Goal: Task Accomplishment & Management: Complete application form

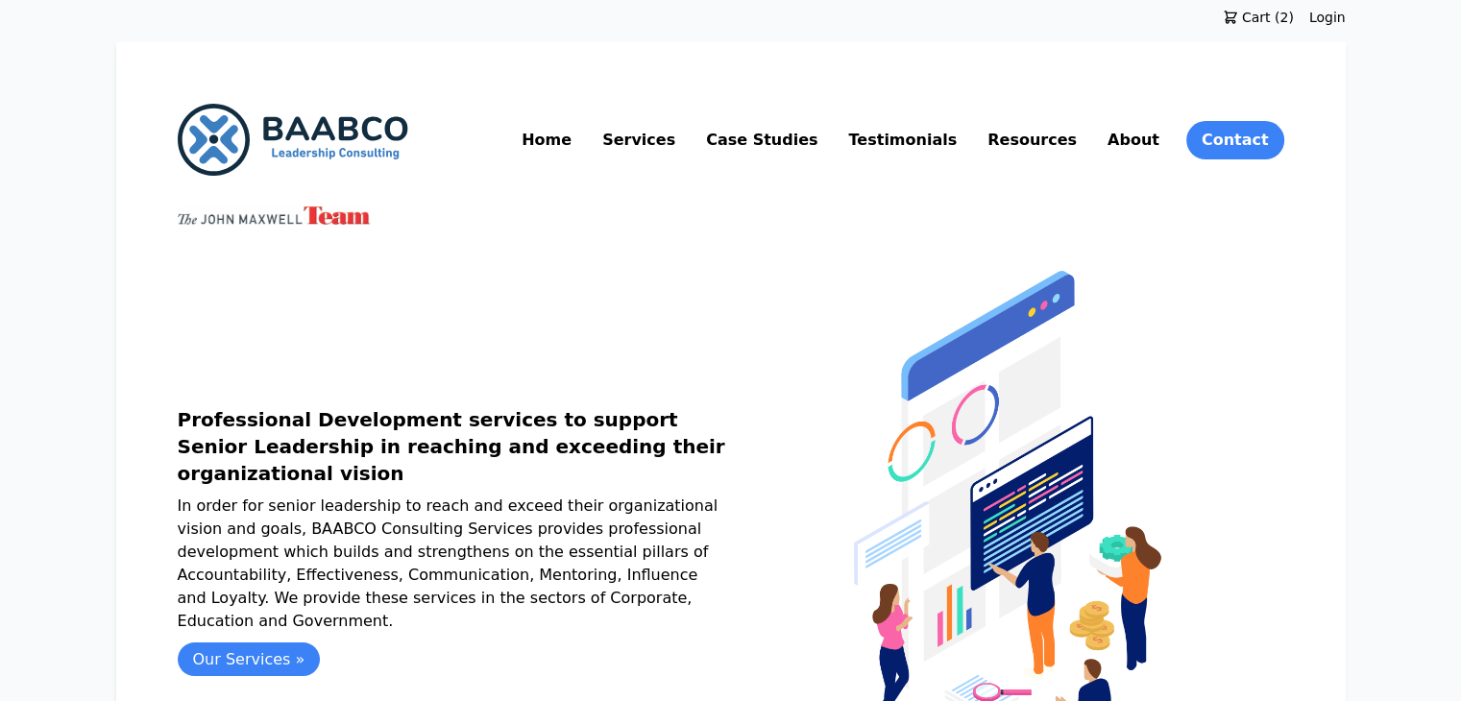
click at [1081, 136] on link "Resources" at bounding box center [1032, 140] width 97 height 31
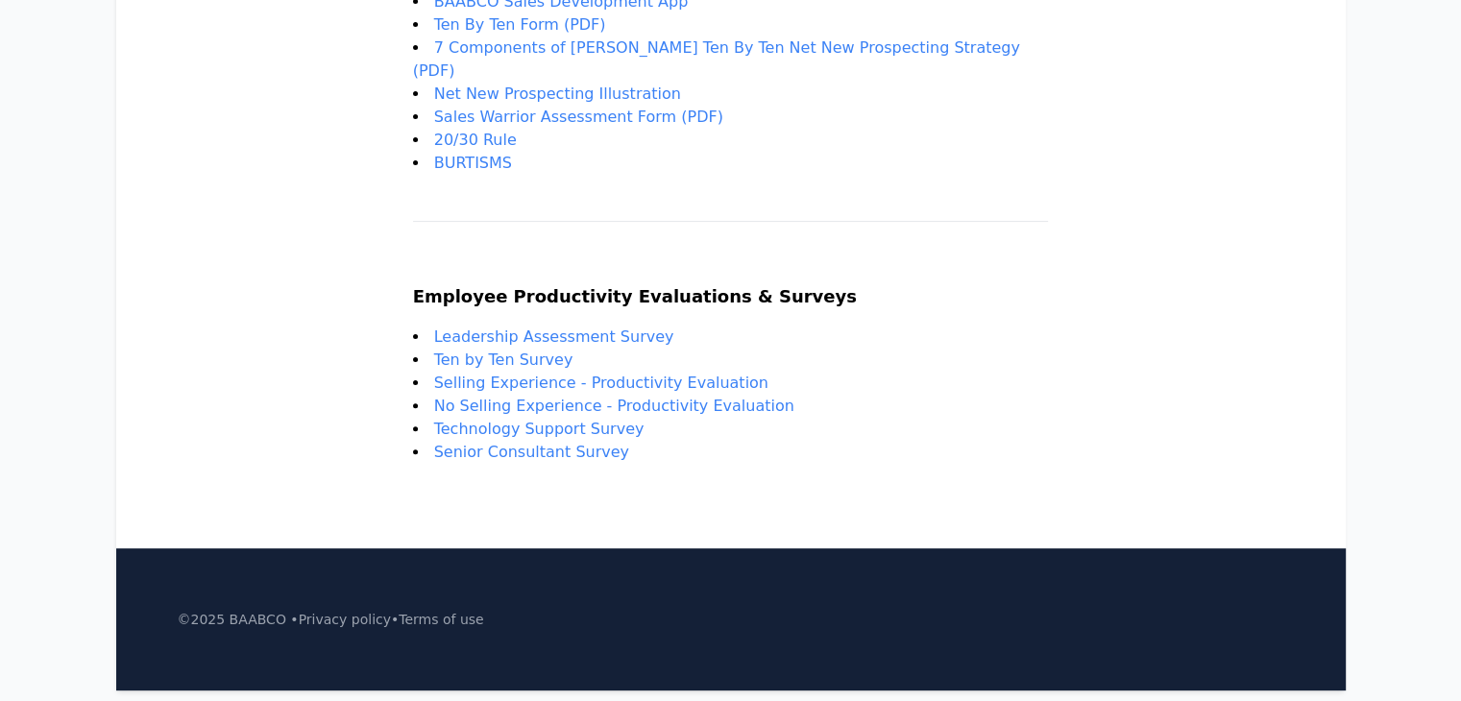
scroll to position [521, 0]
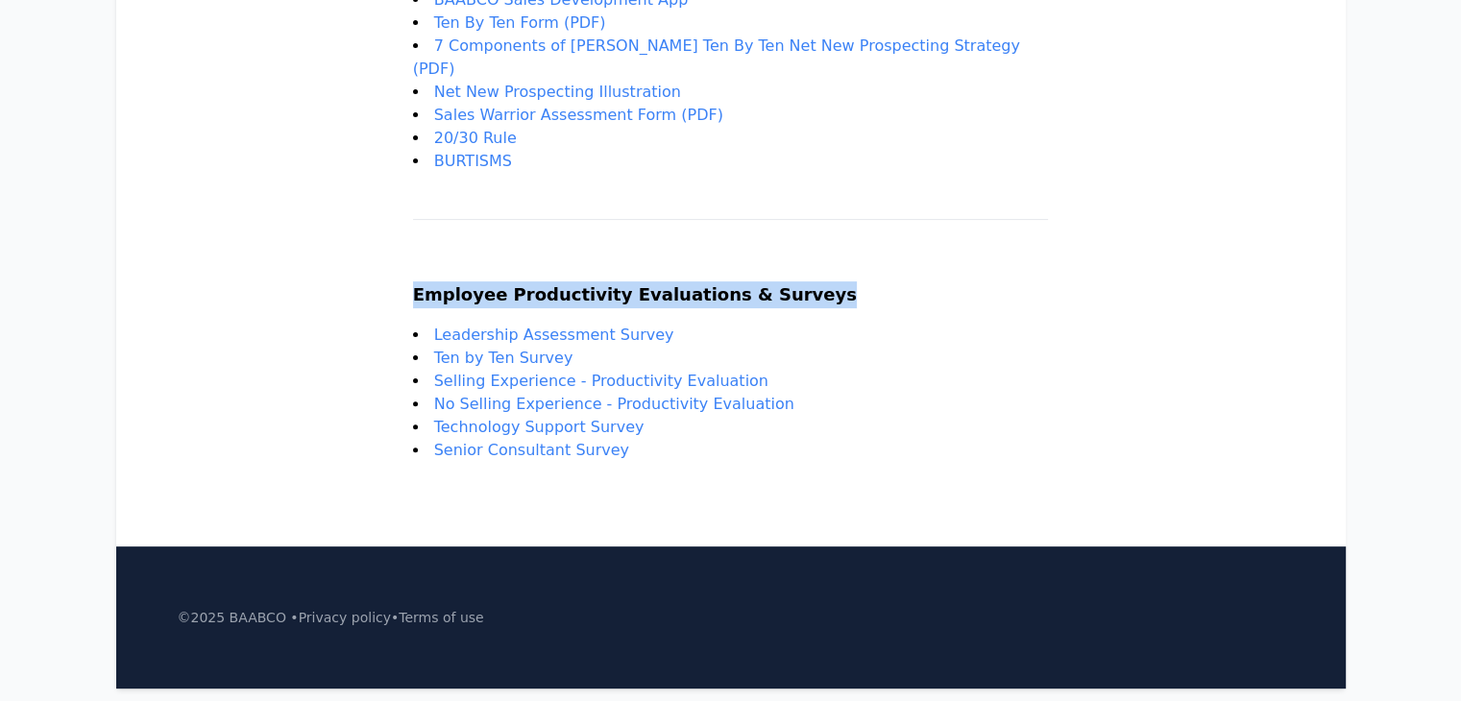
drag, startPoint x: 465, startPoint y: 274, endPoint x: 843, endPoint y: 266, distance: 377.7
click at [843, 282] on h2 "Employee Productivity Evaluations & Surveys" at bounding box center [731, 303] width 636 height 42
copy h2 "Employee Productivity Evaluations & Surveys"
click at [501, 326] on link "Leadership Assessment Survey" at bounding box center [554, 335] width 240 height 18
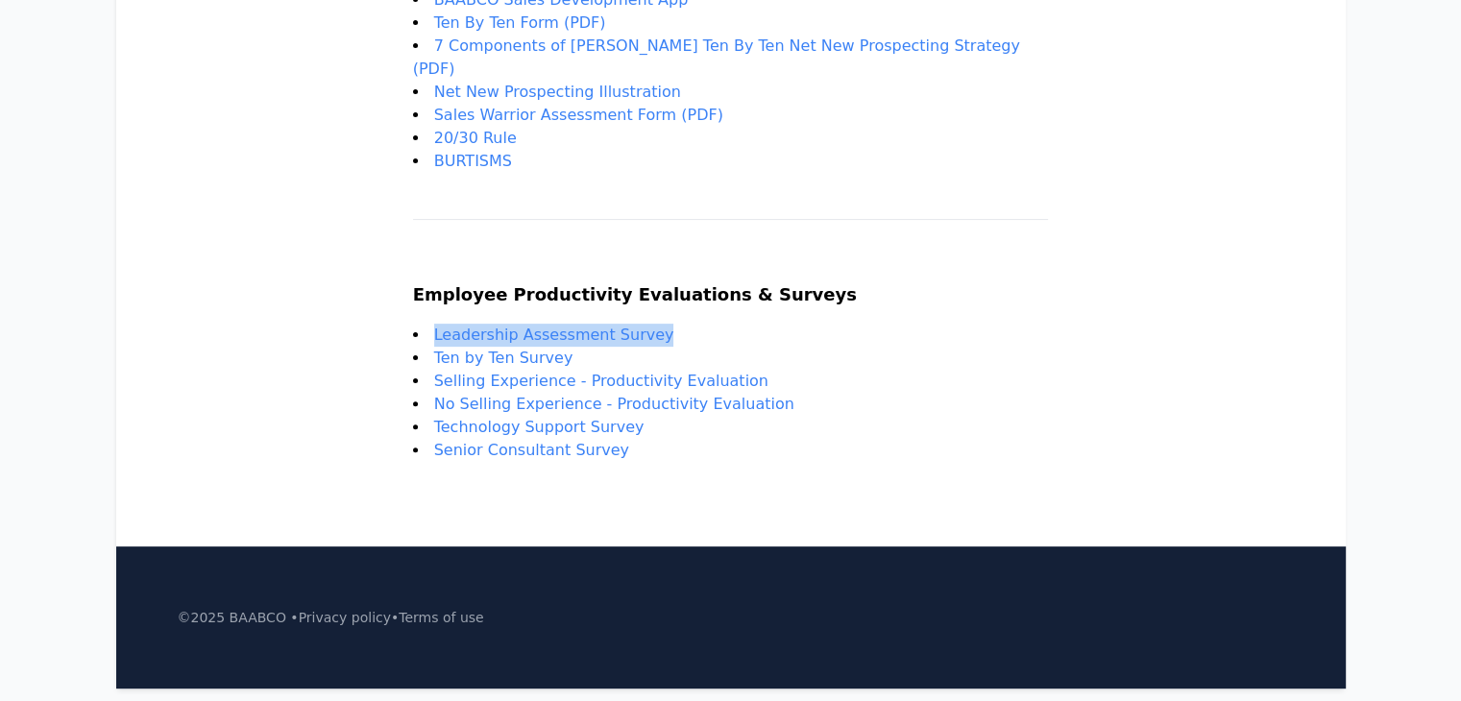
drag, startPoint x: 700, startPoint y: 310, endPoint x: 484, endPoint y: 311, distance: 216.2
click at [484, 324] on li "Leadership Assessment Survey" at bounding box center [731, 335] width 636 height 23
copy link "Leadership Assessment Survey"
click at [543, 349] on link "Ten by Ten Survey" at bounding box center [503, 358] width 139 height 18
drag, startPoint x: 626, startPoint y: 335, endPoint x: 480, endPoint y: 339, distance: 145.1
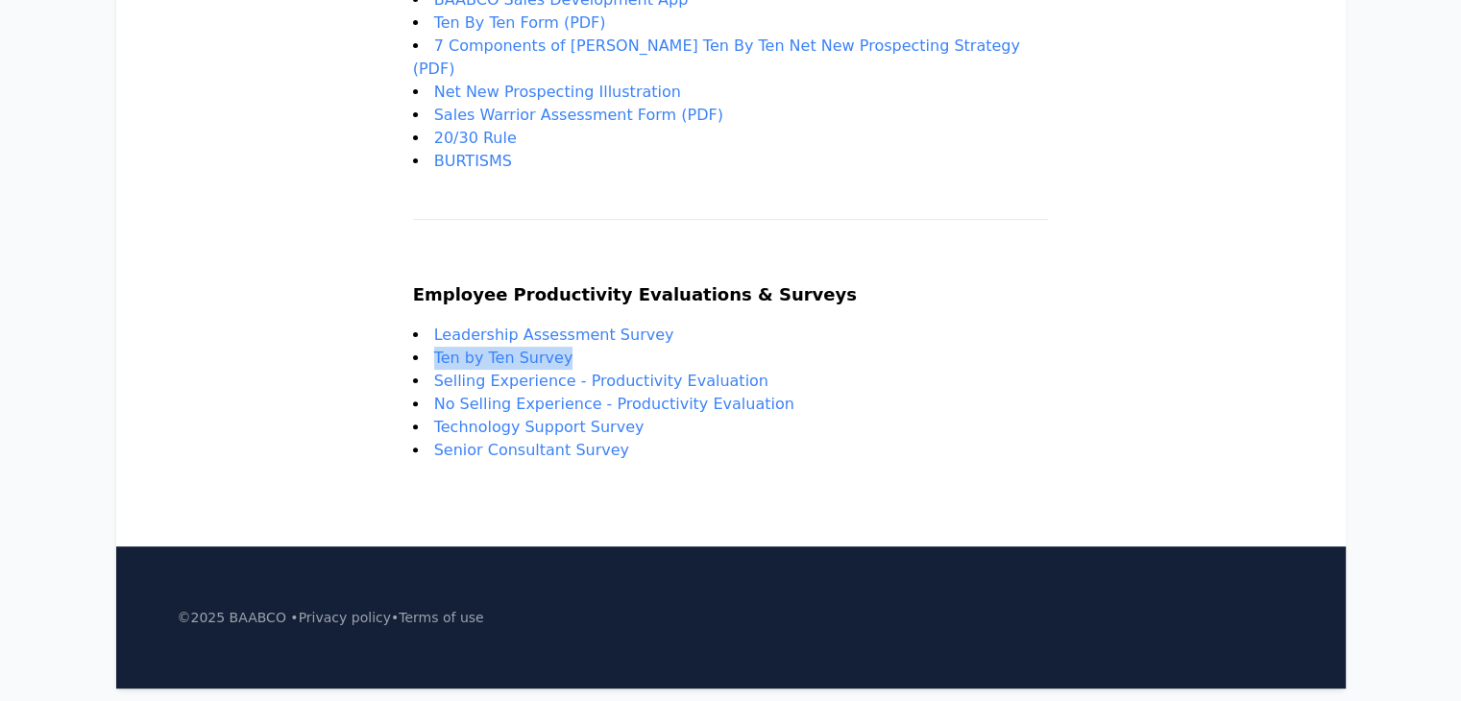
click at [480, 347] on li "Ten by Ten Survey" at bounding box center [731, 358] width 636 height 23
copy link "Ten by Ten Survey"
click at [887, 347] on li "Ten by Ten Survey" at bounding box center [731, 358] width 636 height 23
click at [724, 372] on link "Selling Experience - Productivity Evaluation" at bounding box center [601, 381] width 334 height 18
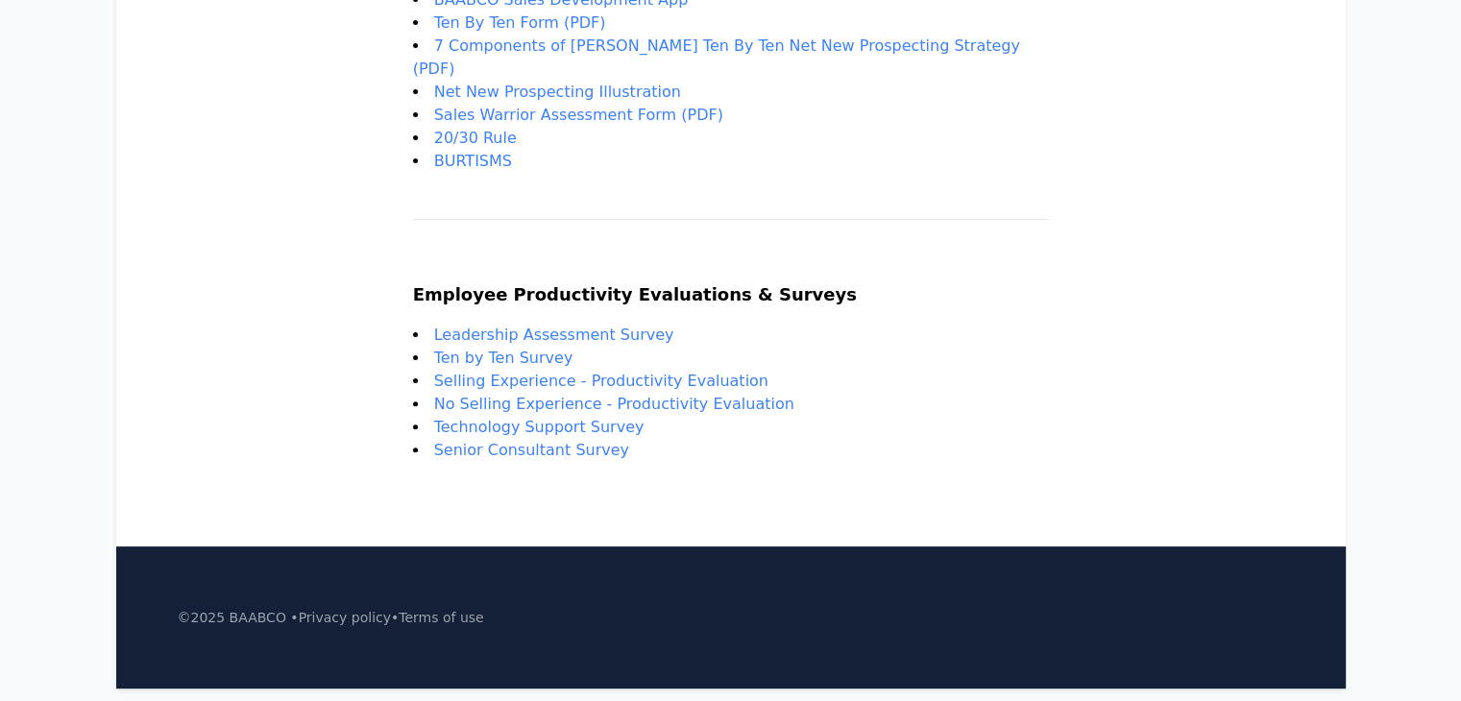
drag, startPoint x: 788, startPoint y: 356, endPoint x: 483, endPoint y: 362, distance: 304.7
click at [483, 370] on li "Selling Experience - Productivity Evaluation" at bounding box center [731, 381] width 636 height 23
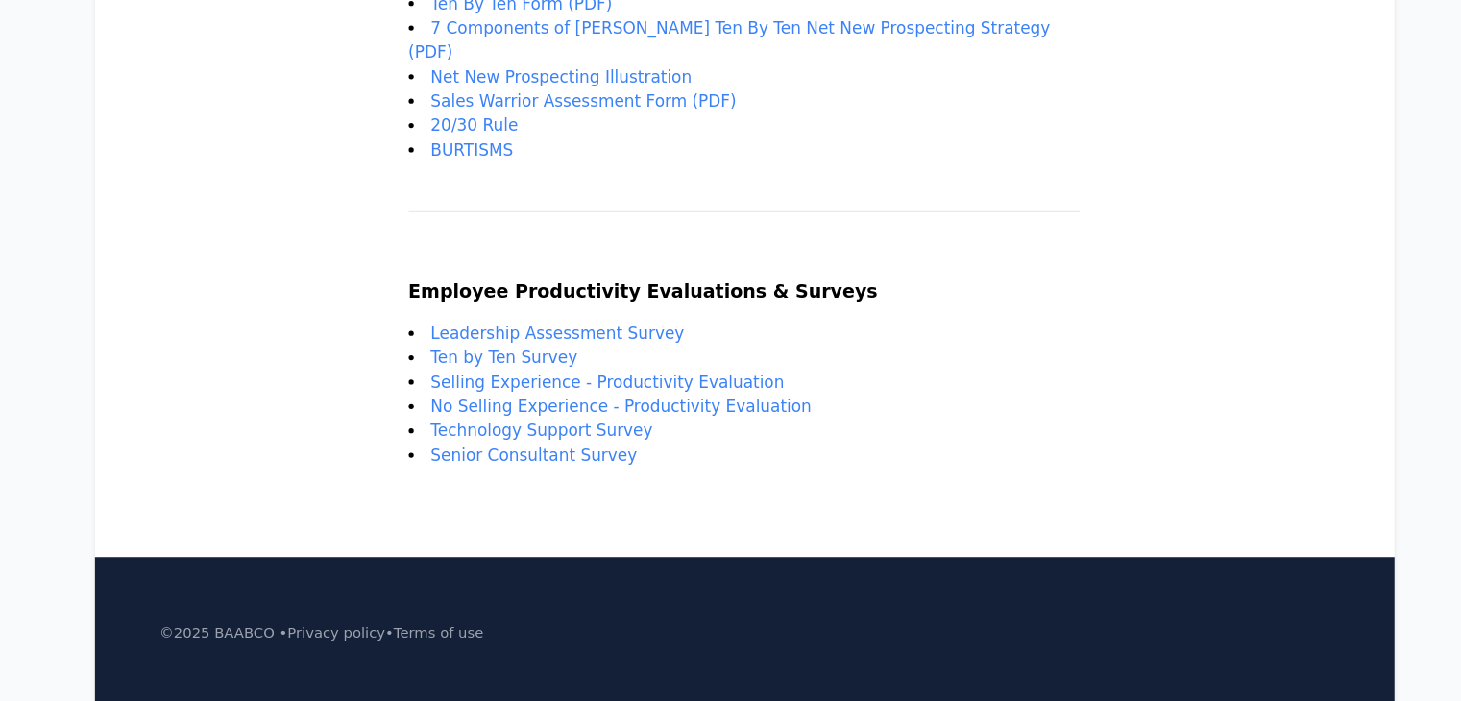
copy link "Selling Experience - Productivity Evaluation"
click at [478, 370] on li "Selling Experience - Productivity Evaluation" at bounding box center [731, 381] width 636 height 23
drag, startPoint x: 478, startPoint y: 358, endPoint x: 604, endPoint y: 358, distance: 125.9
click at [604, 370] on li "Selling Experience - Productivity Evaluation" at bounding box center [731, 381] width 636 height 23
copy link "Selling Experience"
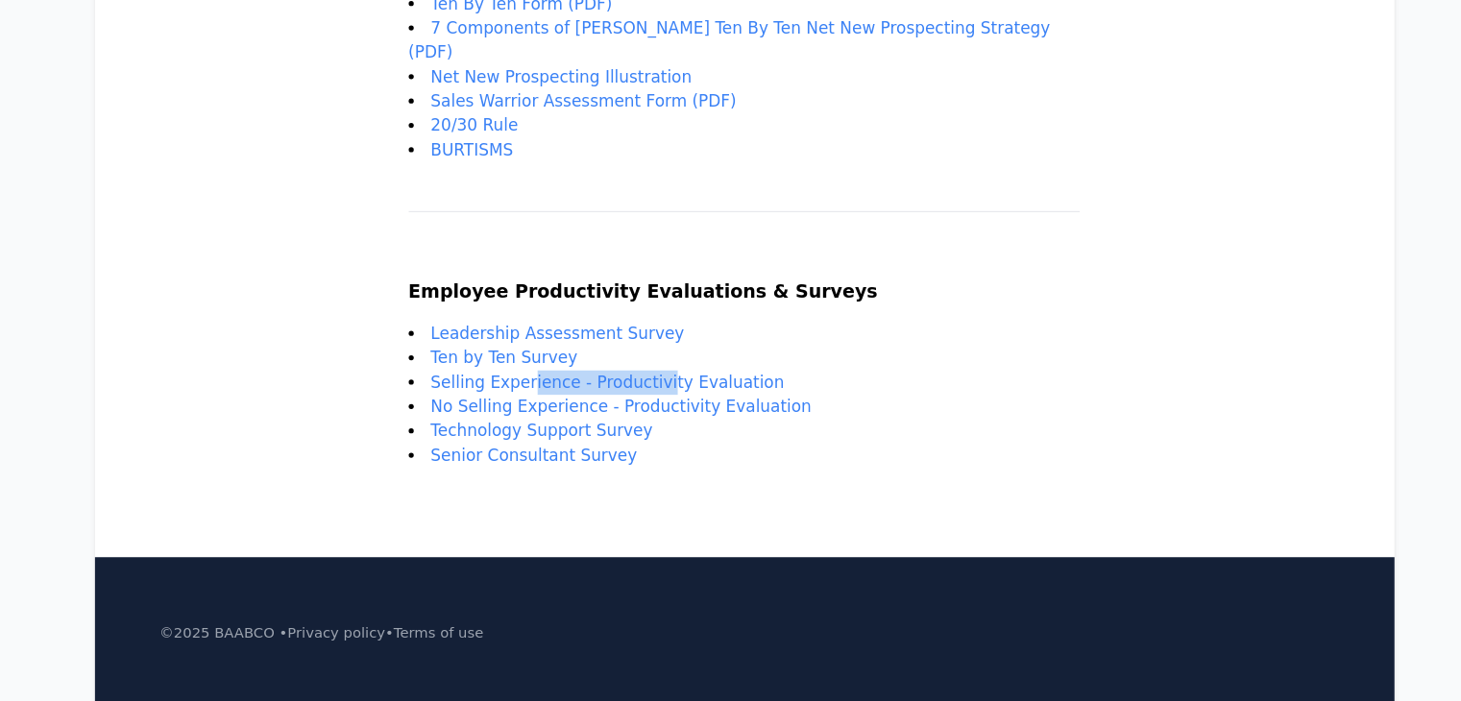
drag, startPoint x: 835, startPoint y: 361, endPoint x: 483, endPoint y: 356, distance: 351.7
click at [483, 370] on li "Selling Experience - Productivity Evaluation" at bounding box center [731, 381] width 636 height 23
copy link "Selling Experience - Productivity Evaluation"
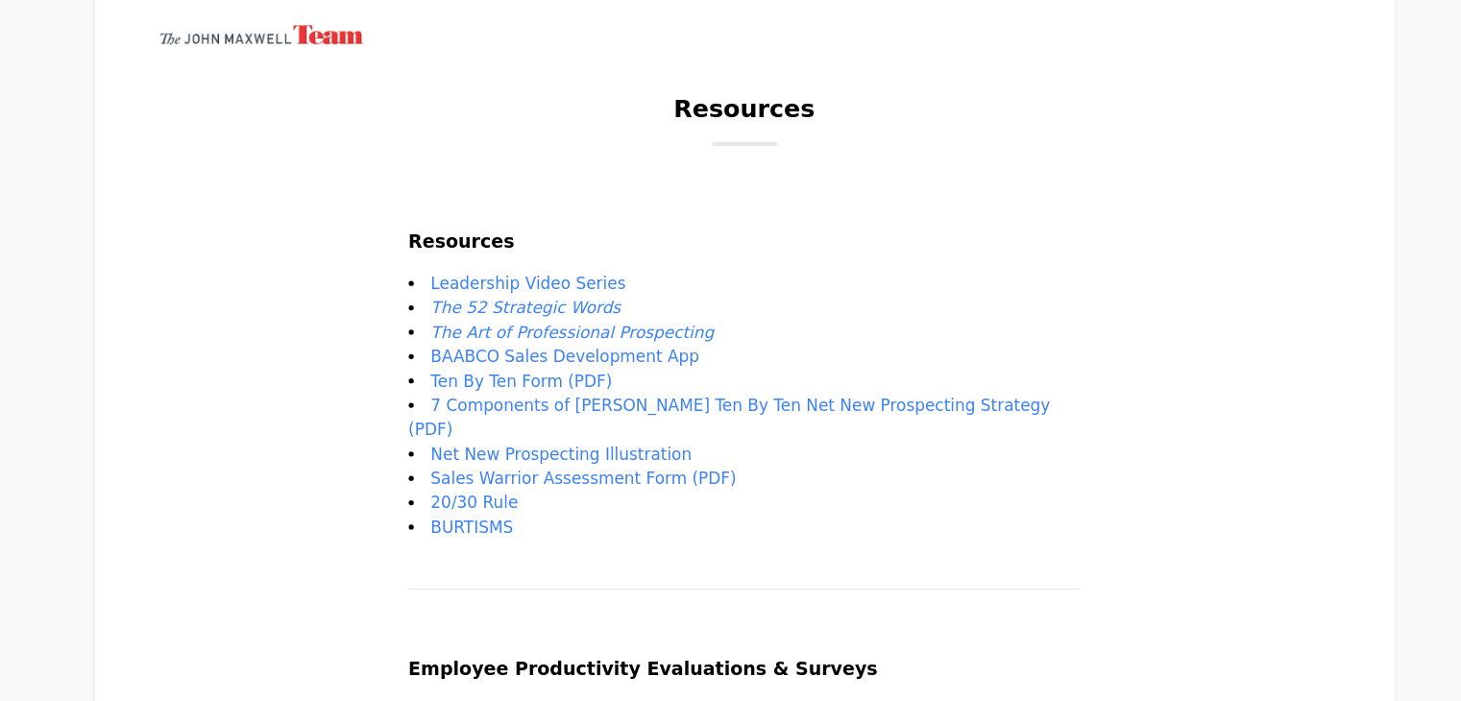
scroll to position [181, 0]
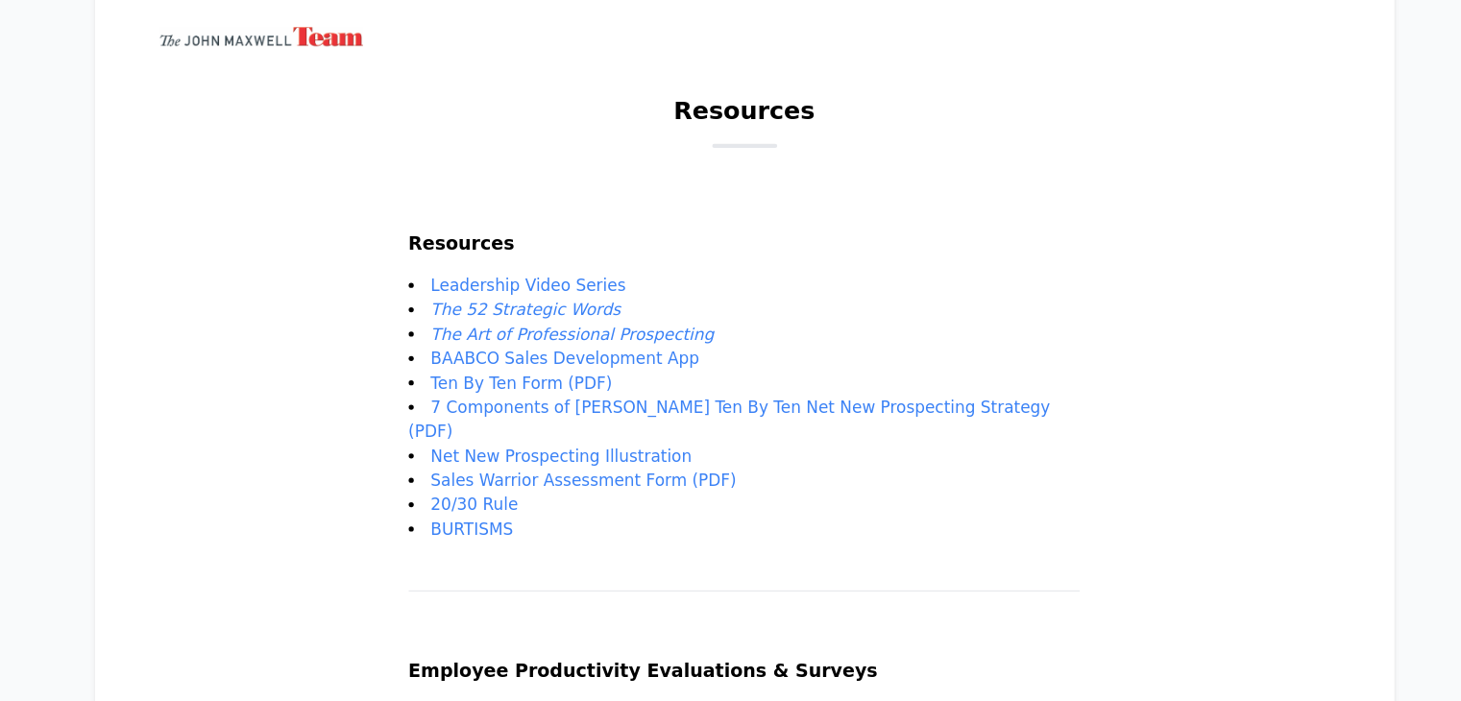
click at [566, 289] on em "The 52 Strategic Words" at bounding box center [524, 293] width 180 height 18
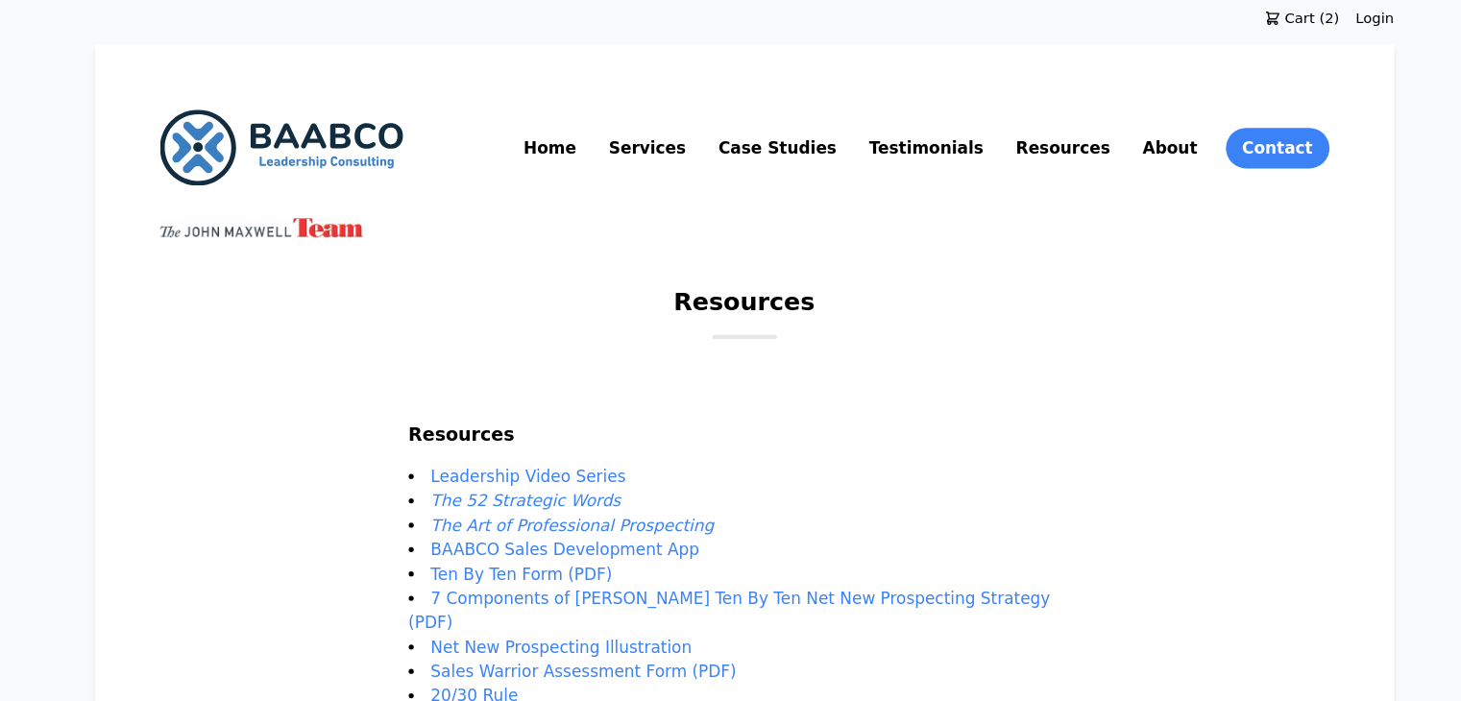
click at [1294, 18] on span "Cart (2)" at bounding box center [1267, 17] width 56 height 19
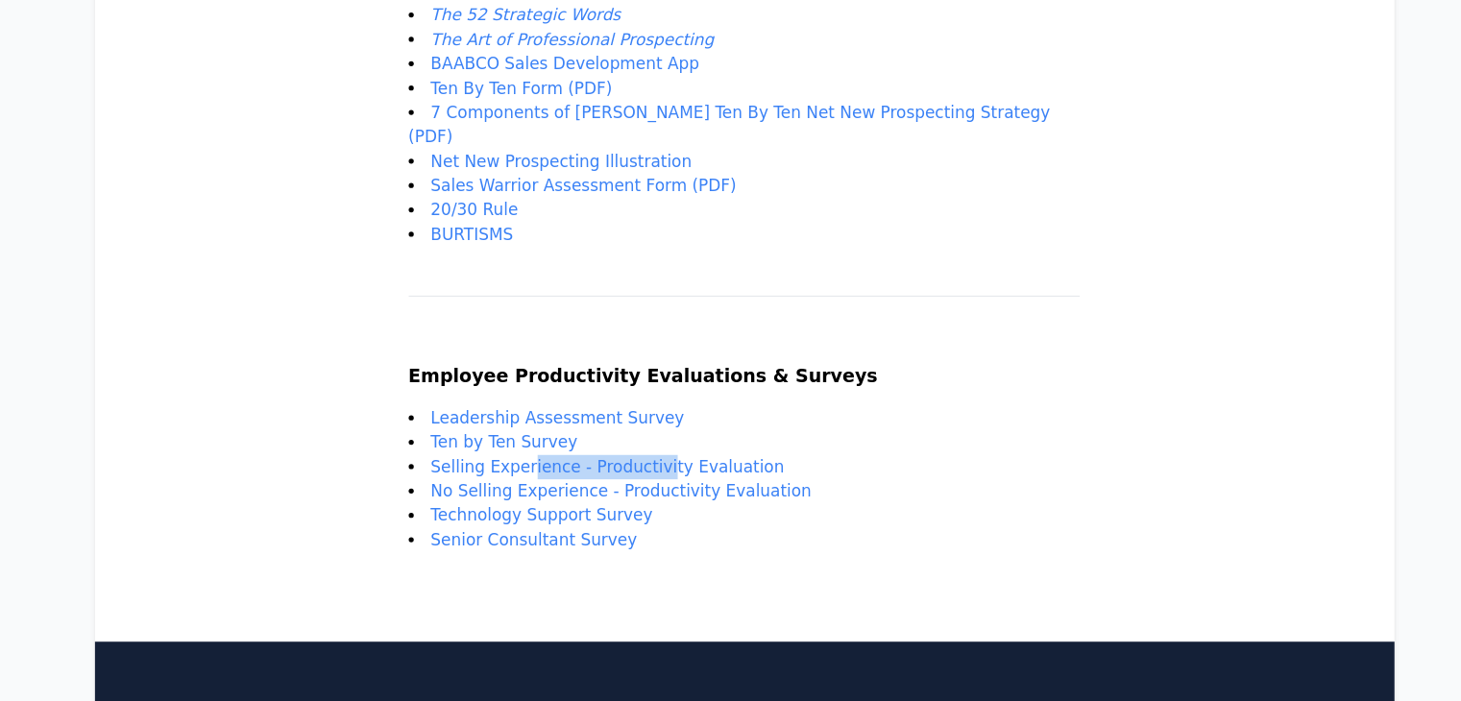
scroll to position [426, 0]
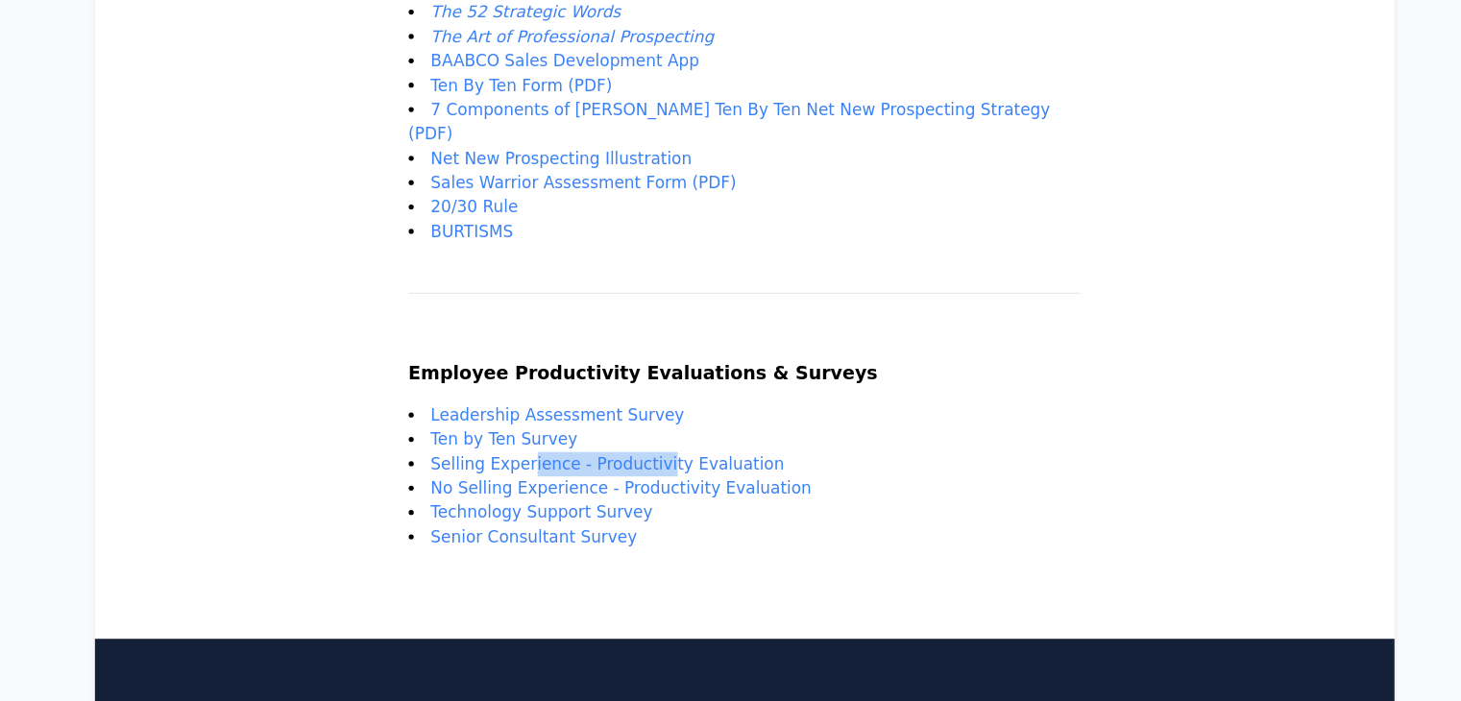
click at [520, 490] on link "No Selling Experience - Productivity Evaluation" at bounding box center [614, 499] width 360 height 18
click at [501, 490] on link "No Selling Experience - Productivity Evaluation" at bounding box center [614, 499] width 360 height 18
drag, startPoint x: 476, startPoint y: 475, endPoint x: 819, endPoint y: 478, distance: 343.0
click at [819, 488] on li "No Selling Experience - Productivity Evaluation" at bounding box center [731, 499] width 636 height 23
copy link "No Selling Experience - Productivity Evaluation"
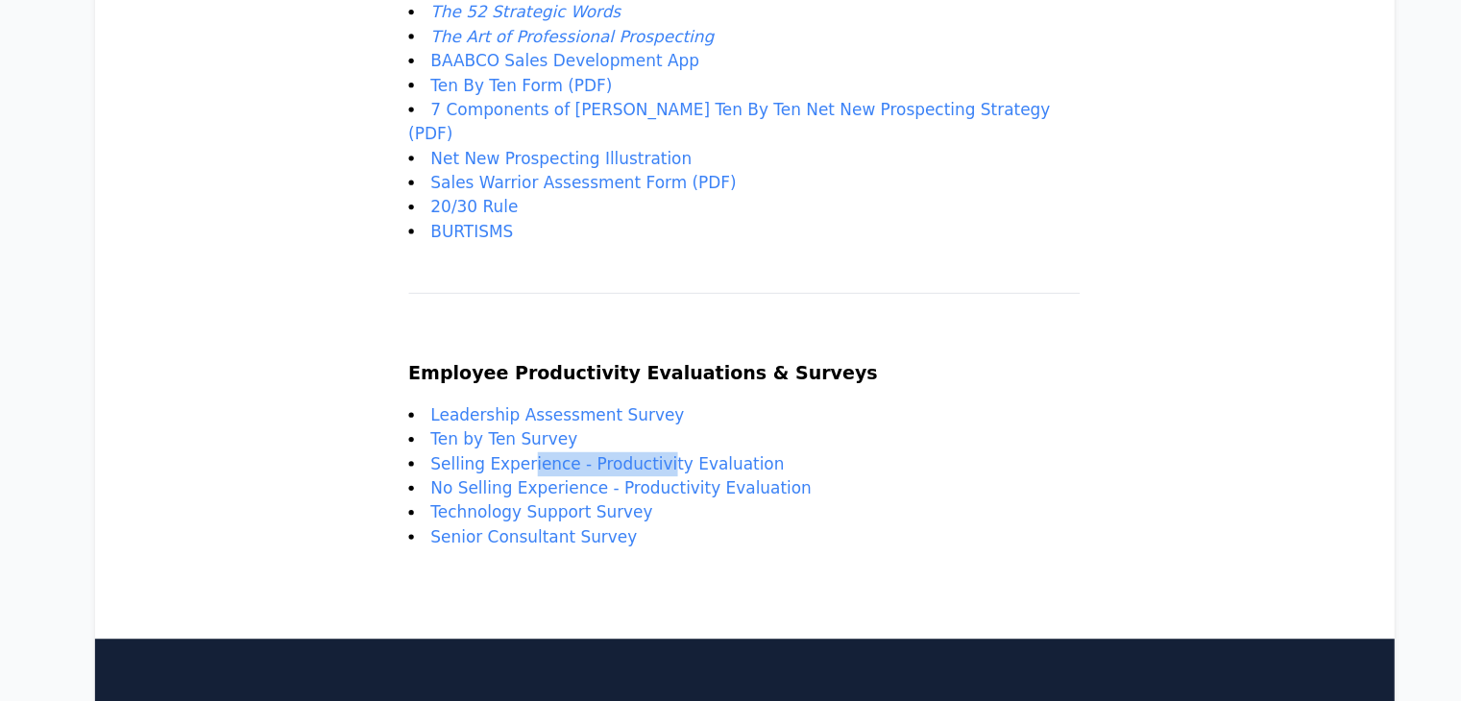
click at [478, 488] on li "No Selling Experience - Productivity Evaluation" at bounding box center [731, 499] width 636 height 23
drag, startPoint x: 478, startPoint y: 476, endPoint x: 629, endPoint y: 478, distance: 150.9
click at [629, 488] on li "No Selling Experience - Productivity Evaluation" at bounding box center [731, 499] width 636 height 23
copy link "No Selling Experience"
click at [620, 513] on link "Technology Support Survey" at bounding box center [539, 522] width 210 height 18
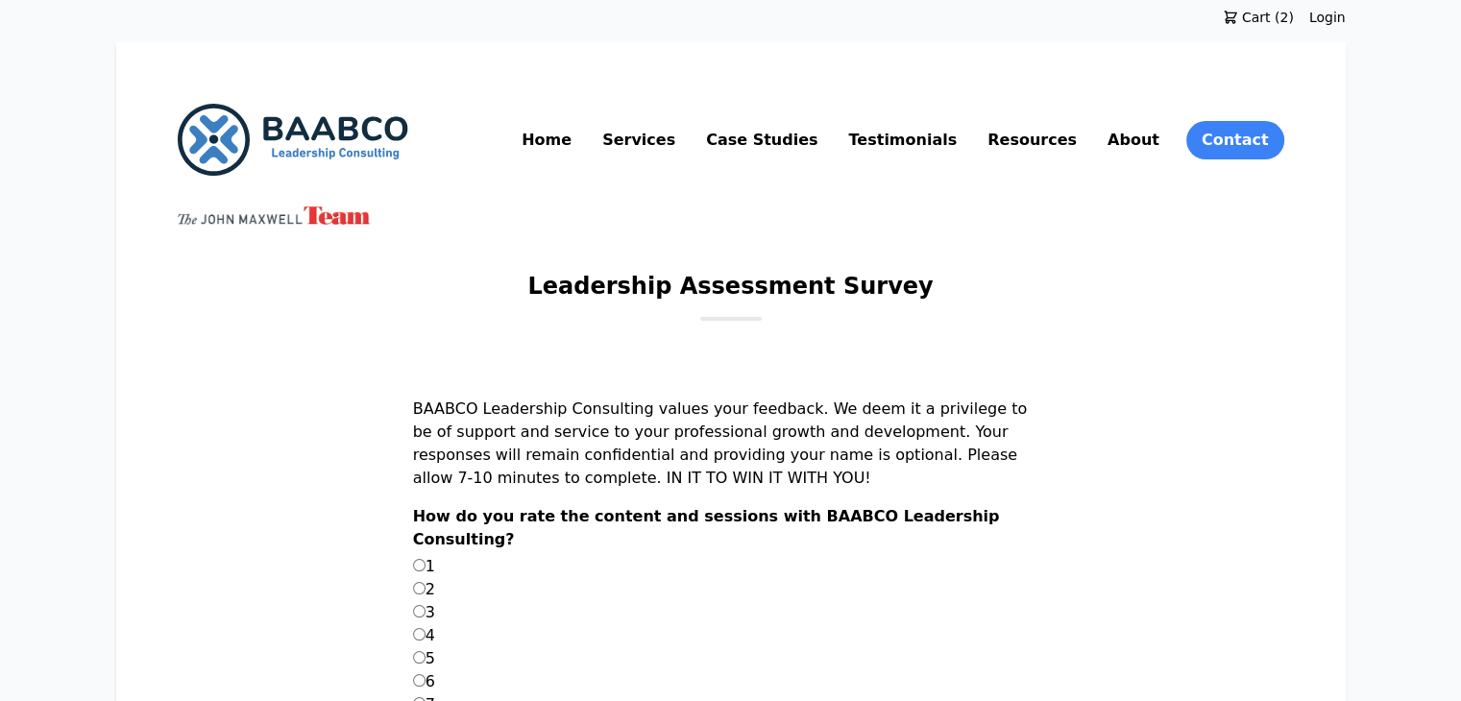
click at [435, 574] on label "1" at bounding box center [424, 566] width 22 height 18
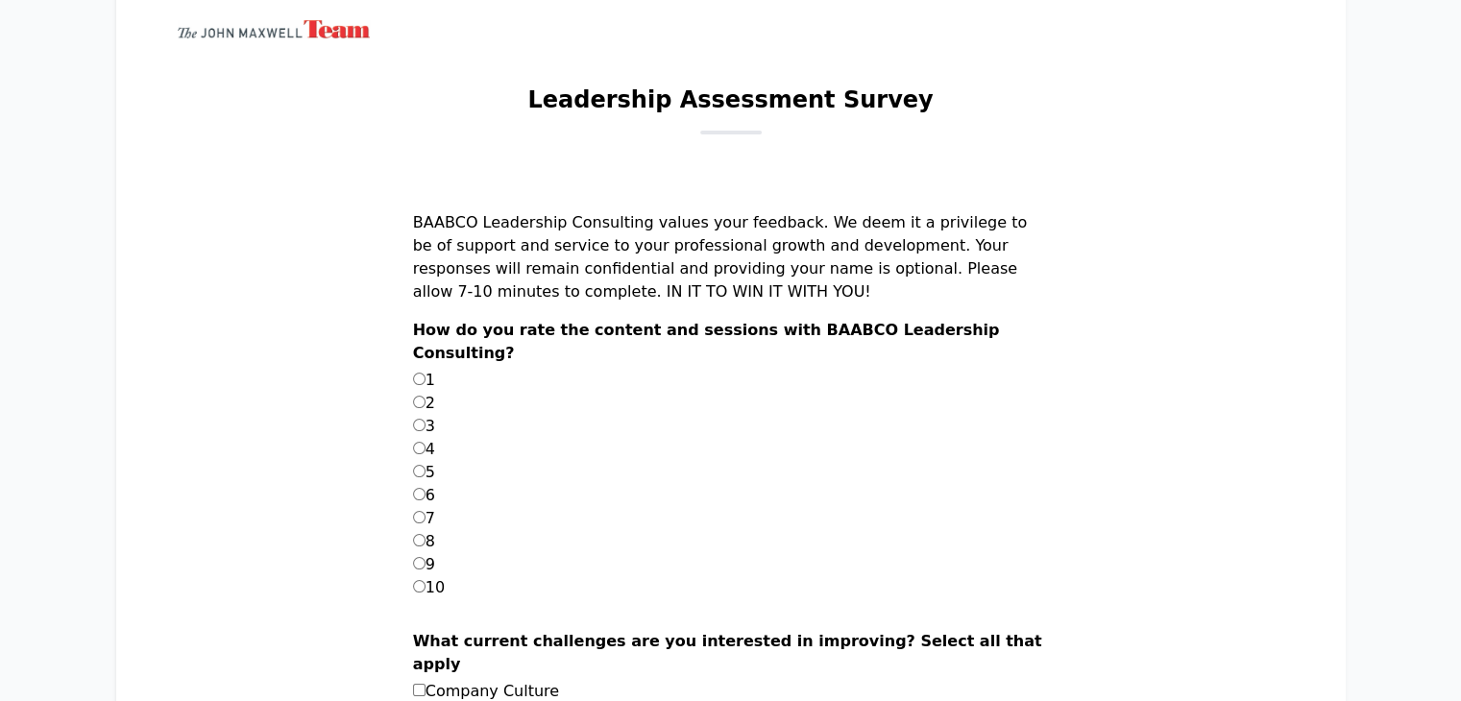
scroll to position [188, 0]
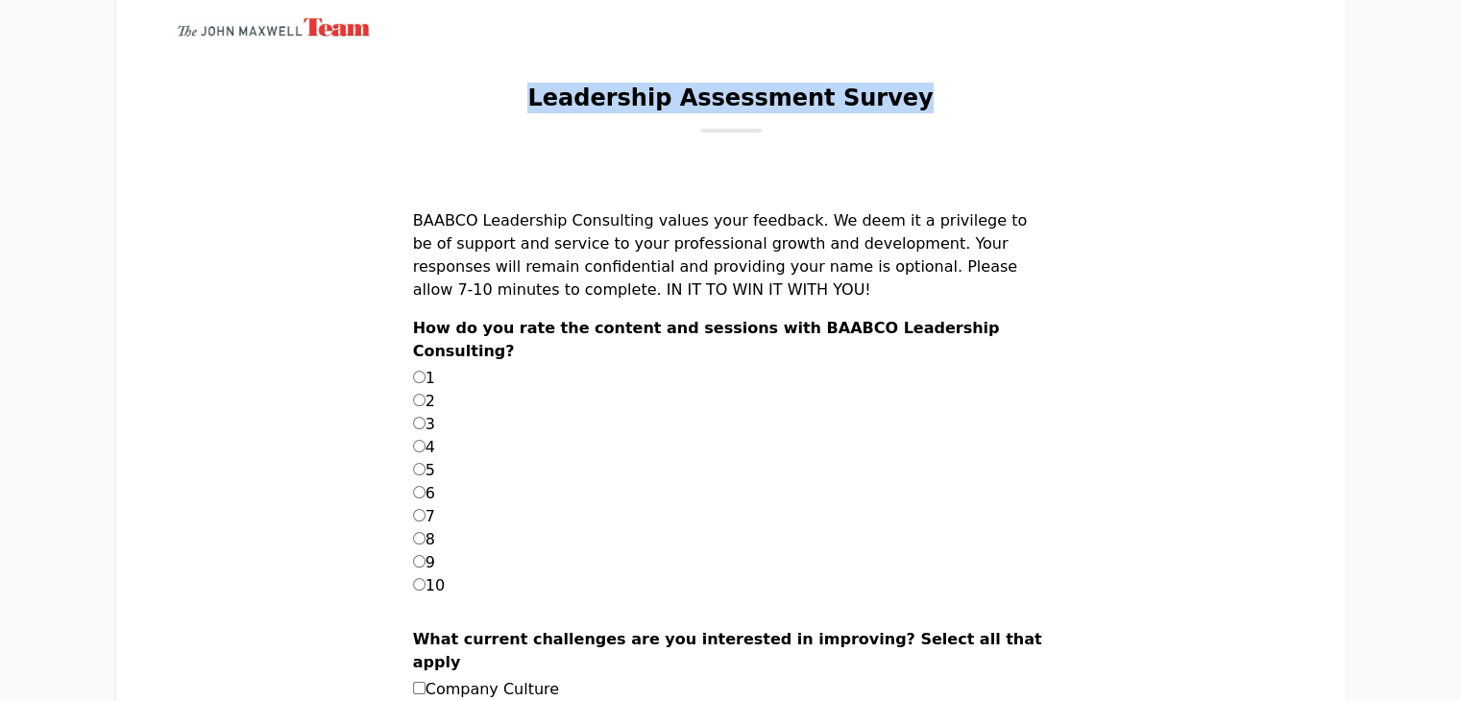
drag, startPoint x: 570, startPoint y: 93, endPoint x: 955, endPoint y: 86, distance: 385.4
click at [955, 86] on div "Leadership Assessment Survey" at bounding box center [731, 108] width 1107 height 50
copy h1 "Leadership Assessment Survey"
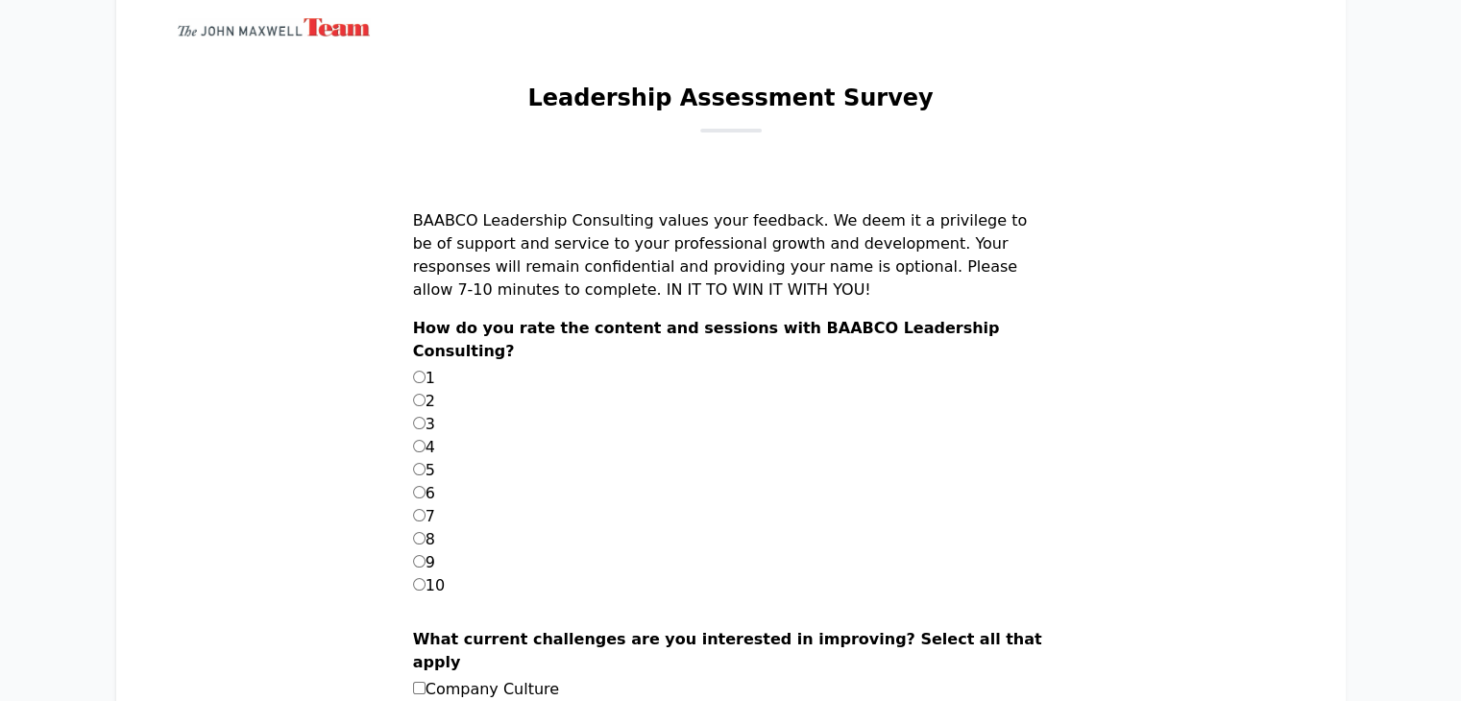
click at [619, 244] on p "BAABCO Leadership Consulting values your feedback. We deem it a privilege to be…" at bounding box center [731, 263] width 636 height 108
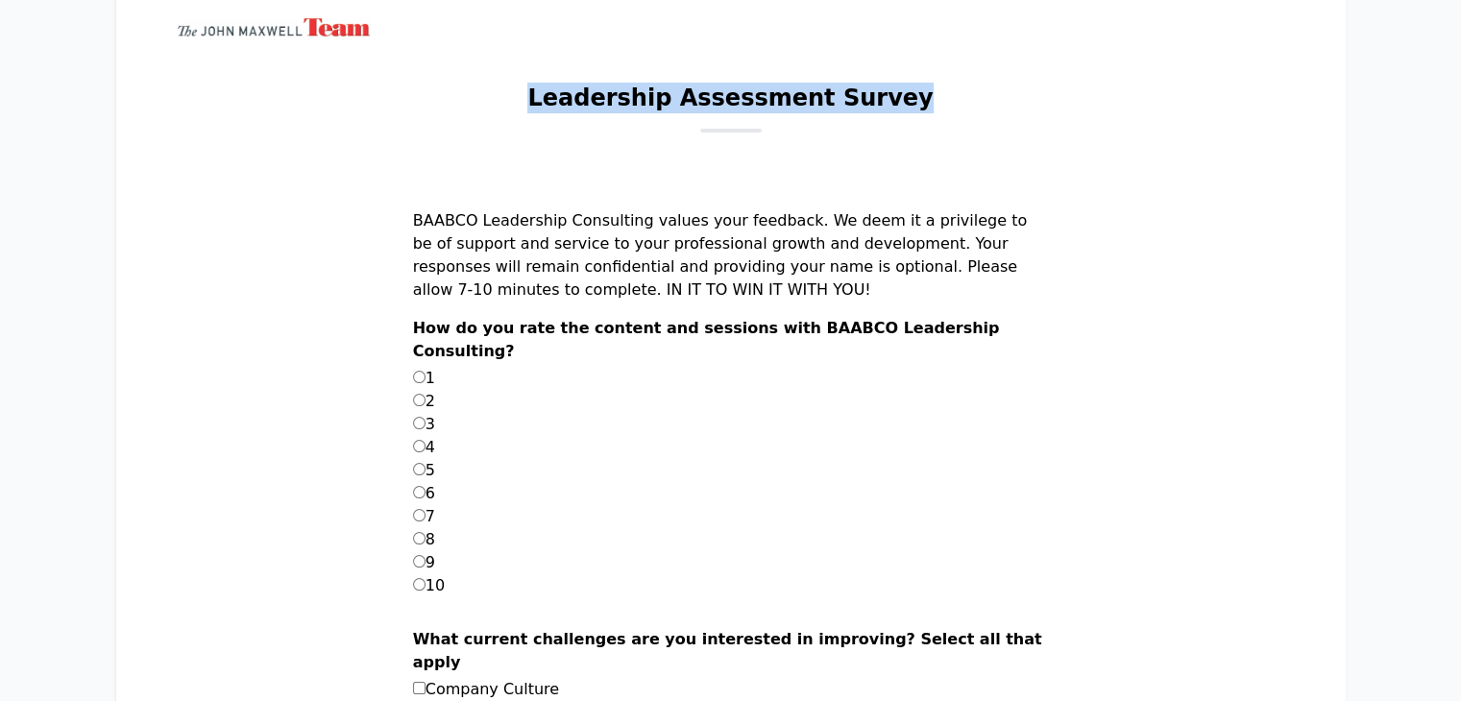
drag, startPoint x: 565, startPoint y: 96, endPoint x: 975, endPoint y: 101, distance: 410.3
click at [975, 101] on div "Leadership Assessment Survey" at bounding box center [731, 108] width 1107 height 50
copy h1 "Leadership Assessment Survey"
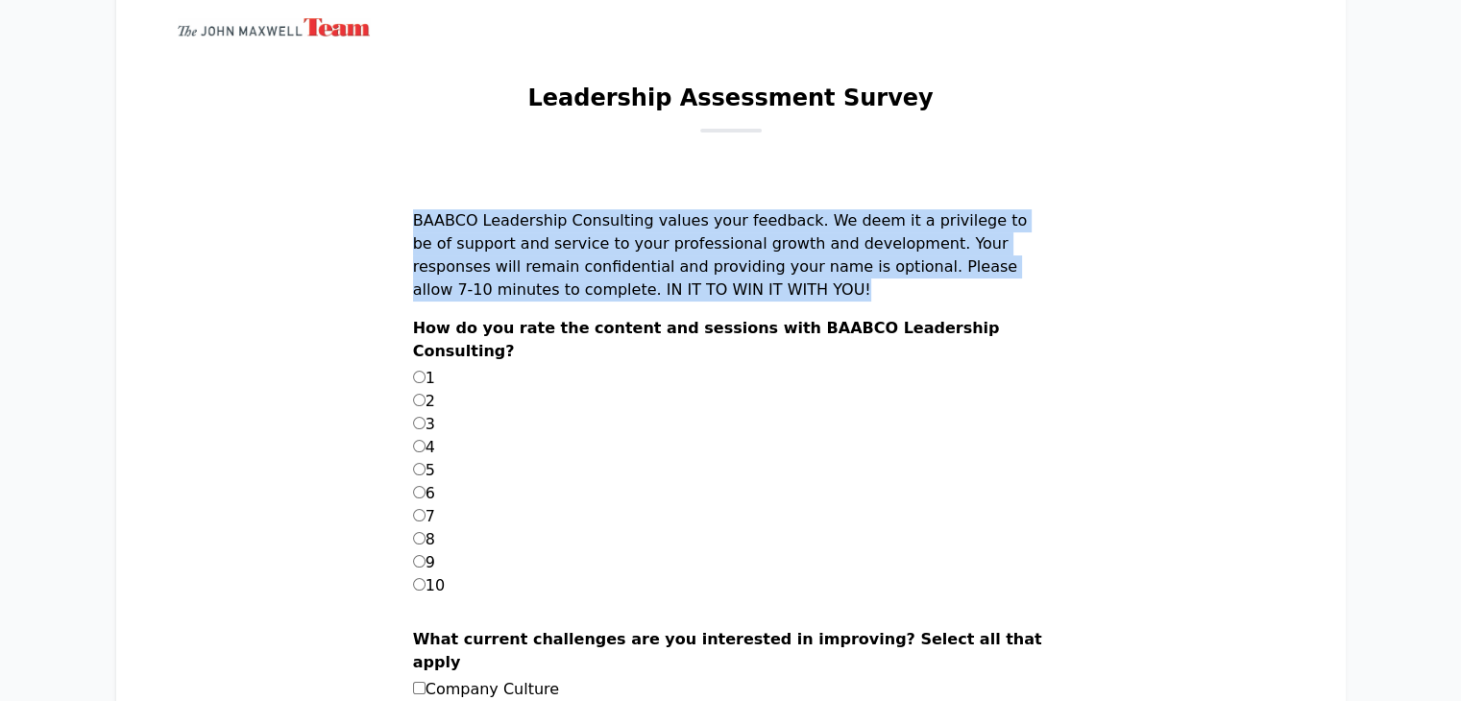
drag, startPoint x: 465, startPoint y: 213, endPoint x: 939, endPoint y: 287, distance: 479.4
click at [939, 287] on p "BAABCO Leadership Consulting values your feedback. We deem it a privilege to be…" at bounding box center [731, 263] width 636 height 108
copy p "BAABCO Leadership Consulting values your feedback. We deem it a privilege to be…"
drag, startPoint x: 462, startPoint y: 328, endPoint x: 615, endPoint y: 373, distance: 159.3
click at [615, 373] on div "How do you rate the content and sessions with BAABCO Leadership Consulting? 1 2…" at bounding box center [731, 472] width 636 height 311
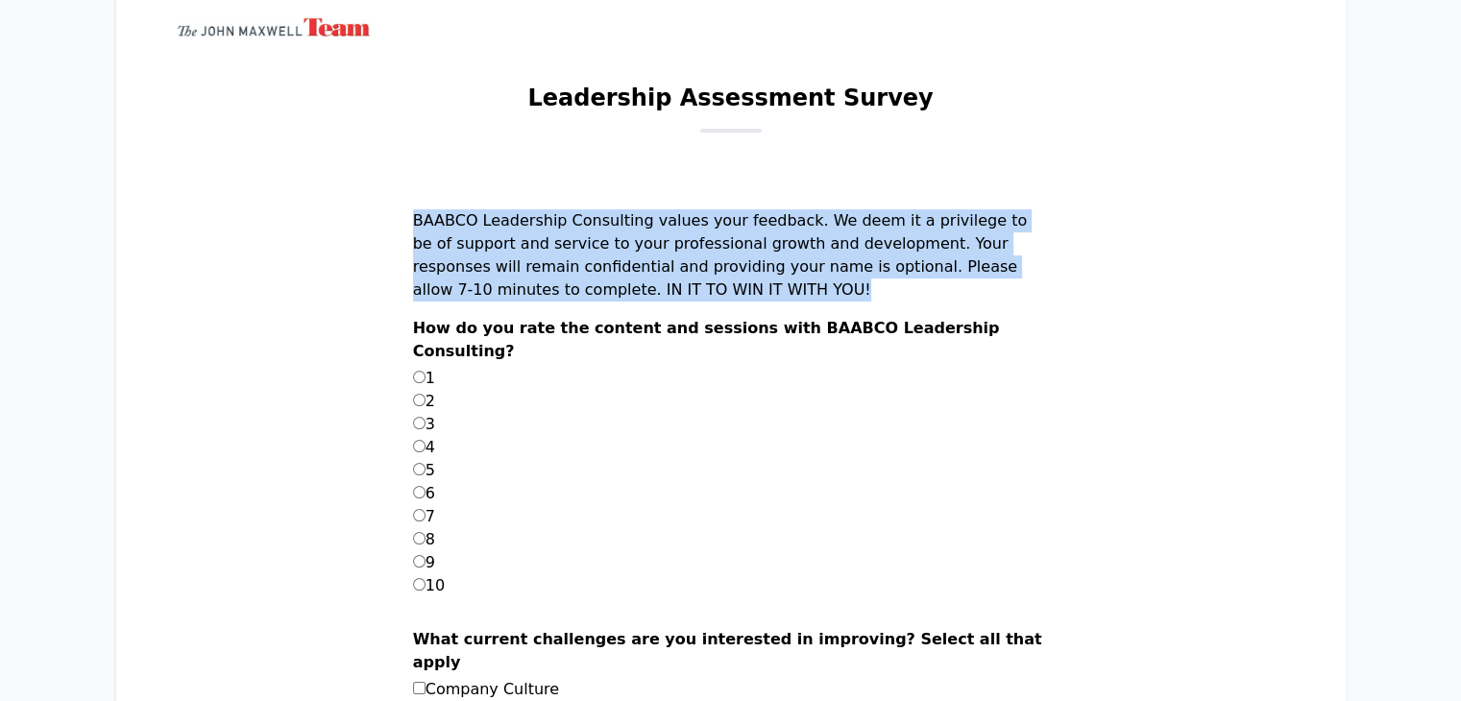
click at [526, 350] on label "How do you rate the content and sessions with BAABCO Leadership Consulting?" at bounding box center [731, 342] width 636 height 50
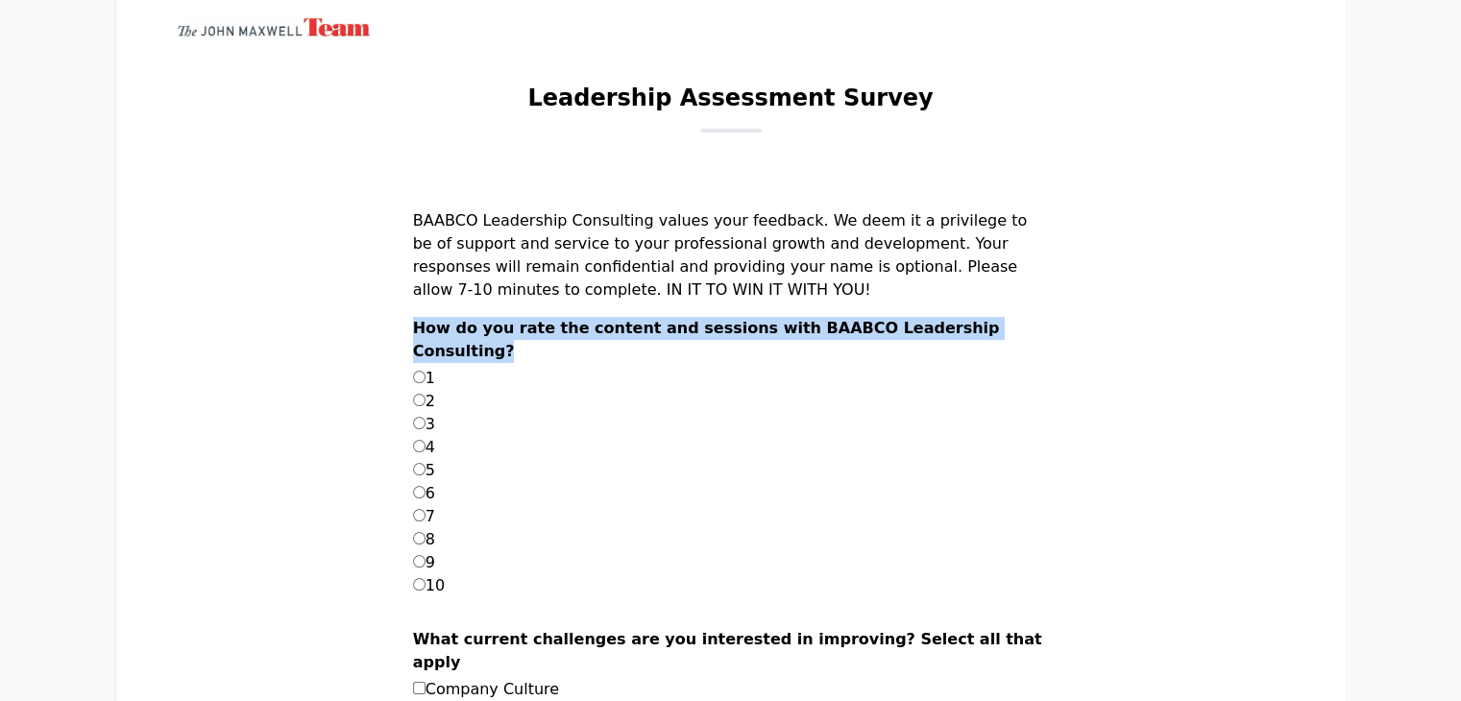
drag, startPoint x: 549, startPoint y: 351, endPoint x: 459, endPoint y: 326, distance: 92.8
copy label "How do you rate the content and sessions with BAABCO Leadership Consulting?"
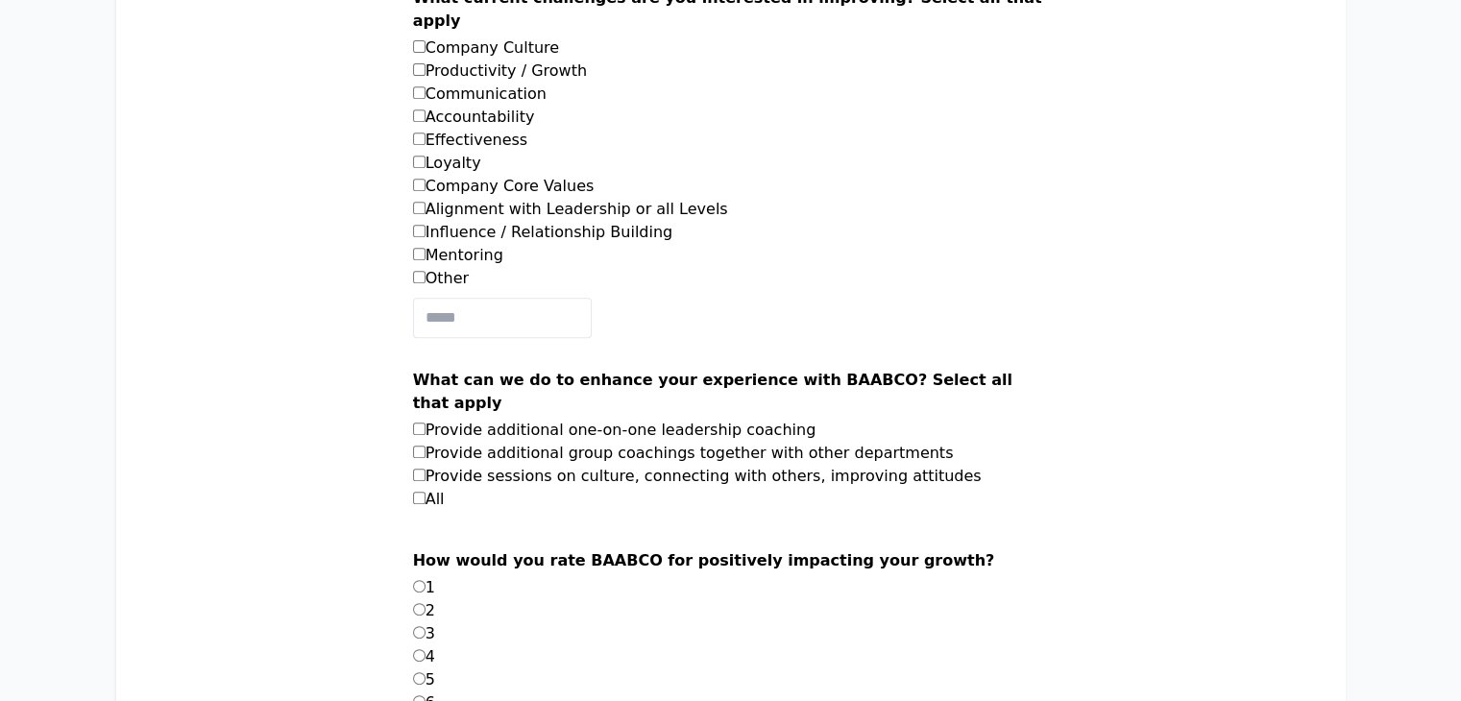
scroll to position [769, 0]
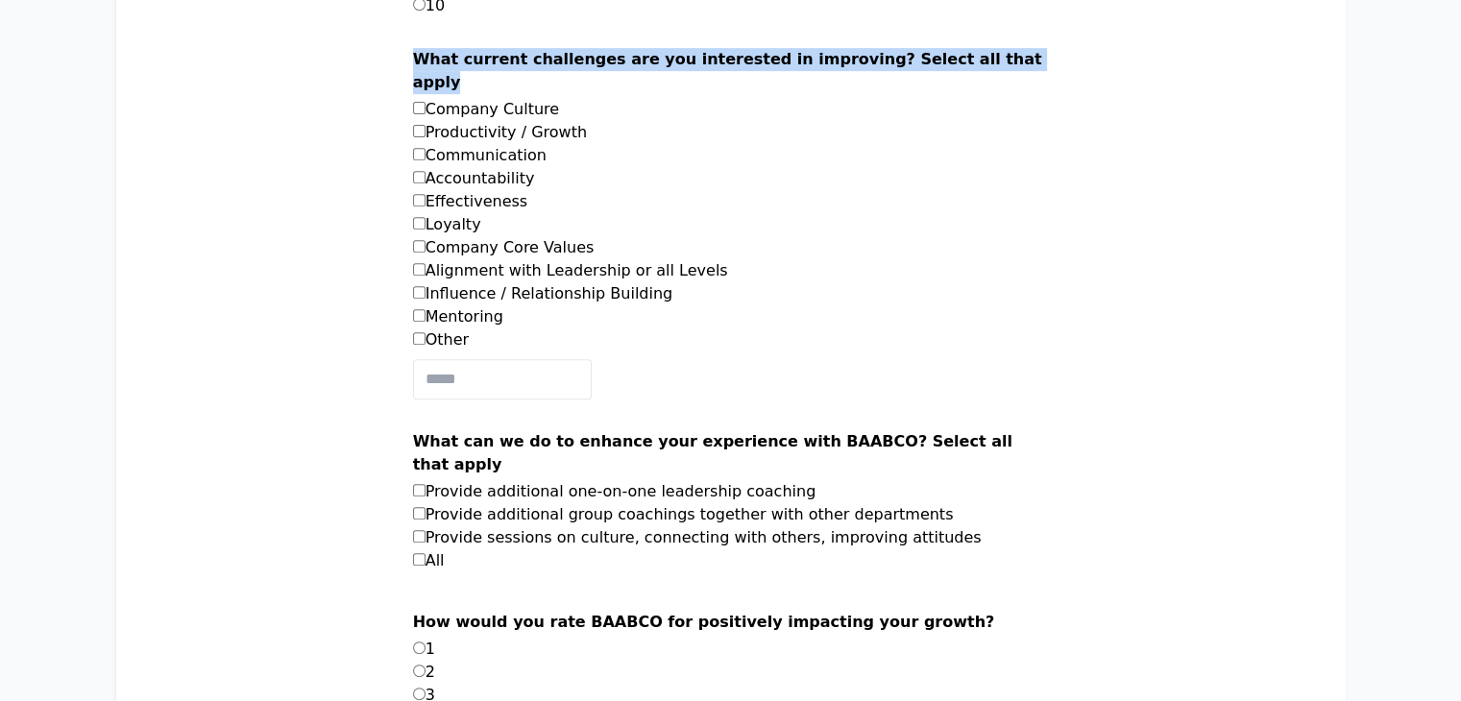
drag, startPoint x: 459, startPoint y: 55, endPoint x: 529, endPoint y: 91, distance: 79.1
copy label "What current challenges are you interested in improving? Select all that apply"
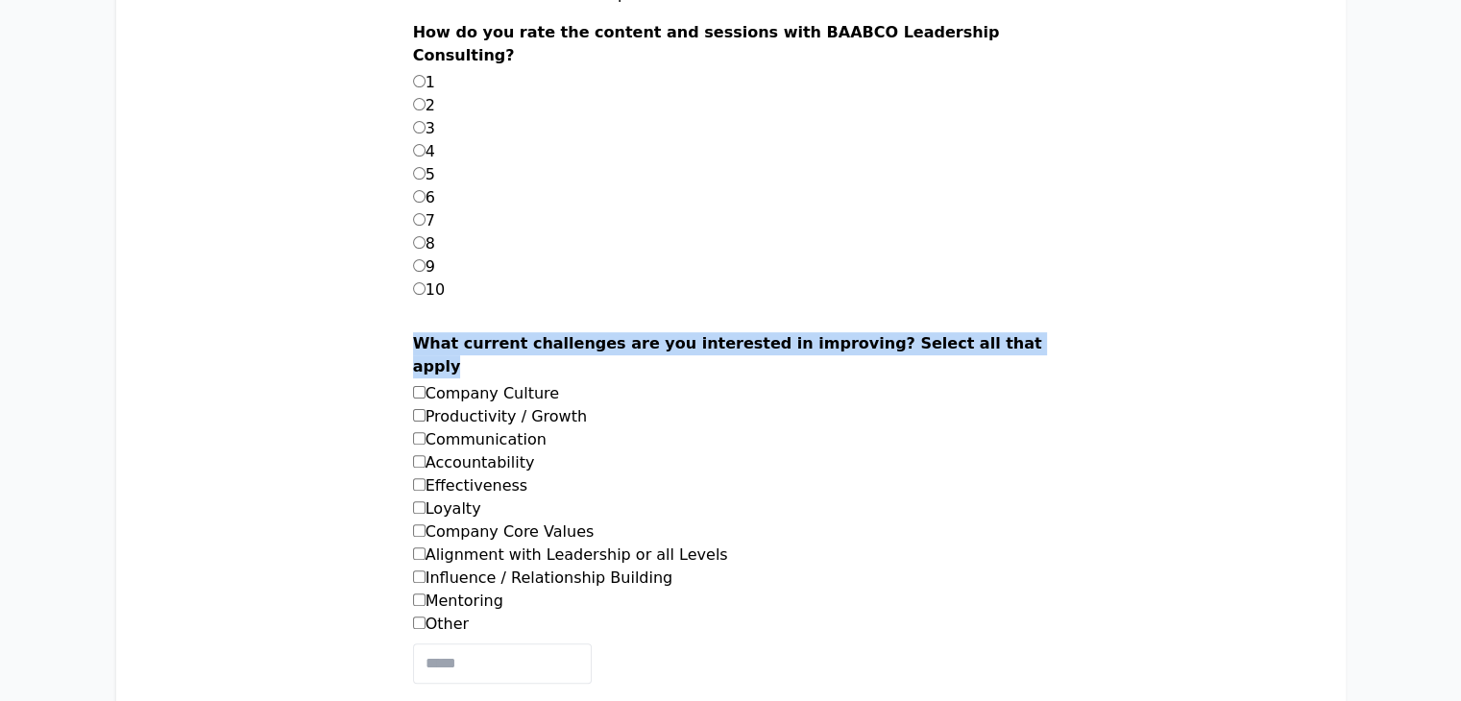
scroll to position [486, 0]
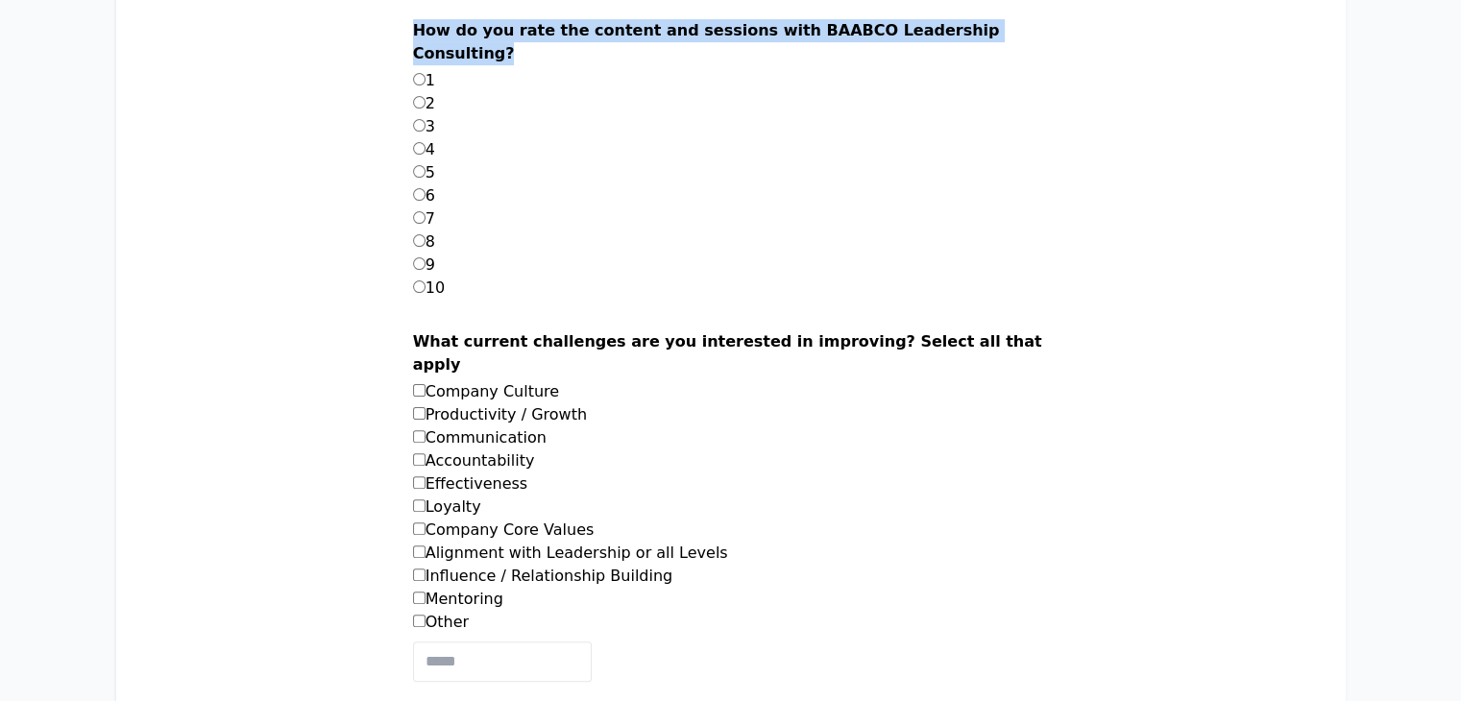
drag, startPoint x: 447, startPoint y: 26, endPoint x: 548, endPoint y: 58, distance: 105.8
copy label "How do you rate the content and sessions with BAABCO Leadership Consulting?"
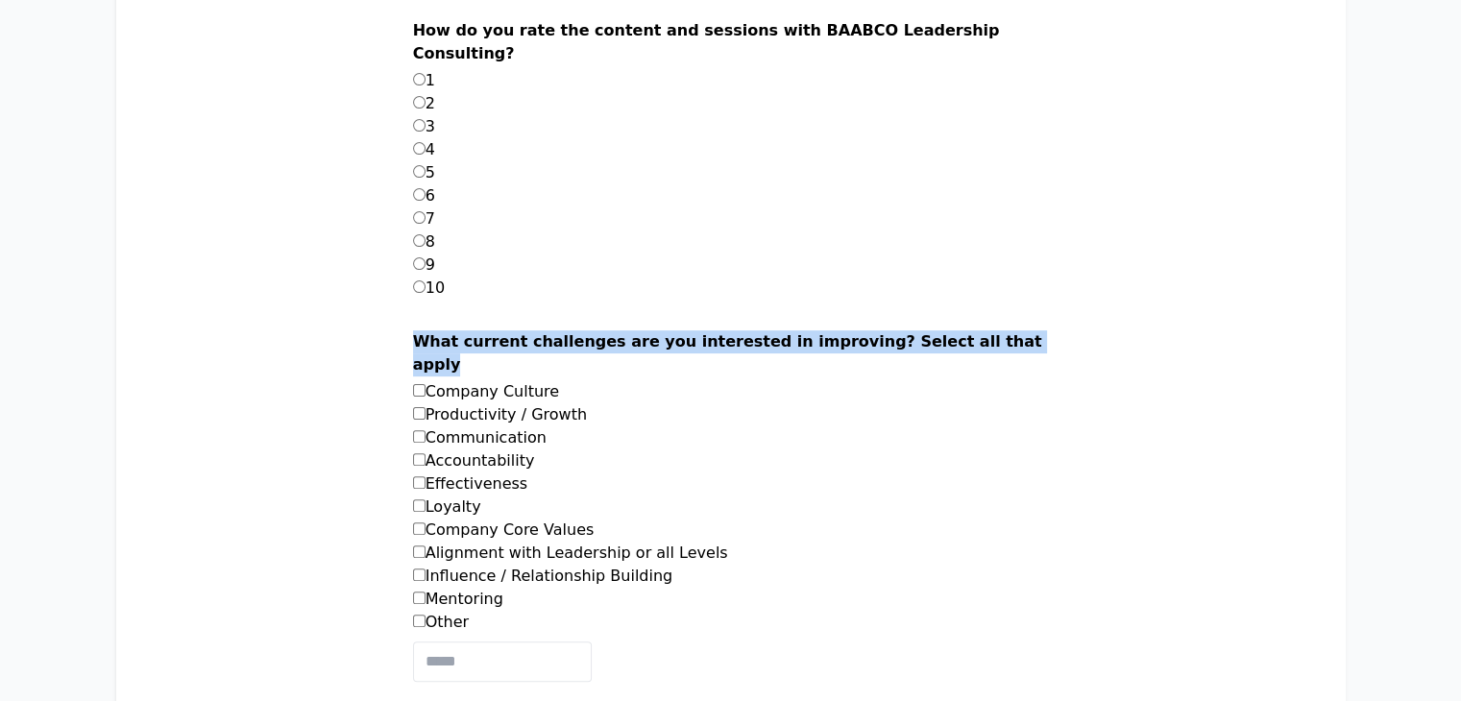
drag, startPoint x: 453, startPoint y: 335, endPoint x: 503, endPoint y: 363, distance: 58.0
copy label "What current challenges are you interested in improving? Select all that apply"
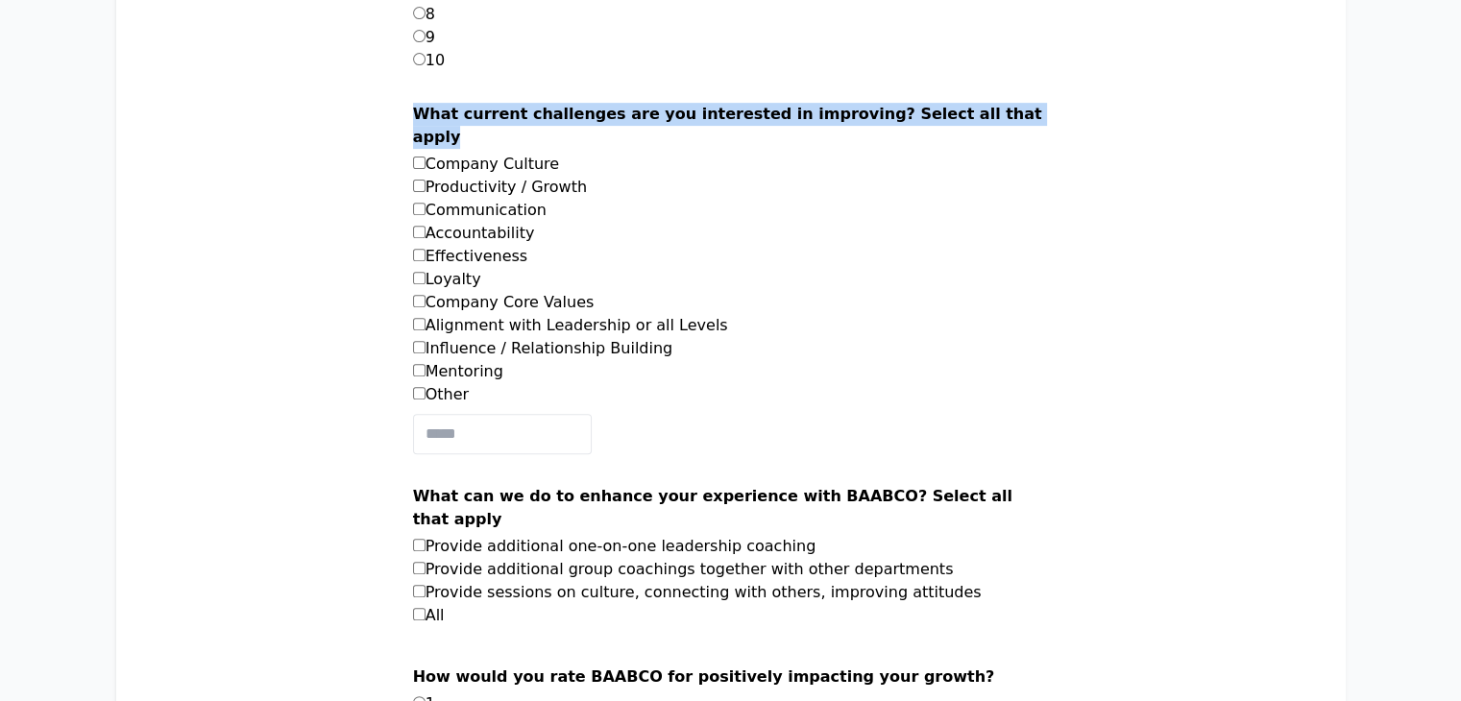
scroll to position [718, 0]
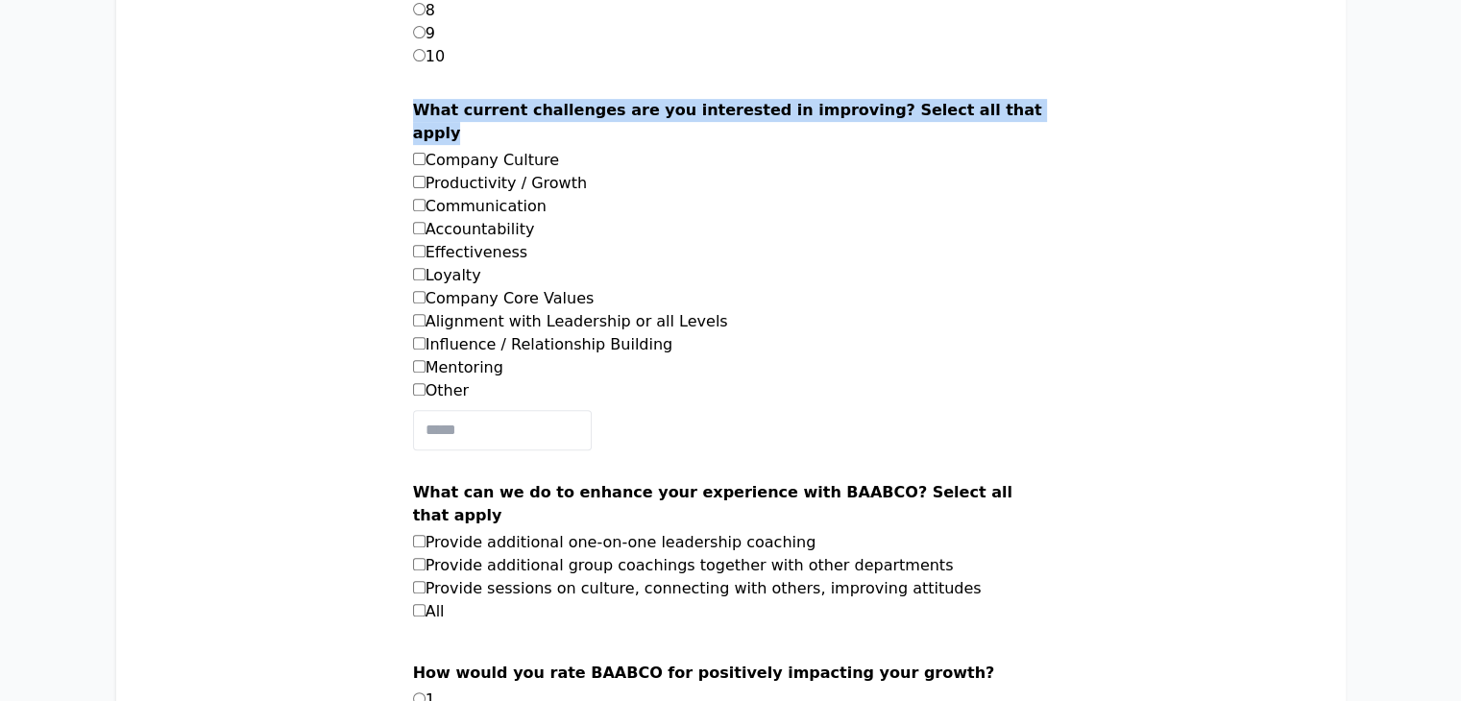
drag, startPoint x: 607, startPoint y: 164, endPoint x: 479, endPoint y: 162, distance: 127.8
click at [479, 162] on li "Company Culture" at bounding box center [731, 160] width 636 height 23
copy label "Company Culture"
drag, startPoint x: 622, startPoint y: 186, endPoint x: 480, endPoint y: 184, distance: 141.3
click at [480, 184] on label "Productivity / Growth" at bounding box center [500, 183] width 174 height 18
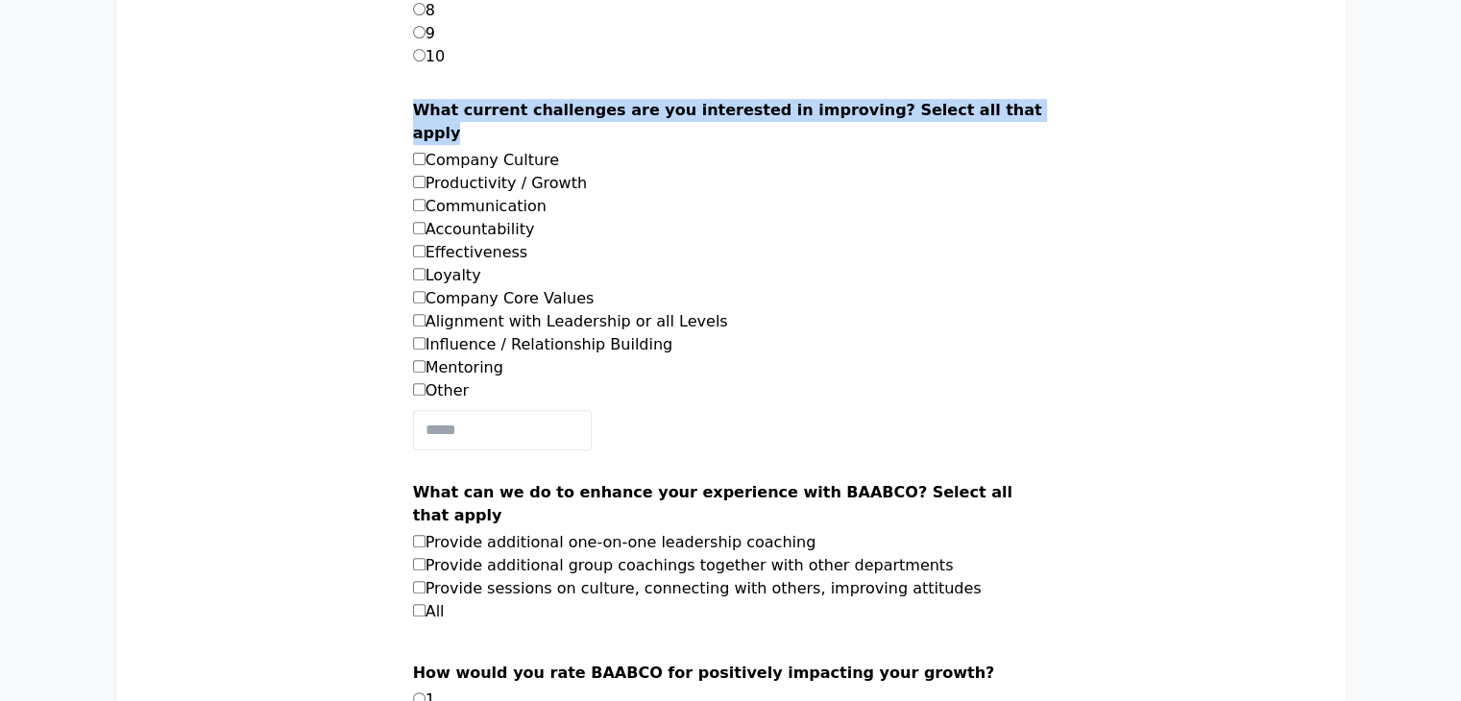
copy label "Productivity / Growth"
drag, startPoint x: 594, startPoint y: 201, endPoint x: 478, endPoint y: 213, distance: 116.9
click at [478, 213] on li "Communication" at bounding box center [731, 206] width 636 height 23
drag, startPoint x: 585, startPoint y: 227, endPoint x: 483, endPoint y: 233, distance: 102.0
click at [483, 233] on li "Accountability" at bounding box center [731, 229] width 636 height 23
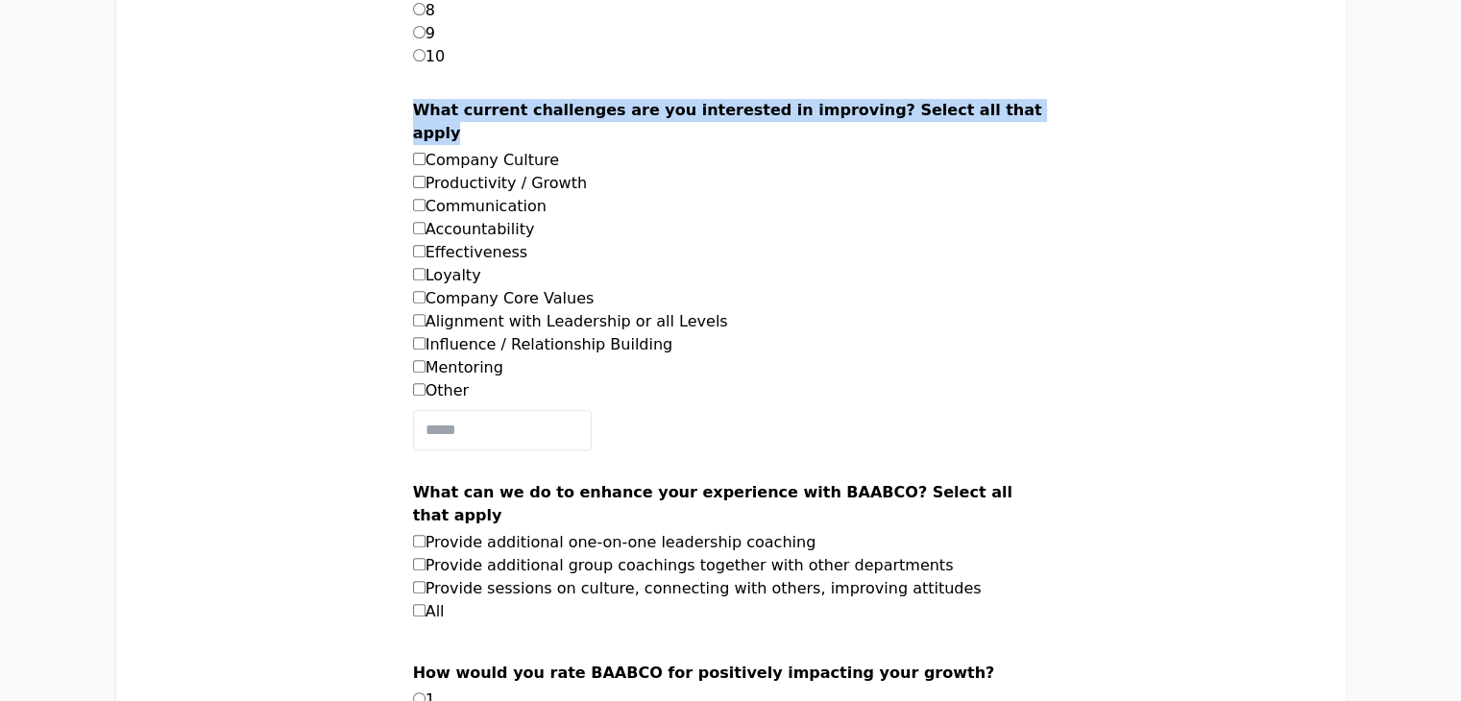
click at [471, 258] on li "Effectiveness" at bounding box center [731, 252] width 636 height 23
drag, startPoint x: 520, startPoint y: 281, endPoint x: 478, endPoint y: 281, distance: 41.3
click at [478, 281] on label "Loyalty" at bounding box center [447, 275] width 68 height 18
drag, startPoint x: 526, startPoint y: 278, endPoint x: 475, endPoint y: 278, distance: 50.9
click at [475, 278] on li "Loyalty" at bounding box center [731, 275] width 636 height 23
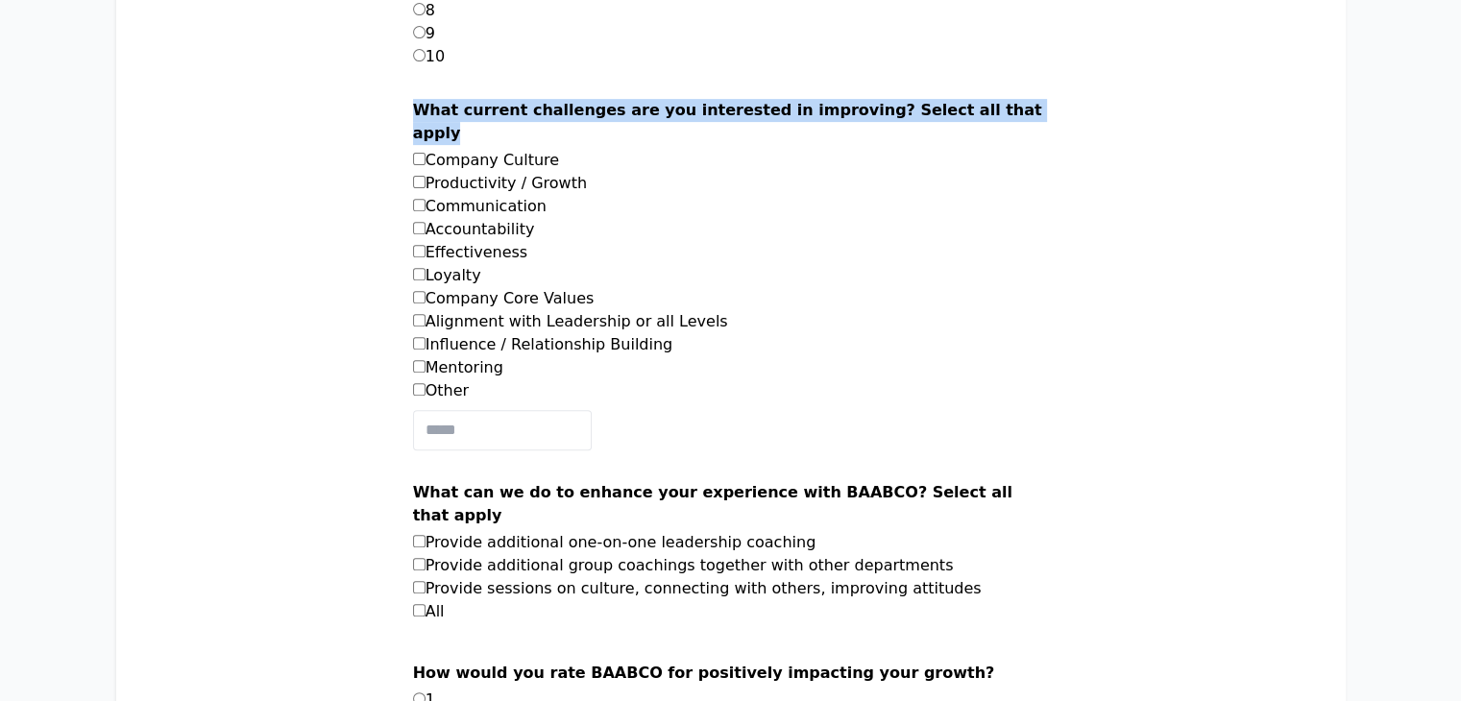
drag, startPoint x: 631, startPoint y: 301, endPoint x: 480, endPoint y: 298, distance: 150.9
click at [480, 298] on li "Company Core Values" at bounding box center [731, 298] width 636 height 23
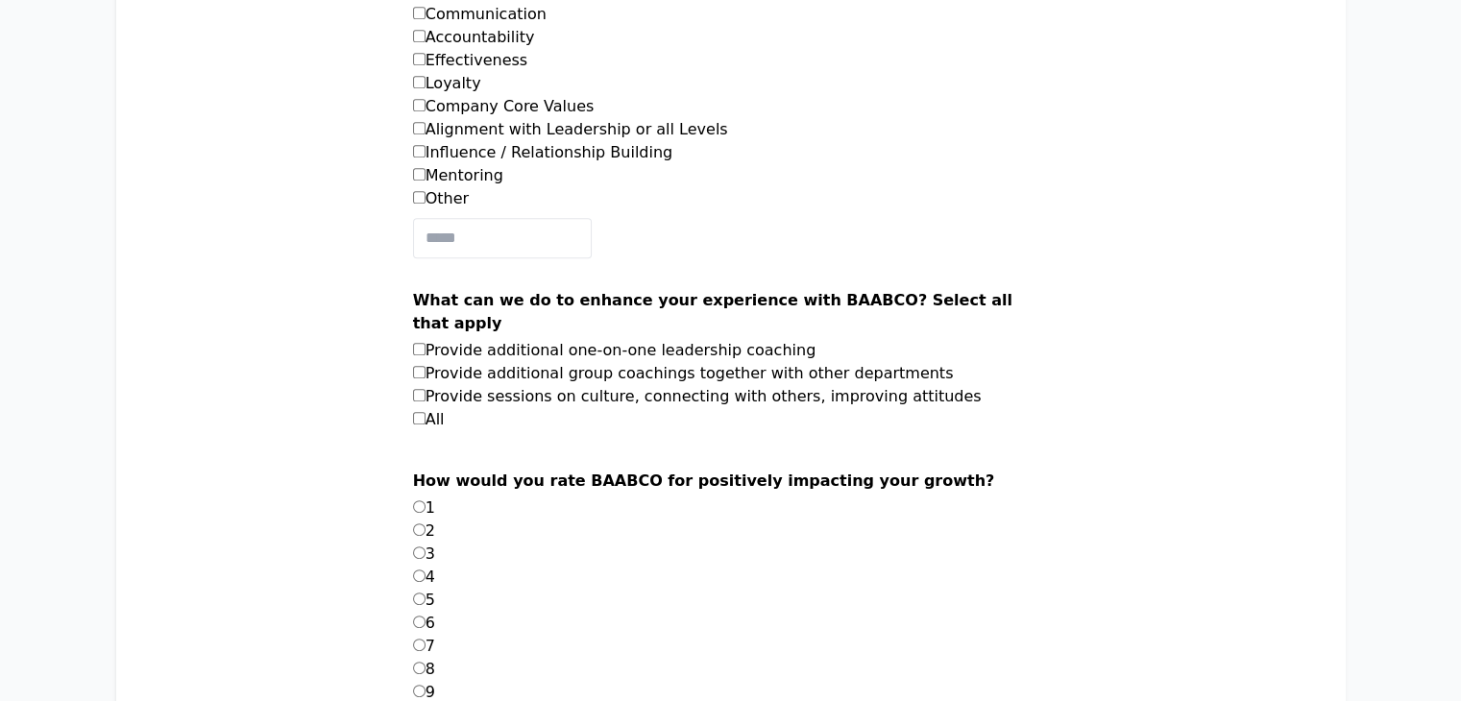
scroll to position [911, 0]
drag, startPoint x: 744, startPoint y: 124, endPoint x: 478, endPoint y: 121, distance: 265.2
click at [478, 121] on li "Alignment with Leadership or all Levels" at bounding box center [731, 128] width 636 height 23
drag, startPoint x: 703, startPoint y: 156, endPoint x: 481, endPoint y: 159, distance: 222.0
click at [481, 159] on li "Influence / Relationship Building" at bounding box center [731, 151] width 636 height 23
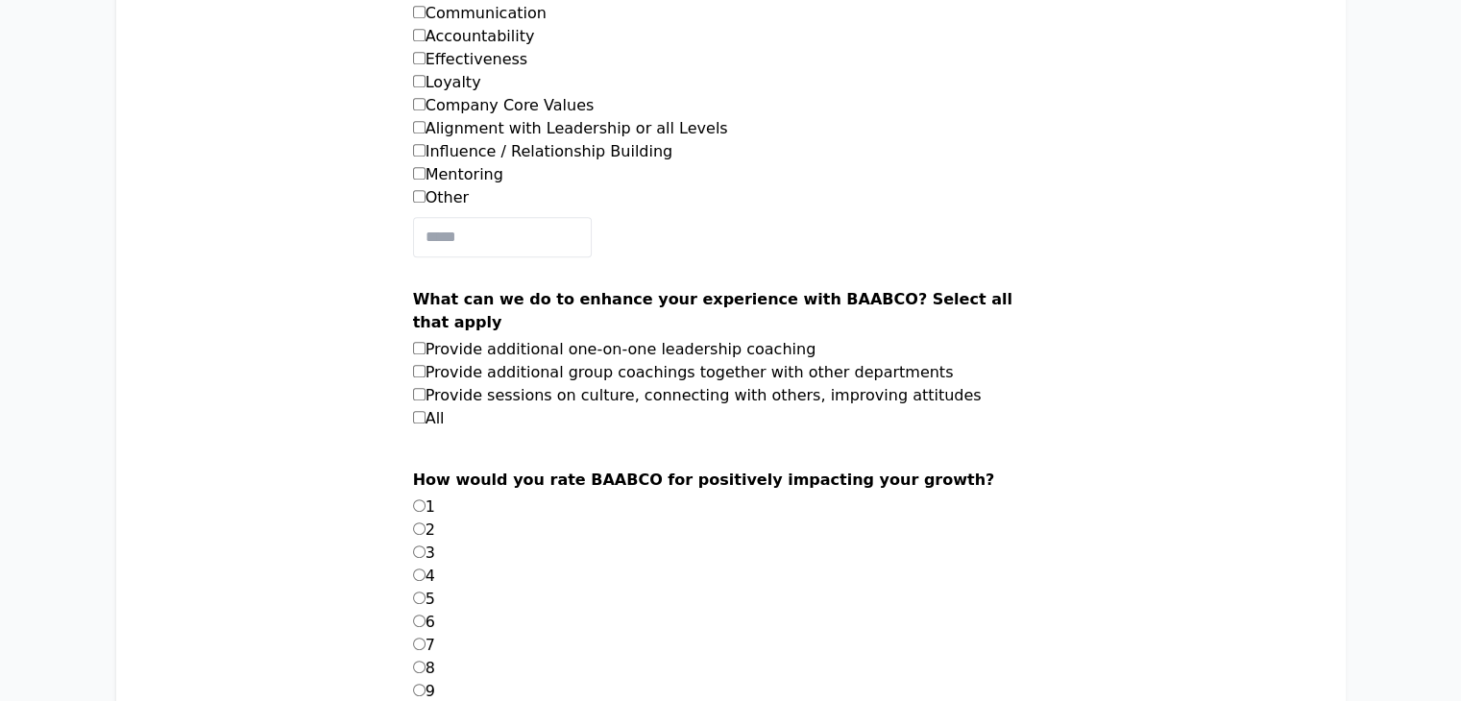
drag, startPoint x: 552, startPoint y: 170, endPoint x: 473, endPoint y: 170, distance: 79.7
click at [473, 170] on li "Mentoring" at bounding box center [731, 174] width 636 height 23
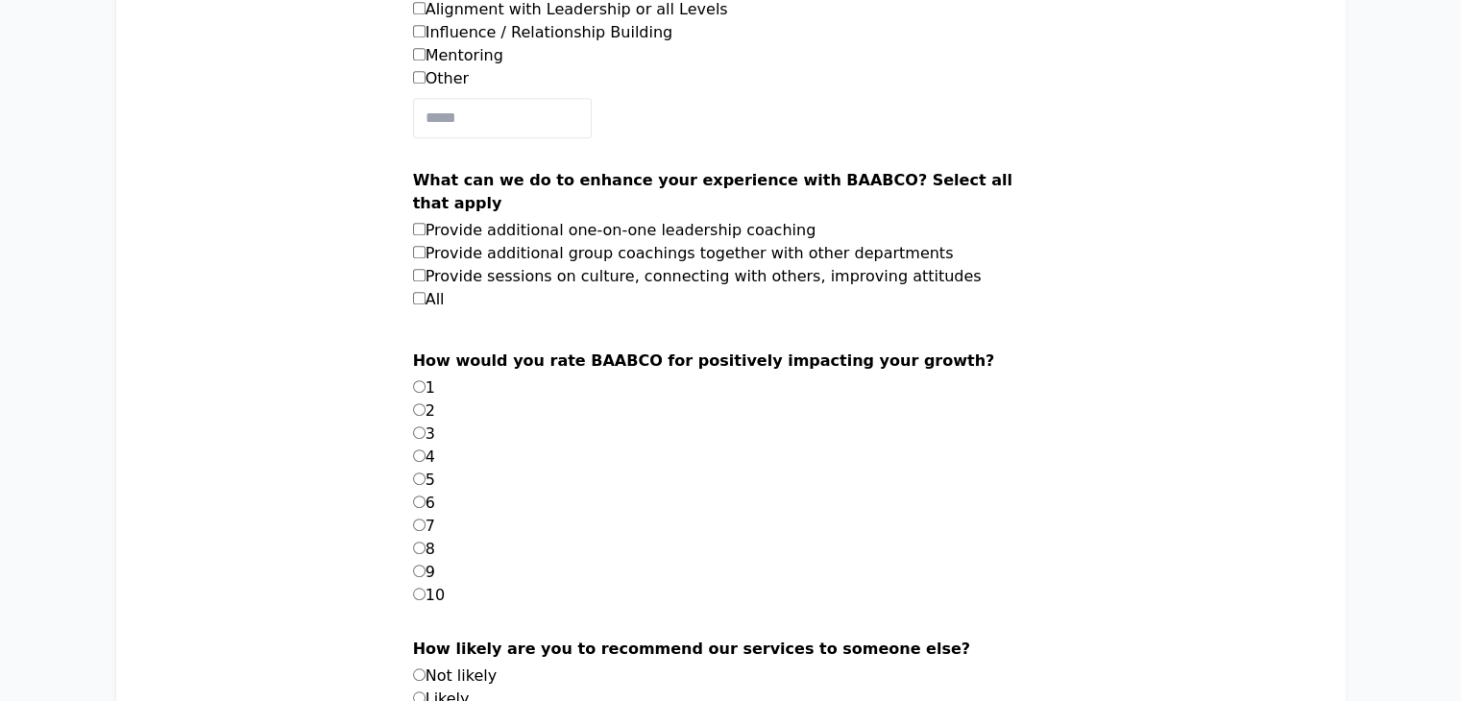
scroll to position [1034, 0]
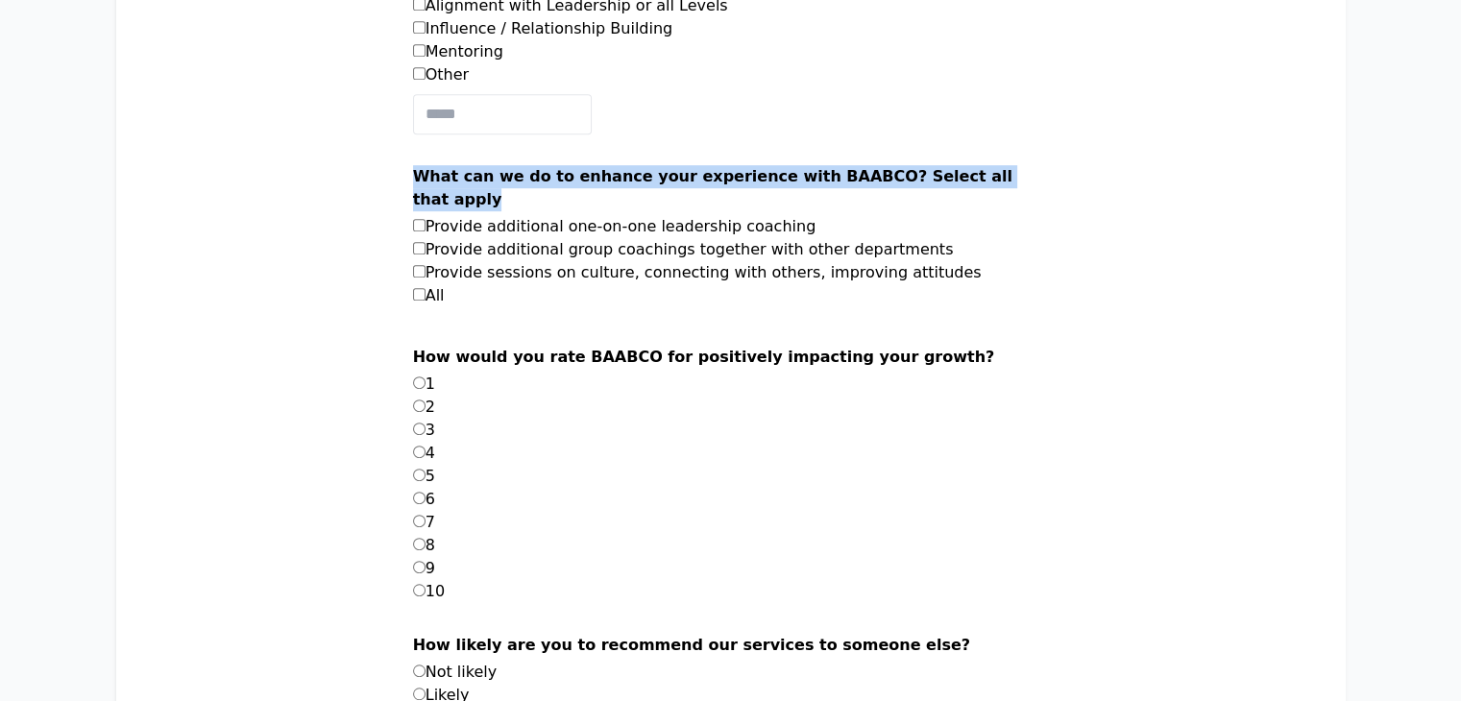
drag, startPoint x: 464, startPoint y: 174, endPoint x: 521, endPoint y: 206, distance: 65.0
click at [521, 206] on label "What can we do to enhance your experience with BAABCO? Select all that apply" at bounding box center [731, 190] width 636 height 50
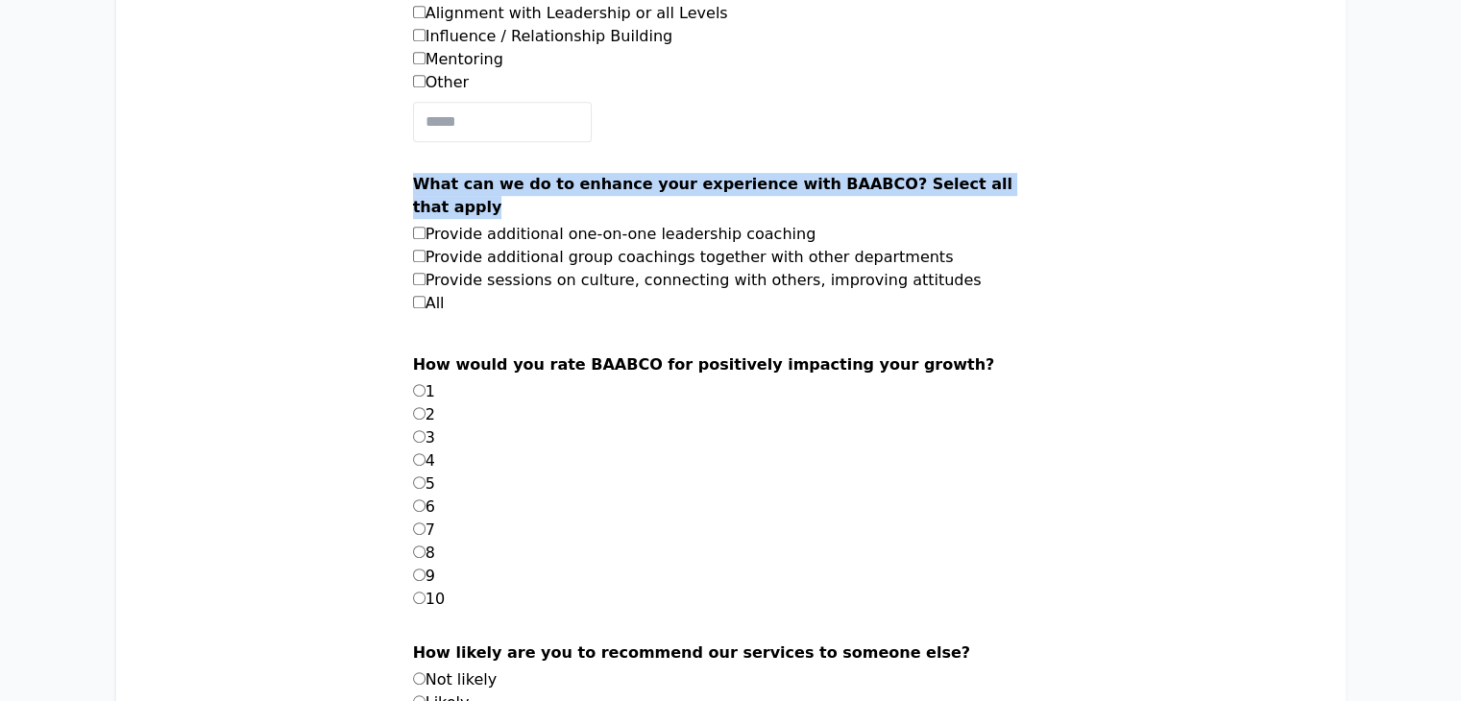
scroll to position [1026, 0]
drag, startPoint x: 481, startPoint y: 233, endPoint x: 824, endPoint y: 237, distance: 343.1
click at [817, 237] on label "Provide additional one-on-one leadership coaching" at bounding box center [615, 234] width 404 height 18
drag, startPoint x: 477, startPoint y: 258, endPoint x: 953, endPoint y: 259, distance: 476.6
click at [953, 259] on li "Provide additional group coachings together with other departments" at bounding box center [731, 257] width 636 height 23
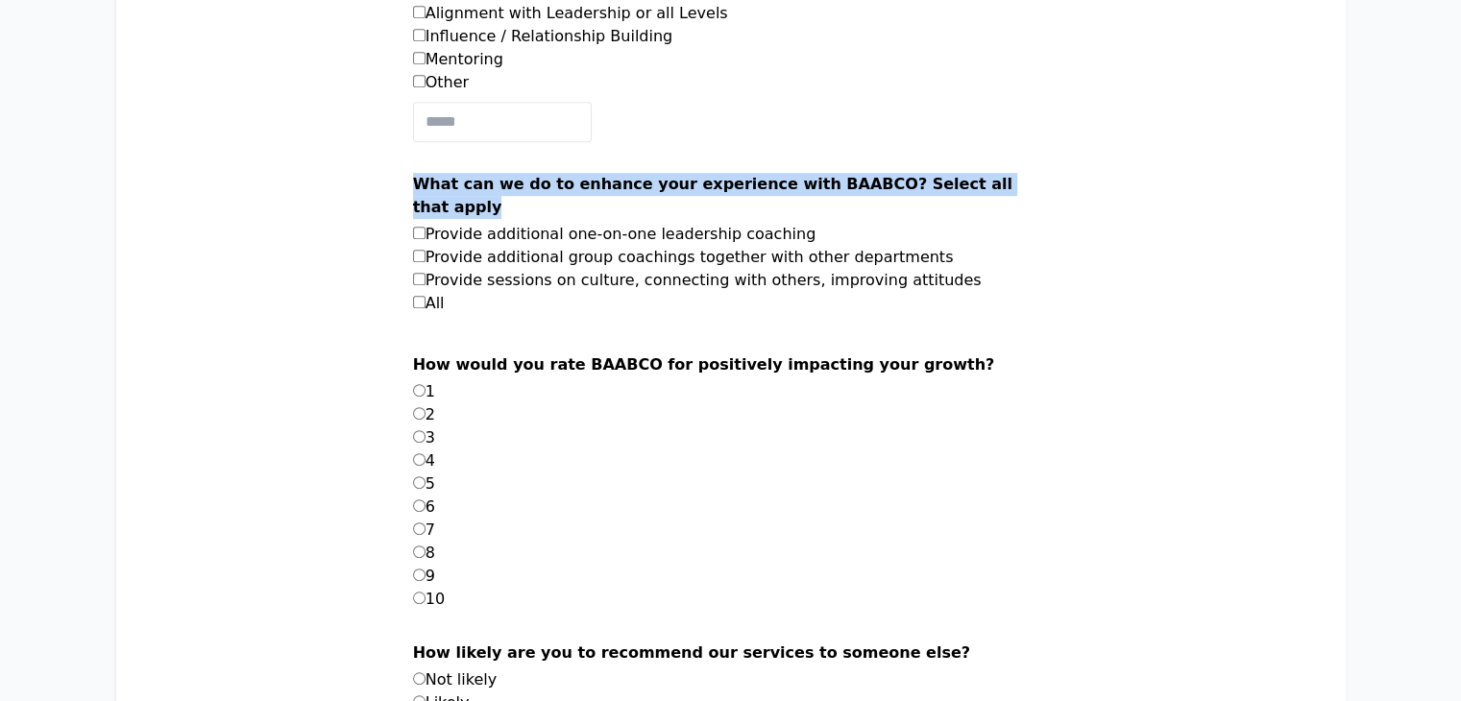
drag, startPoint x: 480, startPoint y: 281, endPoint x: 966, endPoint y: 277, distance: 485.2
click at [966, 277] on li "Provide sessions on culture, connecting with others, improving attitudes" at bounding box center [731, 280] width 636 height 23
drag, startPoint x: 496, startPoint y: 307, endPoint x: 476, endPoint y: 307, distance: 20.2
click at [476, 307] on li "All" at bounding box center [731, 303] width 636 height 23
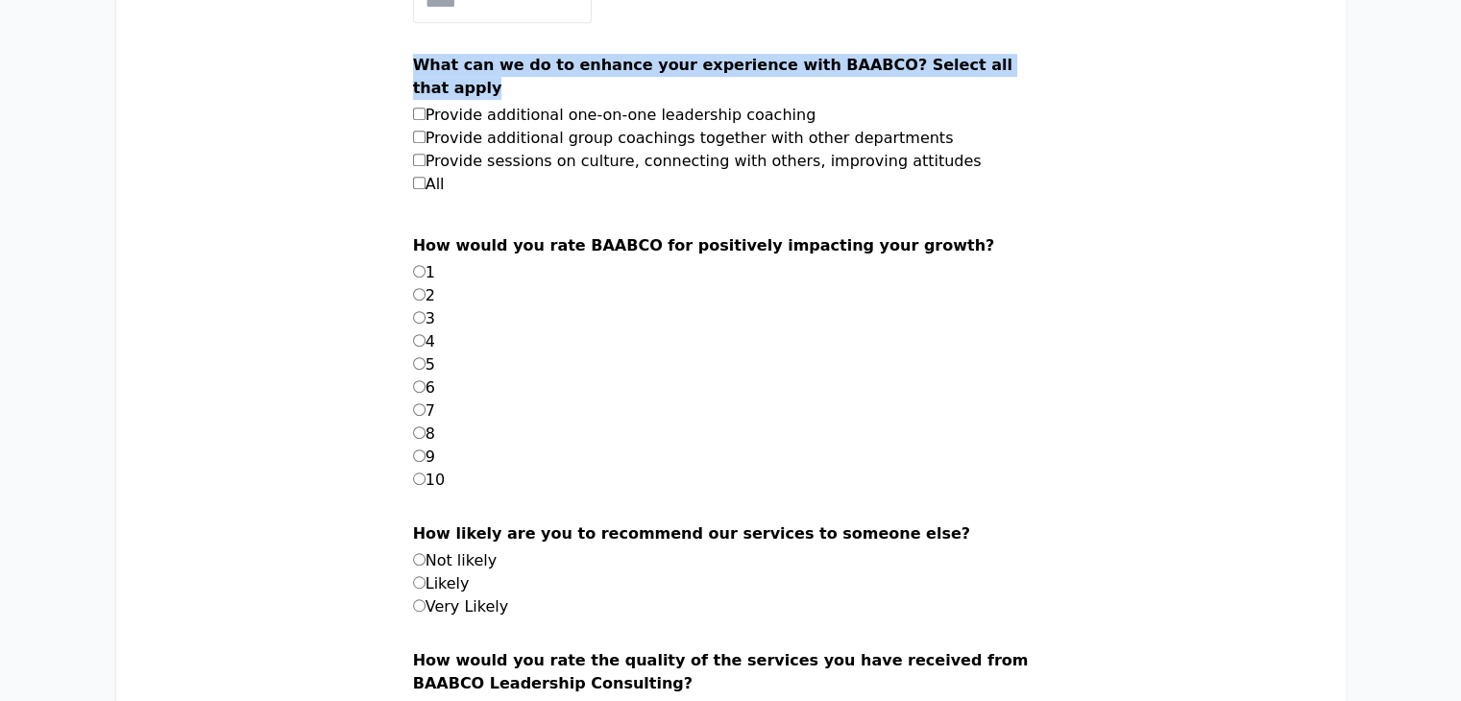
scroll to position [1151, 0]
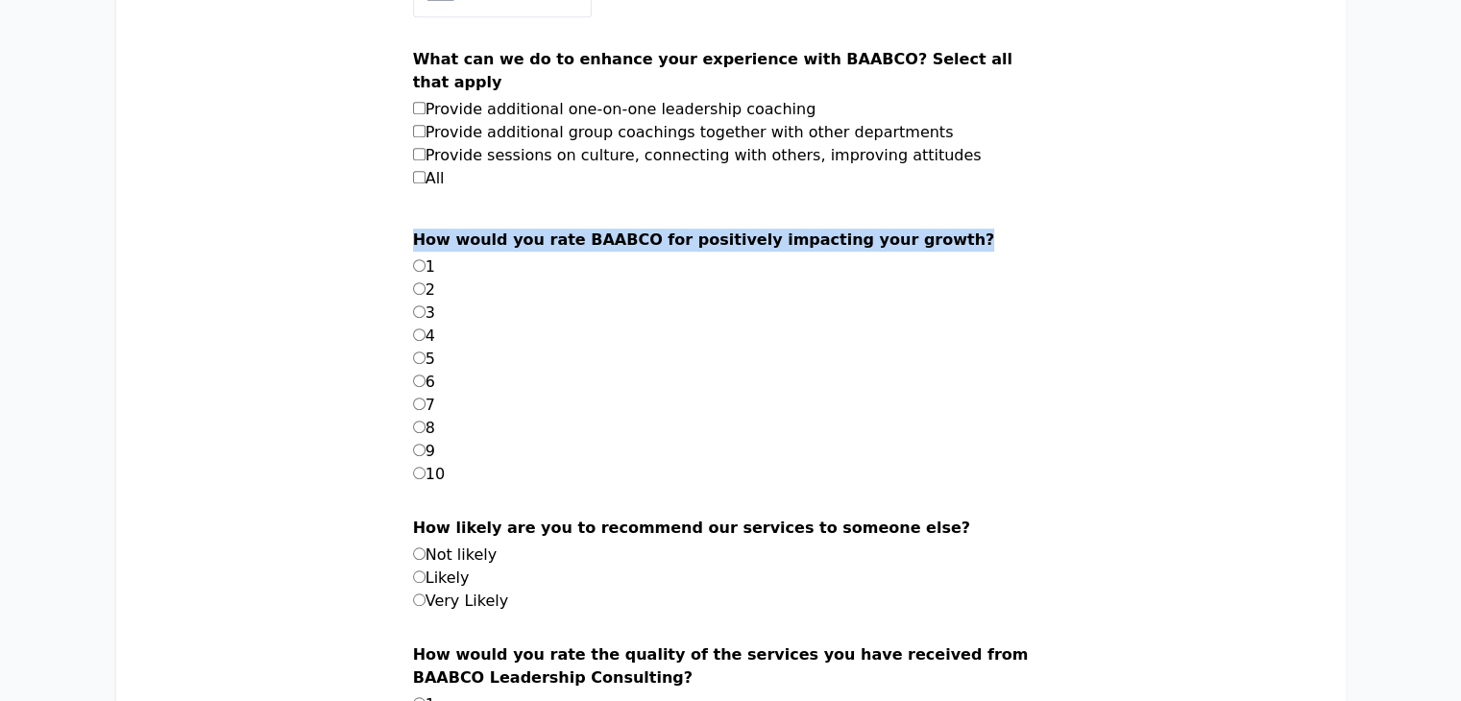
drag, startPoint x: 463, startPoint y: 240, endPoint x: 974, endPoint y: 238, distance: 511.2
click at [974, 238] on label "How would you rate BAABCO for positively impacting your growth?" at bounding box center [731, 242] width 636 height 27
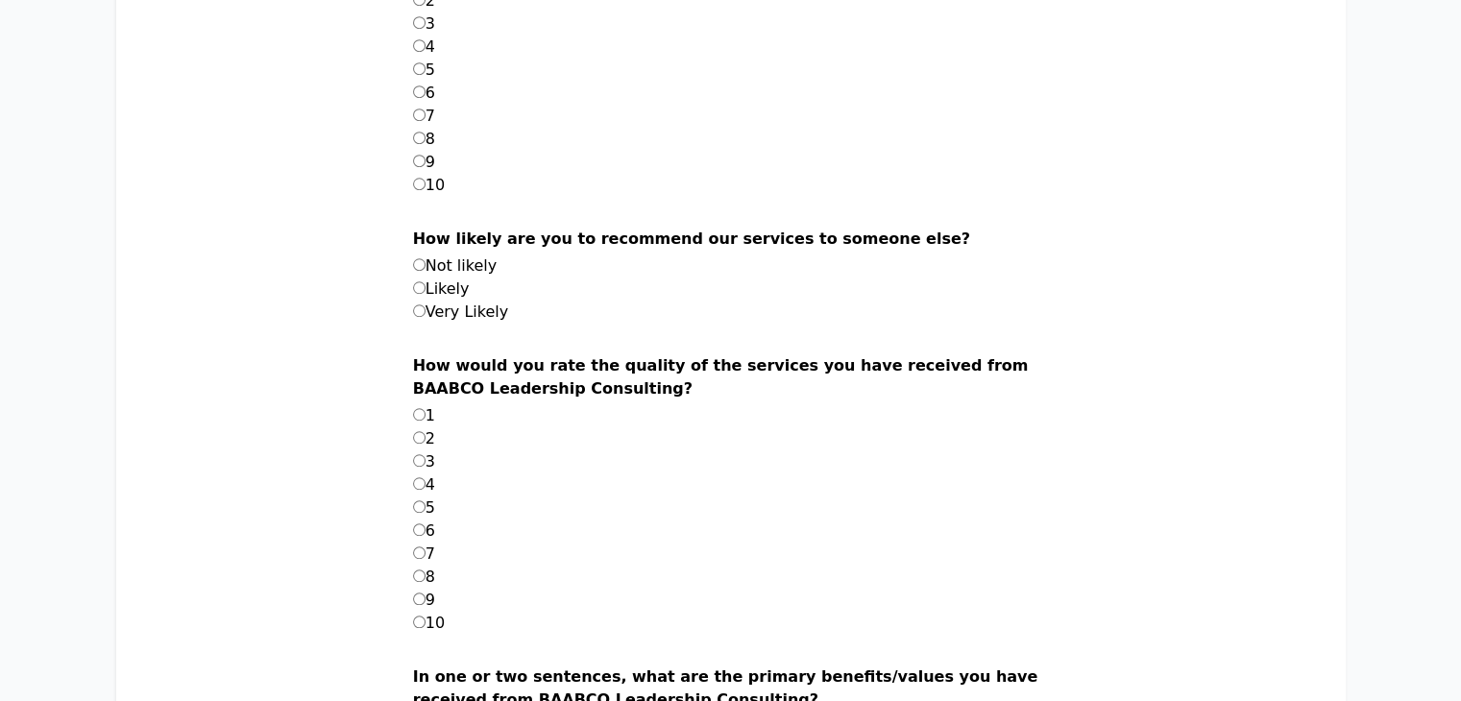
scroll to position [1441, 0]
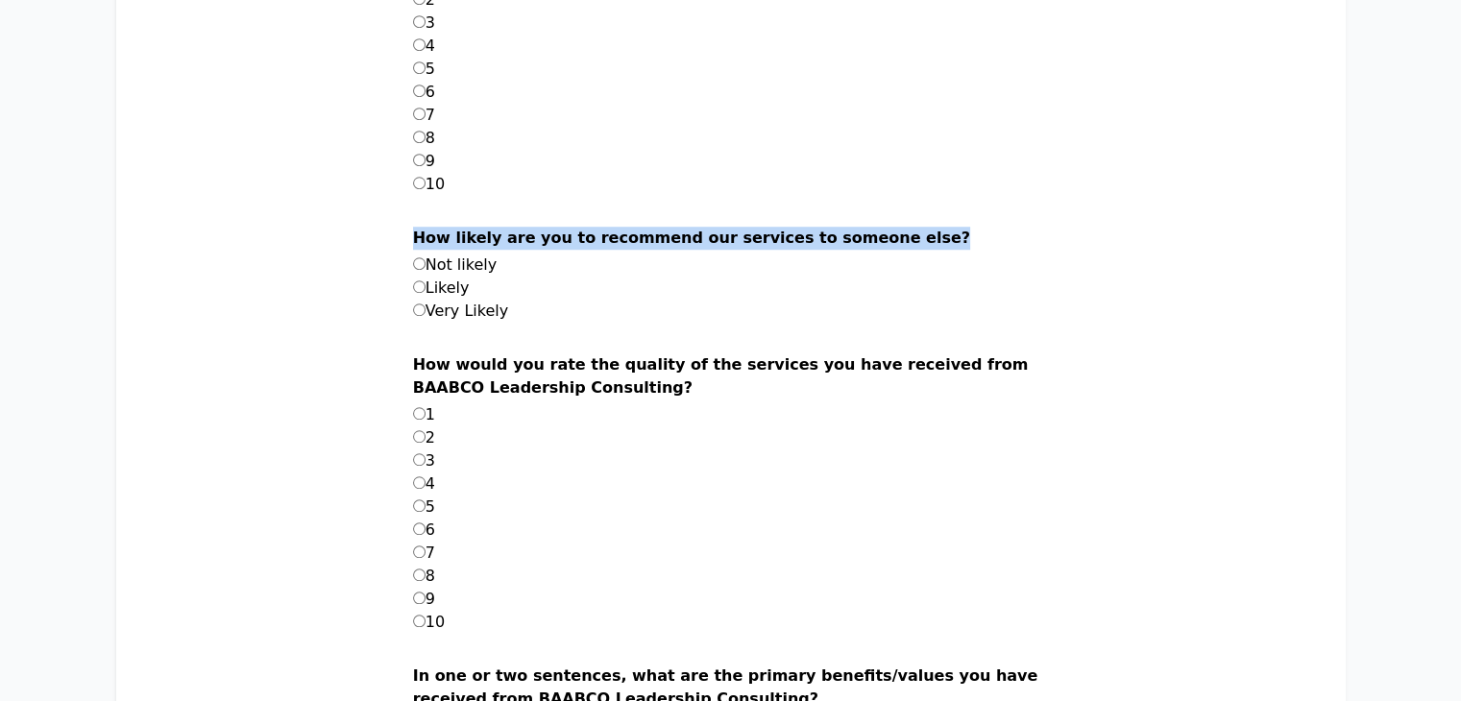
drag, startPoint x: 458, startPoint y: 239, endPoint x: 945, endPoint y: 240, distance: 487.1
click at [945, 240] on main "Leadership Assessment Survey BAABCO Leadership Consulting values your feedback.…" at bounding box center [731, 62] width 1107 height 2464
drag, startPoint x: 481, startPoint y: 269, endPoint x: 546, endPoint y: 269, distance: 64.4
click at [546, 269] on li "Not likely" at bounding box center [731, 265] width 636 height 23
drag, startPoint x: 519, startPoint y: 296, endPoint x: 478, endPoint y: 289, distance: 41.9
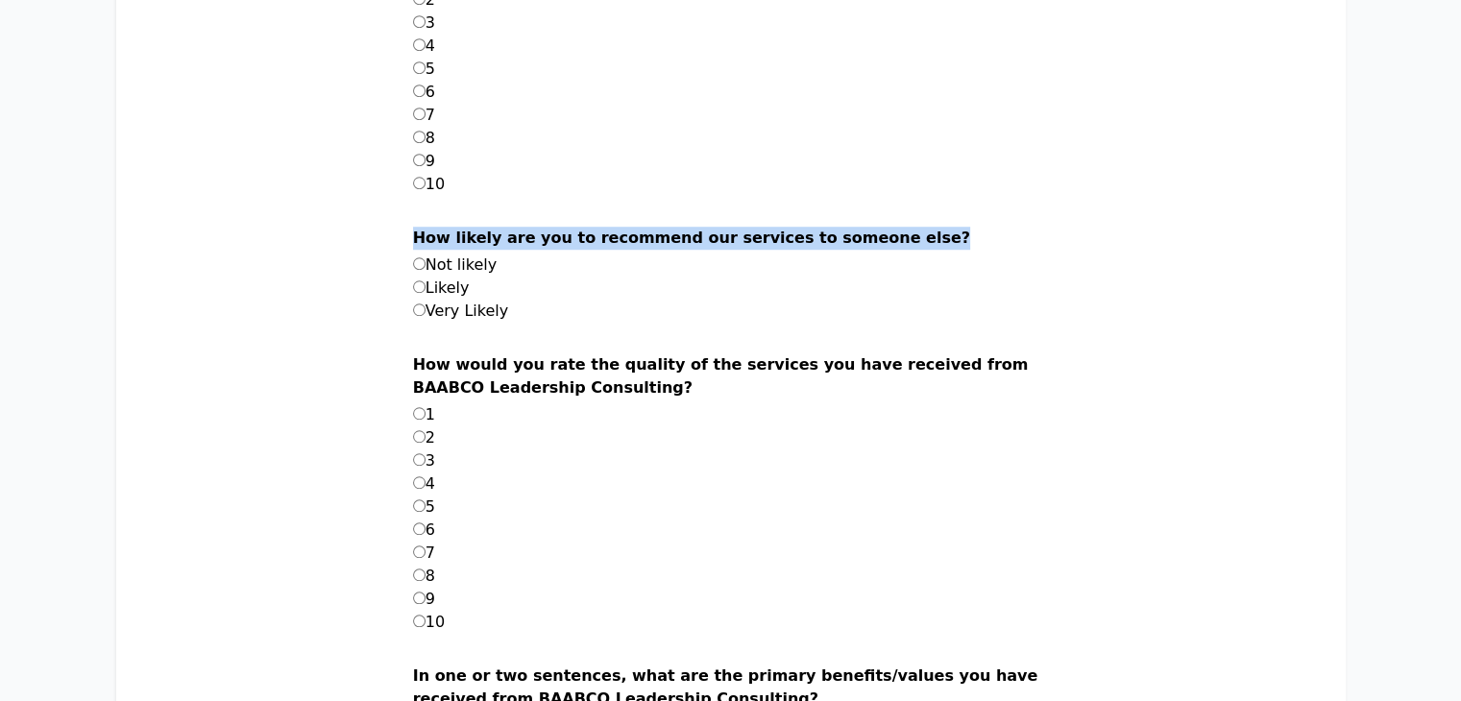
click at [478, 289] on li "Likely" at bounding box center [731, 288] width 636 height 23
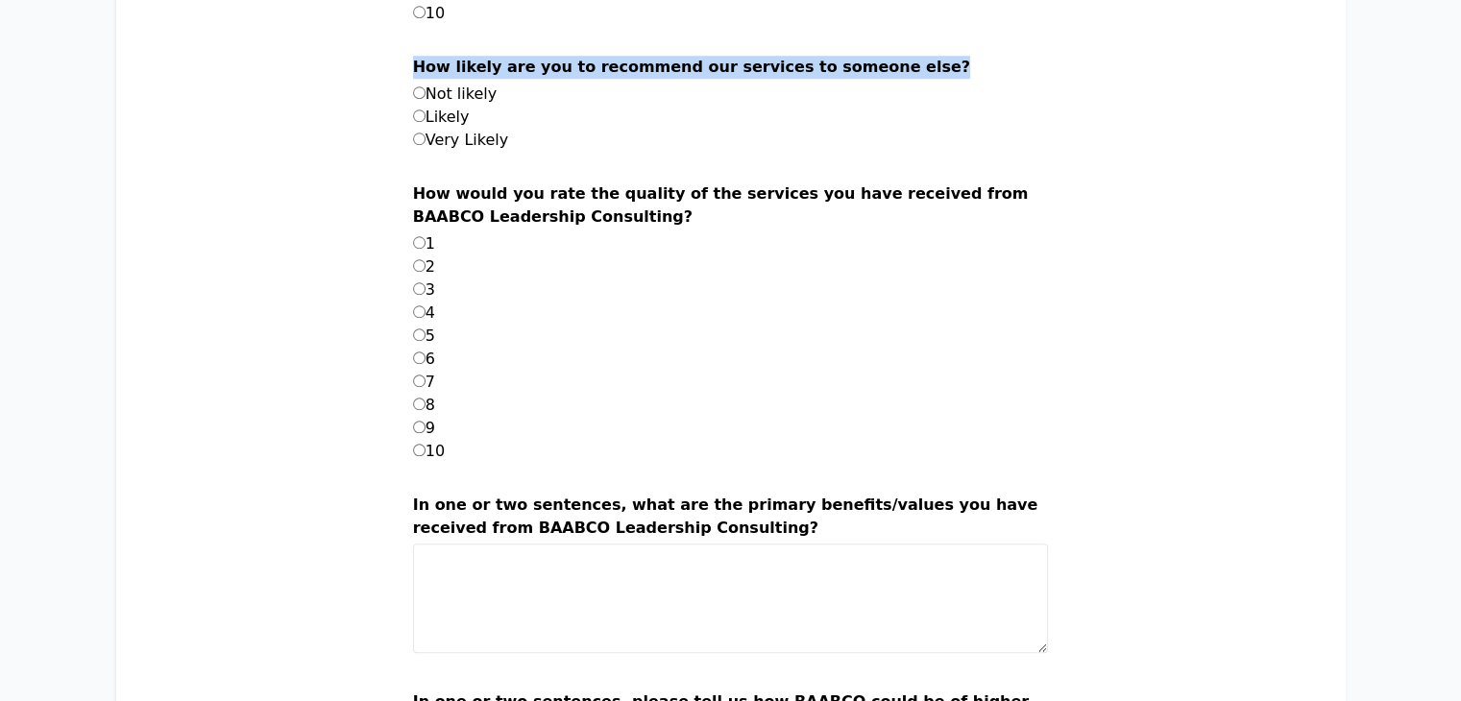
scroll to position [1614, 0]
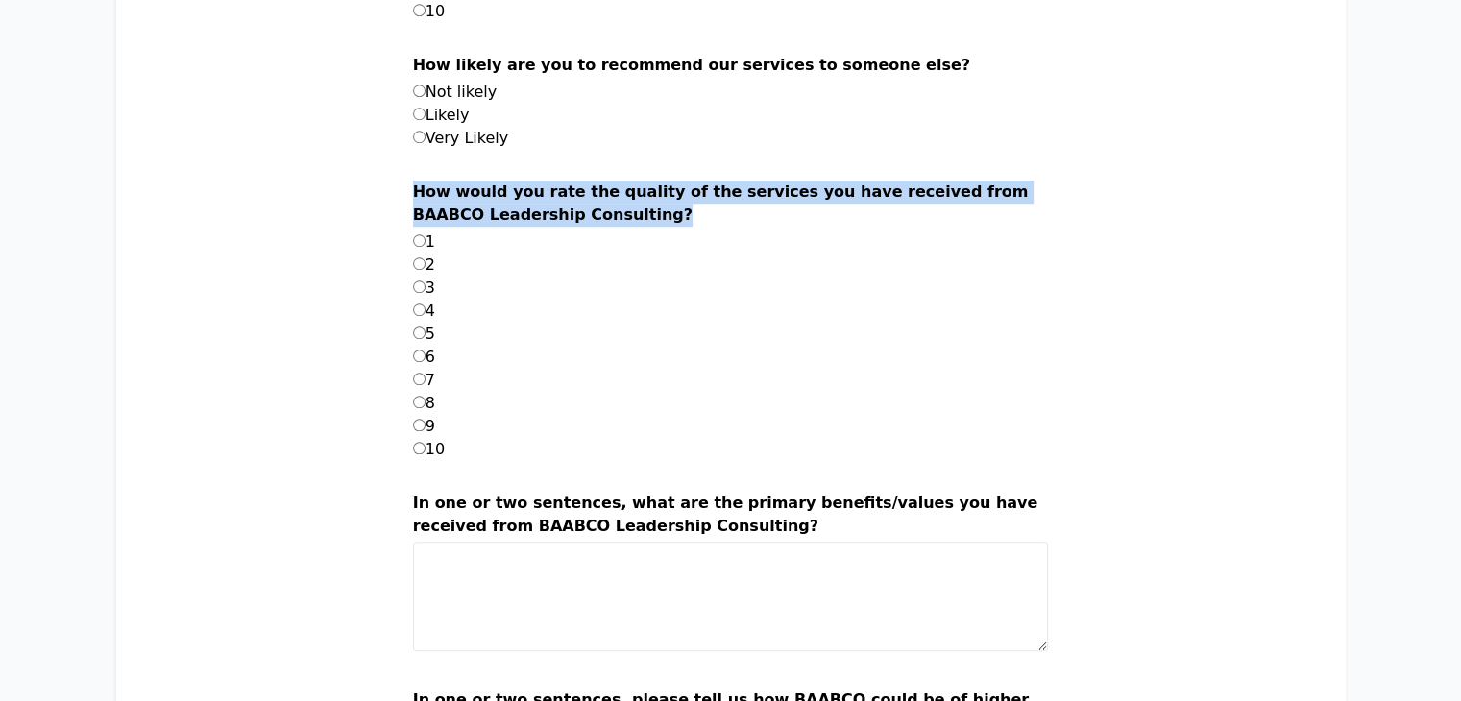
drag, startPoint x: 460, startPoint y: 186, endPoint x: 701, endPoint y: 222, distance: 243.8
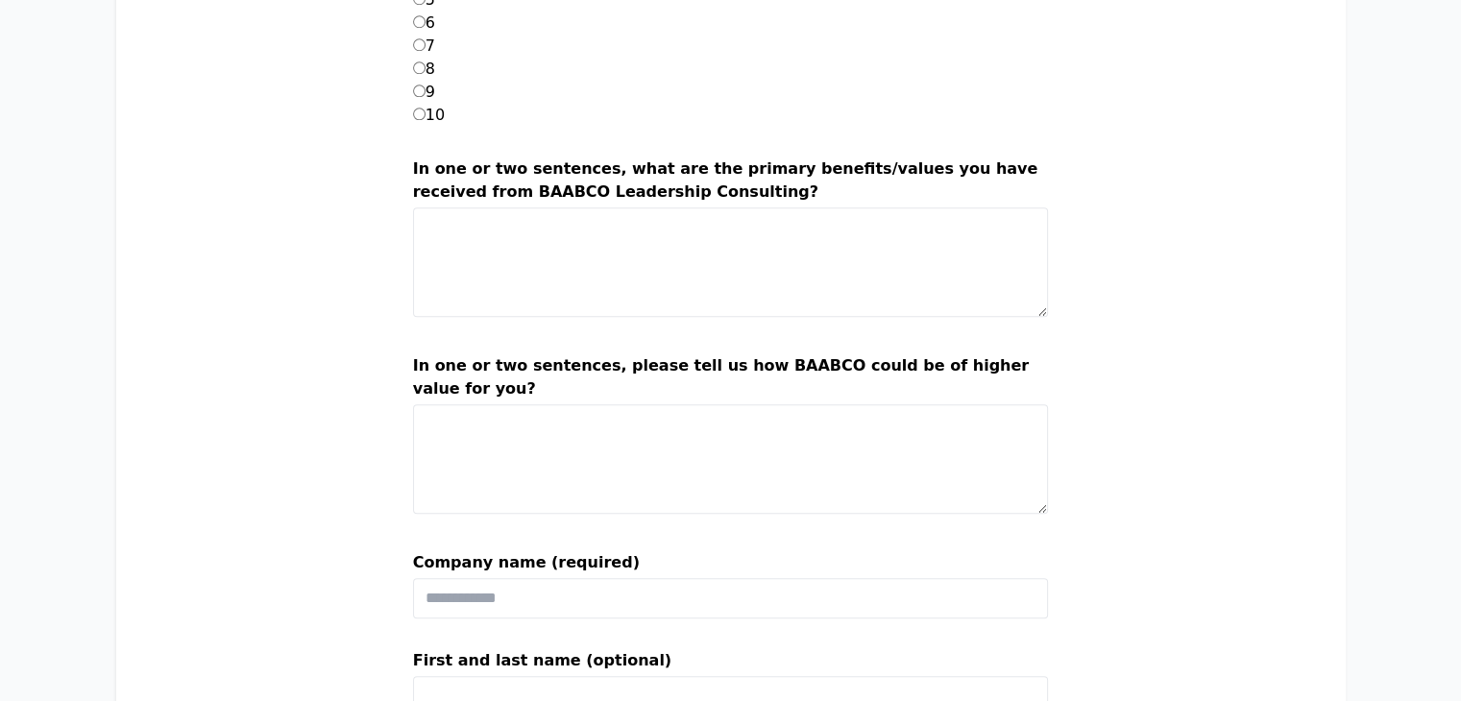
scroll to position [1971, 0]
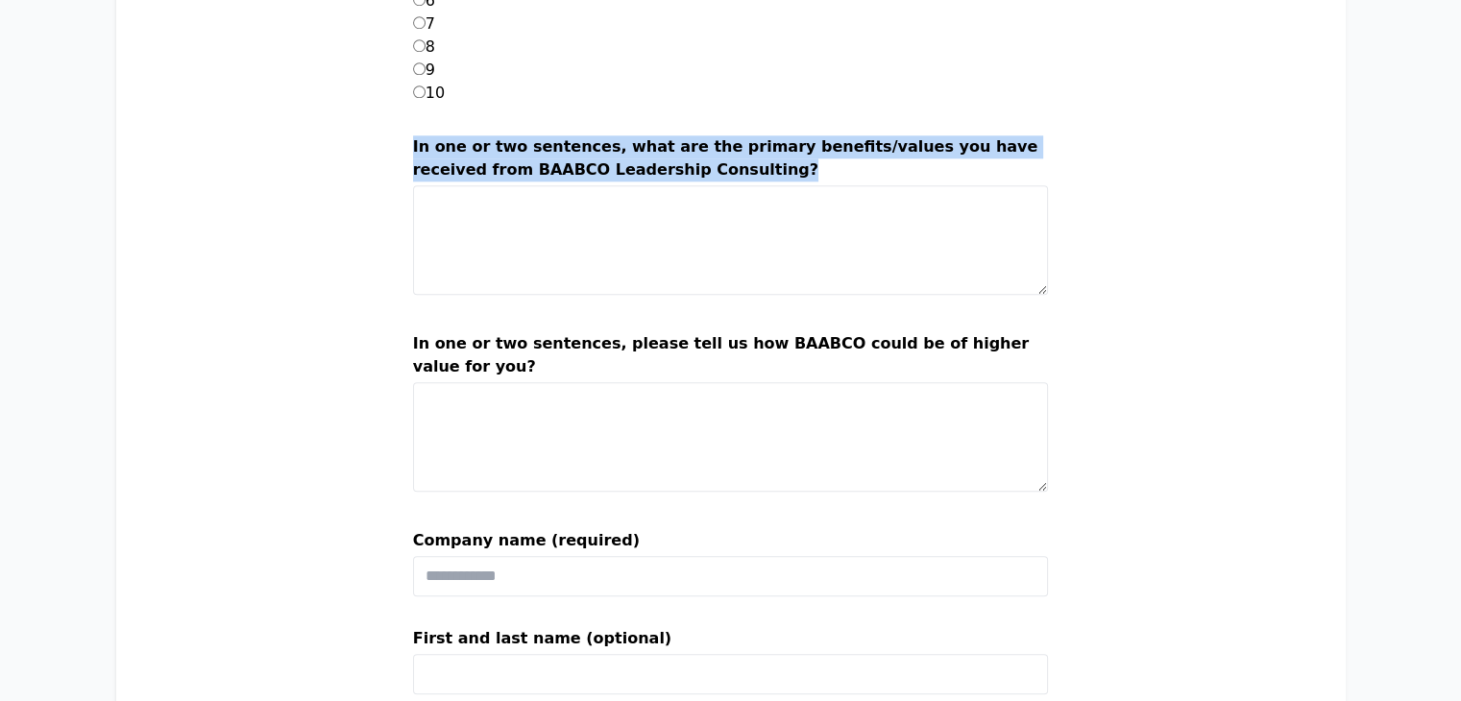
drag, startPoint x: 459, startPoint y: 144, endPoint x: 851, endPoint y: 184, distance: 394.1
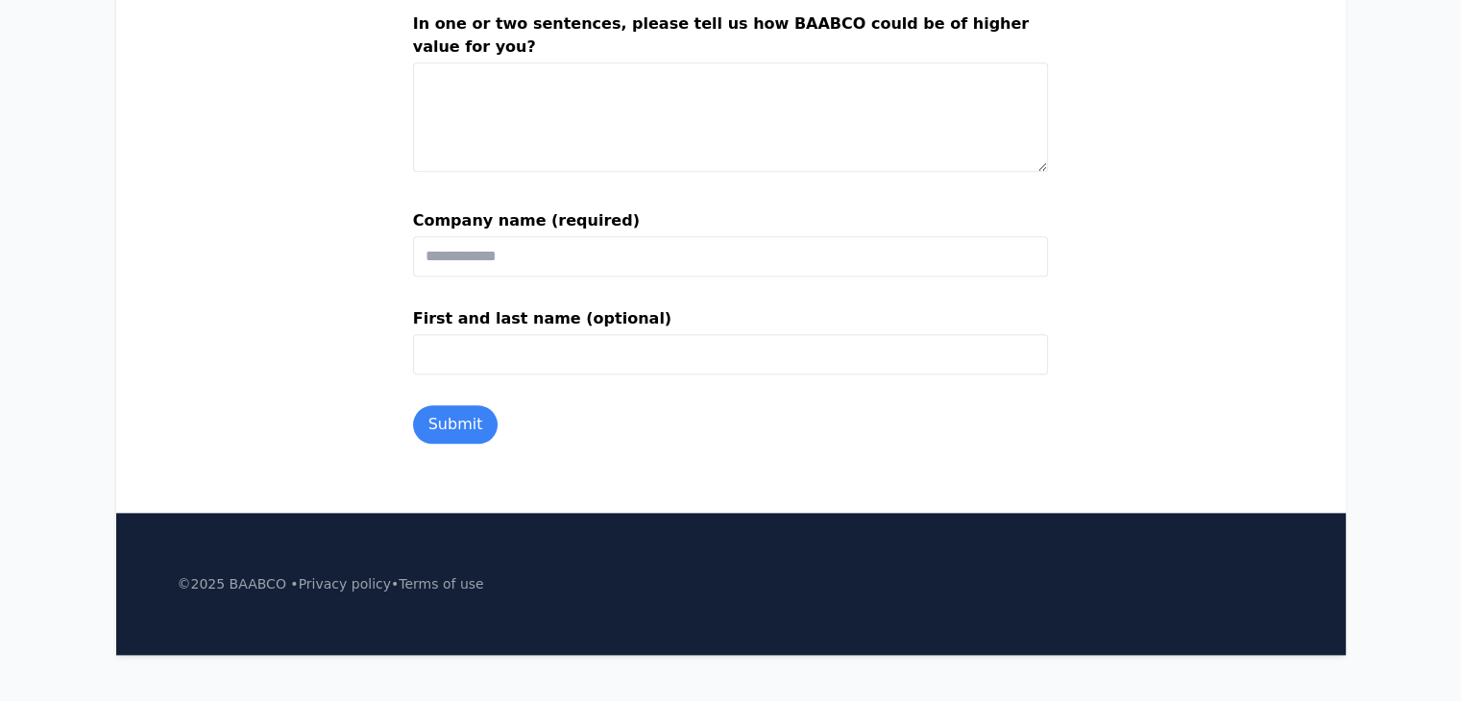
scroll to position [2301, 0]
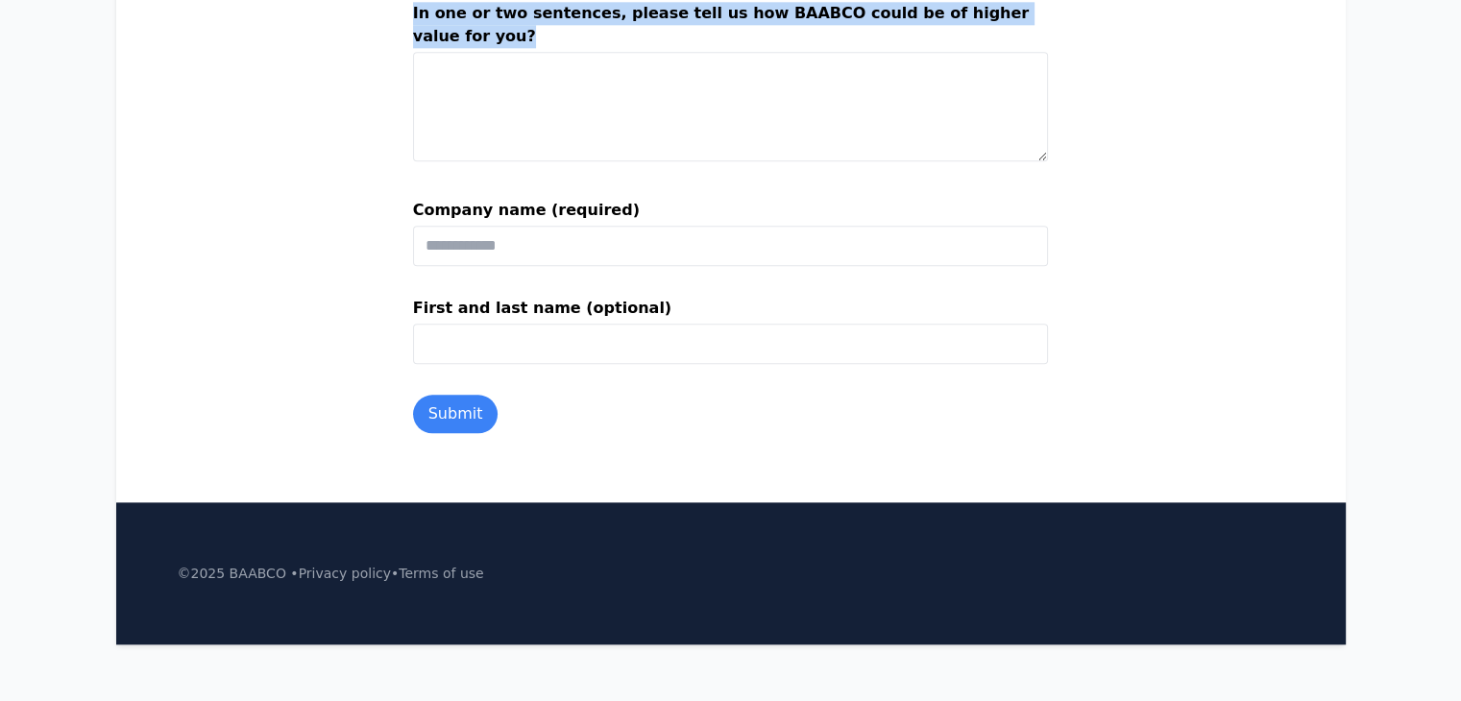
drag, startPoint x: 457, startPoint y: 12, endPoint x: 576, endPoint y: 43, distance: 122.1
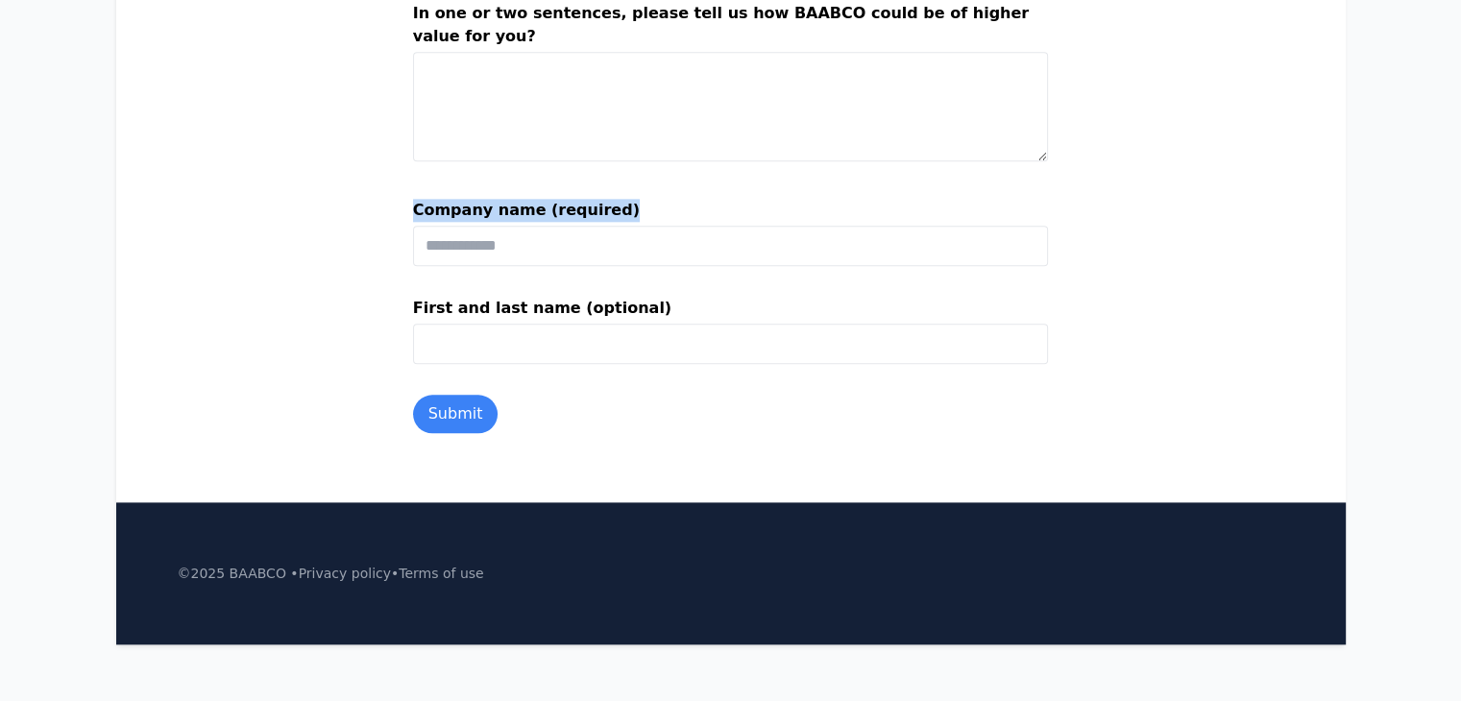
drag, startPoint x: 452, startPoint y: 204, endPoint x: 673, endPoint y: 201, distance: 221.0
drag, startPoint x: 450, startPoint y: 309, endPoint x: 607, endPoint y: 314, distance: 157.7
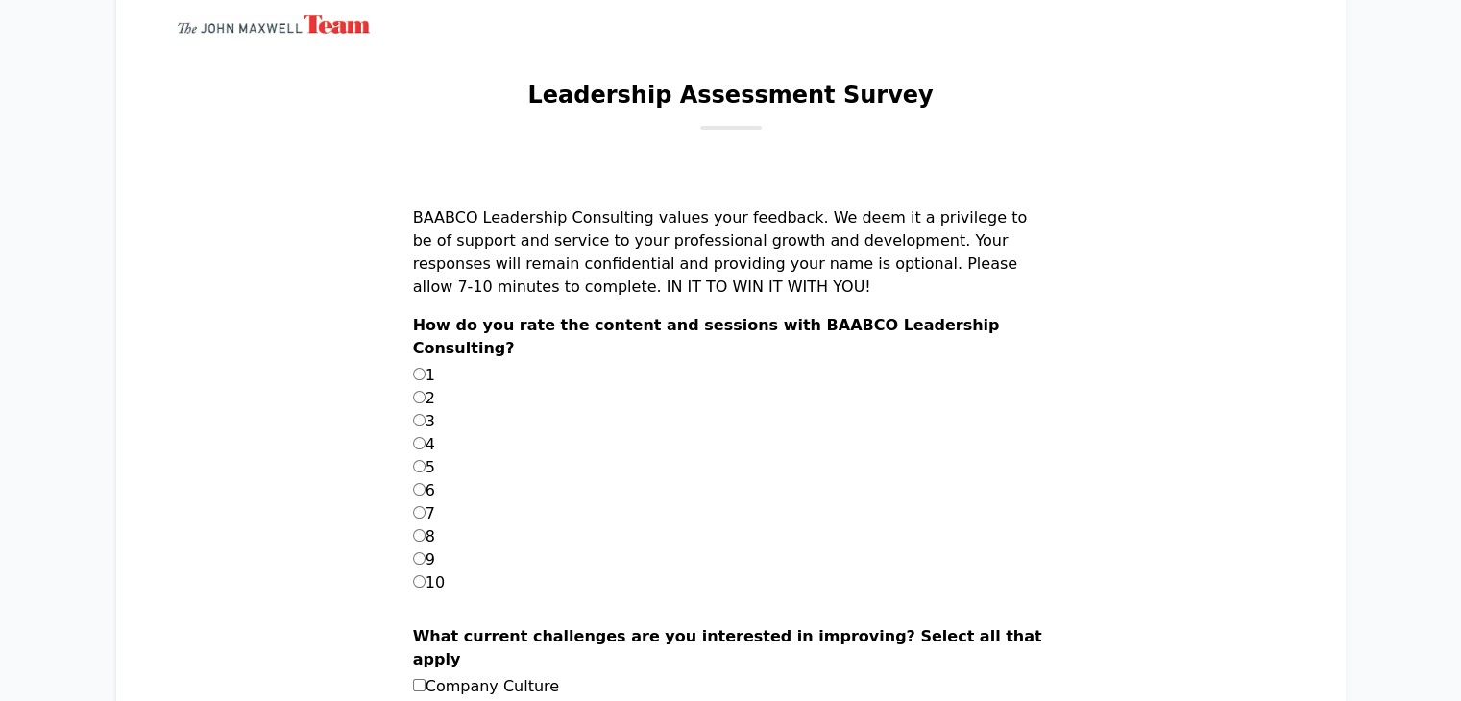
scroll to position [0, 0]
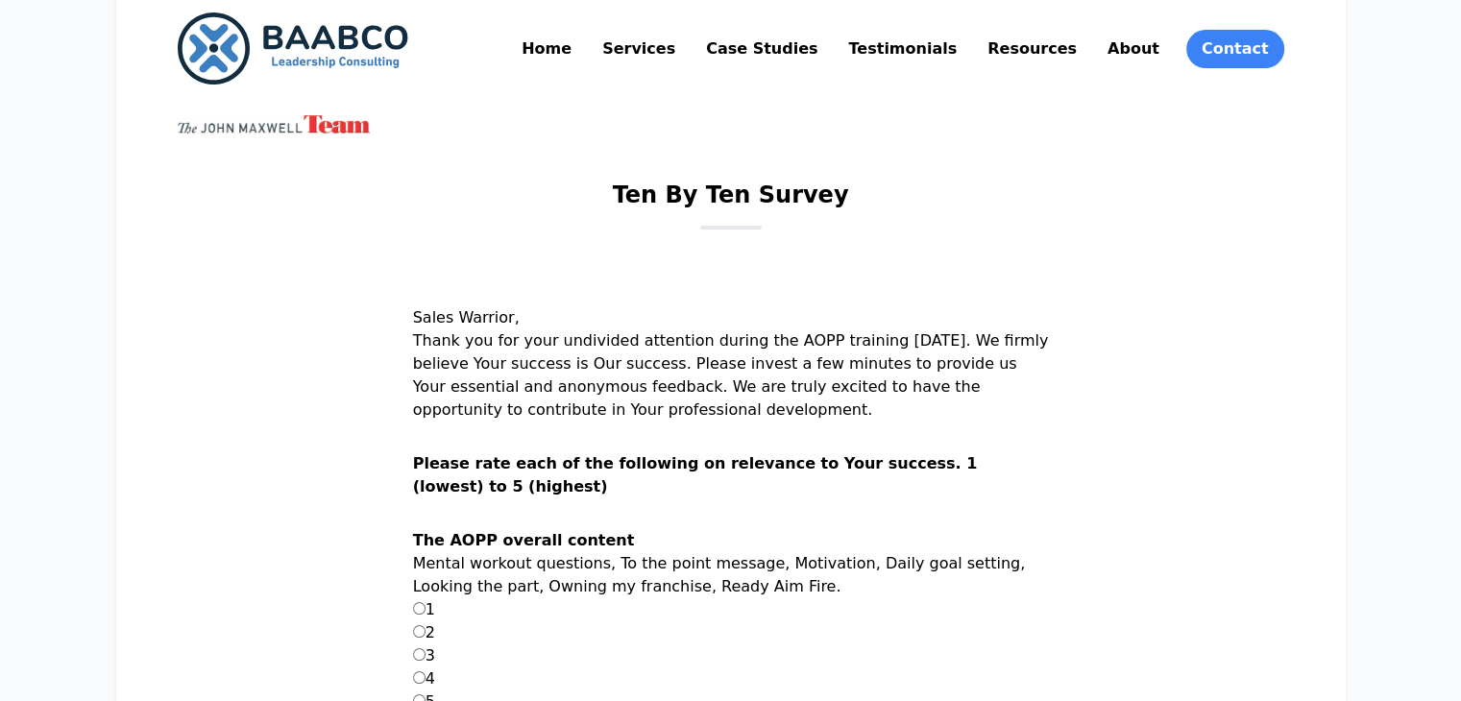
scroll to position [89, 0]
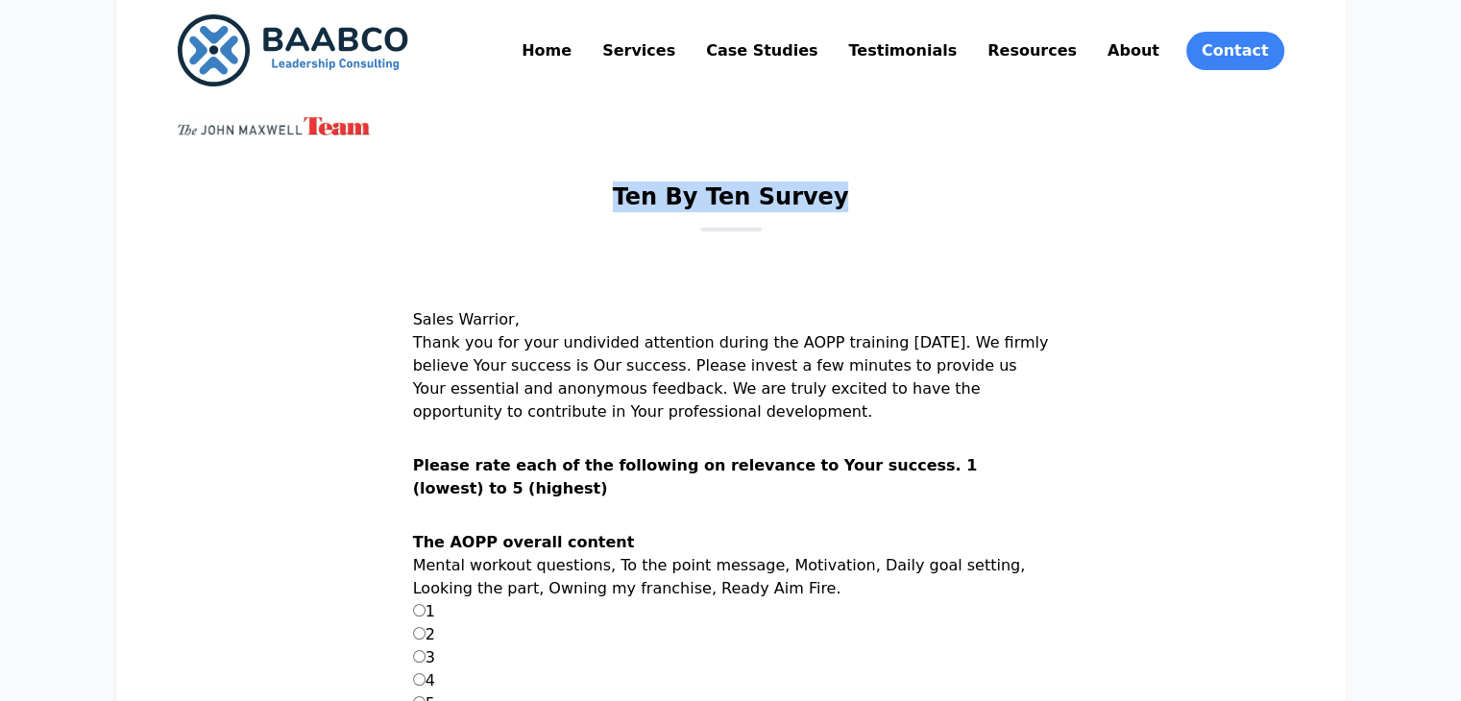
drag, startPoint x: 627, startPoint y: 199, endPoint x: 884, endPoint y: 205, distance: 256.6
click at [884, 205] on div "Ten By Ten Survey" at bounding box center [731, 207] width 1107 height 50
copy h1 "Ten By Ten Survey"
click at [884, 205] on div "Ten By Ten Survey" at bounding box center [731, 207] width 1107 height 50
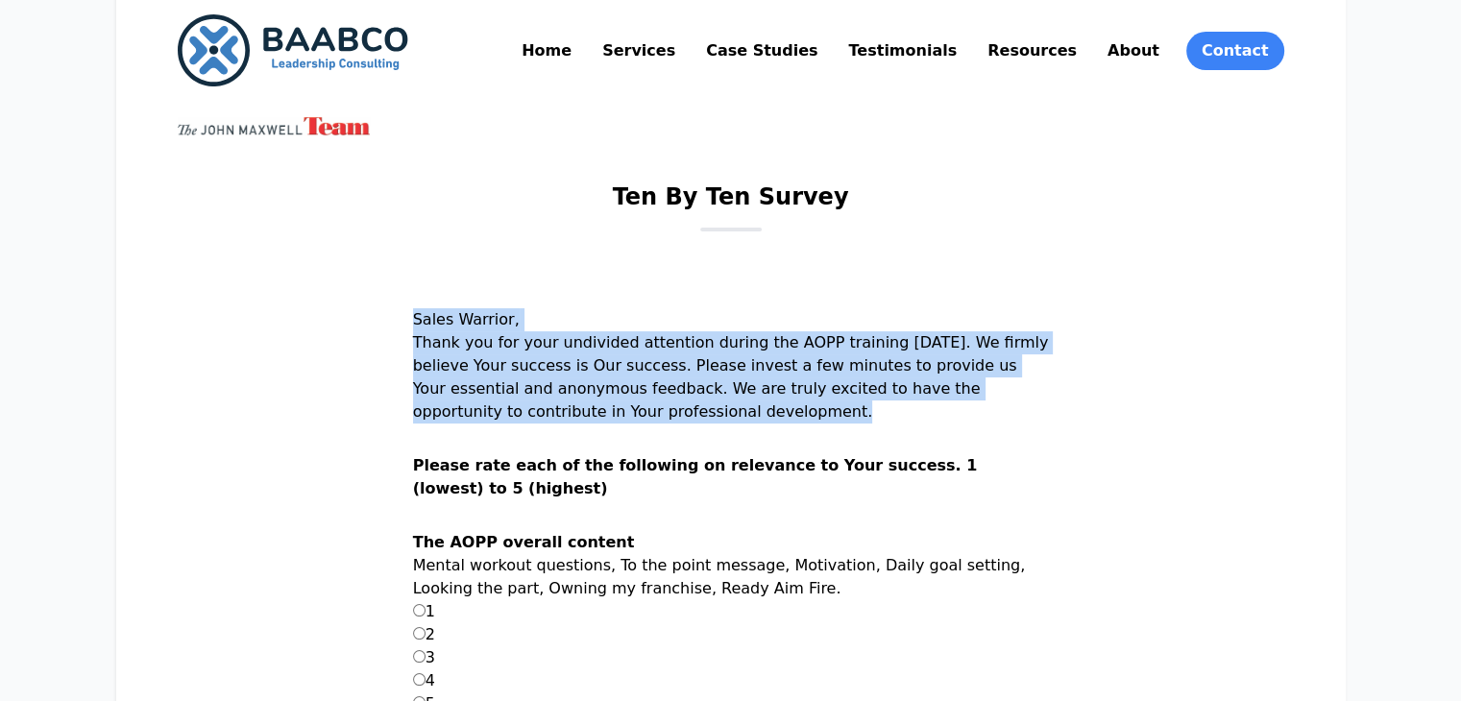
drag, startPoint x: 461, startPoint y: 324, endPoint x: 965, endPoint y: 431, distance: 514.9
click at [965, 431] on p "Sales Warrior, Thank you for your undivided attention during the AOPP training …" at bounding box center [731, 381] width 636 height 146
copy p "Sales Warrior, Thank you for your undivided attention during the AOPP training …"
click at [967, 434] on p "Sales Warrior, Thank you for your undivided attention during the AOPP training …" at bounding box center [731, 381] width 636 height 146
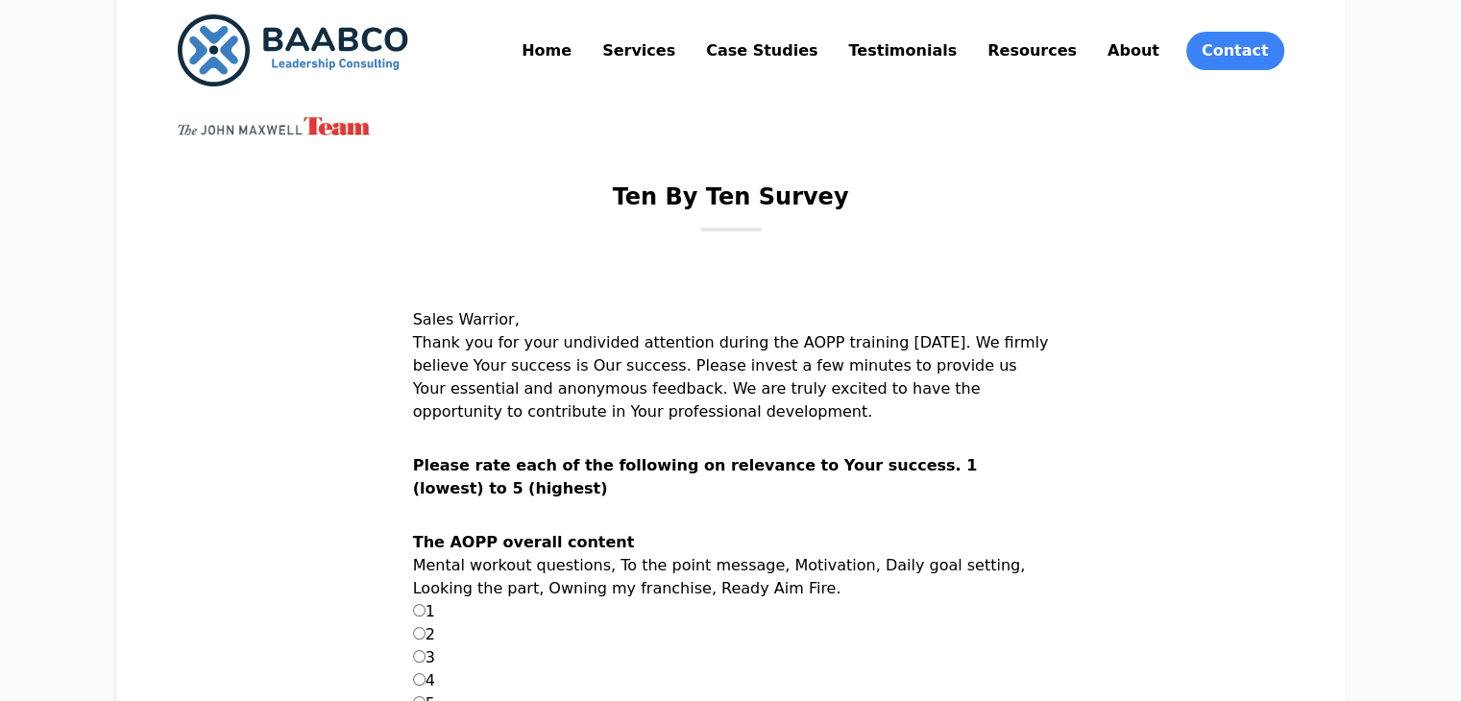
click at [967, 434] on p "Sales Warrior, Thank you for your undivided attention during the AOPP training …" at bounding box center [731, 381] width 636 height 146
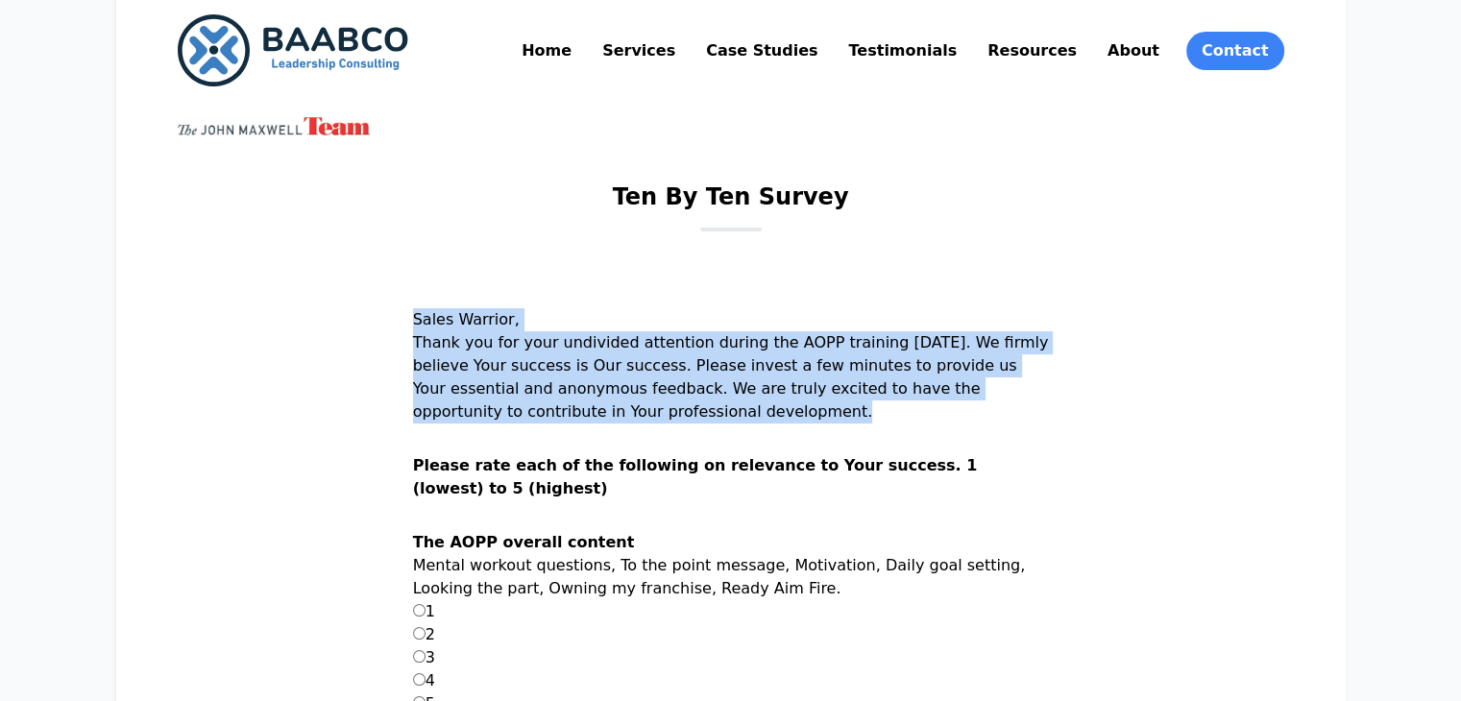
drag, startPoint x: 460, startPoint y: 324, endPoint x: 938, endPoint y: 428, distance: 488.7
copy p "Sales Warrior, Thank you for your undivided attention during the AOPP training …"
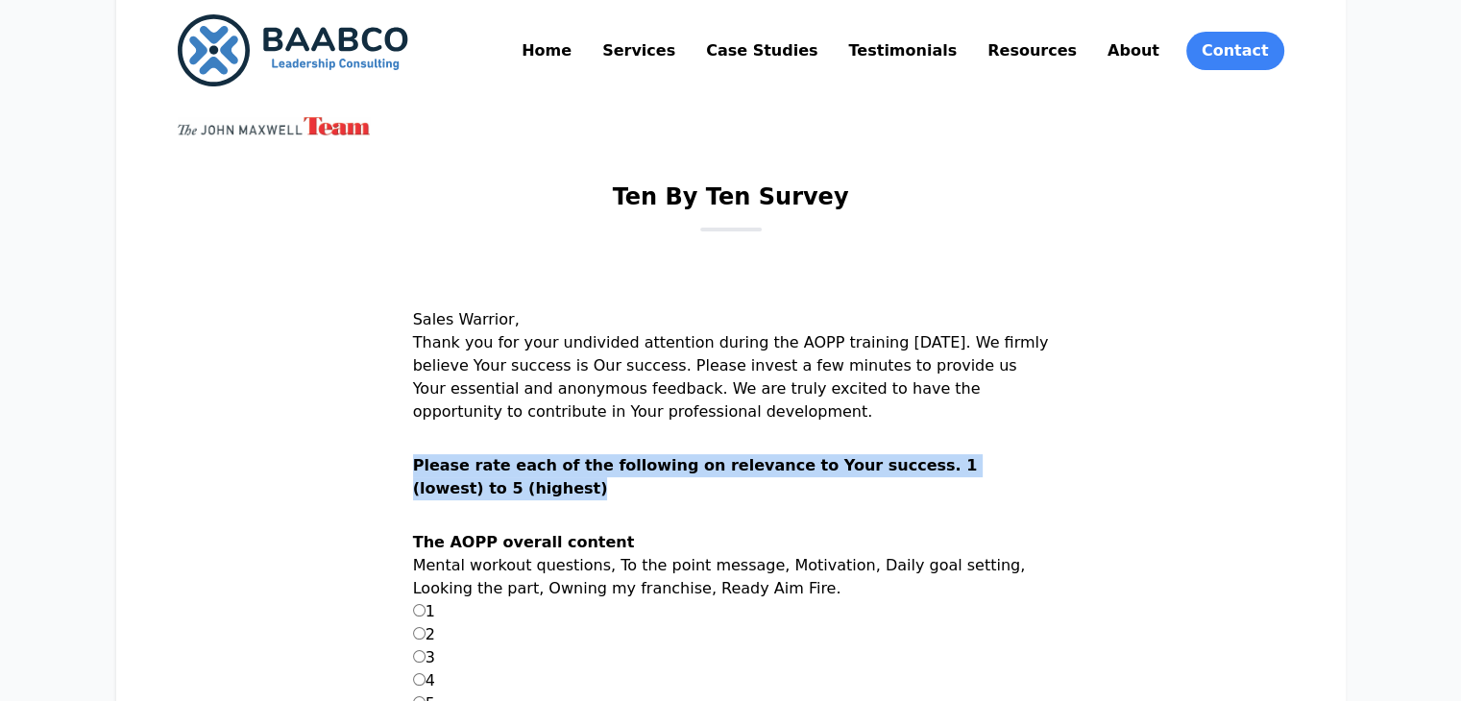
drag, startPoint x: 461, startPoint y: 467, endPoint x: 619, endPoint y: 502, distance: 161.3
click at [619, 502] on h2 "Please rate each of the following on relevance to Your success. 1 (lowest) to 5…" at bounding box center [731, 492] width 636 height 77
copy h2 "Please rate each of the following on relevance to Your success. 1 (lowest) to 5…"
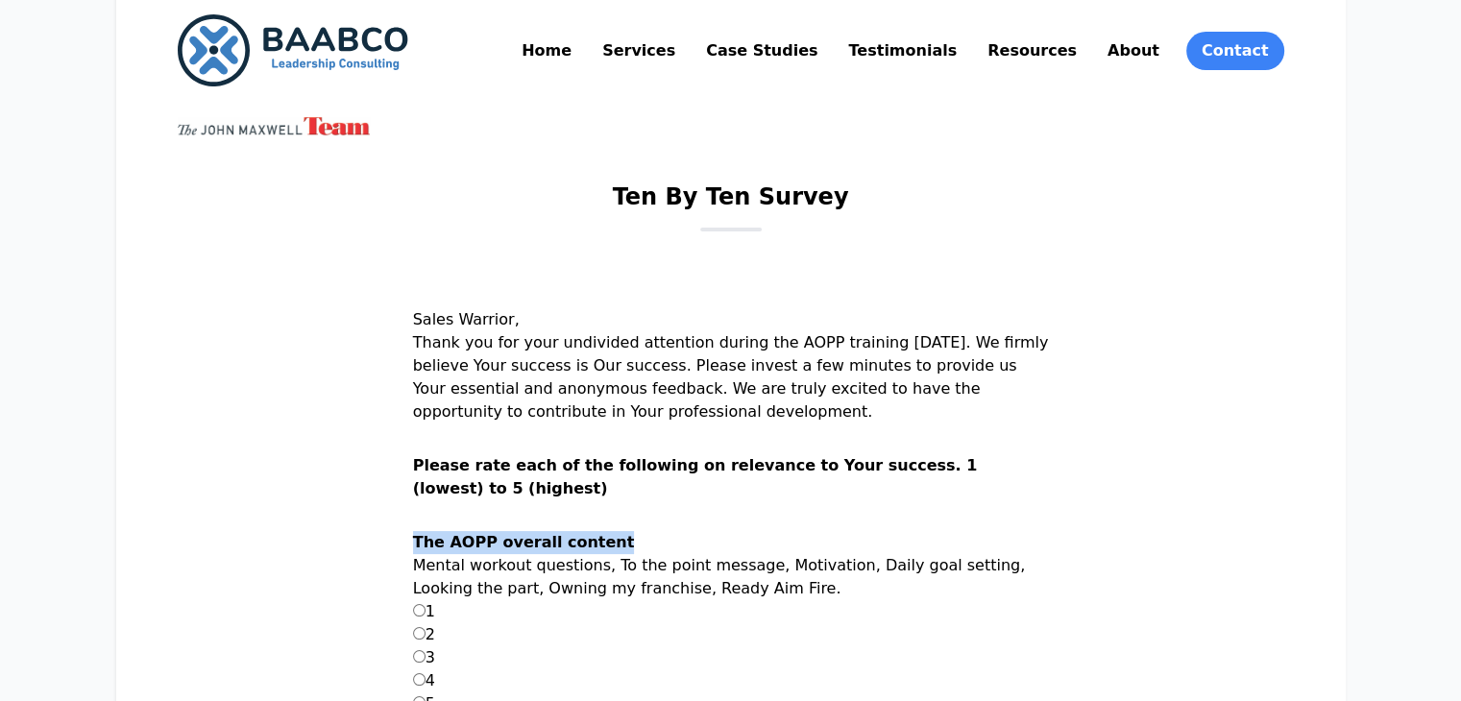
drag, startPoint x: 464, startPoint y: 539, endPoint x: 664, endPoint y: 544, distance: 199.9
click at [664, 544] on div "The AOPP overall content Mental workout questions, To the point message, Motiva…" at bounding box center [731, 631] width 636 height 200
copy strong "The AOPP overall content"
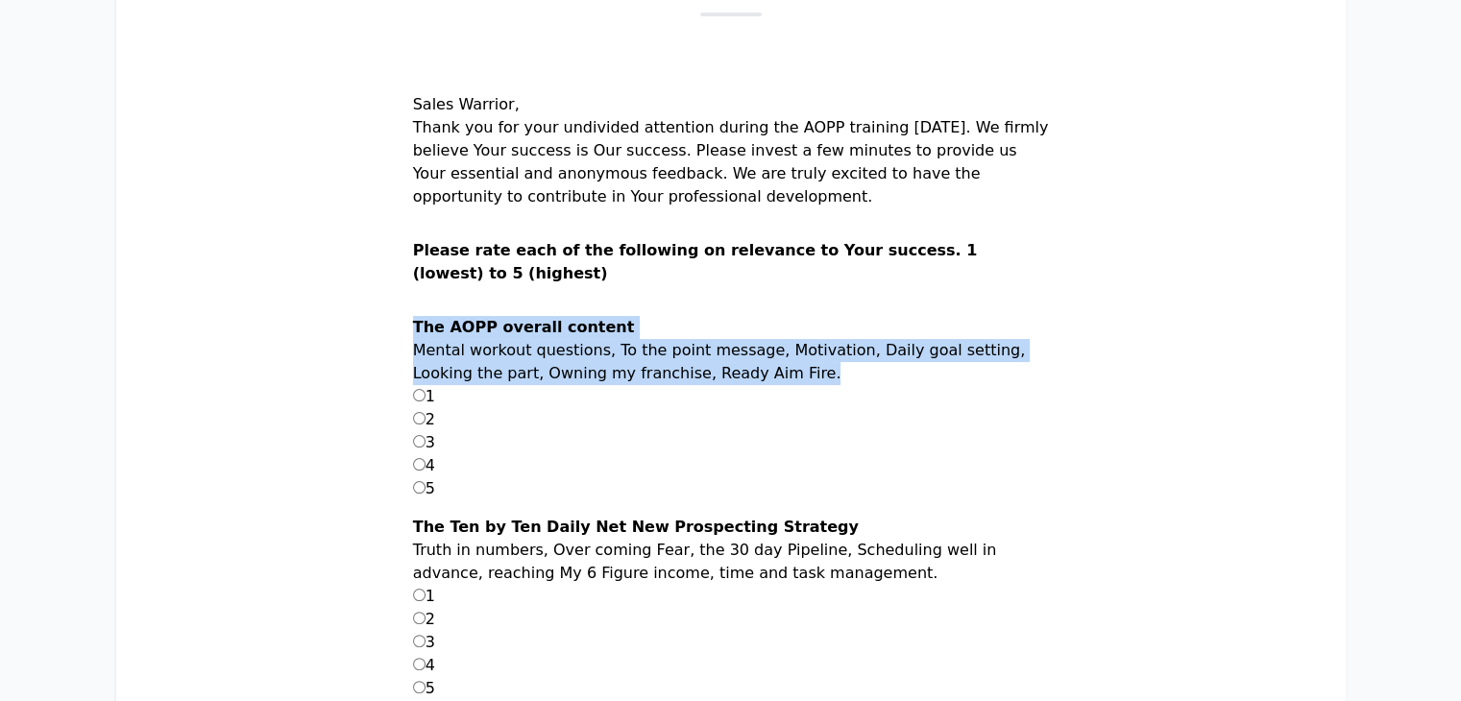
click at [907, 374] on p "Mental workout questions, To the point message, Motivation, Daily goal setting,…" at bounding box center [731, 362] width 636 height 46
copy div "The AOPP overall content Mental workout questions, To the point message, Motiva…"
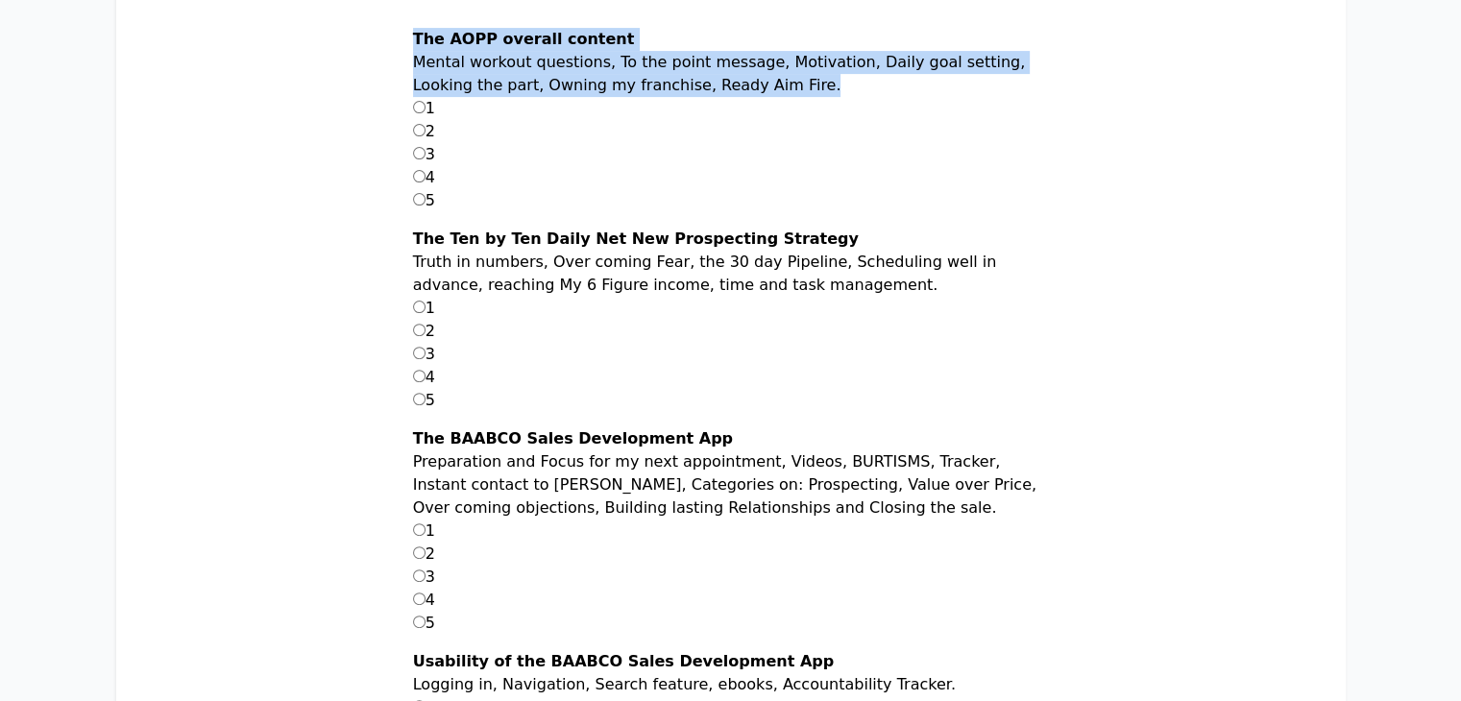
scroll to position [592, 0]
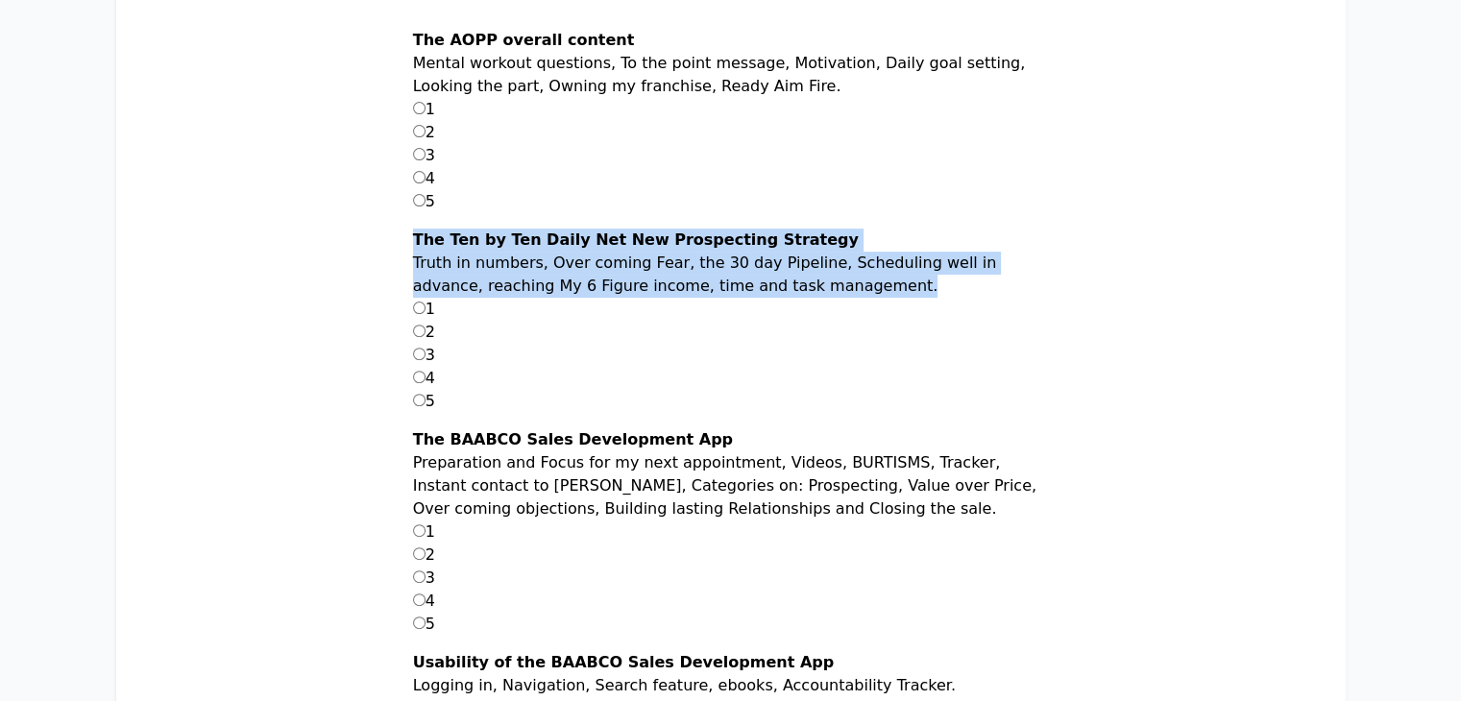
drag, startPoint x: 461, startPoint y: 235, endPoint x: 928, endPoint y: 285, distance: 469.6
click at [928, 285] on div "The Ten by Ten Daily Net New Prospecting Strategy Truth in numbers, Over coming…" at bounding box center [731, 329] width 636 height 200
copy div "The Ten by Ten Daily Net New Prospecting Strategy Truth in numbers, Over coming…"
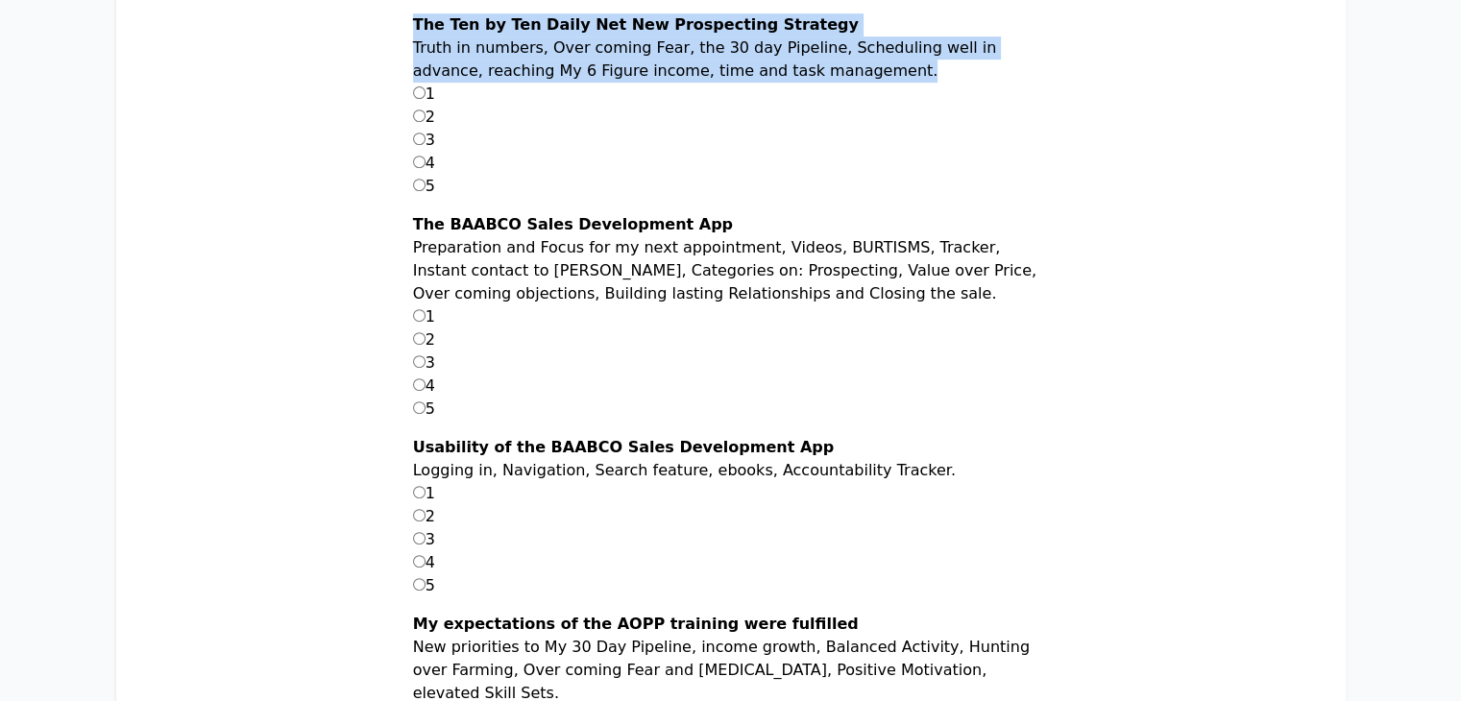
scroll to position [807, 0]
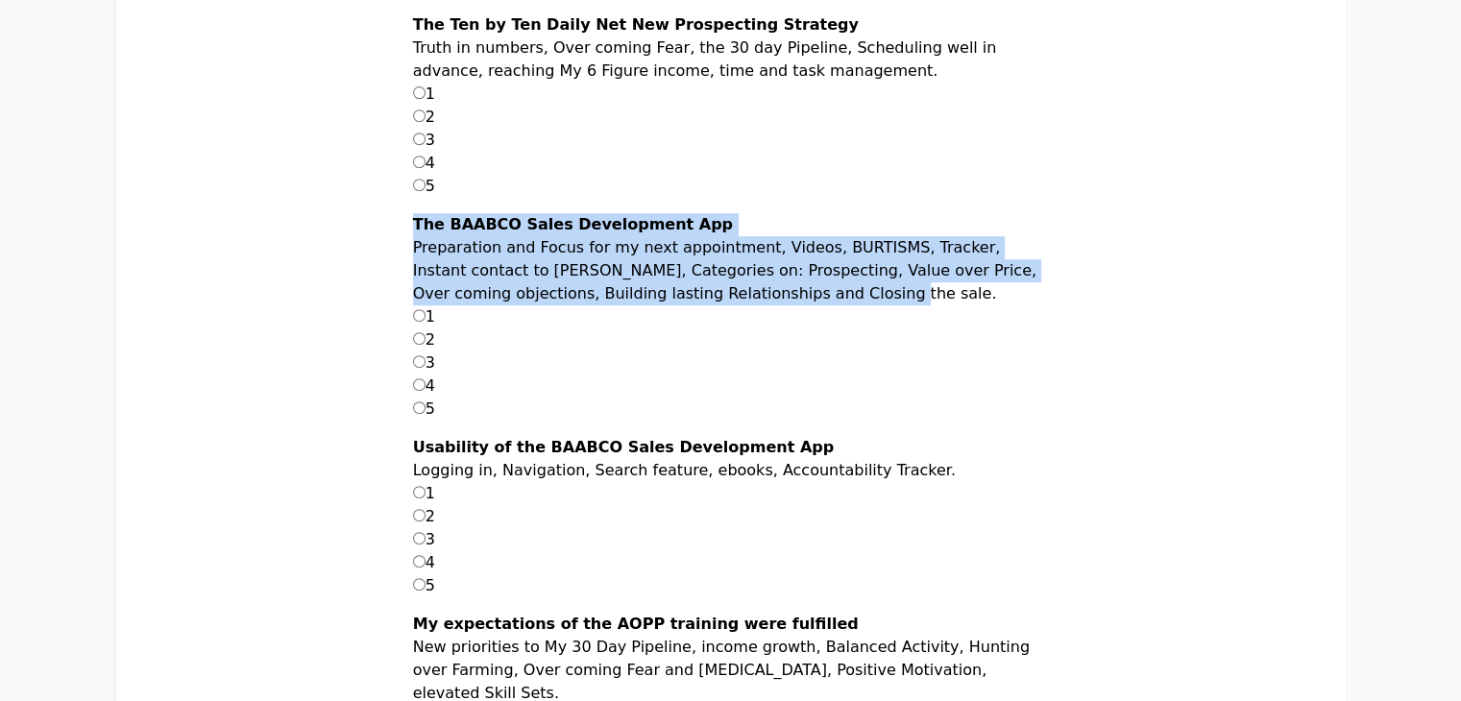
drag, startPoint x: 464, startPoint y: 221, endPoint x: 957, endPoint y: 295, distance: 498.4
click at [957, 295] on div "The BAABCO Sales Development App Preparation and Focus for my next appointment,…" at bounding box center [731, 324] width 636 height 223
copy div "The BAABCO Sales Development App Preparation and Focus for my next appointment,…"
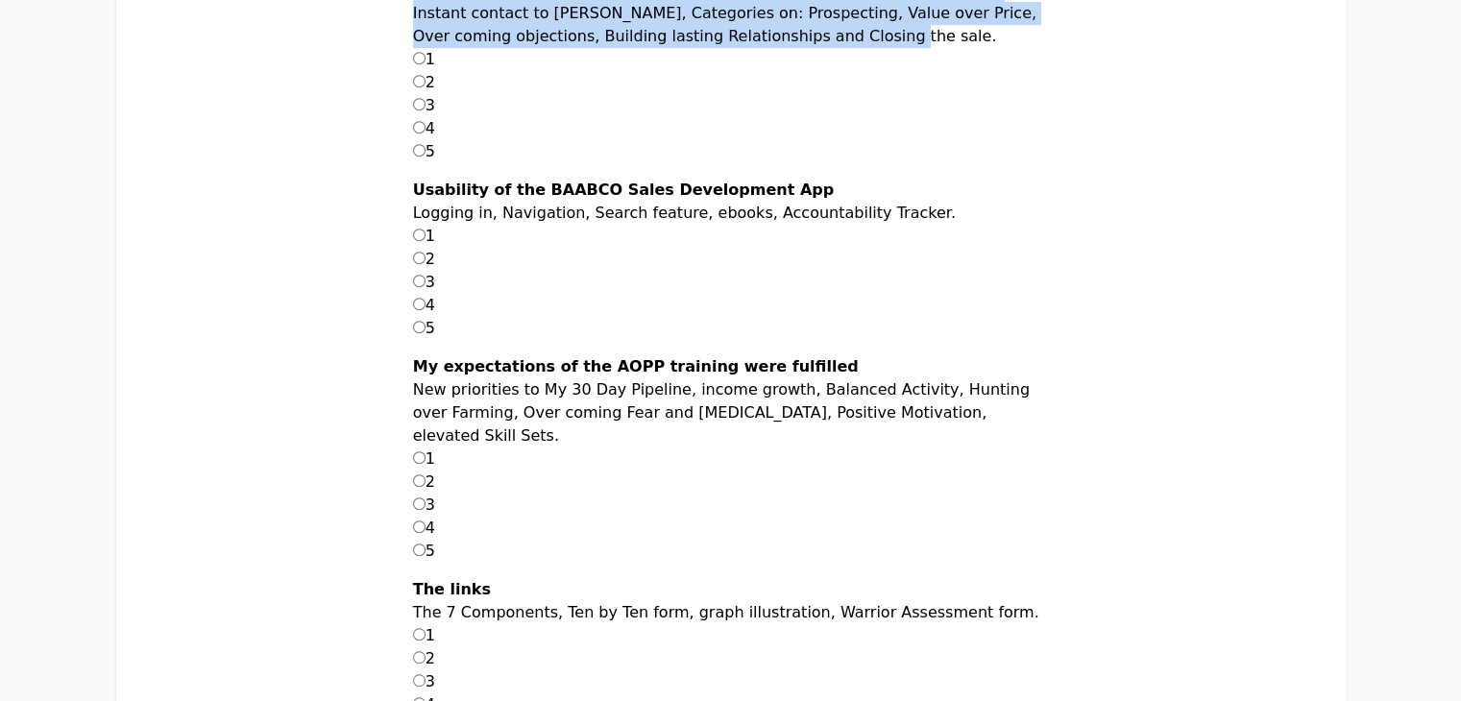
scroll to position [1068, 0]
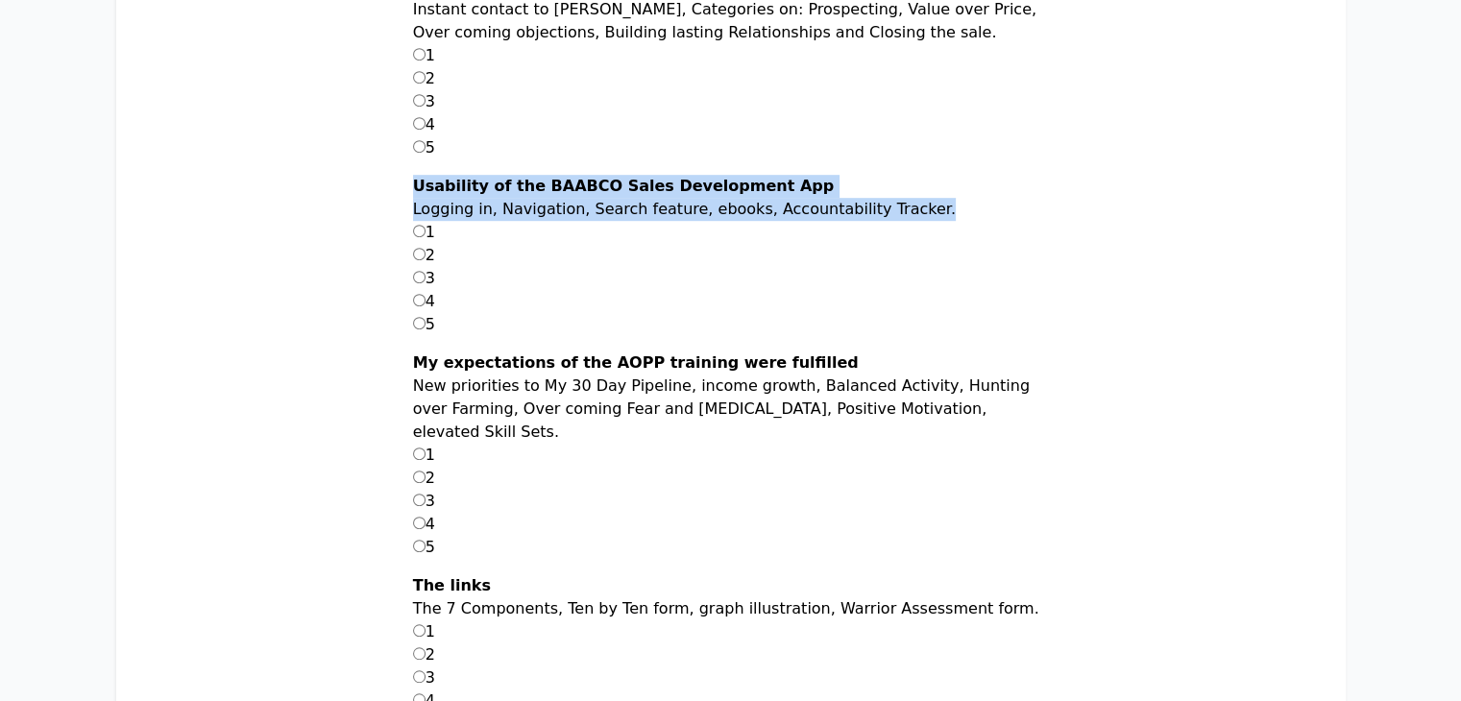
drag, startPoint x: 456, startPoint y: 182, endPoint x: 967, endPoint y: 211, distance: 511.1
click at [967, 211] on main "Ten By Ten Survey Sales Warrior, Thank you for your undivided attention during …" at bounding box center [731, 163] width 1107 height 1921
copy div "Usability of the BAABCO Sales Development App Logging in, Navigation, Search fe…"
drag, startPoint x: 463, startPoint y: 367, endPoint x: 748, endPoint y: 434, distance: 293.2
click at [748, 434] on div "My expectations of the AOPP training were fulfilled New priorities to My 30 Day…" at bounding box center [731, 463] width 636 height 223
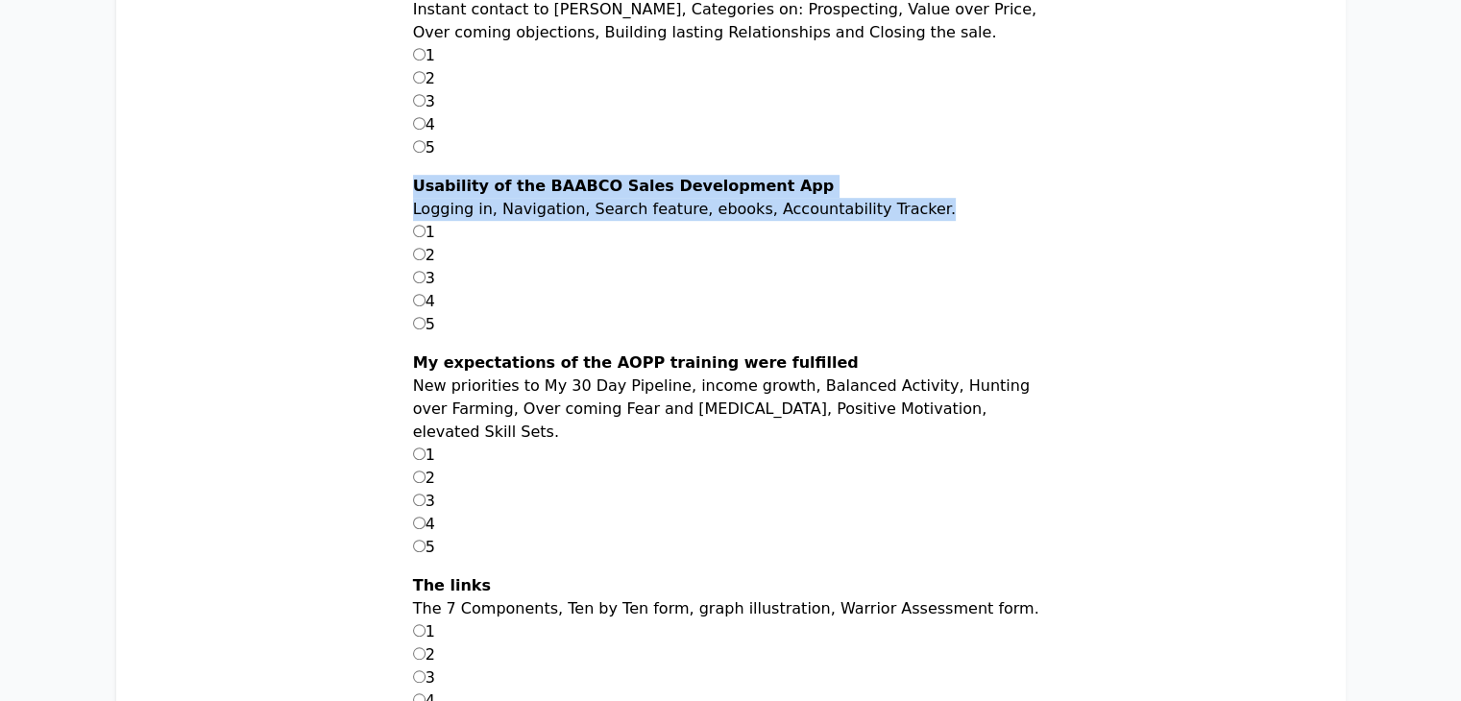
copy div "My expectations of the AOPP training were fulfilled New priorities to My 30 Day…"
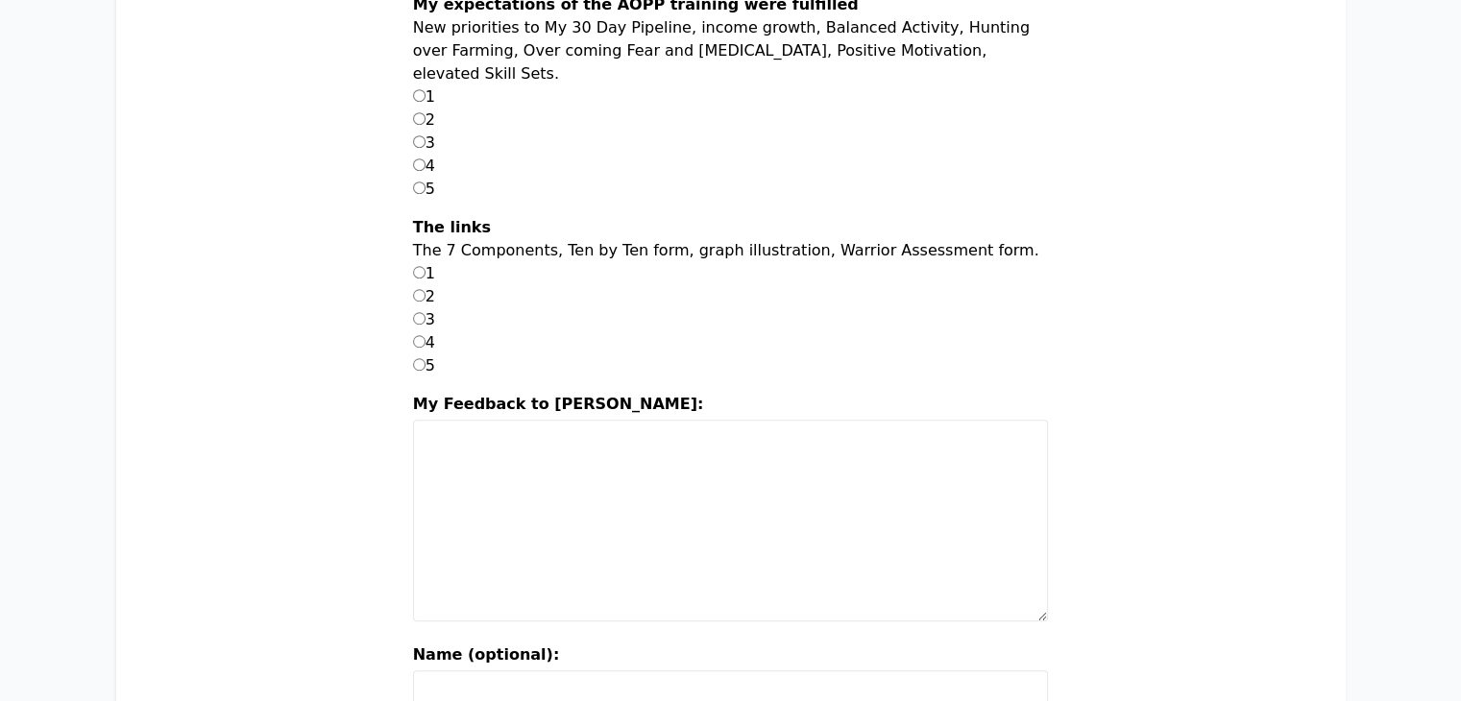
scroll to position [1429, 0]
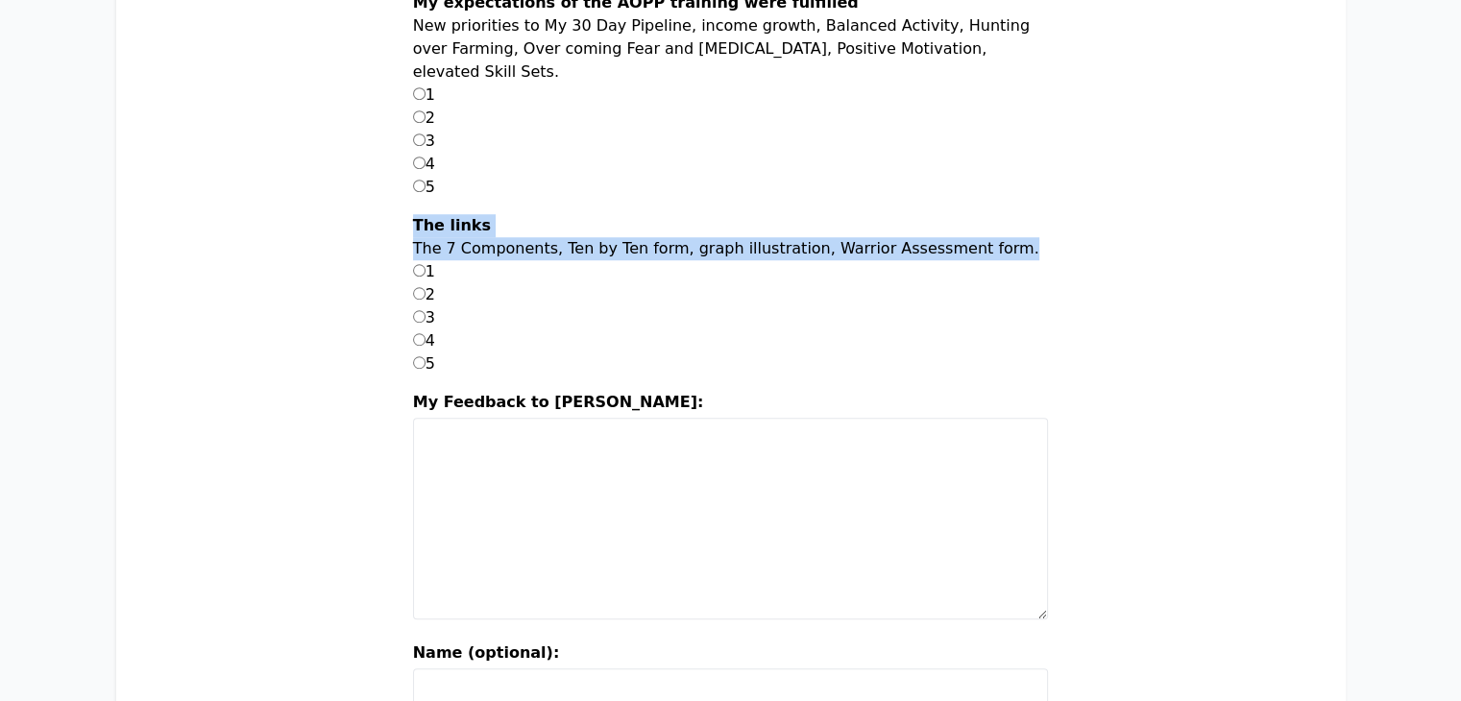
drag, startPoint x: 460, startPoint y: 219, endPoint x: 536, endPoint y: 280, distance: 97.1
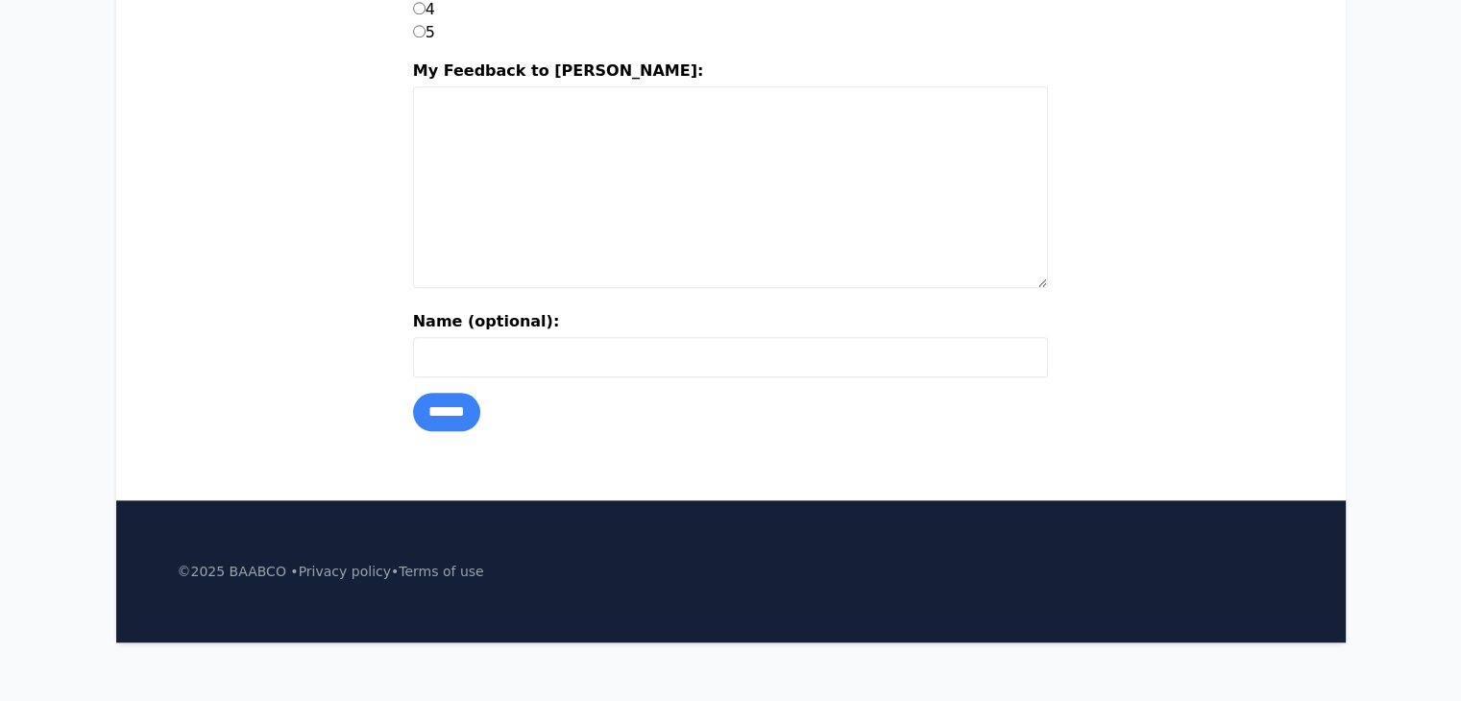
scroll to position [1763, 0]
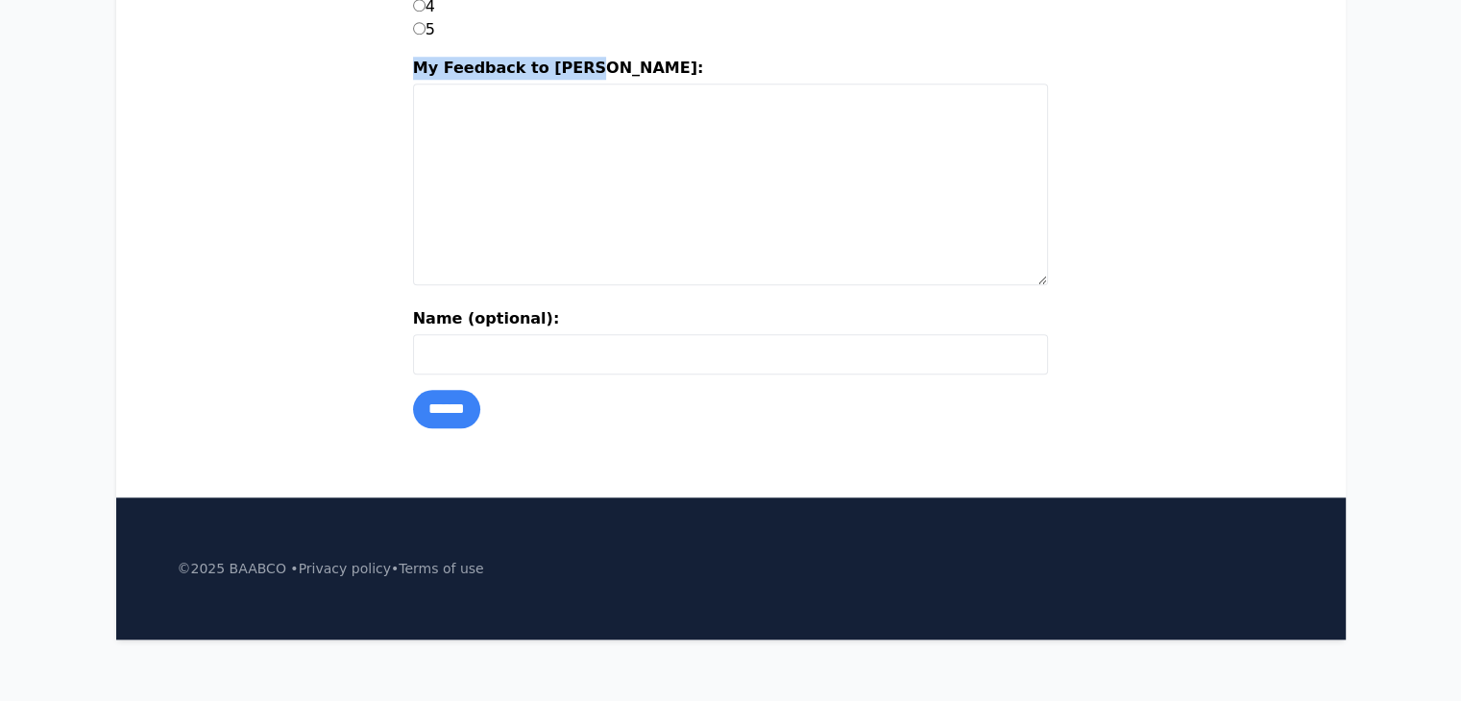
drag, startPoint x: 455, startPoint y: 89, endPoint x: 666, endPoint y: 89, distance: 210.4
click at [469, 331] on label "Name (optional):" at bounding box center [731, 320] width 636 height 27
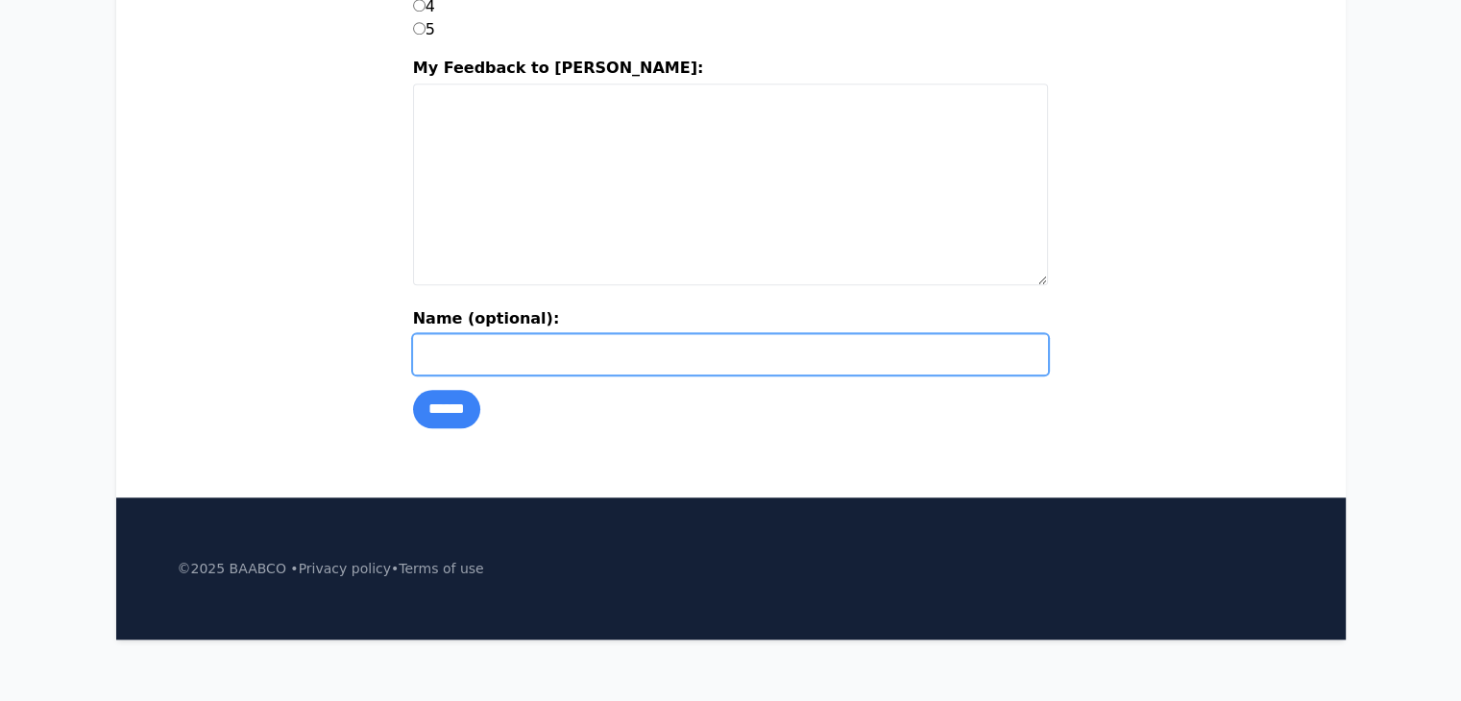
click at [469, 334] on input "Name (optional):" at bounding box center [731, 354] width 636 height 40
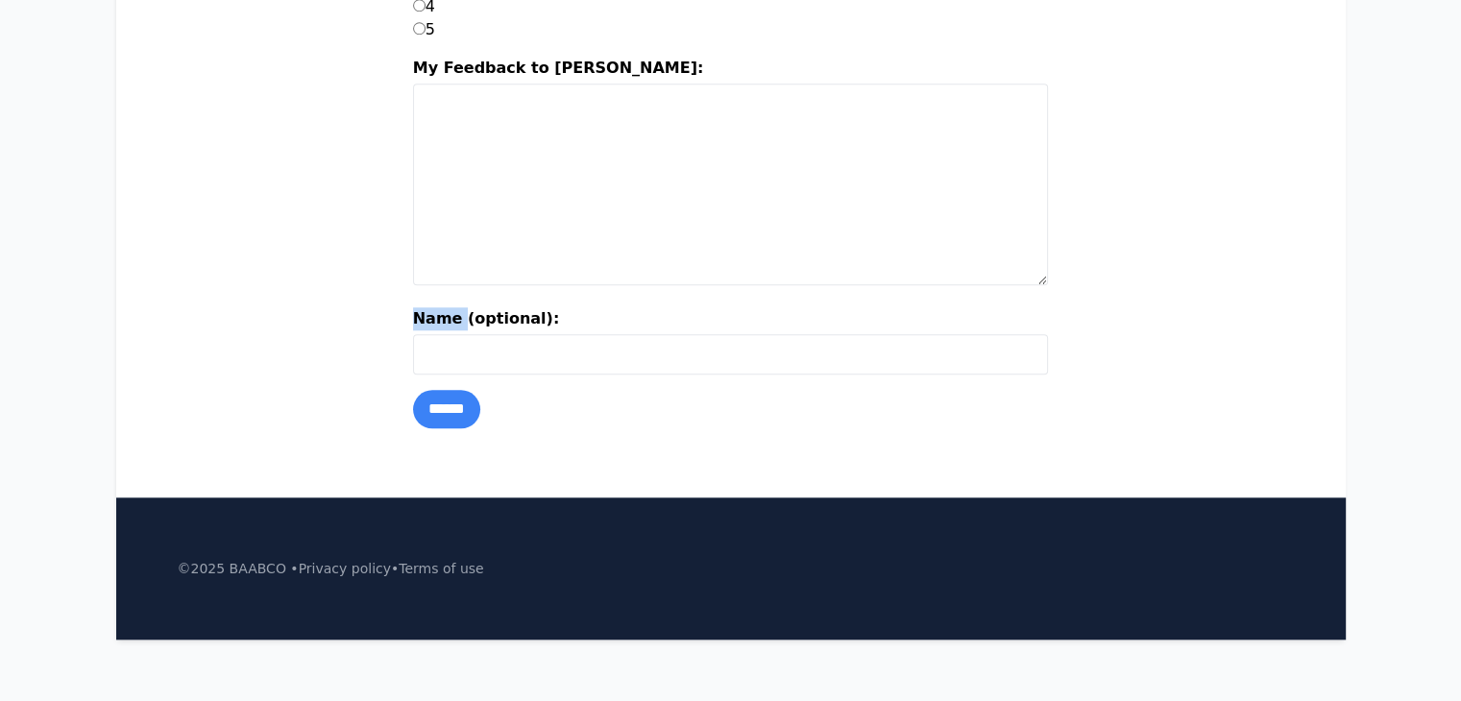
click at [469, 331] on label "Name (optional):" at bounding box center [731, 320] width 636 height 27
click at [469, 334] on input "Name (optional):" at bounding box center [731, 354] width 636 height 40
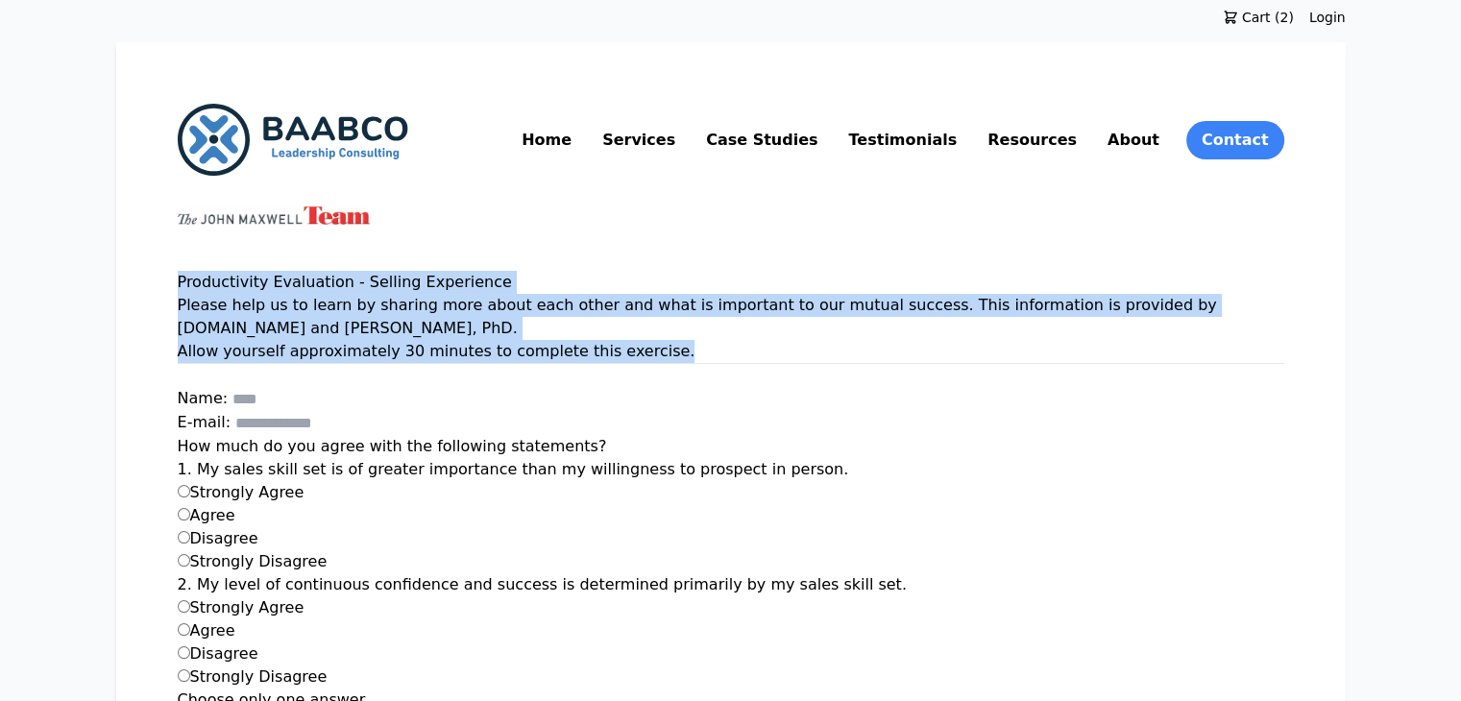
drag, startPoint x: 61, startPoint y: 279, endPoint x: 547, endPoint y: 340, distance: 489.1
copy div "Productivity Evaluation - Selling Experience Please help us to learn by sharing…"
click at [372, 281] on h1 "Productivity Evaluation - Selling Experience" at bounding box center [731, 282] width 1107 height 23
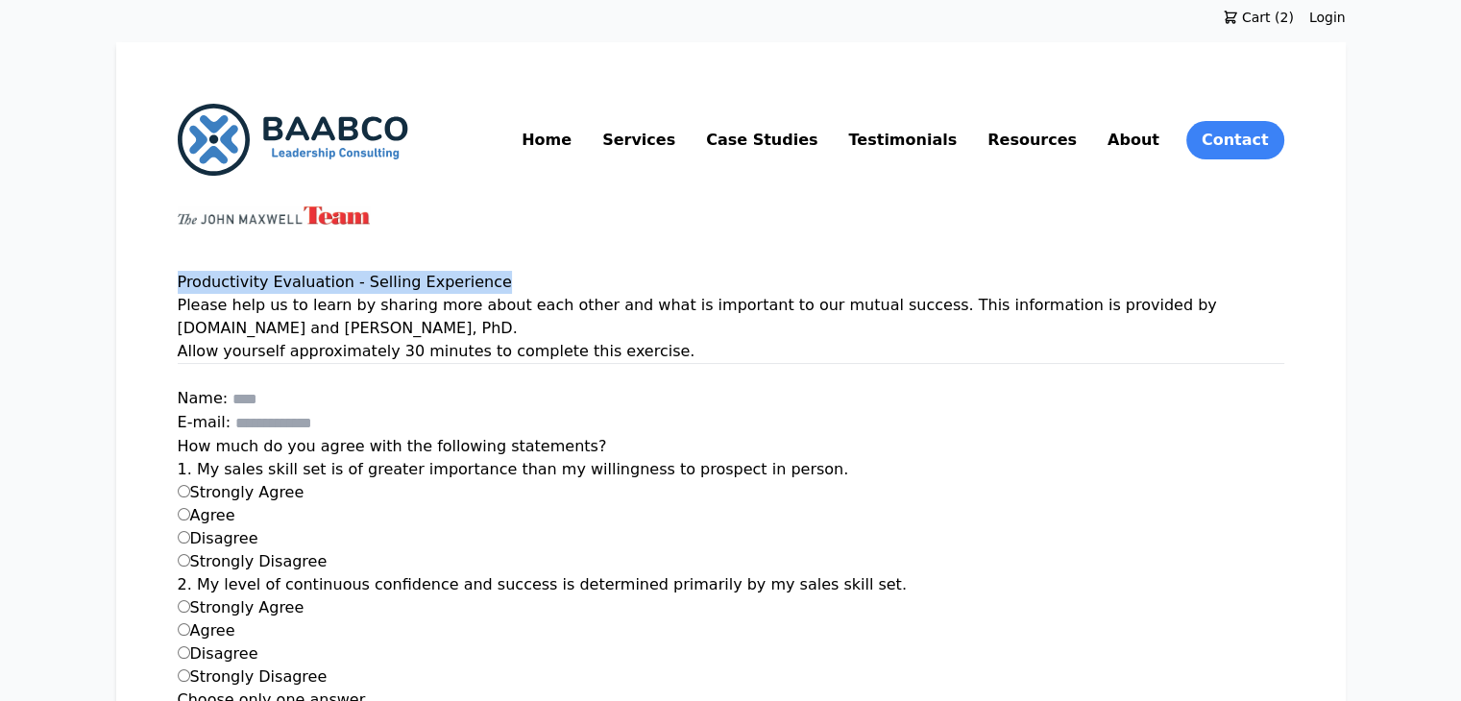
drag, startPoint x: 357, startPoint y: 282, endPoint x: 35, endPoint y: 282, distance: 322.8
copy h1 "Productivity Evaluation - Selling Experience"
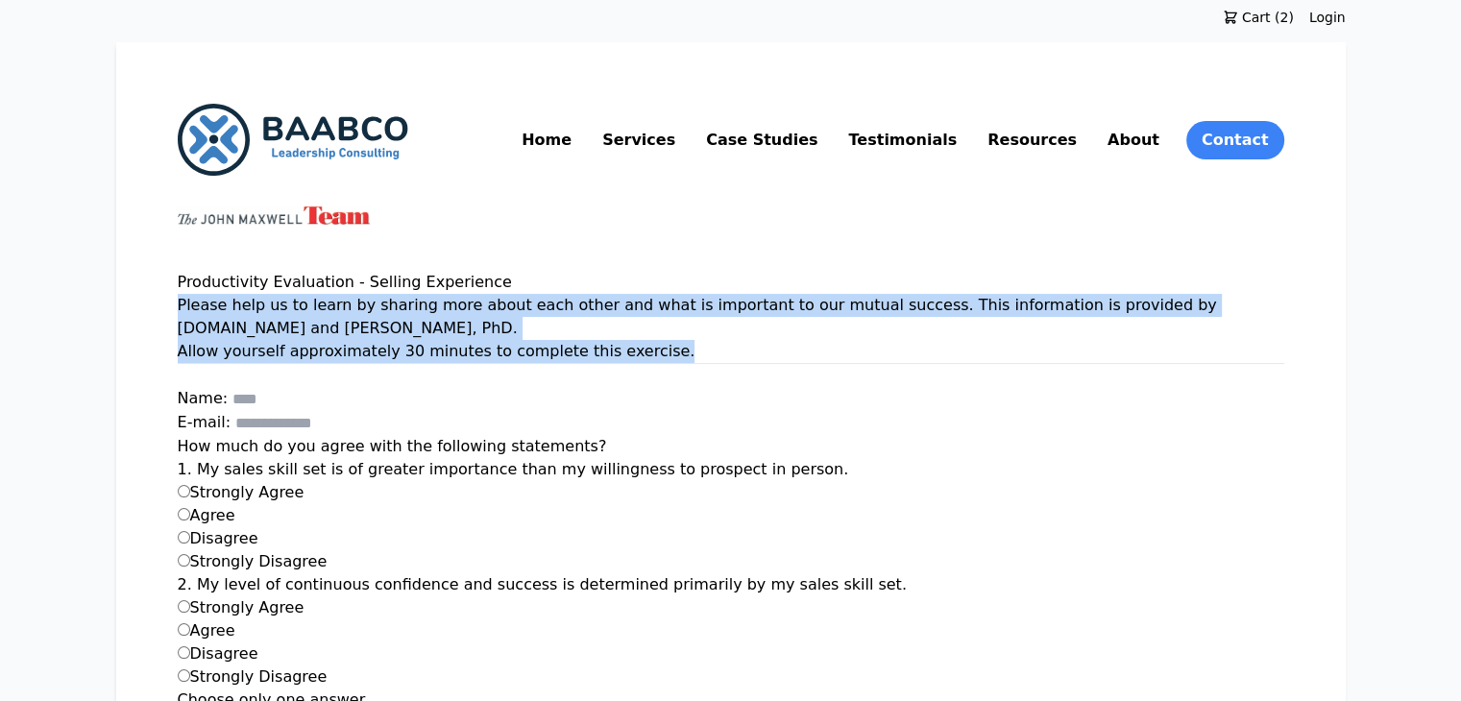
drag, startPoint x: 56, startPoint y: 306, endPoint x: 560, endPoint y: 336, distance: 505.4
copy div "Please help us to learn by sharing more about each other and what is important …"
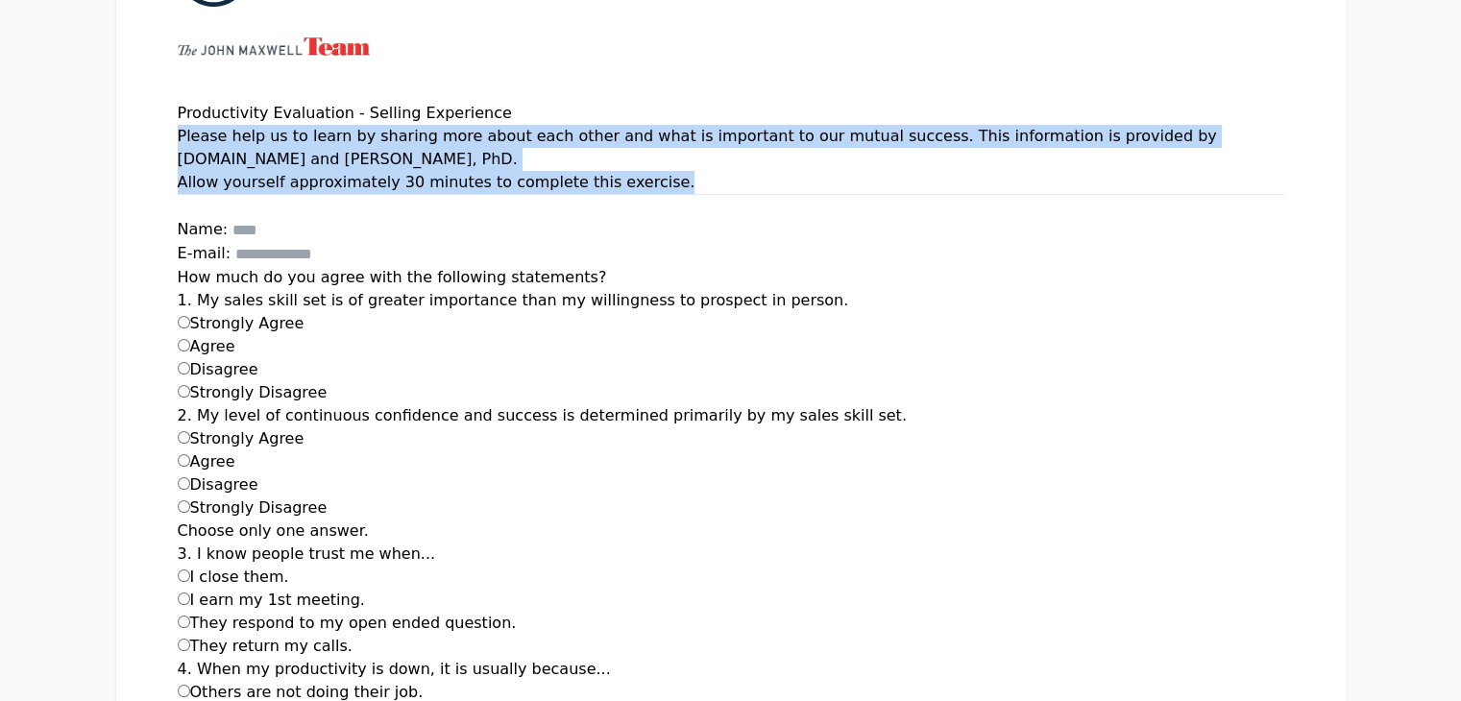
scroll to position [169, 0]
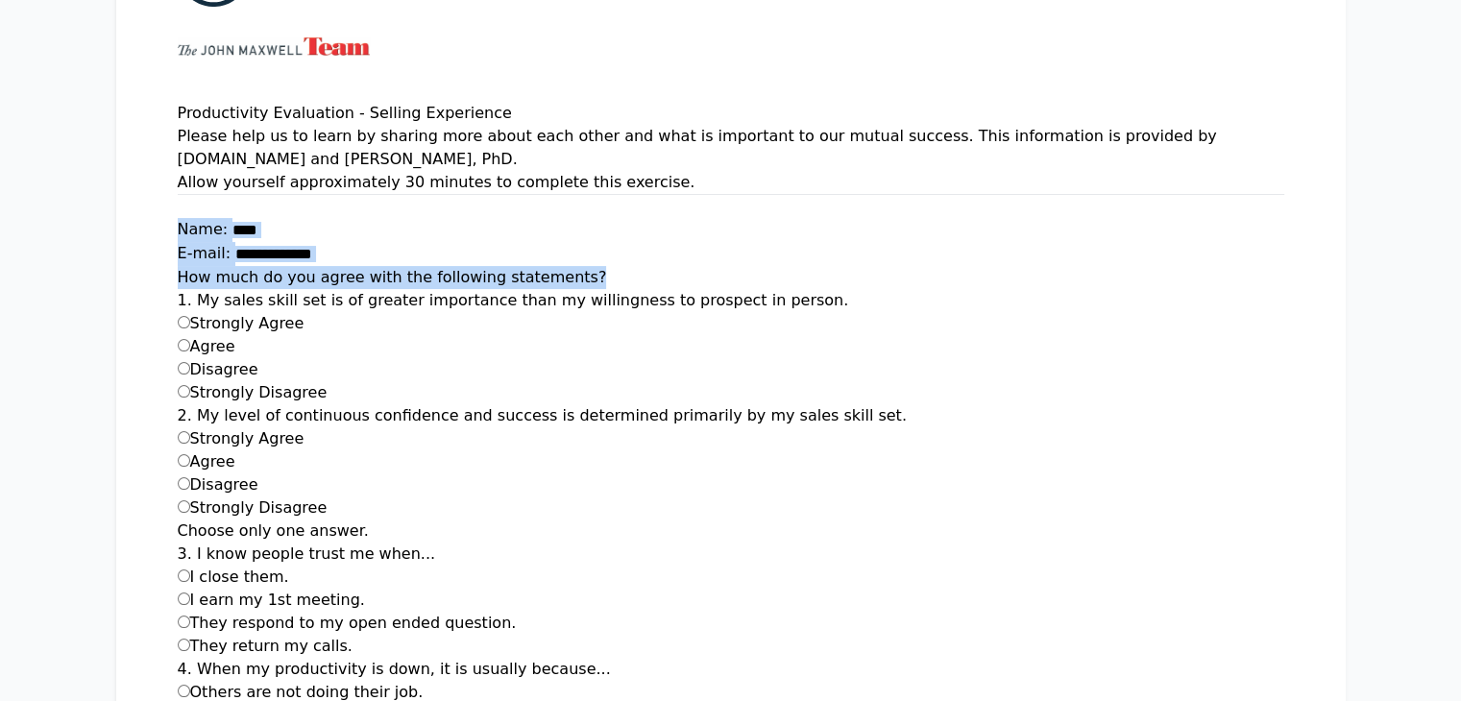
drag, startPoint x: 61, startPoint y: 204, endPoint x: 467, endPoint y: 258, distance: 410.0
copy form "Name: E-mail: How much do you agree with the following statements?"
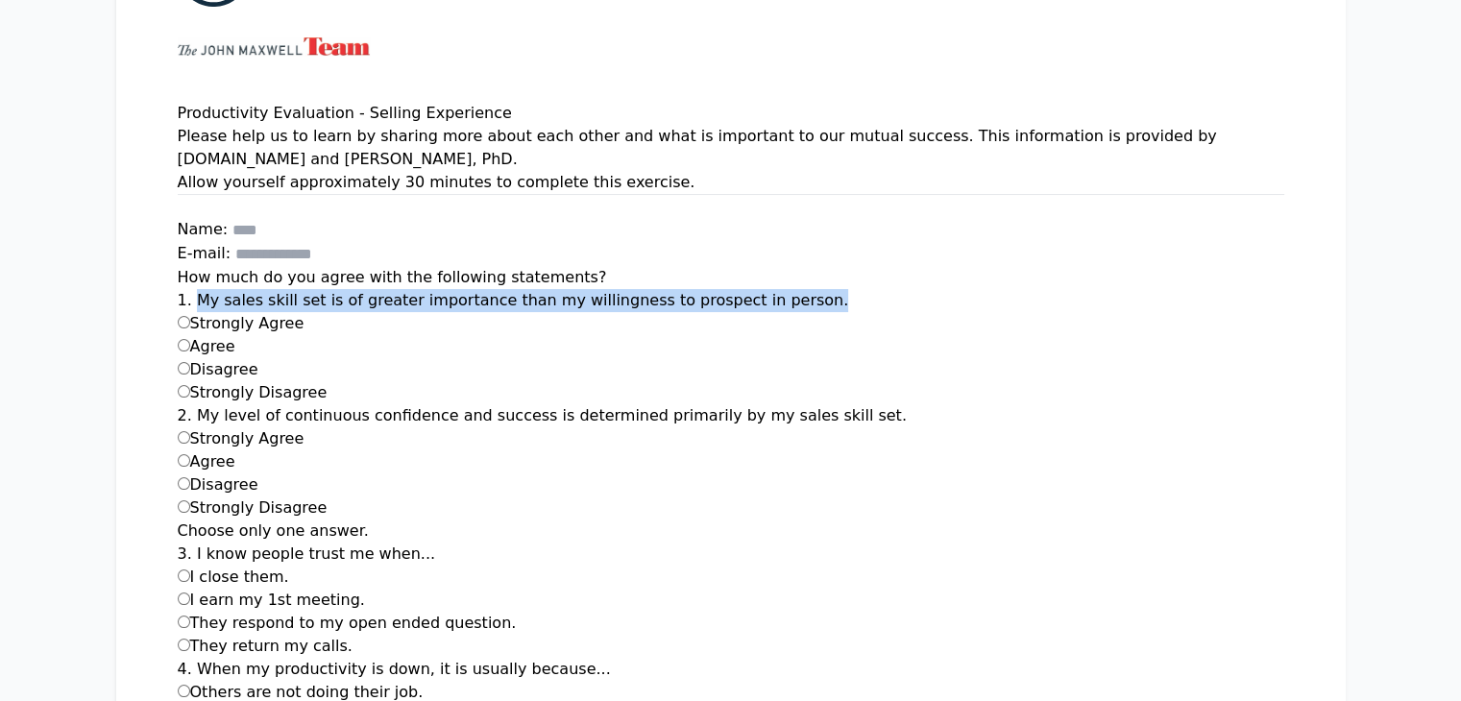
drag, startPoint x: 77, startPoint y: 273, endPoint x: 658, endPoint y: 277, distance: 581.3
click at [658, 289] on div "1. My sales skill set is of greater importance than my willingness to prospect …" at bounding box center [731, 346] width 1107 height 115
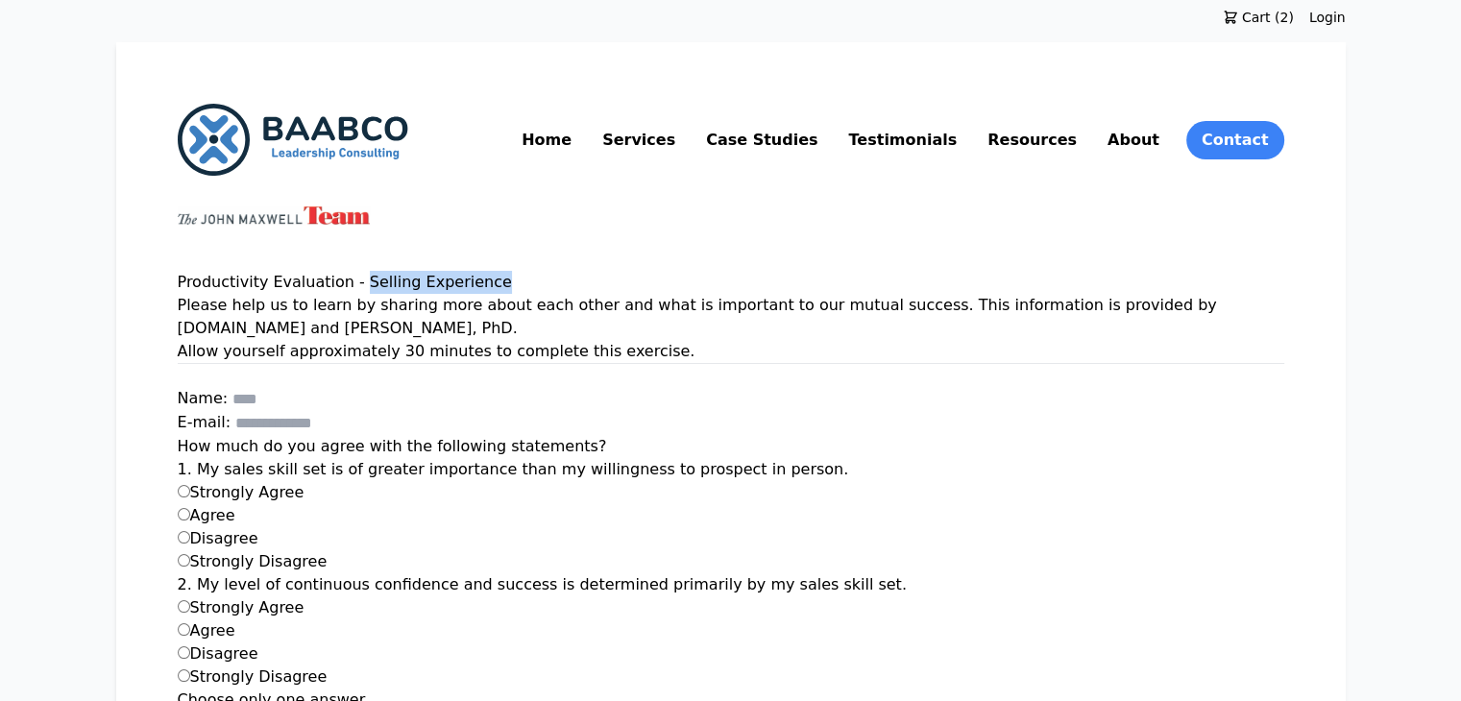
drag, startPoint x: 231, startPoint y: 278, endPoint x: 402, endPoint y: 283, distance: 171.1
click at [402, 283] on h1 "Productivity Evaluation - Selling Experience" at bounding box center [731, 282] width 1107 height 23
copy h1 "Selling Experience"
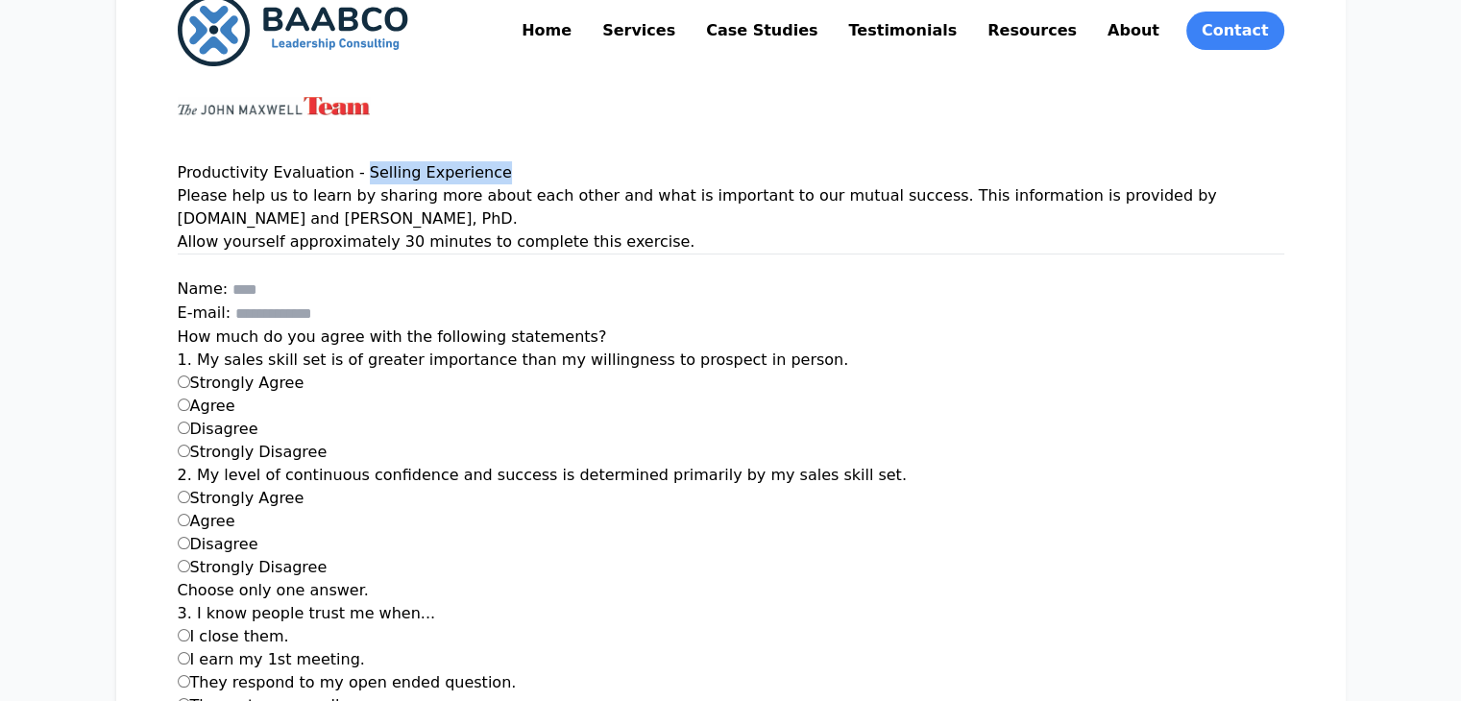
scroll to position [110, 0]
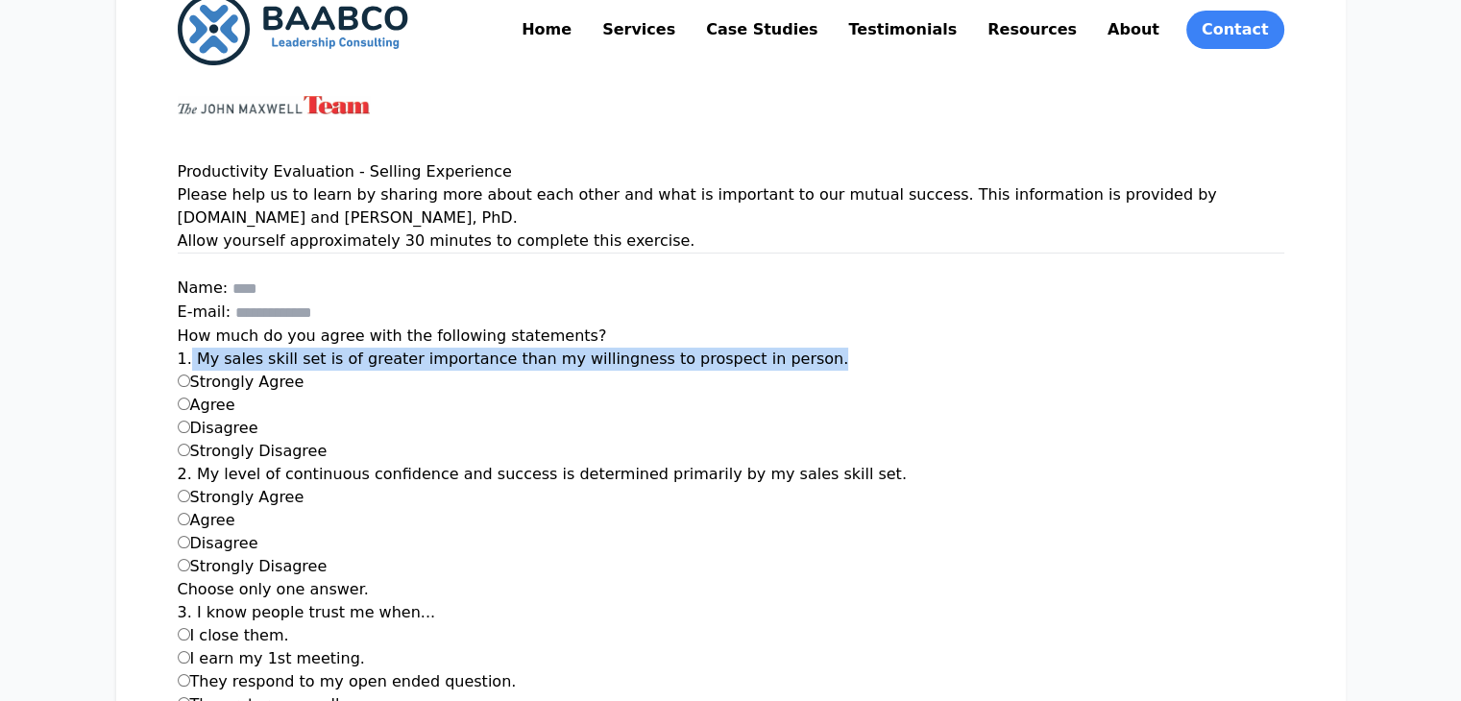
drag, startPoint x: 73, startPoint y: 331, endPoint x: 671, endPoint y: 343, distance: 597.8
click at [671, 348] on div "1. My sales skill set is of greater importance than my willingness to prospect …" at bounding box center [731, 405] width 1107 height 115
copy label "My sales skill set is of greater importance than my willingness to prospect in …"
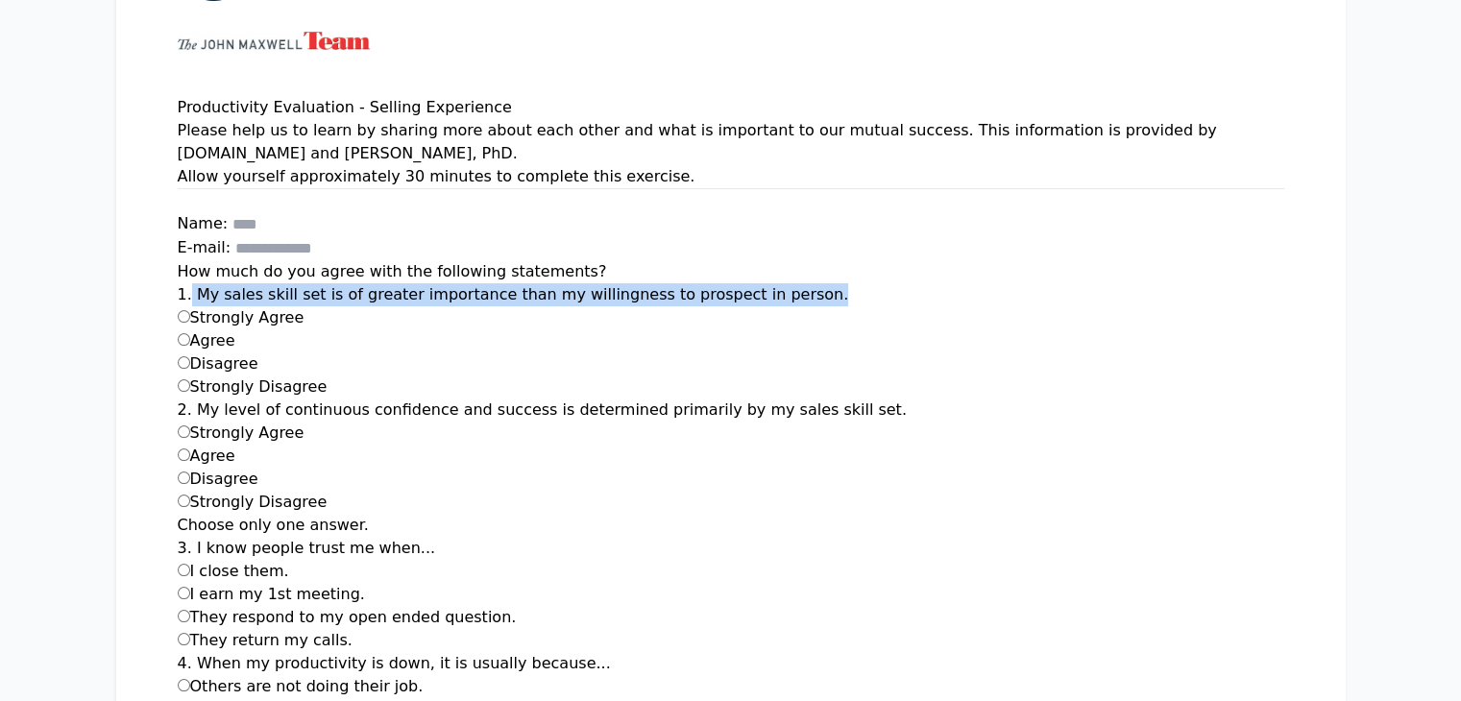
scroll to position [177, 0]
drag, startPoint x: 80, startPoint y: 289, endPoint x: 176, endPoint y: 292, distance: 96.1
click at [178, 307] on label "Strongly Agree" at bounding box center [241, 316] width 127 height 18
copy label "Strongly Agree"
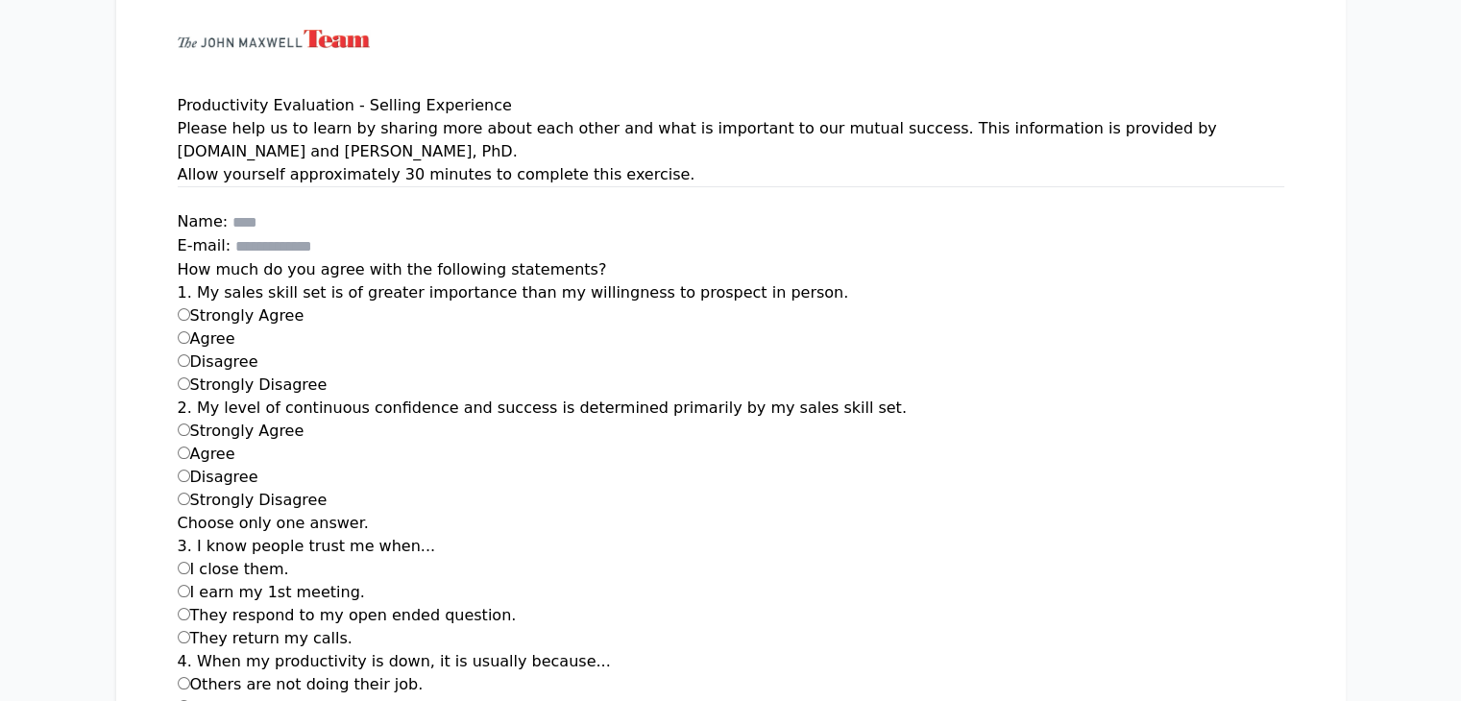
click at [178, 330] on label "Agree" at bounding box center [207, 339] width 58 height 18
copy label "Agree"
drag, startPoint x: 136, startPoint y: 331, endPoint x: 77, endPoint y: 337, distance: 59.9
click at [178, 353] on label "Disagree" at bounding box center [218, 362] width 81 height 18
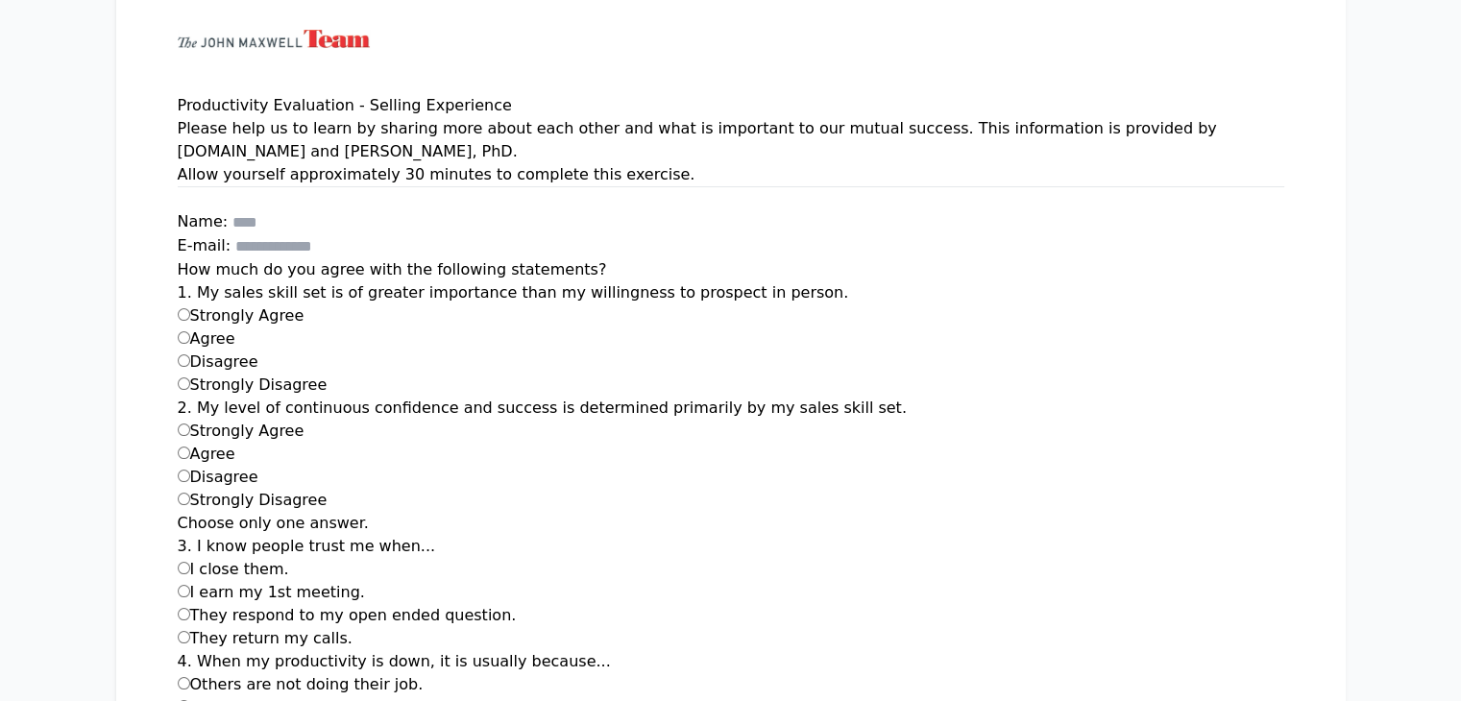
copy label "Disagree"
drag, startPoint x: 206, startPoint y: 360, endPoint x: 81, endPoint y: 360, distance: 124.9
click at [178, 374] on div "Strongly Disagree" at bounding box center [731, 385] width 1107 height 23
copy label "Strongly Disagree"
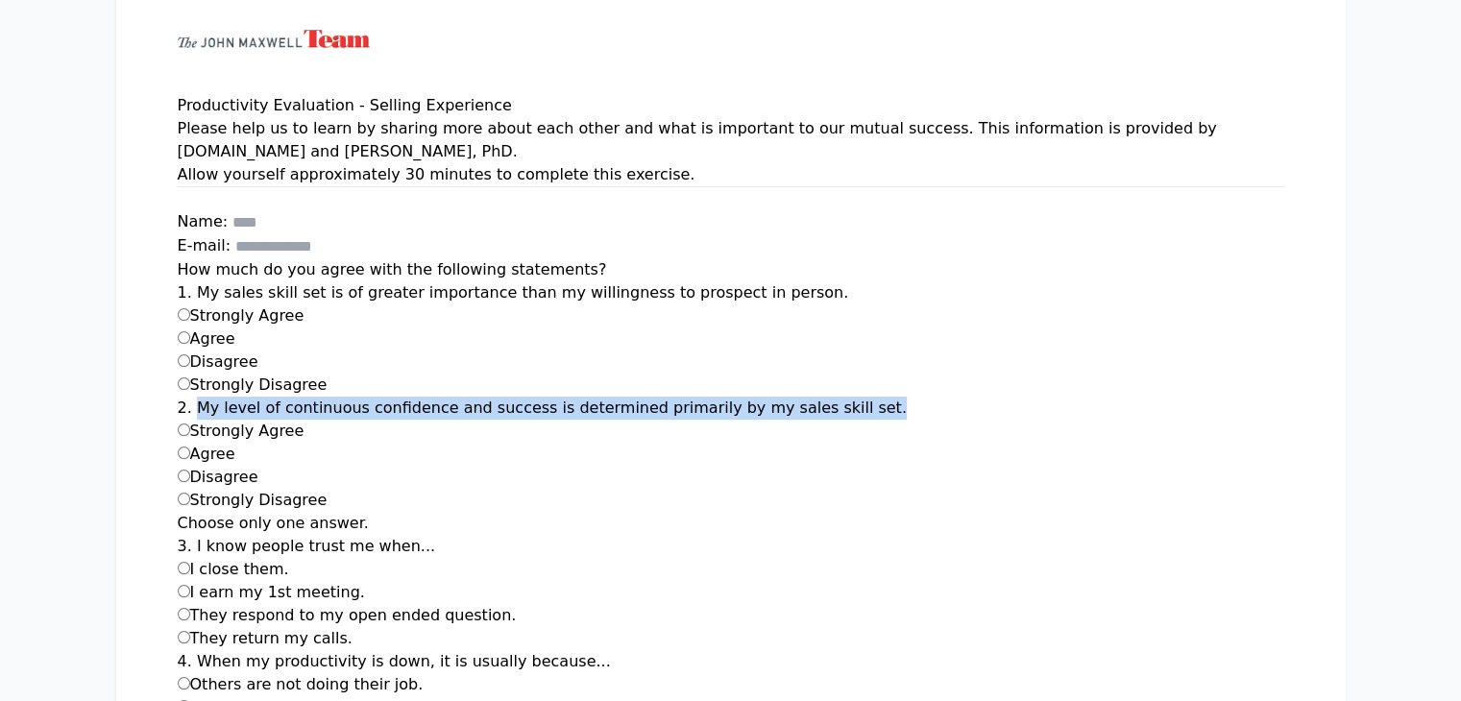
drag, startPoint x: 82, startPoint y: 381, endPoint x: 707, endPoint y: 382, distance: 625.5
click at [707, 397] on div "2. My level of continuous confidence and success is determined primarily by my …" at bounding box center [731, 454] width 1107 height 115
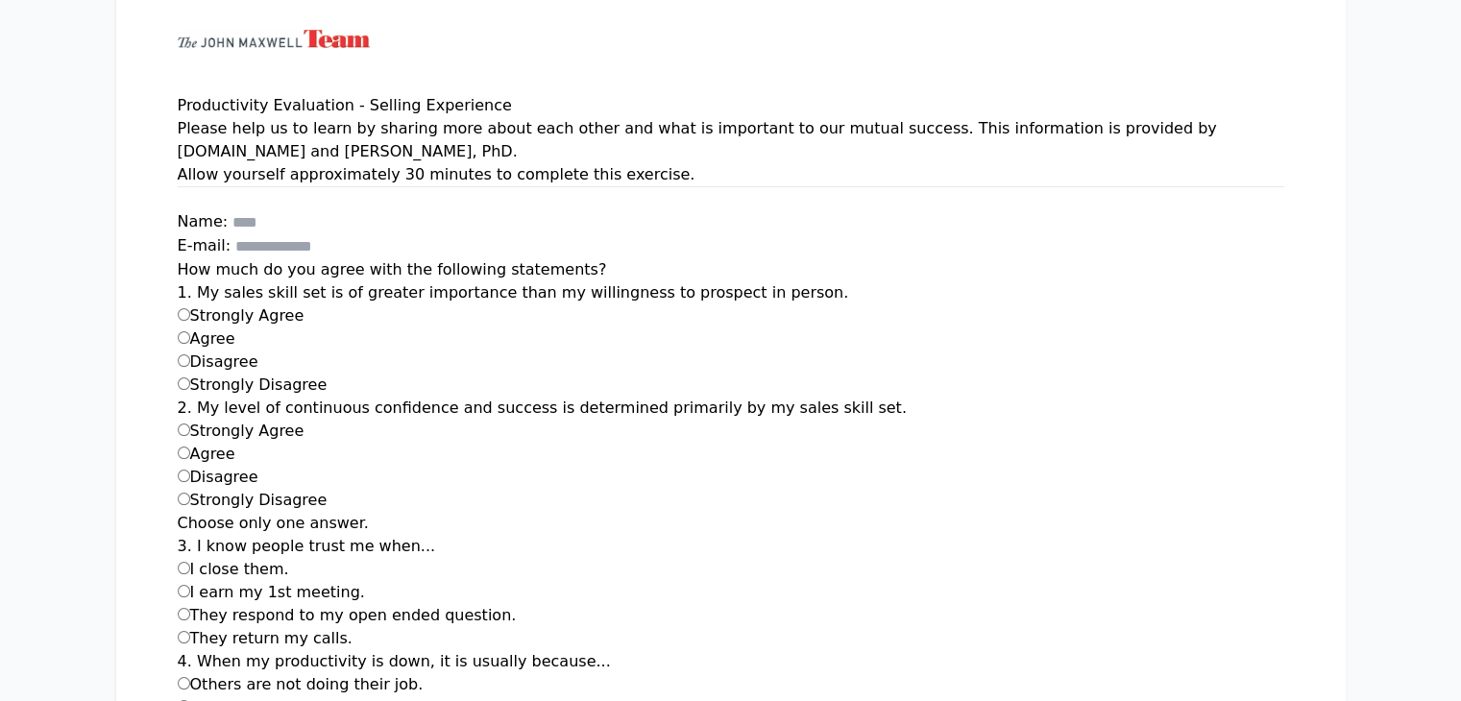
click at [178, 351] on div "Disagree" at bounding box center [731, 362] width 1107 height 23
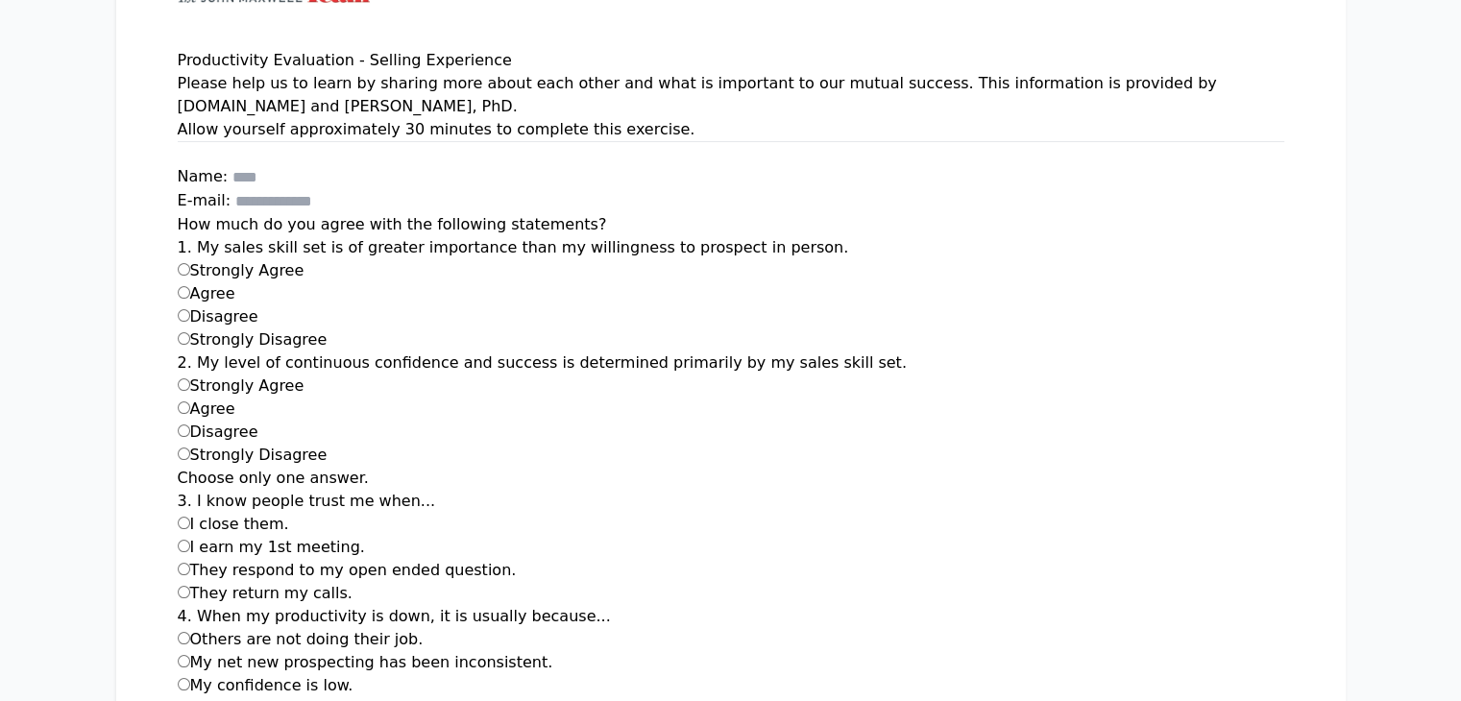
scroll to position [223, 0]
drag, startPoint x: 80, startPoint y: 331, endPoint x: 546, endPoint y: 360, distance: 466.9
click at [546, 360] on div "2. My level of continuous confidence and success is determined primarily by my …" at bounding box center [731, 408] width 1107 height 115
drag, startPoint x: 80, startPoint y: 478, endPoint x: 146, endPoint y: 478, distance: 66.3
click at [178, 491] on label "3. I know people trust me when..." at bounding box center [307, 500] width 258 height 18
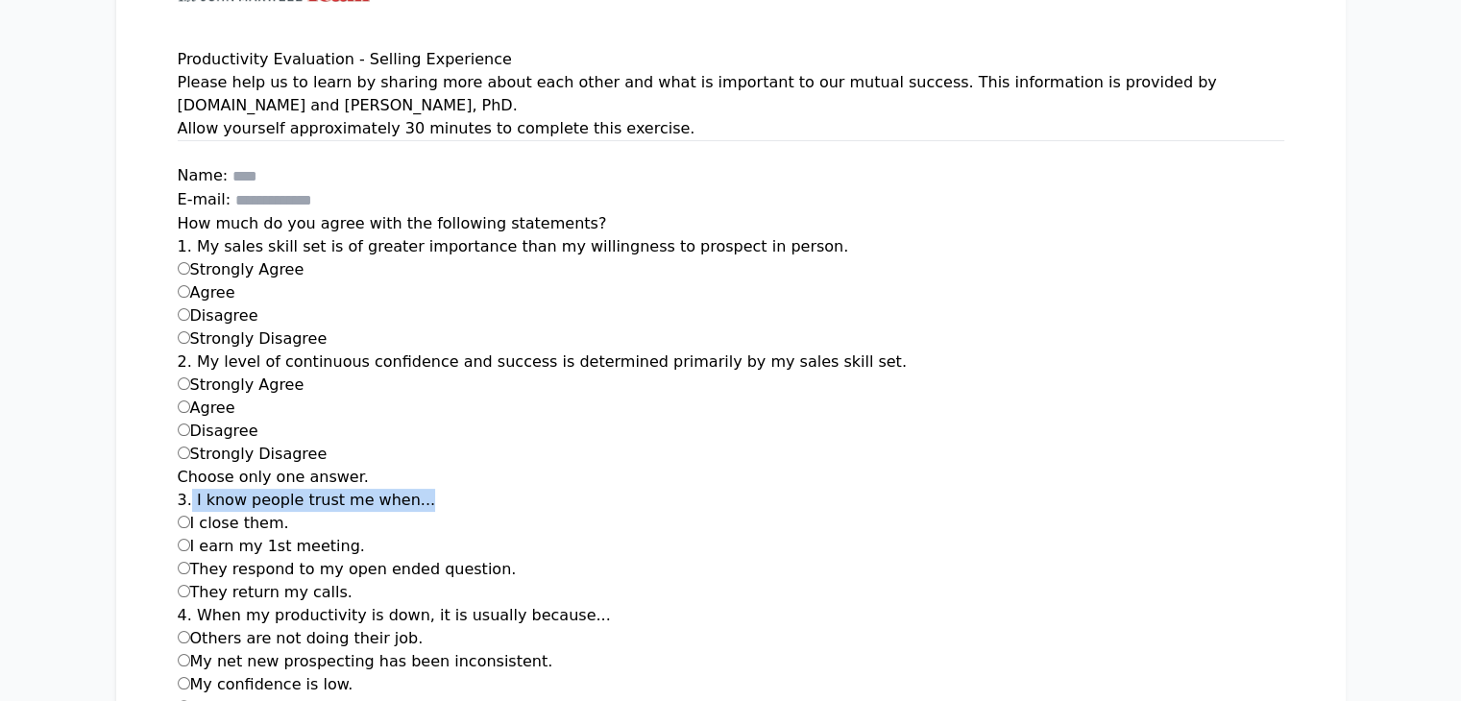
drag, startPoint x: 74, startPoint y: 475, endPoint x: 302, endPoint y: 467, distance: 227.8
click at [302, 489] on div "3. I know people trust me when... I close them. I earn my 1st meeting. They res…" at bounding box center [731, 546] width 1107 height 115
drag, startPoint x: 81, startPoint y: 497, endPoint x: 106, endPoint y: 499, distance: 25.1
click at [178, 514] on label "I close them." at bounding box center [233, 523] width 111 height 18
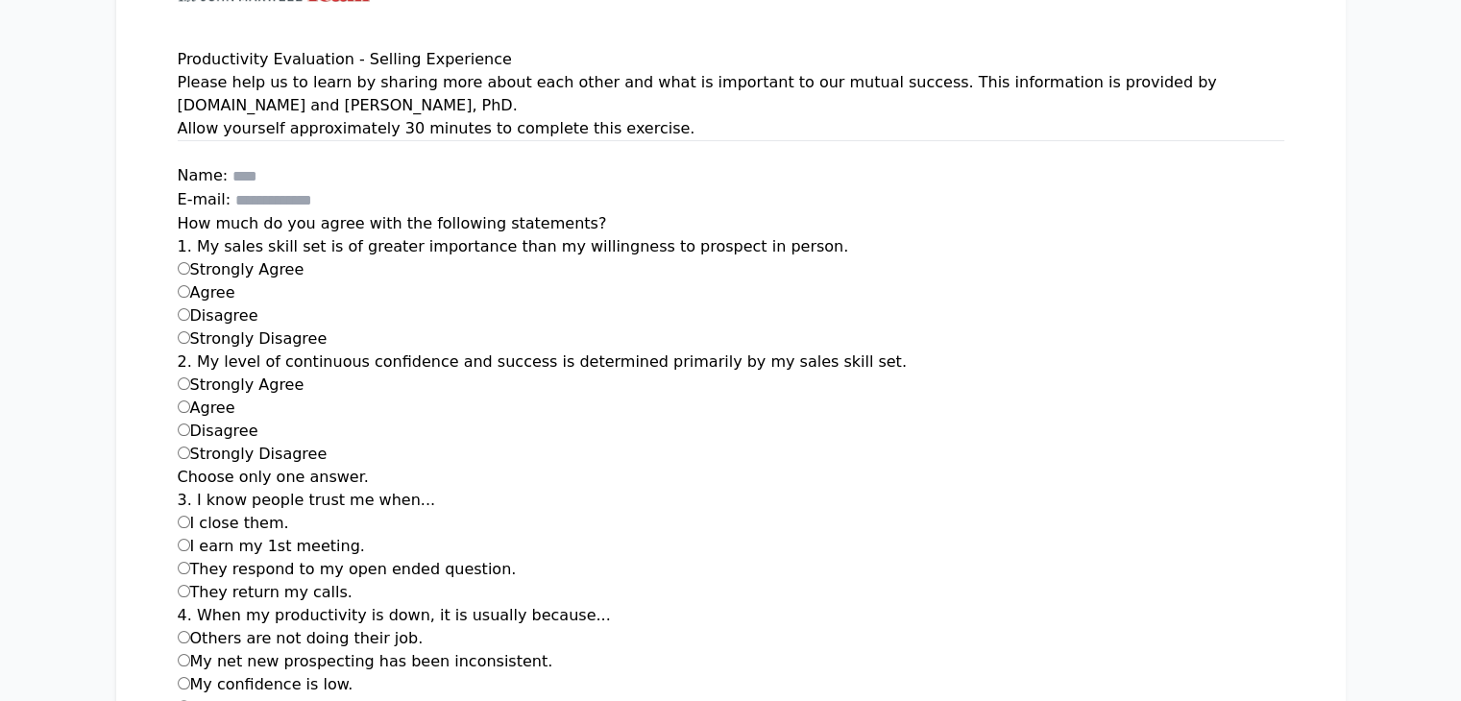
drag, startPoint x: 170, startPoint y: 501, endPoint x: 74, endPoint y: 501, distance: 96.1
click at [178, 512] on div "I close them." at bounding box center [731, 523] width 1107 height 23
drag, startPoint x: 236, startPoint y: 524, endPoint x: 75, endPoint y: 531, distance: 161.6
click at [178, 535] on div "I earn my 1st meeting." at bounding box center [731, 546] width 1107 height 23
drag, startPoint x: 377, startPoint y: 542, endPoint x: 81, endPoint y: 540, distance: 295.9
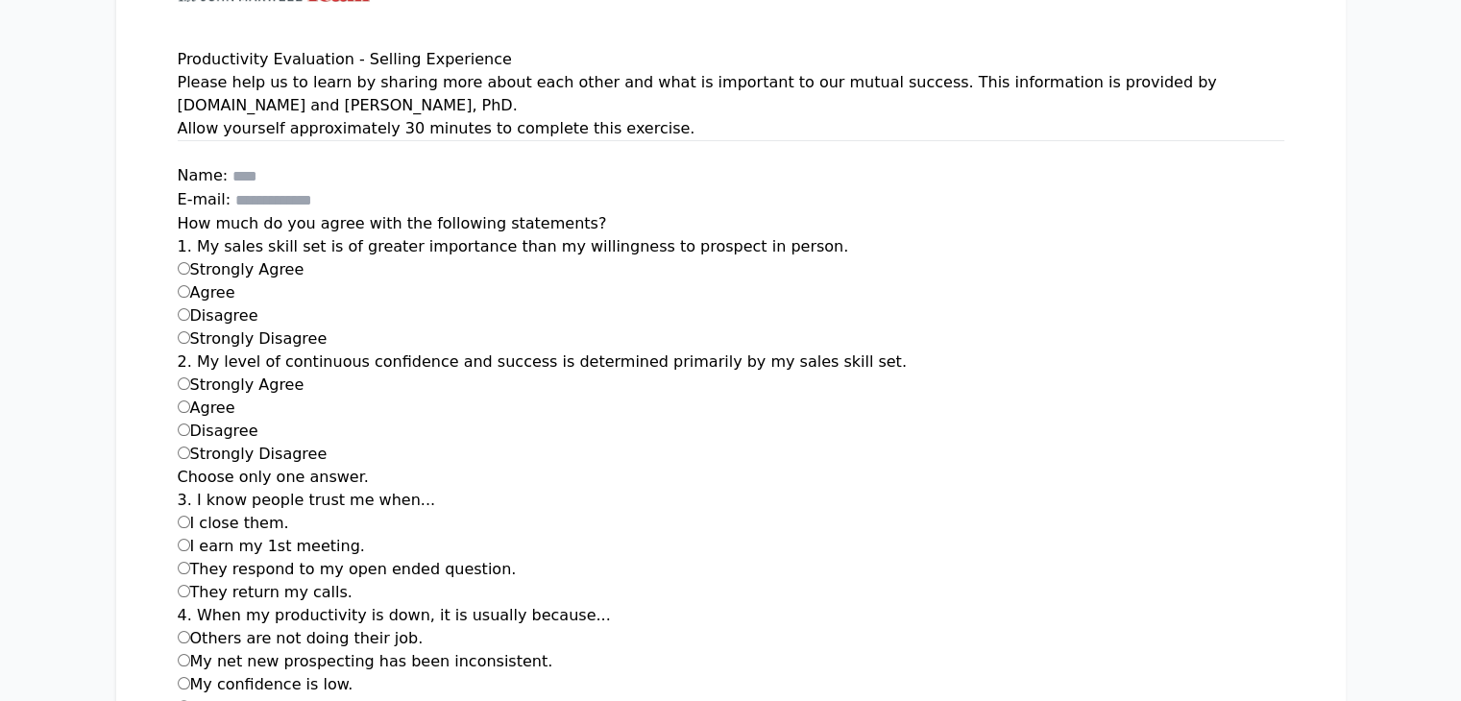
click at [178, 558] on div "They respond to my open ended question." at bounding box center [731, 569] width 1107 height 23
drag, startPoint x: 224, startPoint y: 566, endPoint x: 81, endPoint y: 563, distance: 143.2
click at [178, 581] on div "They return my calls." at bounding box center [731, 592] width 1107 height 23
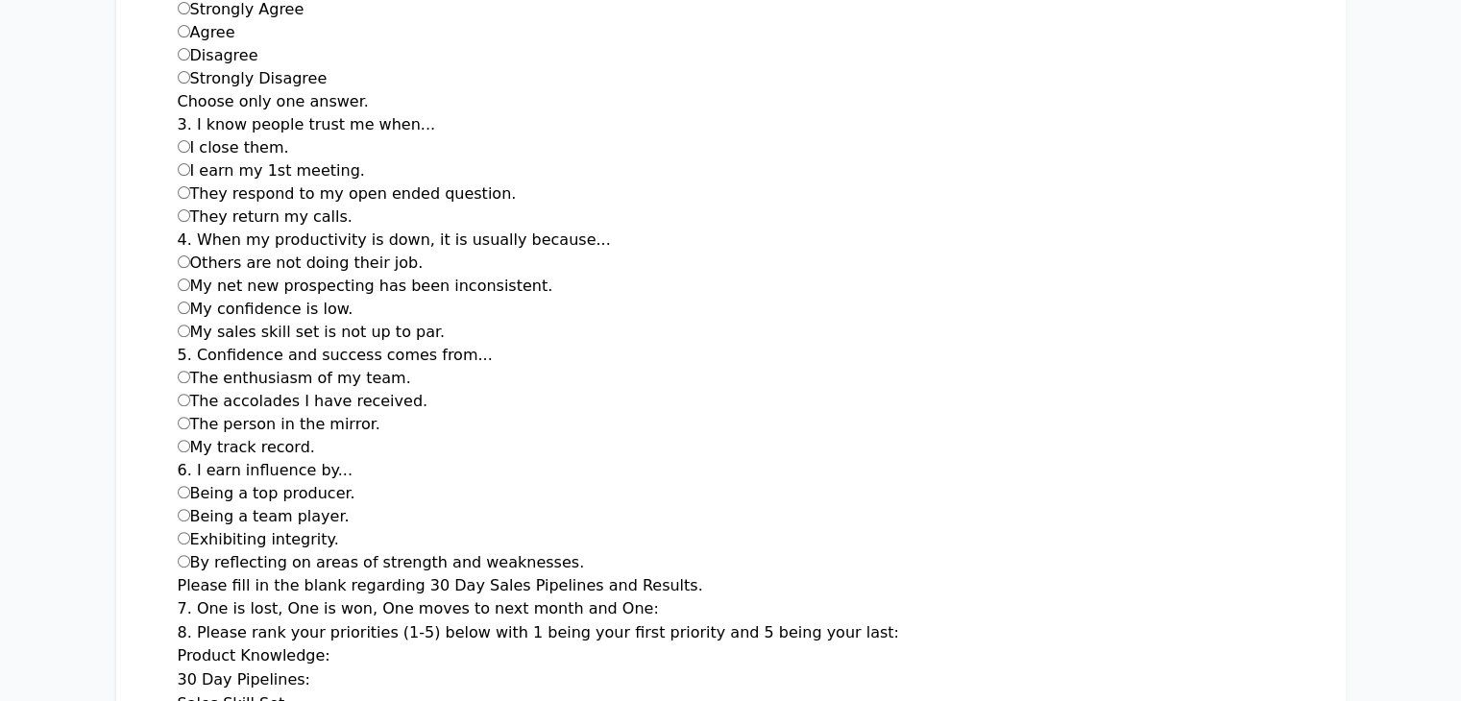
scroll to position [600, 0]
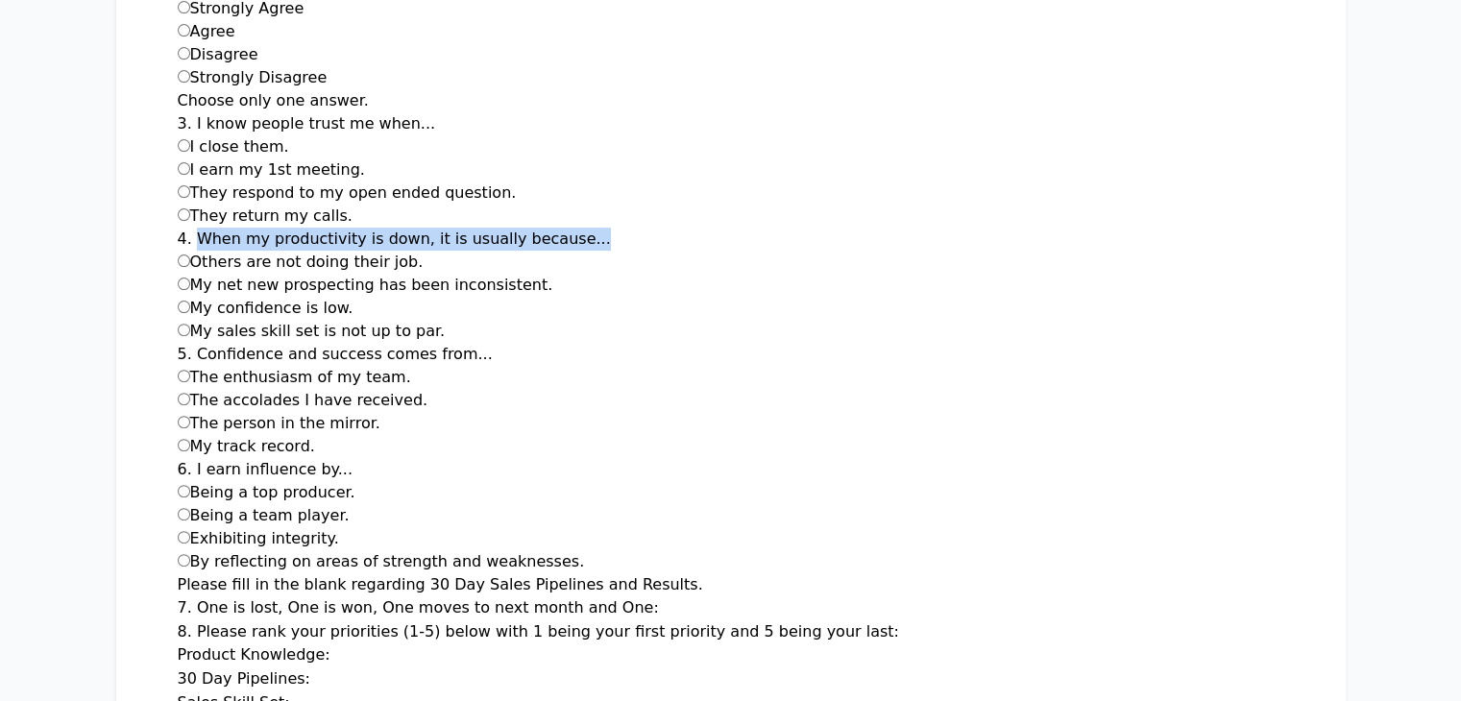
drag, startPoint x: 79, startPoint y: 212, endPoint x: 452, endPoint y: 219, distance: 372.9
click at [452, 228] on div "4. When my productivity is down, it is usually because... Others are not doing …" at bounding box center [731, 285] width 1107 height 115
drag, startPoint x: 288, startPoint y: 239, endPoint x: 81, endPoint y: 242, distance: 207.6
click at [178, 251] on div "Others are not doing their job." at bounding box center [731, 262] width 1107 height 23
drag, startPoint x: 411, startPoint y: 255, endPoint x: 79, endPoint y: 258, distance: 332.5
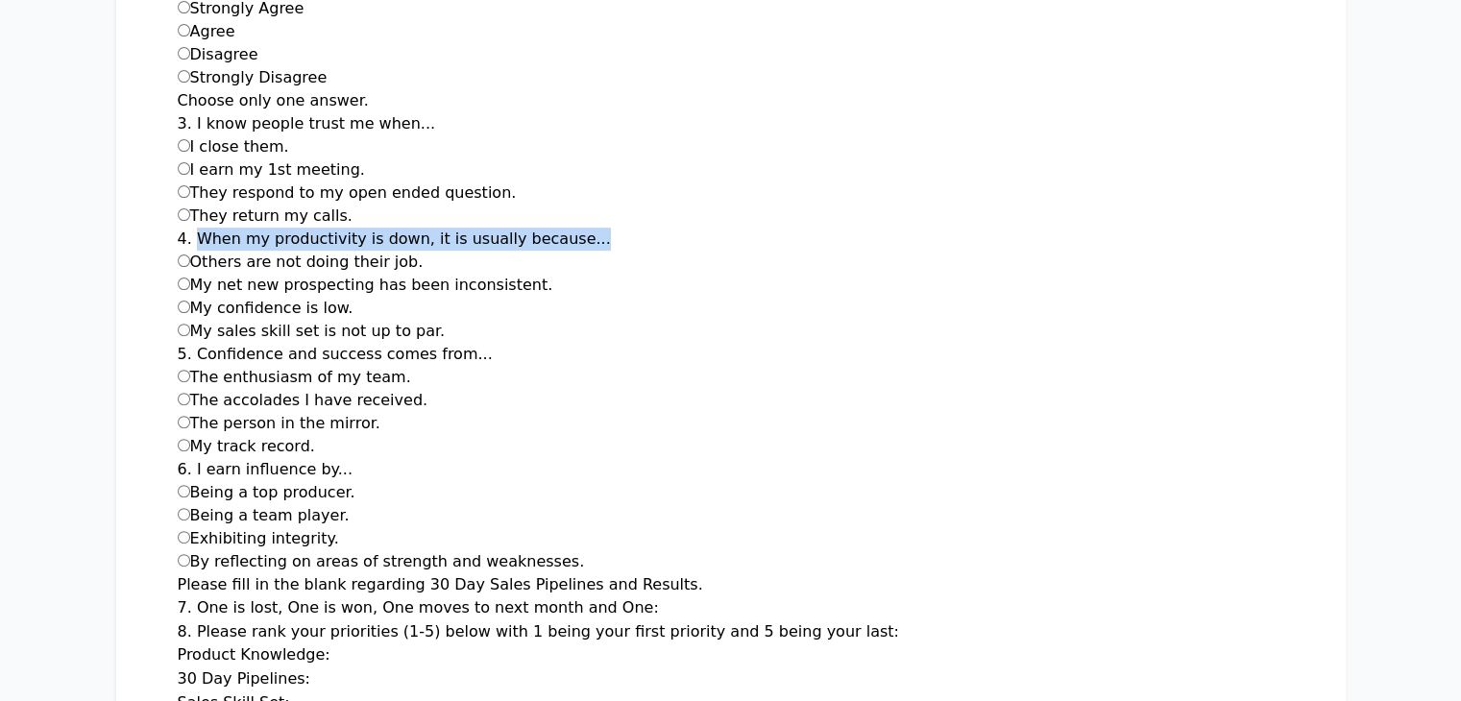
click at [178, 274] on div "My net new prospecting has been inconsistent." at bounding box center [731, 285] width 1107 height 23
drag, startPoint x: 231, startPoint y: 284, endPoint x: 81, endPoint y: 283, distance: 149.9
click at [178, 297] on div "My confidence is low." at bounding box center [731, 308] width 1107 height 23
drag, startPoint x: 81, startPoint y: 307, endPoint x: 312, endPoint y: 307, distance: 231.6
click at [312, 320] on div "My sales skill set is not up to par." at bounding box center [731, 331] width 1107 height 23
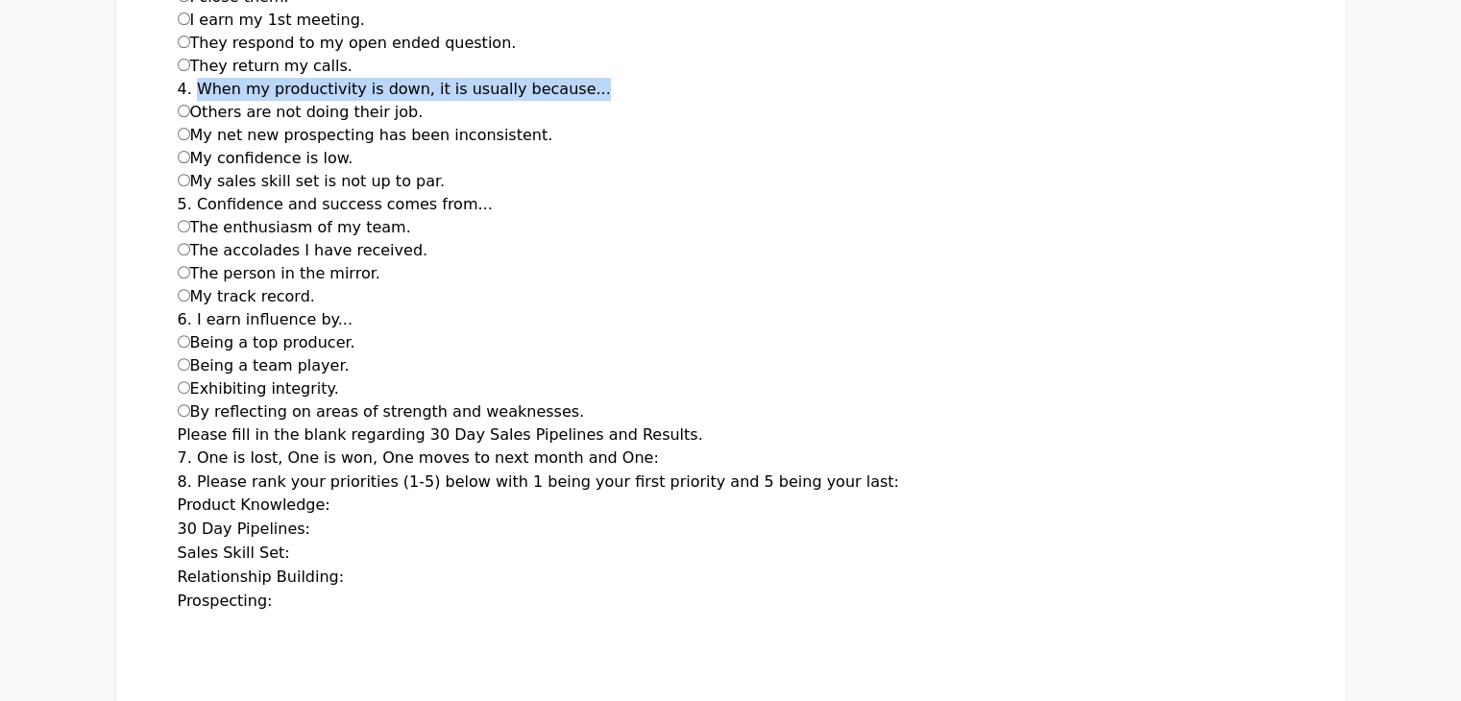
scroll to position [752, 0]
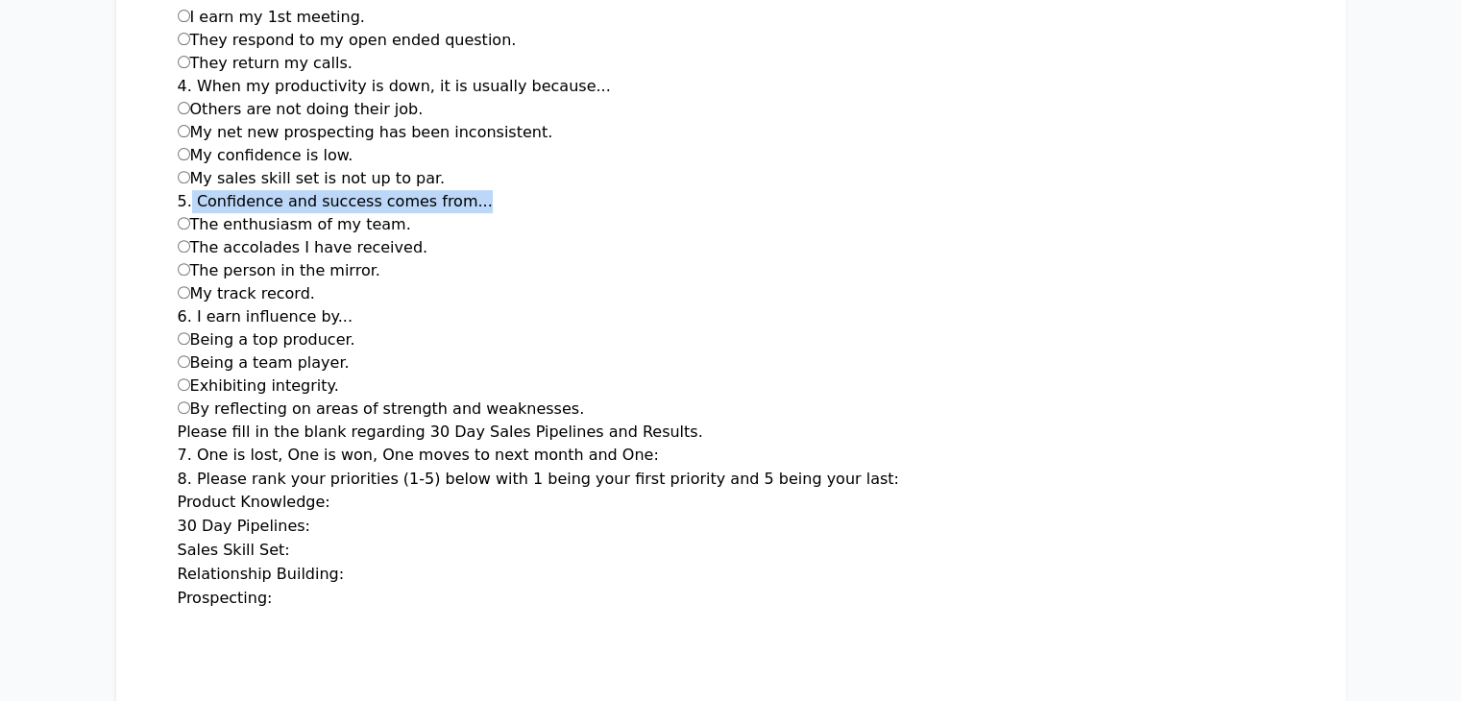
drag, startPoint x: 72, startPoint y: 175, endPoint x: 380, endPoint y: 172, distance: 307.5
click at [380, 190] on div "5. Confidence and success comes from... The enthusiasm of my team. The accolade…" at bounding box center [731, 247] width 1107 height 115
click at [178, 213] on div "The enthusiasm of my team." at bounding box center [731, 224] width 1107 height 23
drag, startPoint x: 284, startPoint y: 226, endPoint x: 74, endPoint y: 220, distance: 210.5
click at [178, 236] on div "The accolades I have received." at bounding box center [731, 247] width 1107 height 23
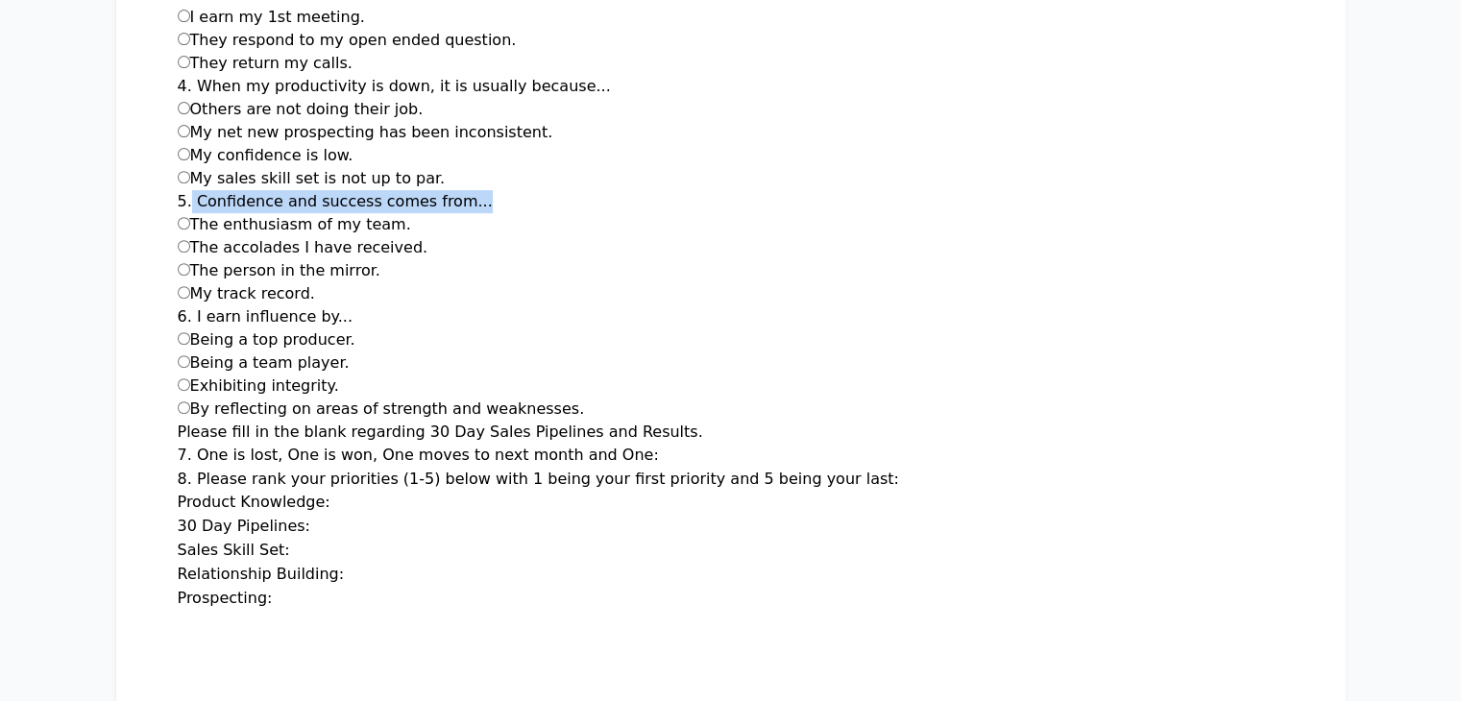
drag, startPoint x: 248, startPoint y: 245, endPoint x: 78, endPoint y: 247, distance: 170.1
click at [178, 259] on div "The person in the mirror." at bounding box center [731, 270] width 1107 height 23
drag, startPoint x: 191, startPoint y: 271, endPoint x: 75, endPoint y: 268, distance: 116.3
click at [178, 282] on div "My track record." at bounding box center [731, 293] width 1107 height 23
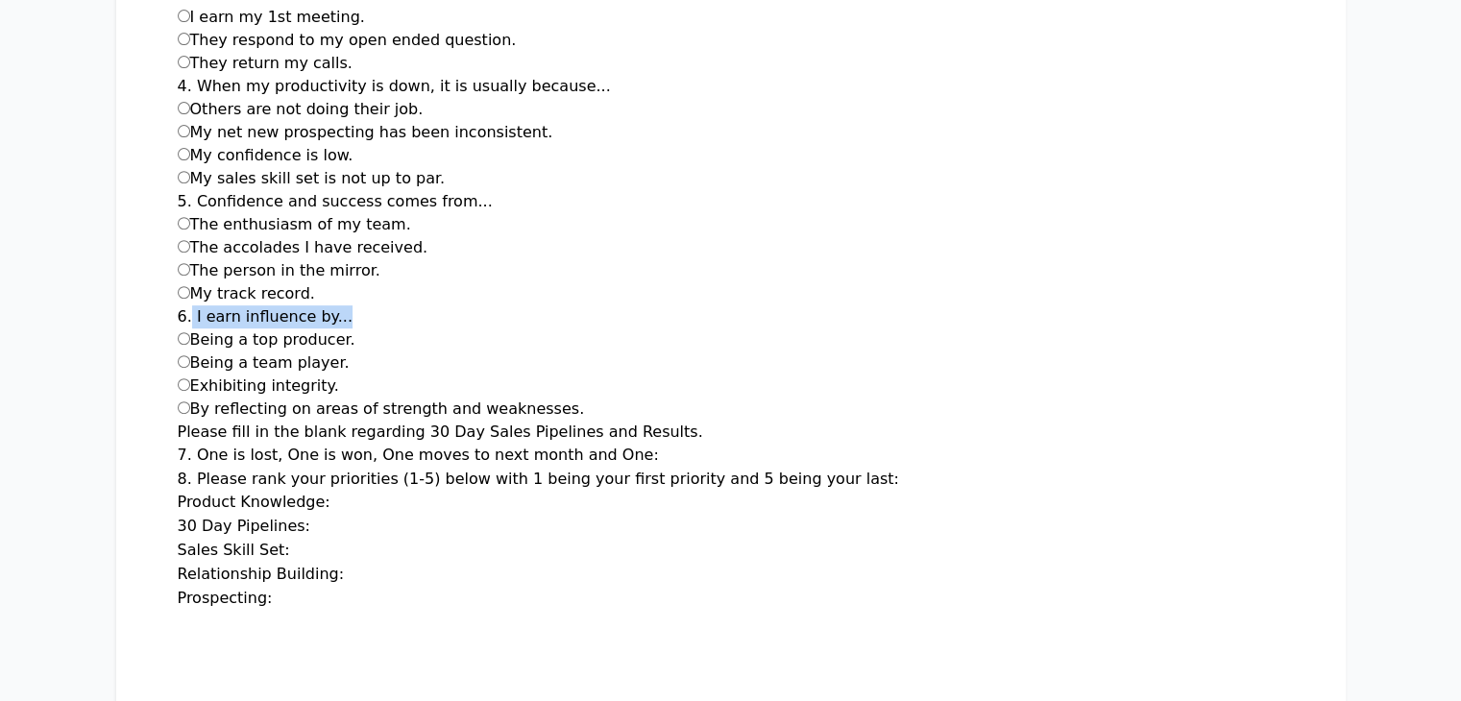
drag, startPoint x: 212, startPoint y: 297, endPoint x: 74, endPoint y: 295, distance: 138.4
click at [178, 306] on div "6. I earn influence by... Being a top producer. Being a team player. Exhibiting…" at bounding box center [731, 363] width 1107 height 115
drag, startPoint x: 226, startPoint y: 315, endPoint x: 77, endPoint y: 316, distance: 148.9
click at [178, 329] on div "Being a top producer." at bounding box center [731, 340] width 1107 height 23
drag, startPoint x: 216, startPoint y: 339, endPoint x: 81, endPoint y: 339, distance: 135.5
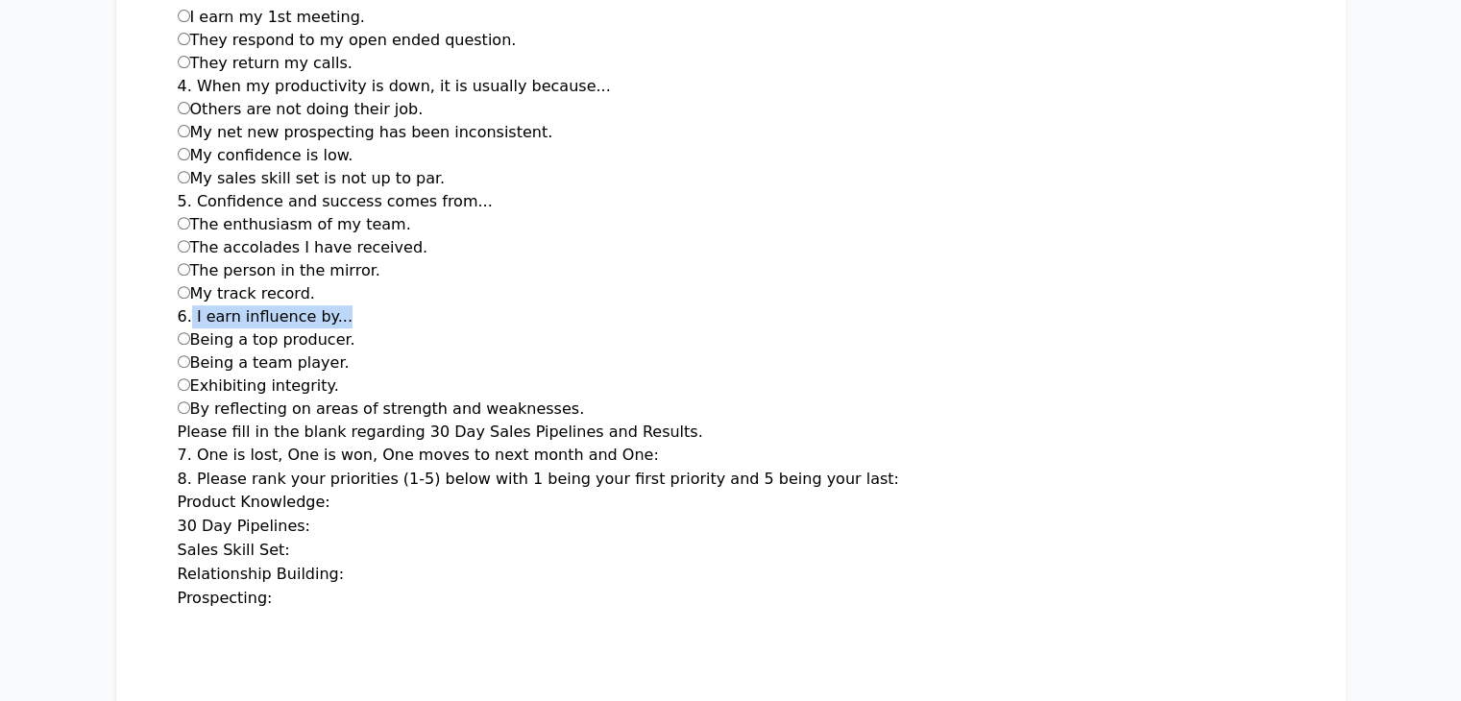
click at [178, 352] on div "Being a team player." at bounding box center [731, 363] width 1107 height 23
drag, startPoint x: 208, startPoint y: 364, endPoint x: 81, endPoint y: 361, distance: 126.9
click at [178, 377] on label "Exhibiting integrity." at bounding box center [258, 386] width 161 height 18
drag, startPoint x: 426, startPoint y: 385, endPoint x: 81, endPoint y: 381, distance: 345.0
click at [178, 398] on div "By reflecting on areas of strength and weaknesses." at bounding box center [731, 409] width 1107 height 23
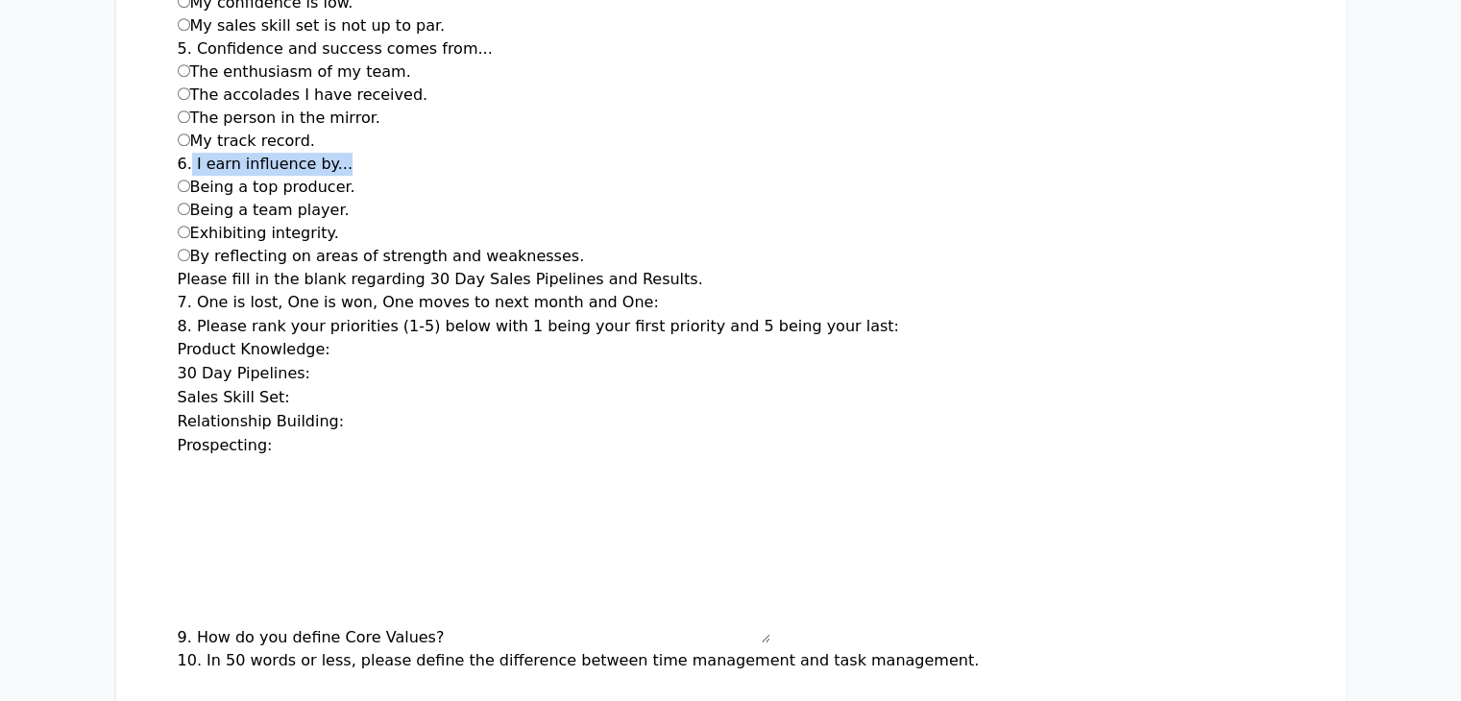
scroll to position [907, 0]
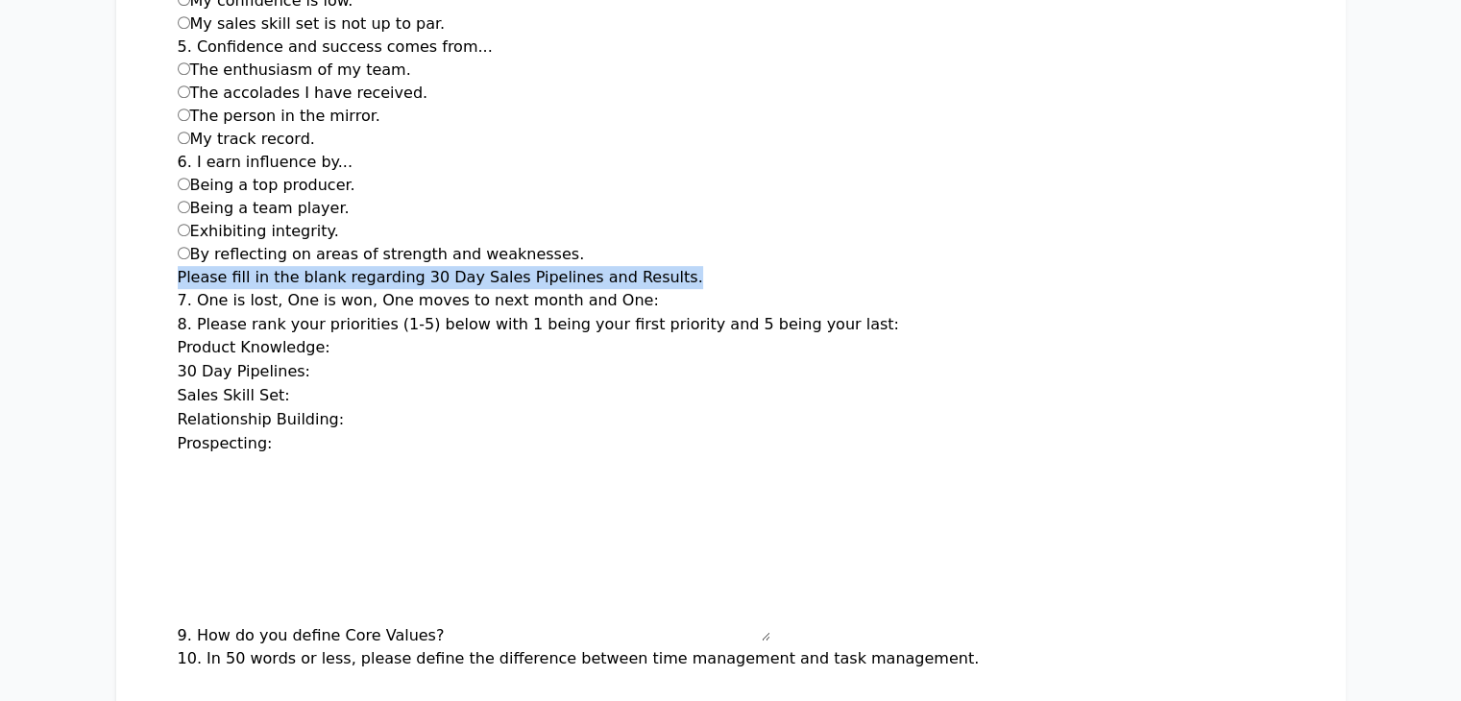
drag, startPoint x: 62, startPoint y: 255, endPoint x: 543, endPoint y: 249, distance: 480.5
click at [543, 266] on h2 "Please fill in the blank regarding 30 Day Sales Pipelines and Results." at bounding box center [731, 277] width 1107 height 23
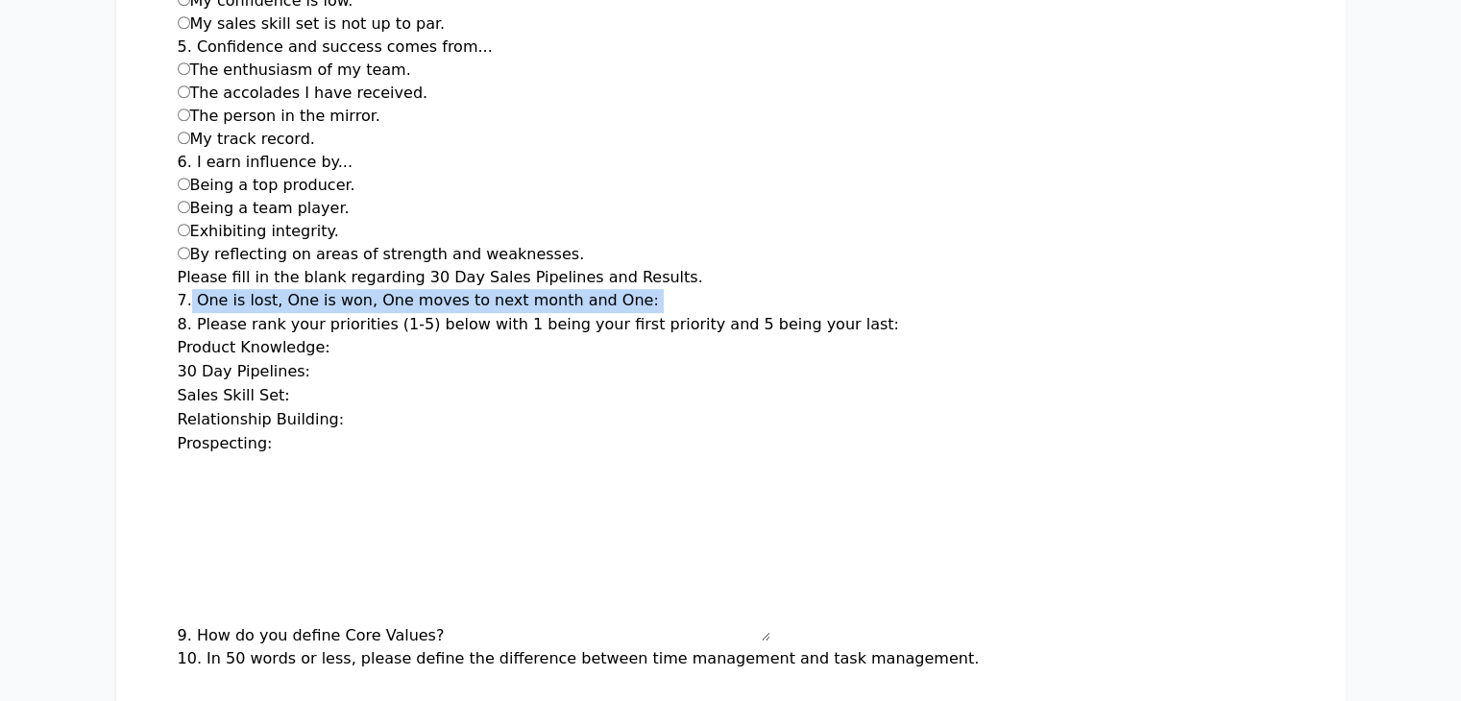
drag, startPoint x: 74, startPoint y: 272, endPoint x: 491, endPoint y: 285, distance: 417.2
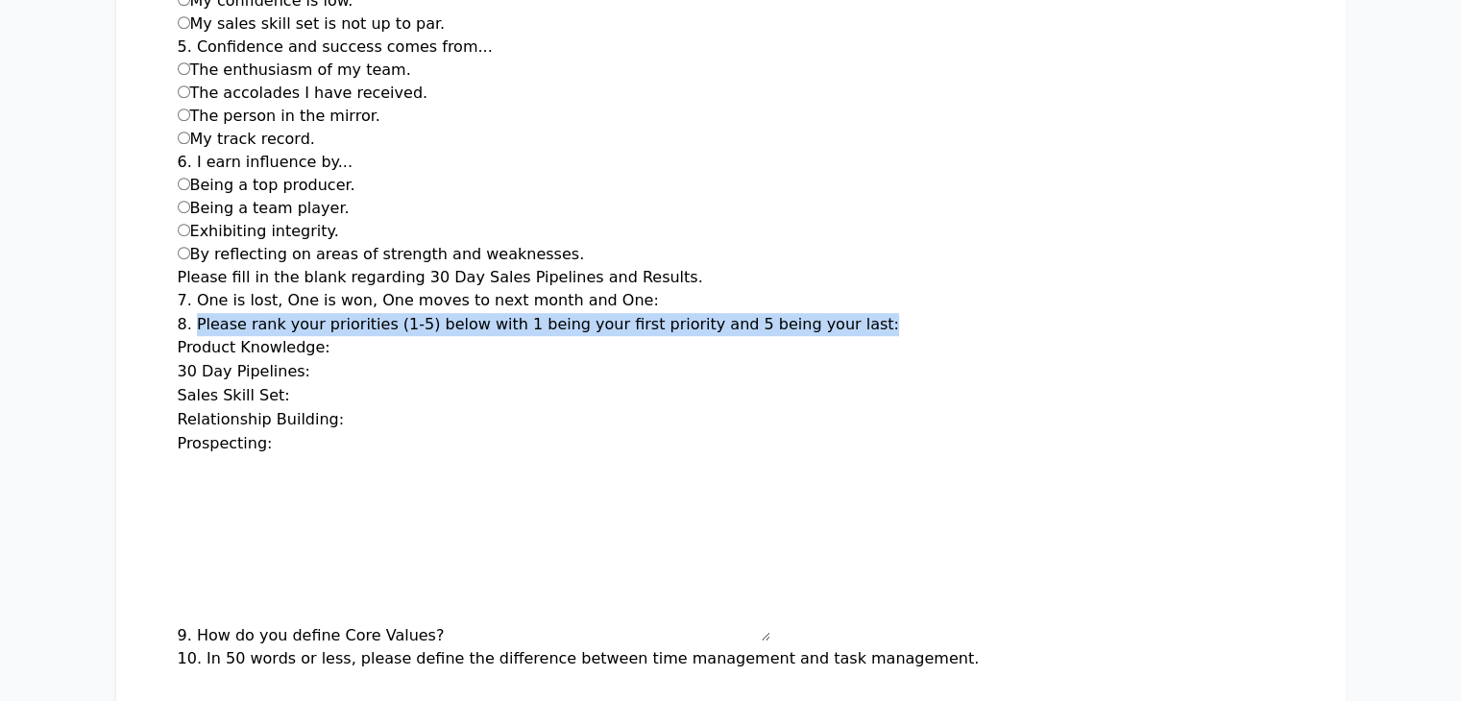
drag, startPoint x: 77, startPoint y: 297, endPoint x: 691, endPoint y: 294, distance: 614.0
click at [691, 313] on p "8. Please rank your priorities (1-5) below with 1 being your first priority and…" at bounding box center [731, 324] width 1107 height 23
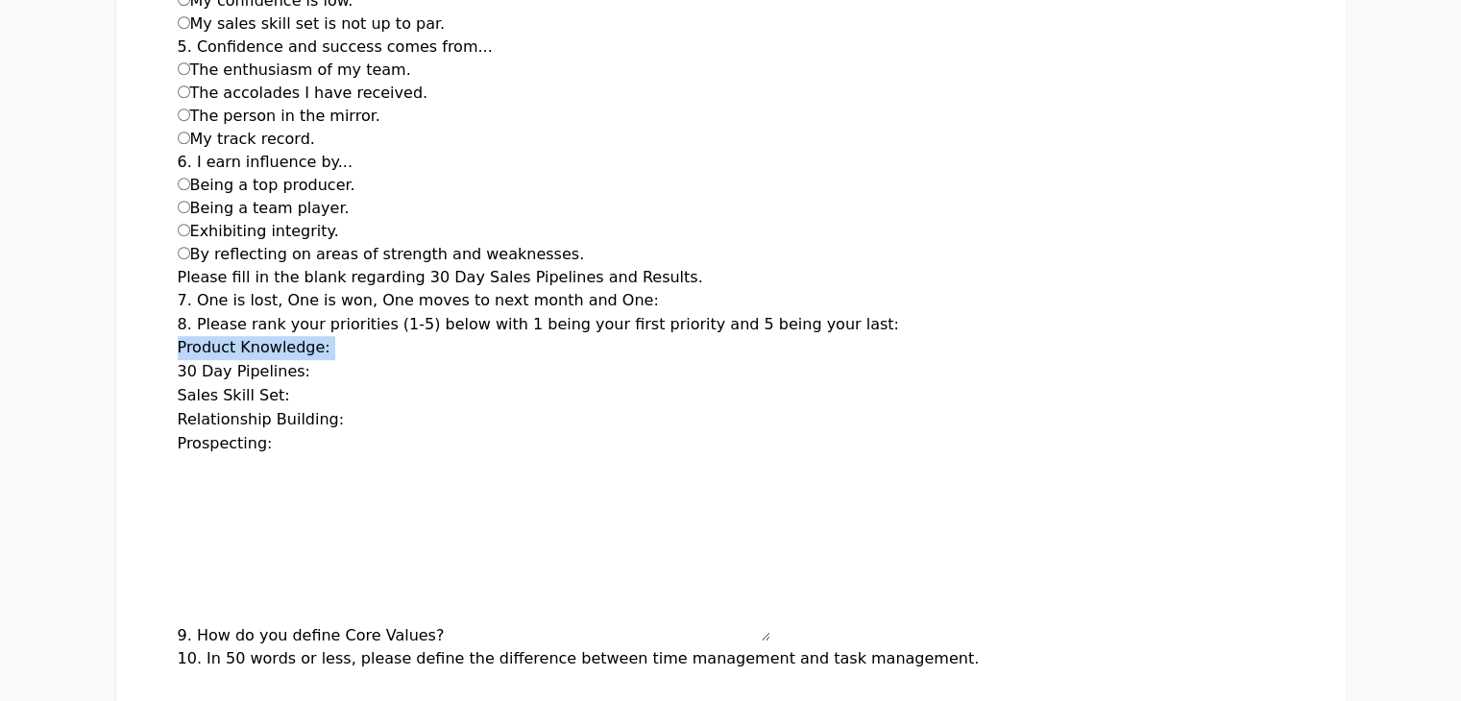
drag, startPoint x: 61, startPoint y: 323, endPoint x: 209, endPoint y: 324, distance: 147.0
click at [209, 336] on div "Product Knowledge:" at bounding box center [731, 348] width 1107 height 24
drag, startPoint x: 58, startPoint y: 346, endPoint x: 208, endPoint y: 343, distance: 149.9
drag, startPoint x: 61, startPoint y: 370, endPoint x: 172, endPoint y: 373, distance: 111.5
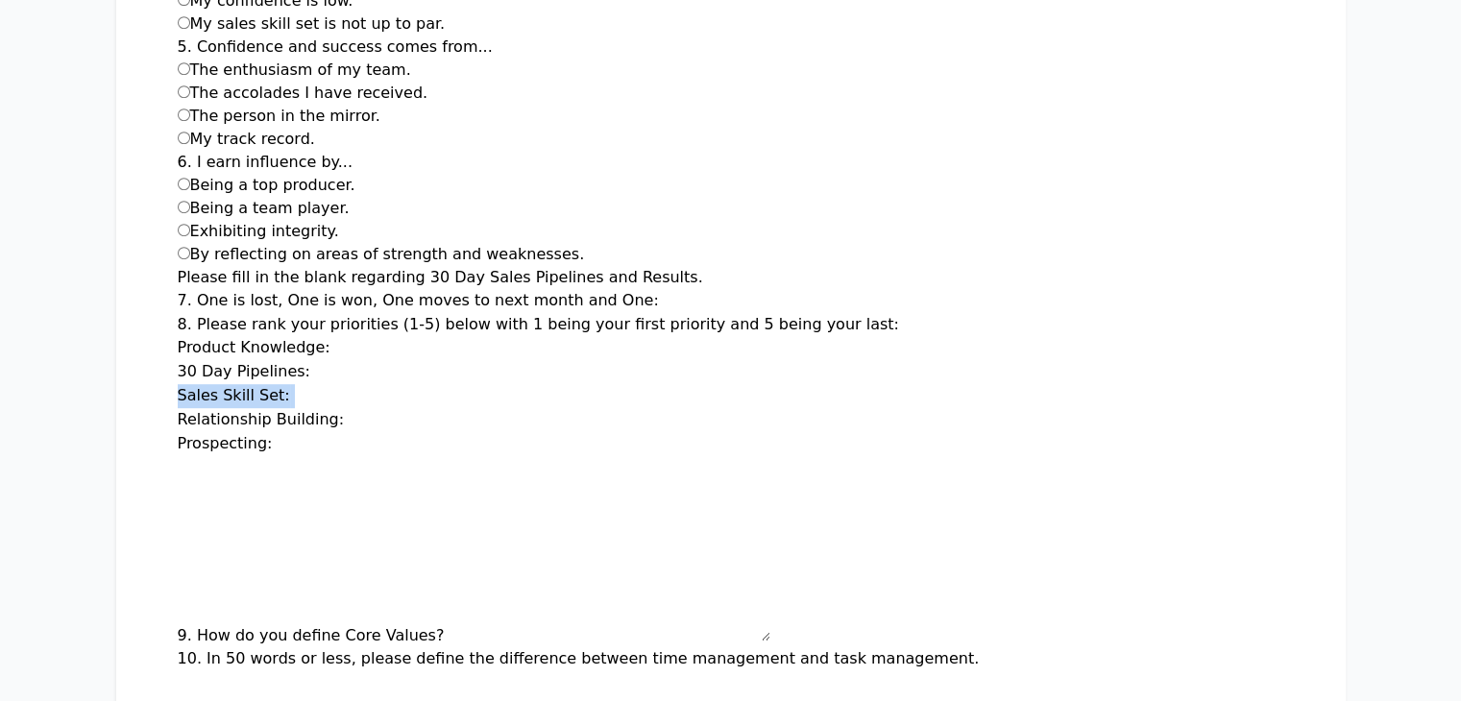
drag, startPoint x: 215, startPoint y: 395, endPoint x: 23, endPoint y: 385, distance: 192.4
drag, startPoint x: 66, startPoint y: 390, endPoint x: 169, endPoint y: 388, distance: 102.8
click at [178, 410] on label "Relationship Building:" at bounding box center [261, 419] width 167 height 18
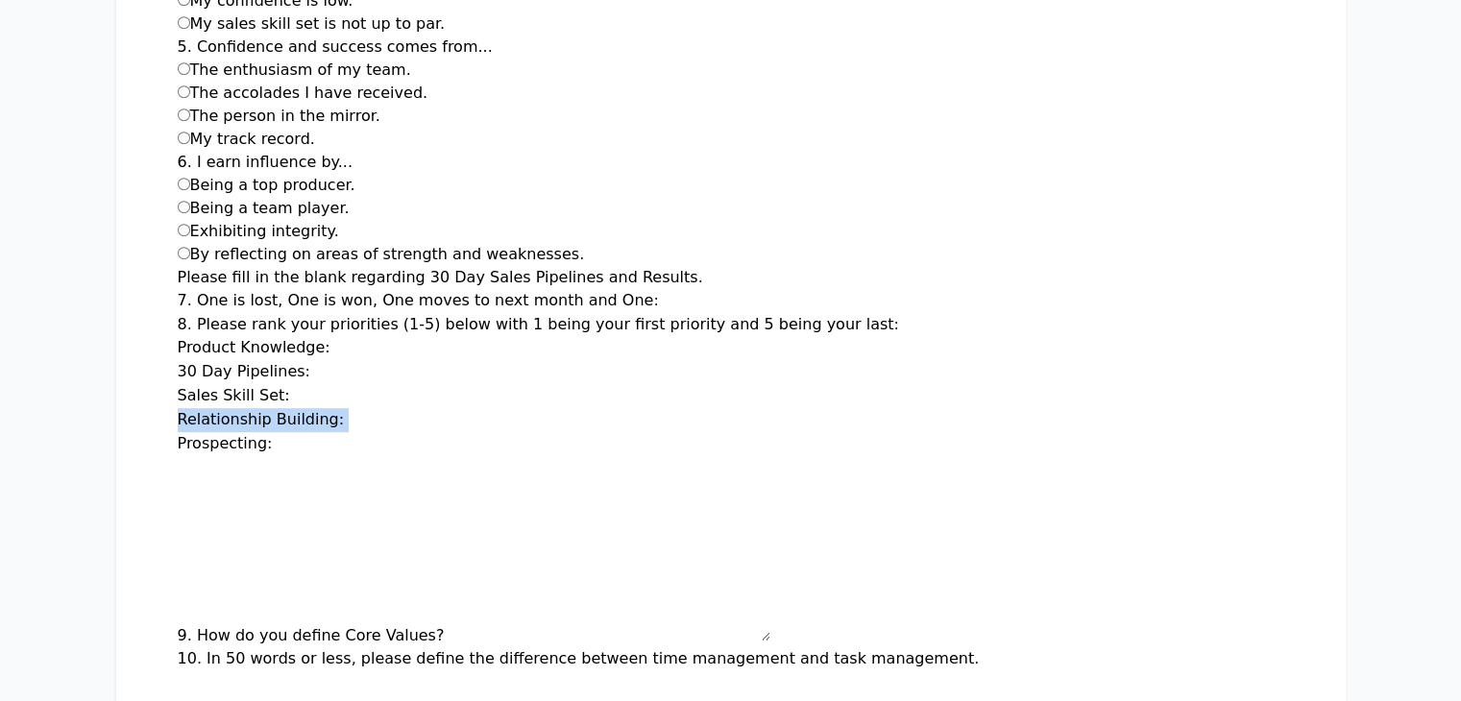
drag, startPoint x: 59, startPoint y: 391, endPoint x: 214, endPoint y: 390, distance: 155.7
type input "**"
click at [326, 385] on input "**" at bounding box center [372, 396] width 154 height 23
click at [335, 337] on input "Product Knowledge:" at bounding box center [412, 348] width 154 height 23
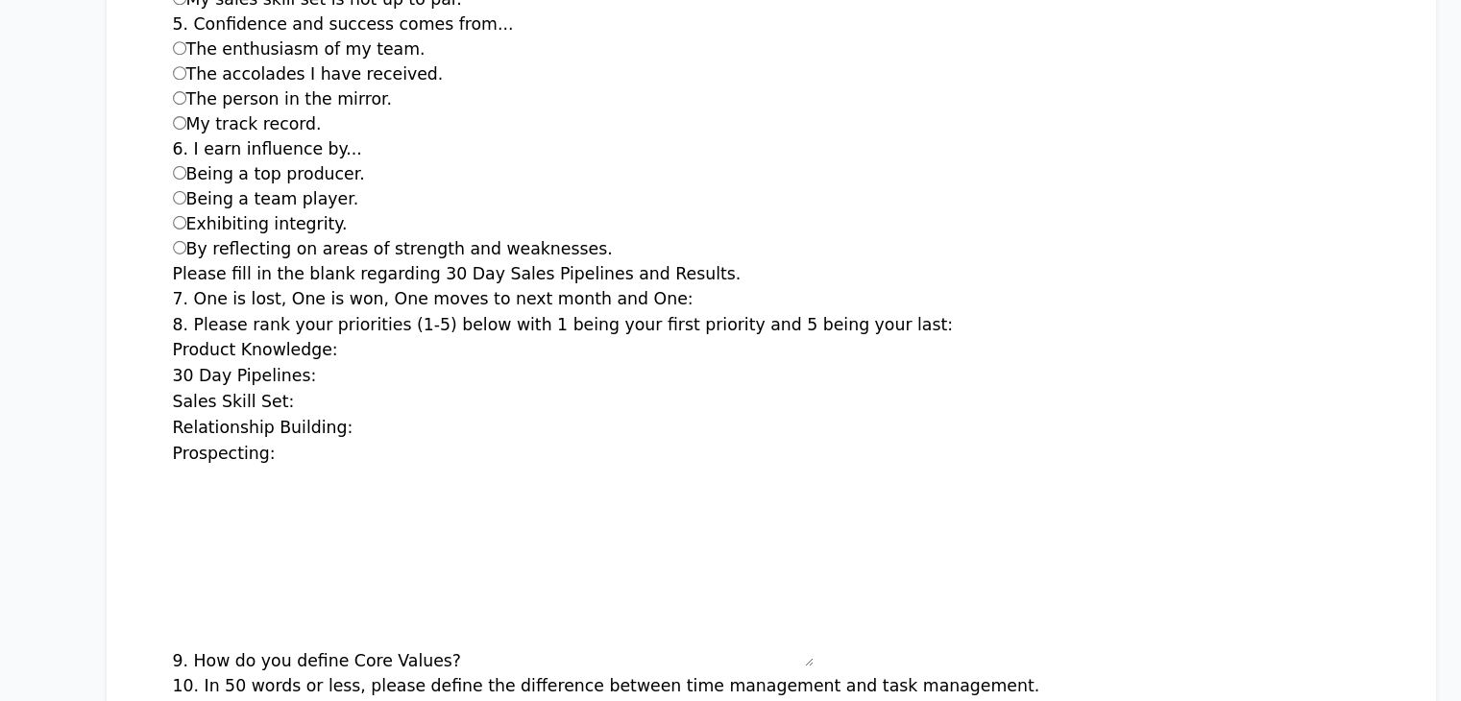
scroll to position [900, 0]
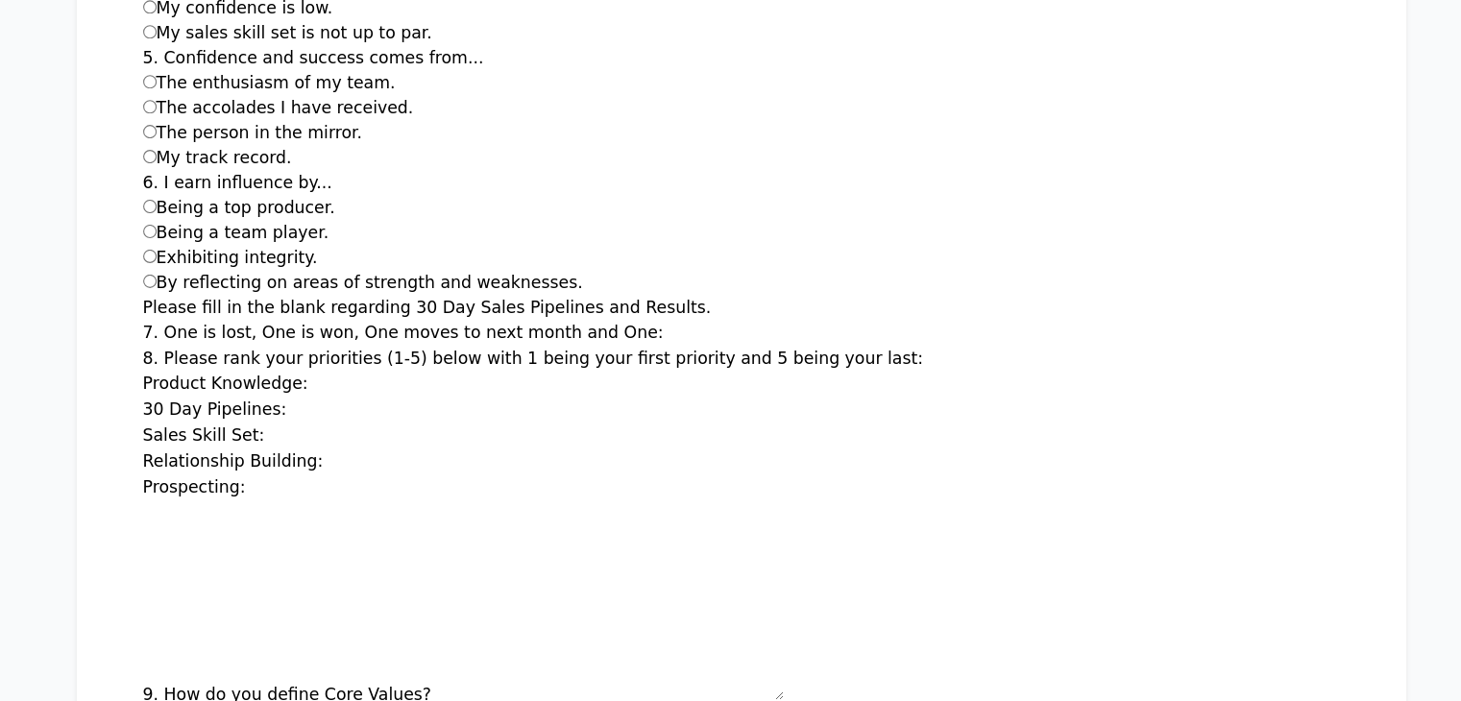
type input "*"
click at [349, 416] on input "Relationship Building:" at bounding box center [426, 427] width 154 height 23
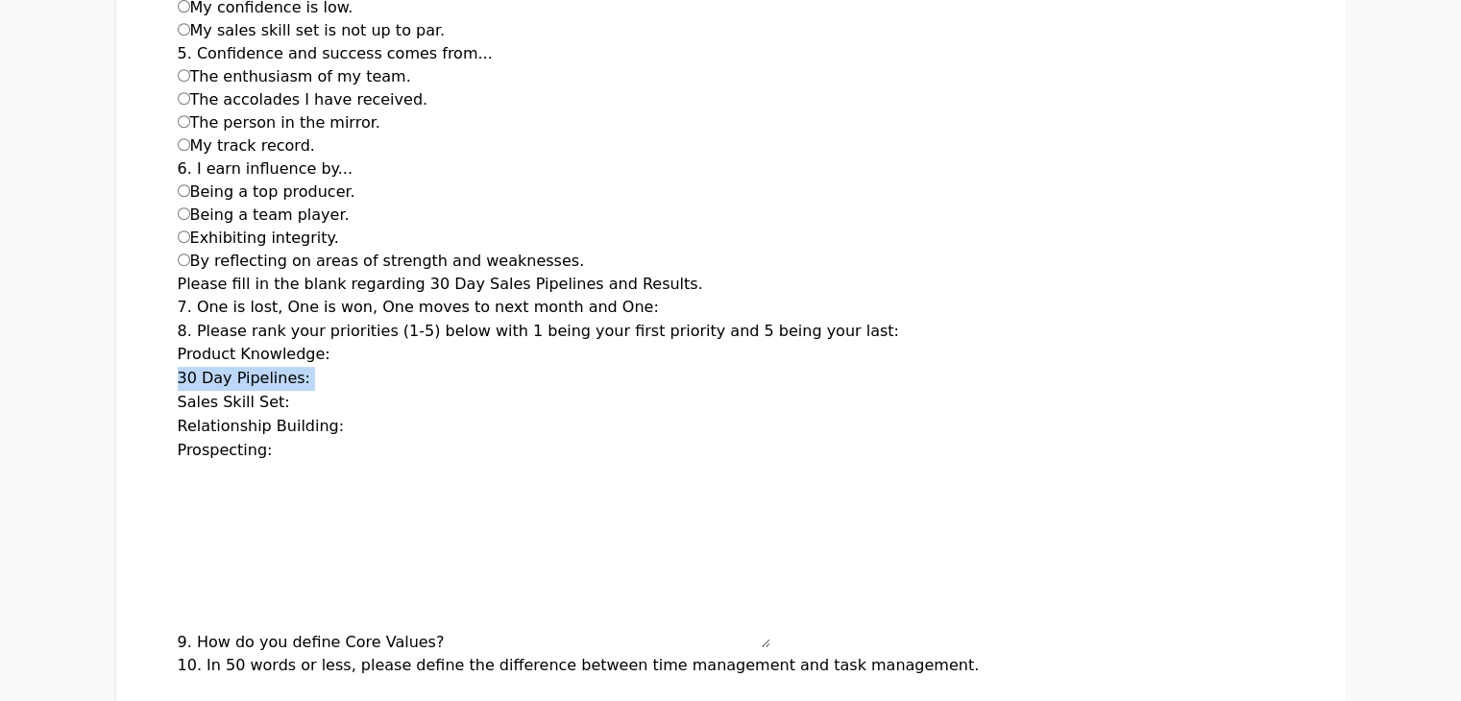
drag, startPoint x: 55, startPoint y: 355, endPoint x: 183, endPoint y: 354, distance: 127.8
click at [473, 298] on label "7. One is lost, One is won, One moves to next month and One:" at bounding box center [418, 307] width 481 height 18
click at [664, 297] on input "7. One is lost, One is won, One moves to next month and One:" at bounding box center [741, 308] width 154 height 23
click at [178, 273] on h2 "Please fill in the blank regarding 30 Day Sales Pipelines and Results." at bounding box center [731, 284] width 1107 height 23
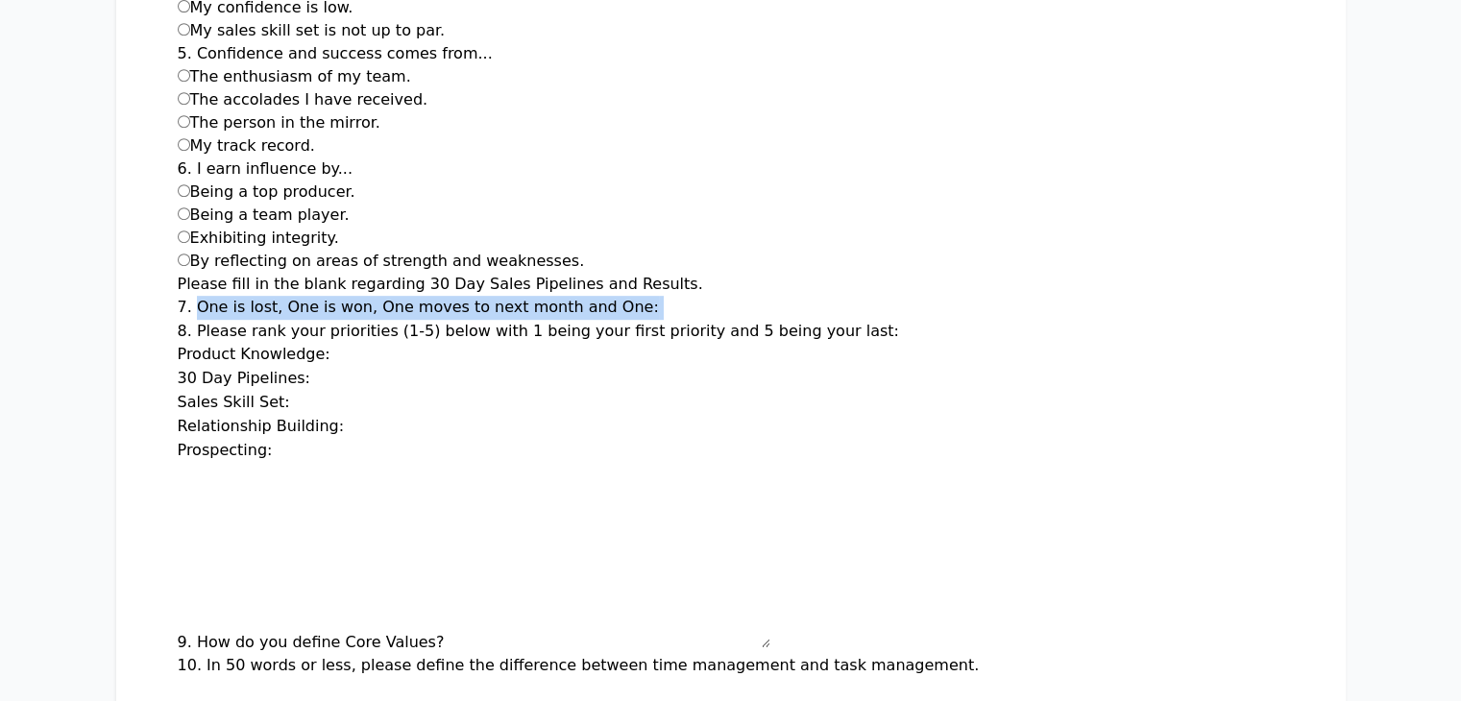
drag, startPoint x: 77, startPoint y: 283, endPoint x: 513, endPoint y: 284, distance: 436.2
click at [513, 296] on div "7. One is lost, One is won, One moves to next month and One:" at bounding box center [731, 308] width 1107 height 24
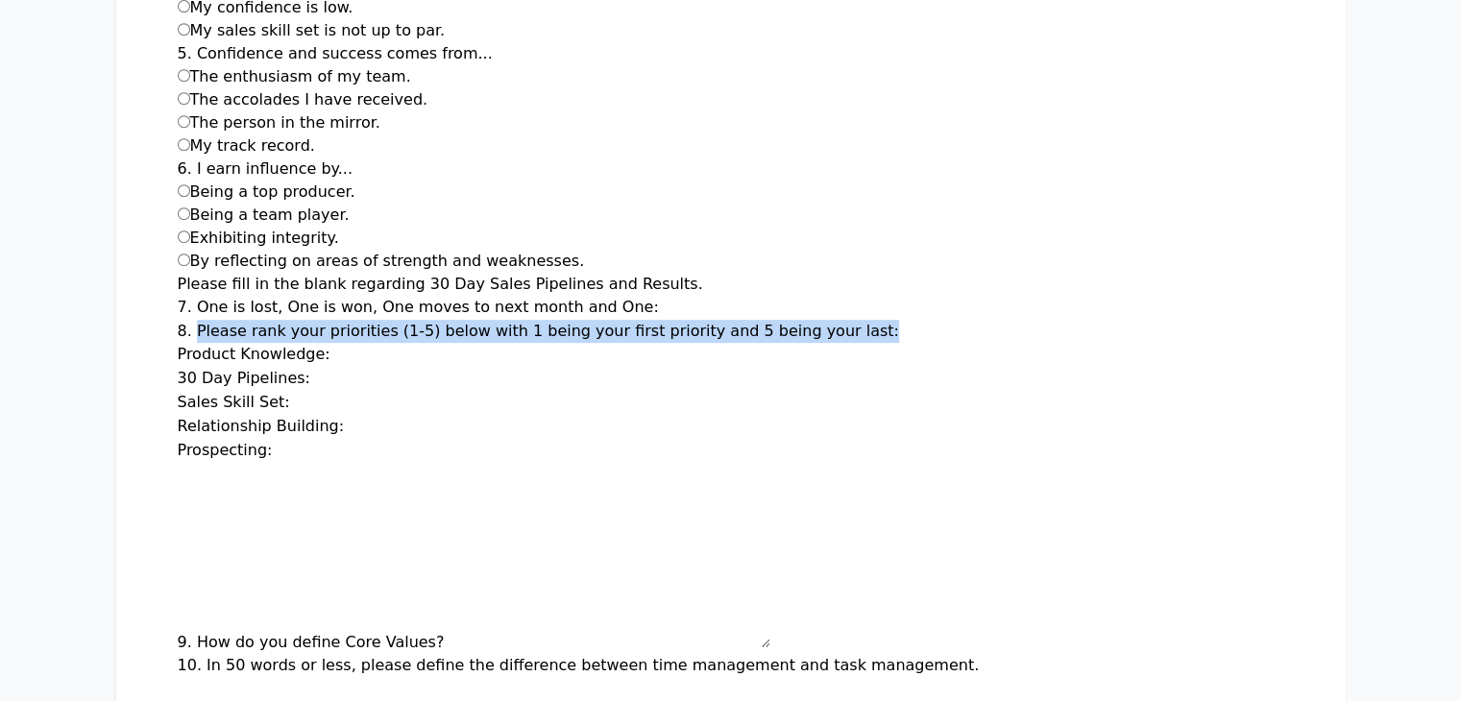
drag, startPoint x: 81, startPoint y: 305, endPoint x: 729, endPoint y: 305, distance: 648.6
click at [729, 320] on p "8. Please rank your priorities (1-5) below with 1 being your first priority and…" at bounding box center [731, 331] width 1107 height 23
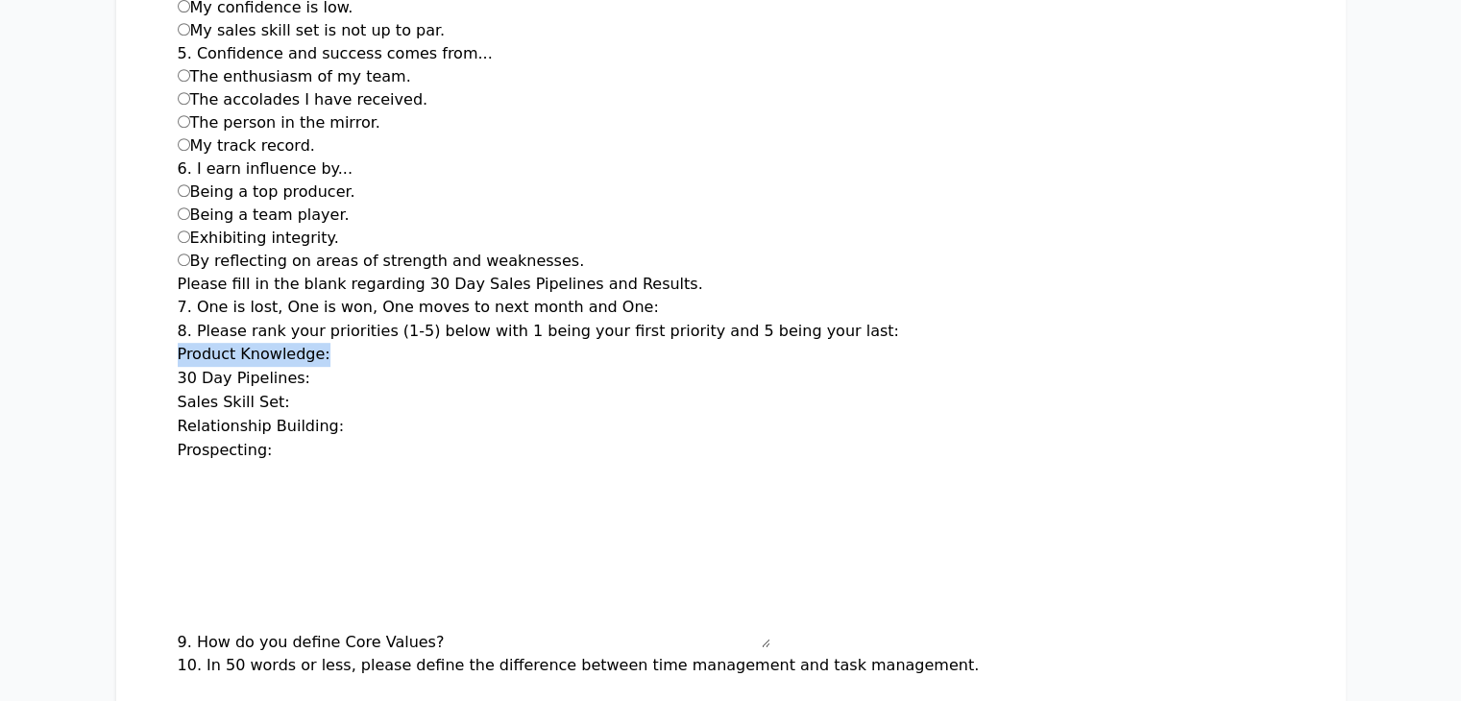
drag, startPoint x: 64, startPoint y: 328, endPoint x: 198, endPoint y: 337, distance: 133.9
click at [198, 343] on div "Product Knowledge: *" at bounding box center [731, 355] width 1107 height 24
drag, startPoint x: 58, startPoint y: 346, endPoint x: 185, endPoint y: 361, distance: 128.7
click at [178, 367] on div "30 Day Pipelines:" at bounding box center [731, 379] width 1107 height 24
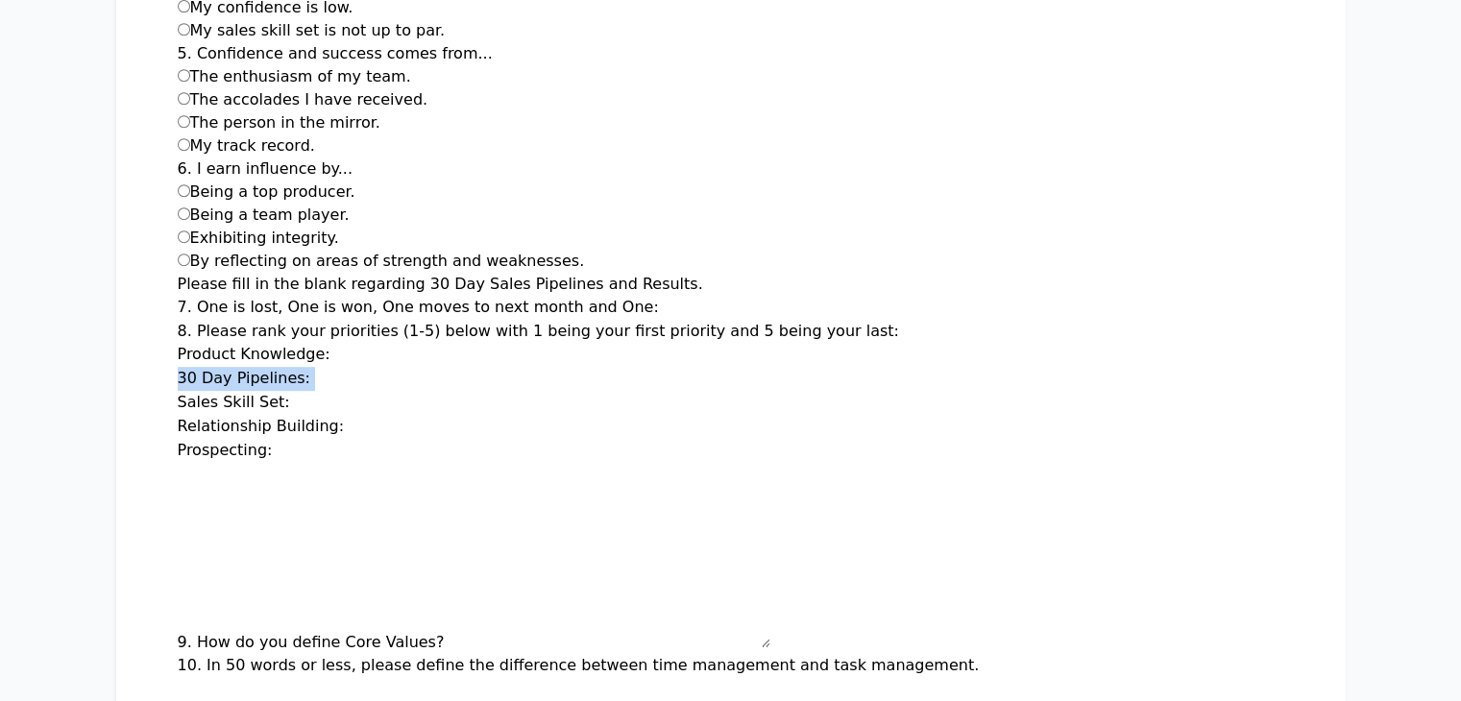
drag, startPoint x: 178, startPoint y: 349, endPoint x: 61, endPoint y: 345, distance: 117.3
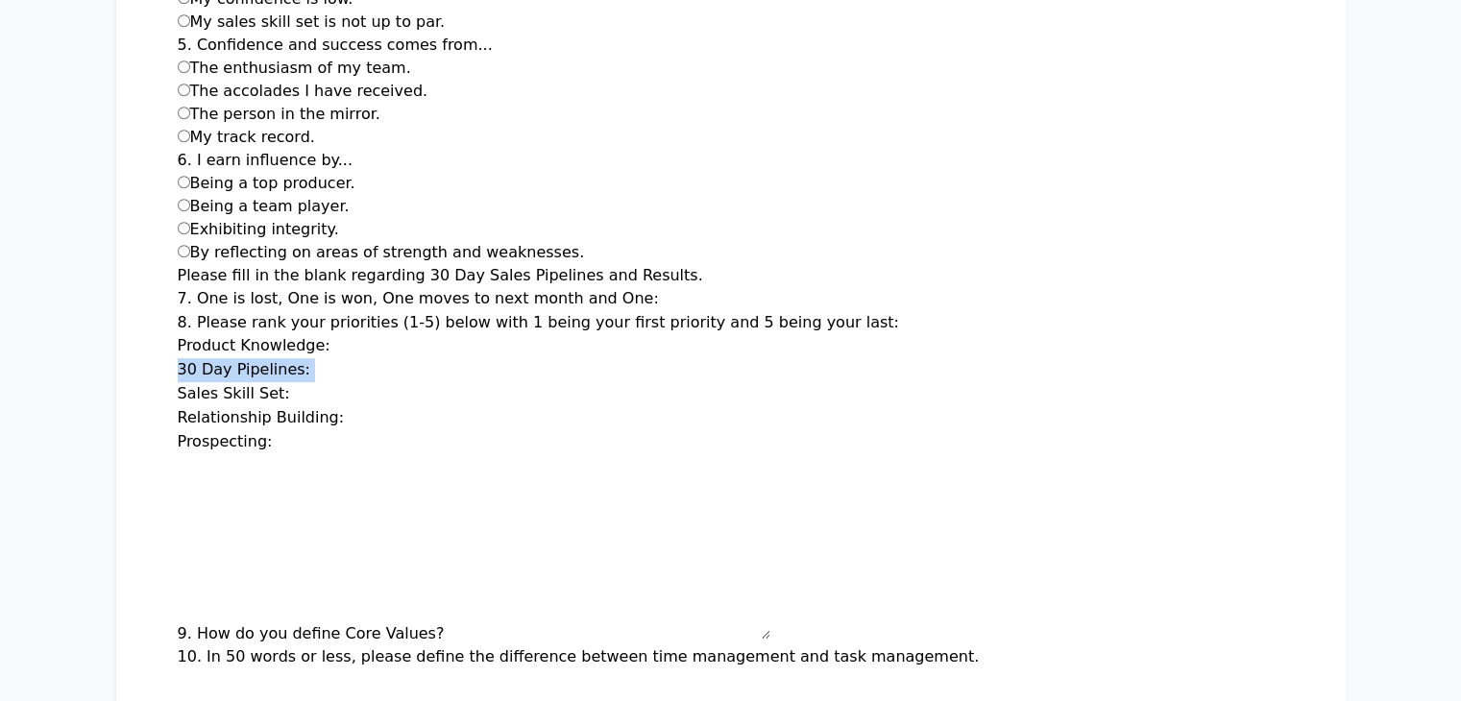
scroll to position [904, 0]
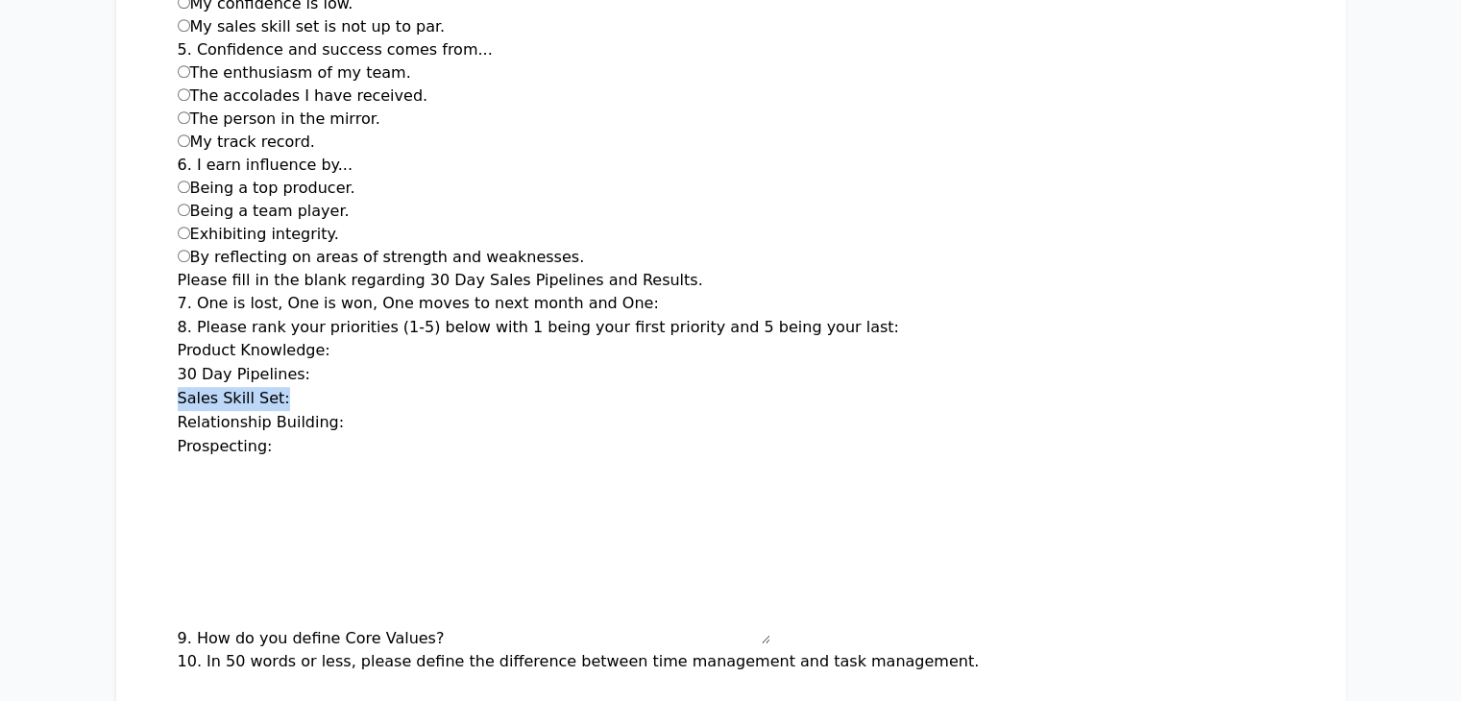
drag, startPoint x: 58, startPoint y: 373, endPoint x: 156, endPoint y: 375, distance: 98.0
drag, startPoint x: 62, startPoint y: 391, endPoint x: 237, endPoint y: 395, distance: 174.9
click at [237, 411] on div "Relationship Building:" at bounding box center [731, 423] width 1107 height 24
drag, startPoint x: 61, startPoint y: 414, endPoint x: 146, endPoint y: 416, distance: 84.6
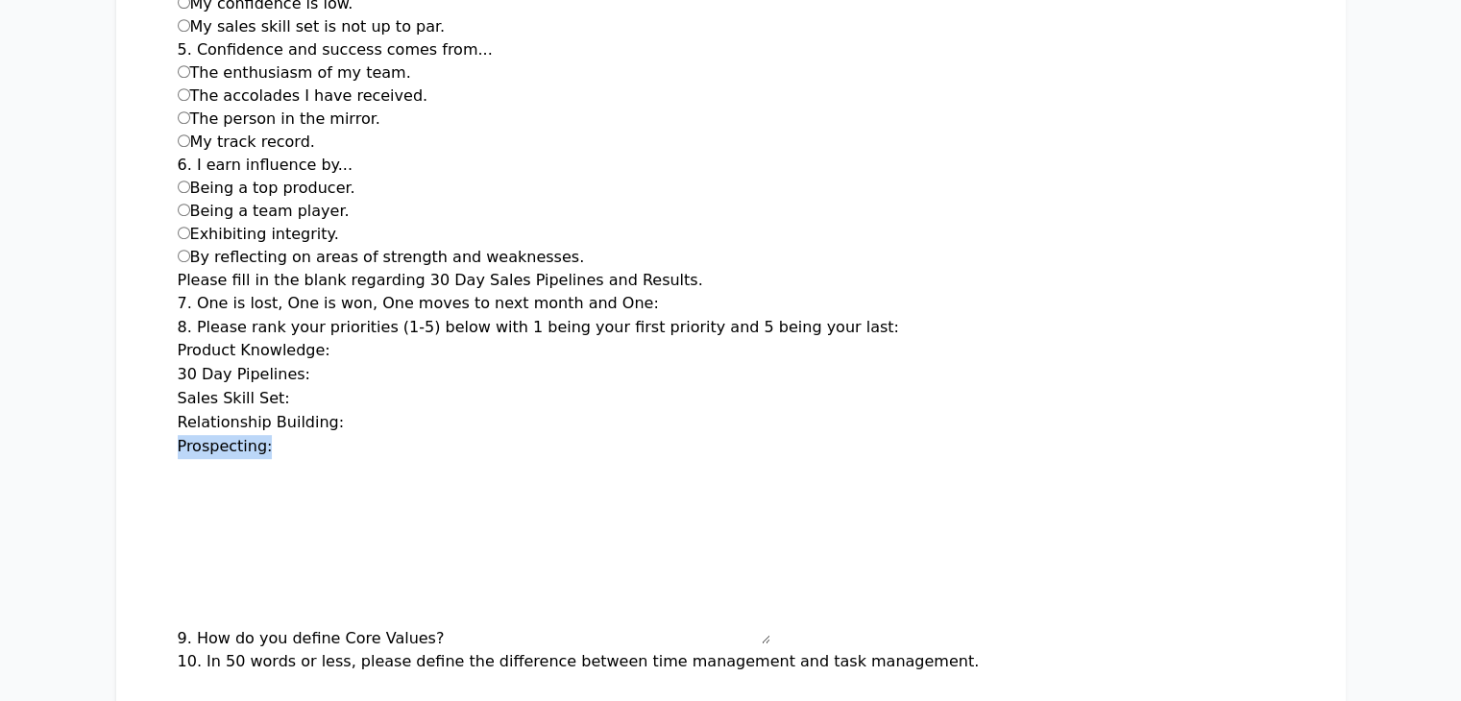
click at [178, 435] on div "Prospecting:" at bounding box center [731, 447] width 1107 height 24
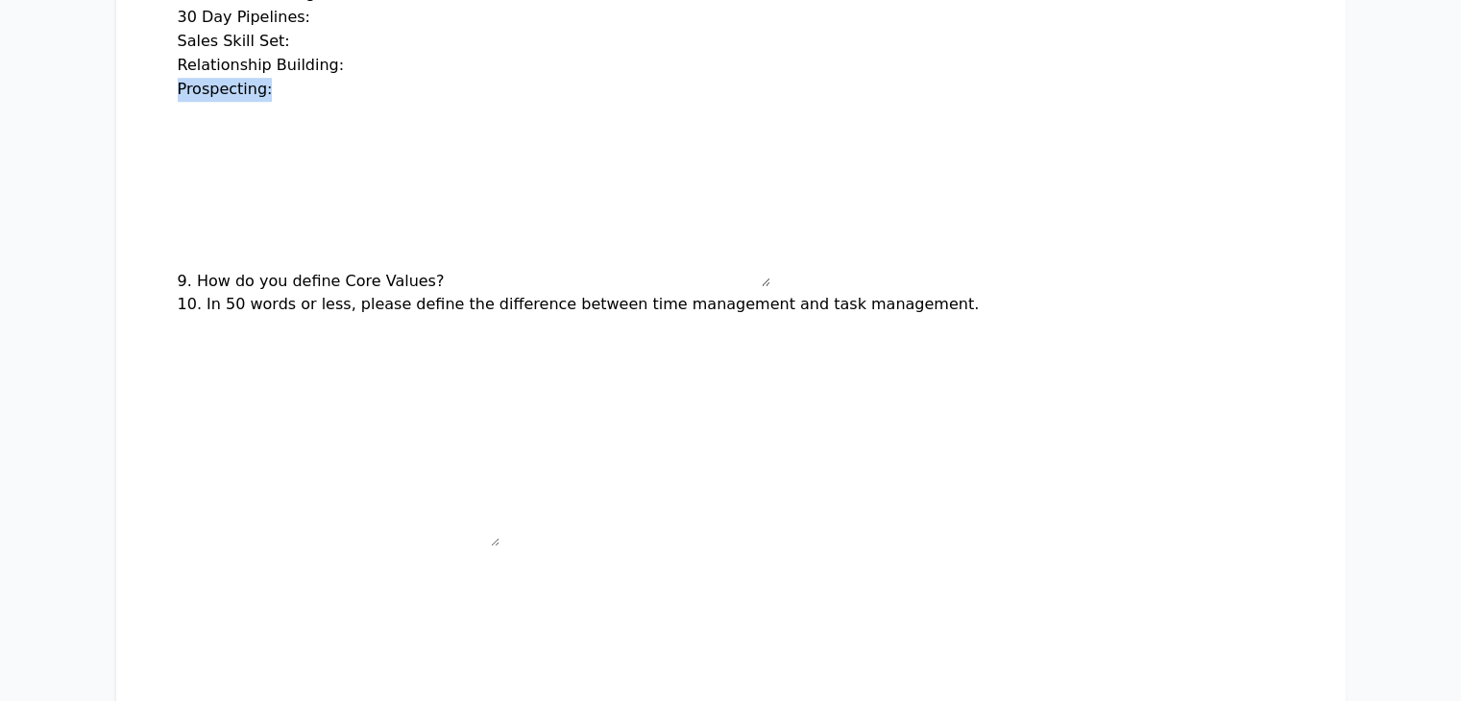
scroll to position [1263, 0]
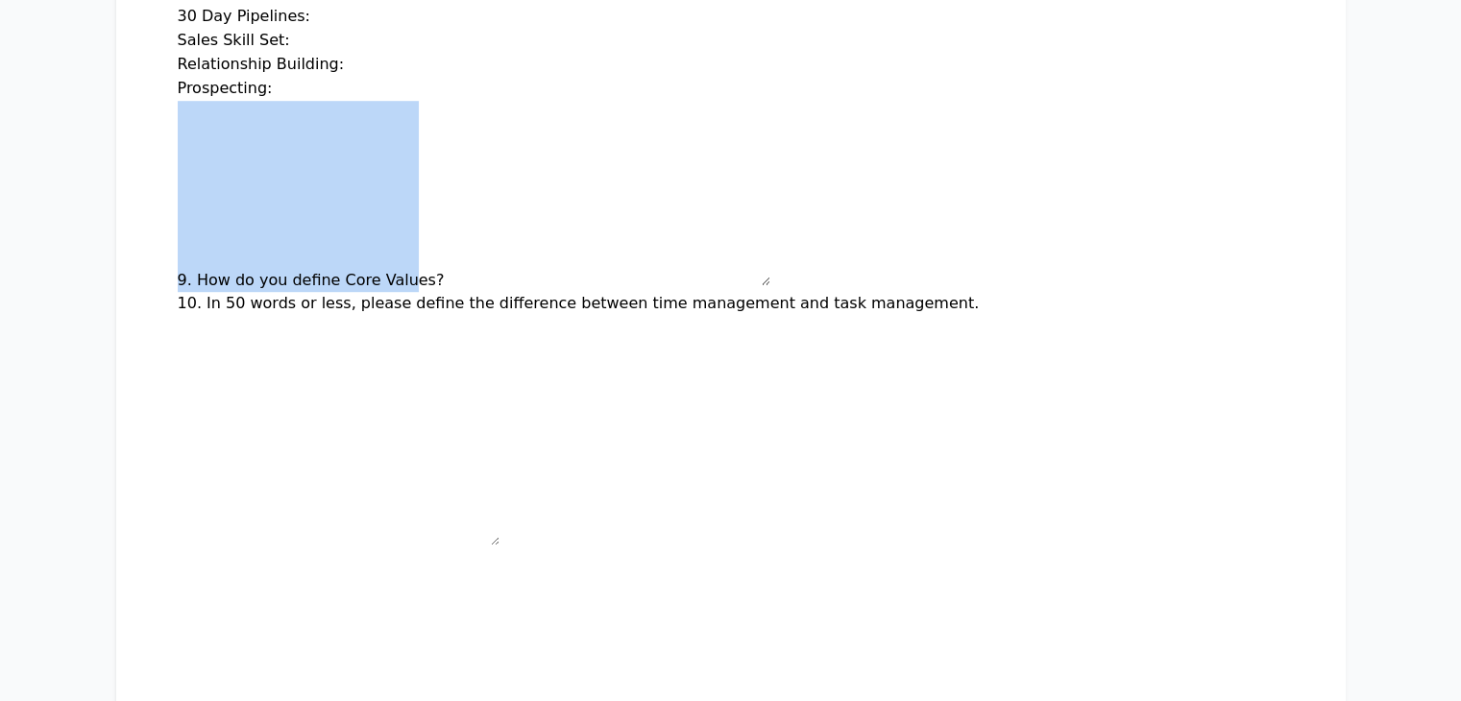
drag, startPoint x: 59, startPoint y: 137, endPoint x: 219, endPoint y: 93, distance: 166.4
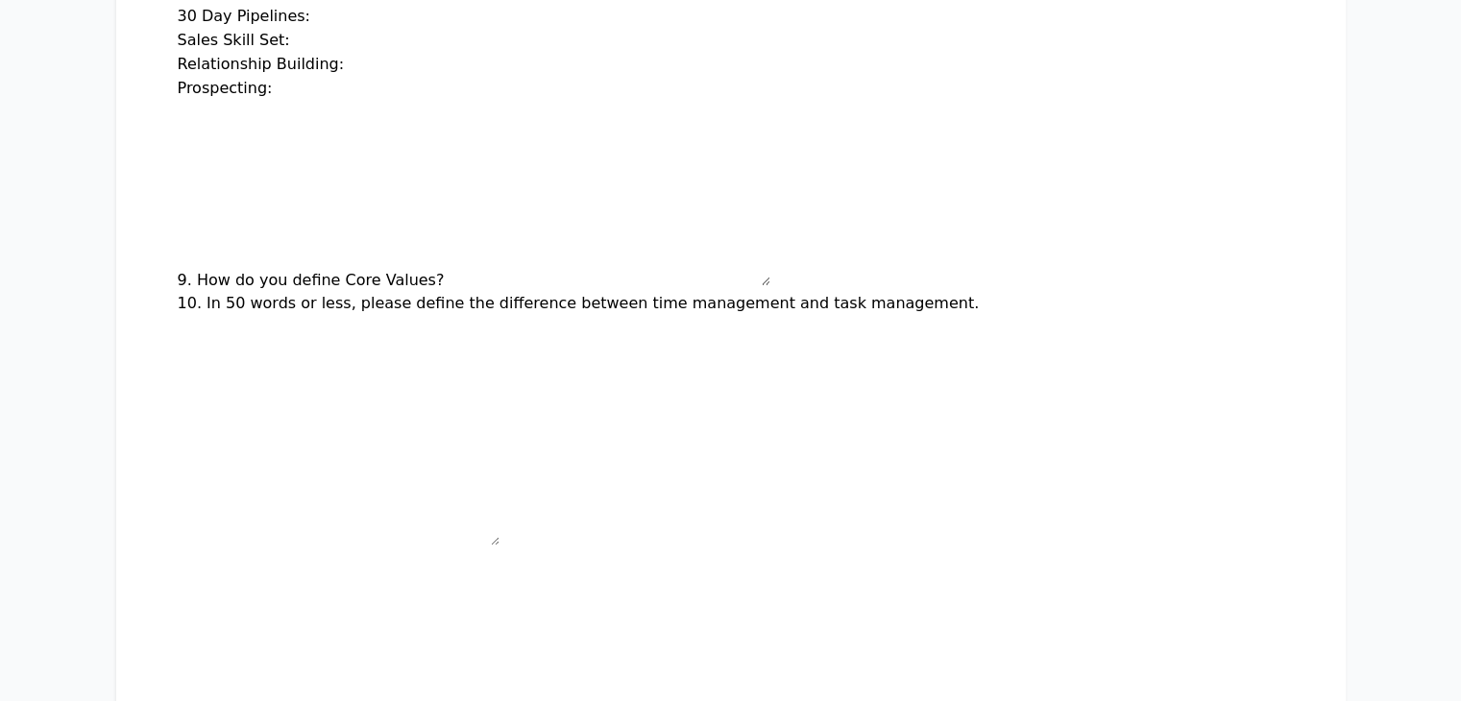
click at [278, 78] on input "Prospecting:" at bounding box center [355, 89] width 154 height 23
click at [296, 242] on div "9. How do you define Core Values?" at bounding box center [731, 196] width 1107 height 191
click at [449, 101] on textarea "9. How do you define Core Values?" at bounding box center [610, 193] width 322 height 184
type textarea "*******"
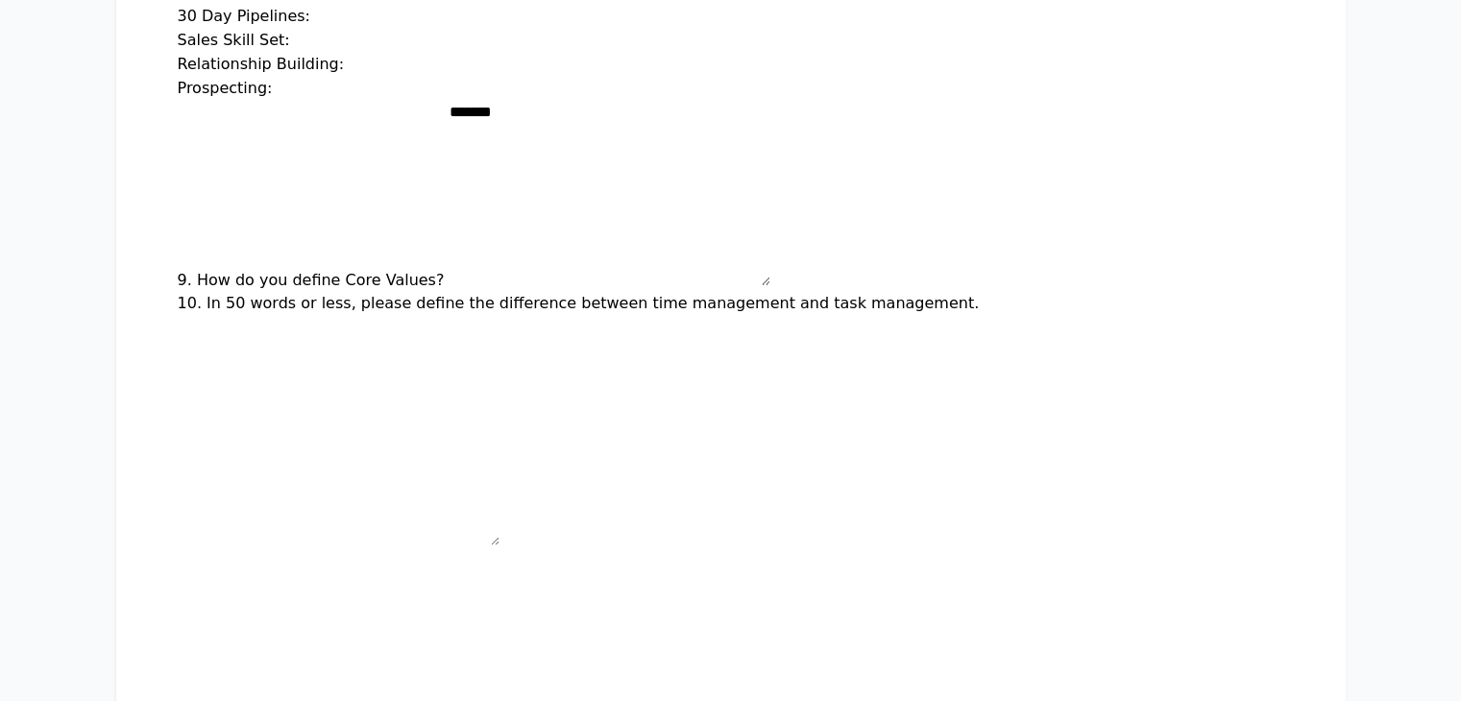
click at [182, 271] on label "9. How do you define Core Values?" at bounding box center [311, 280] width 267 height 18
click at [449, 251] on textarea "*******" at bounding box center [610, 193] width 322 height 184
click at [332, 316] on div "10. In 50 words or less, please define the difference between time management a…" at bounding box center [731, 422] width 1107 height 260
click at [449, 251] on textarea "*******" at bounding box center [610, 193] width 322 height 184
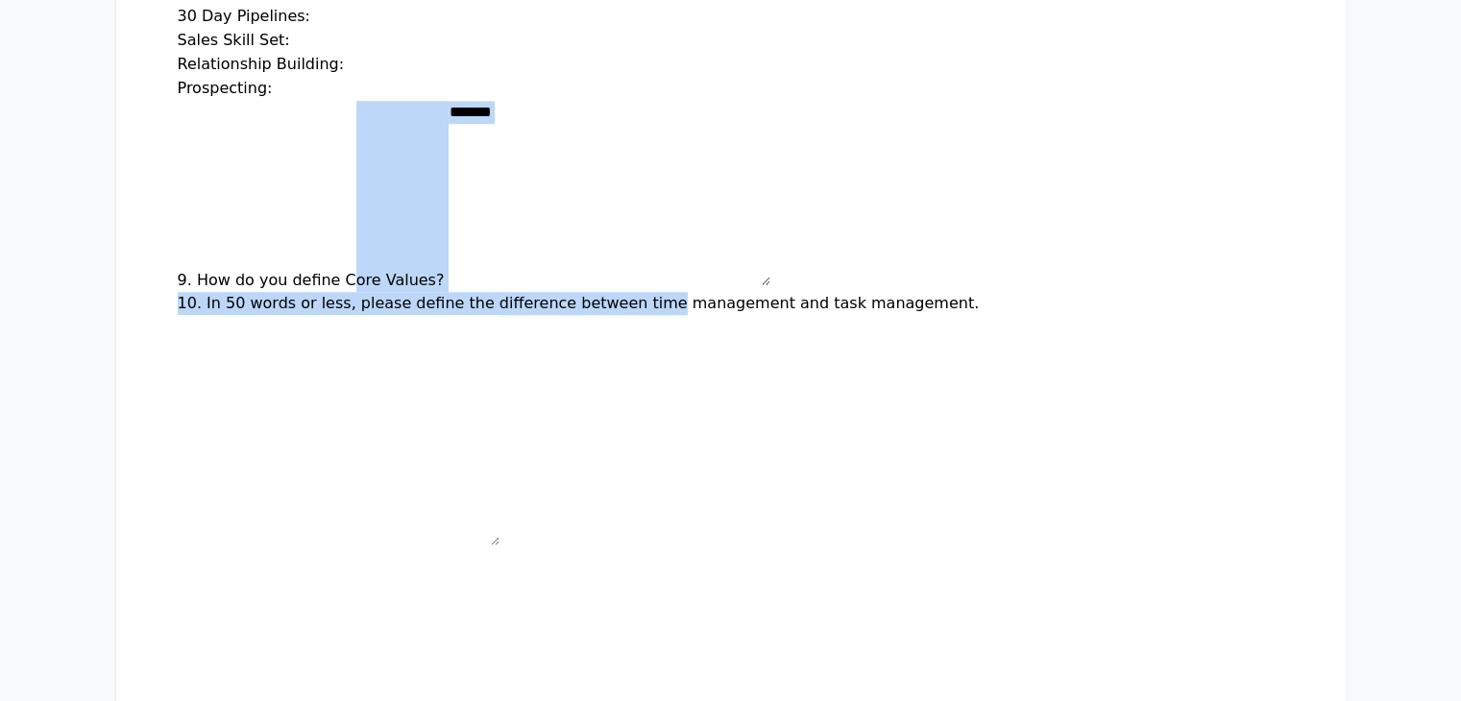
drag, startPoint x: 218, startPoint y: 252, endPoint x: 501, endPoint y: 397, distance: 317.6
click at [597, 241] on textarea "*******" at bounding box center [610, 193] width 322 height 184
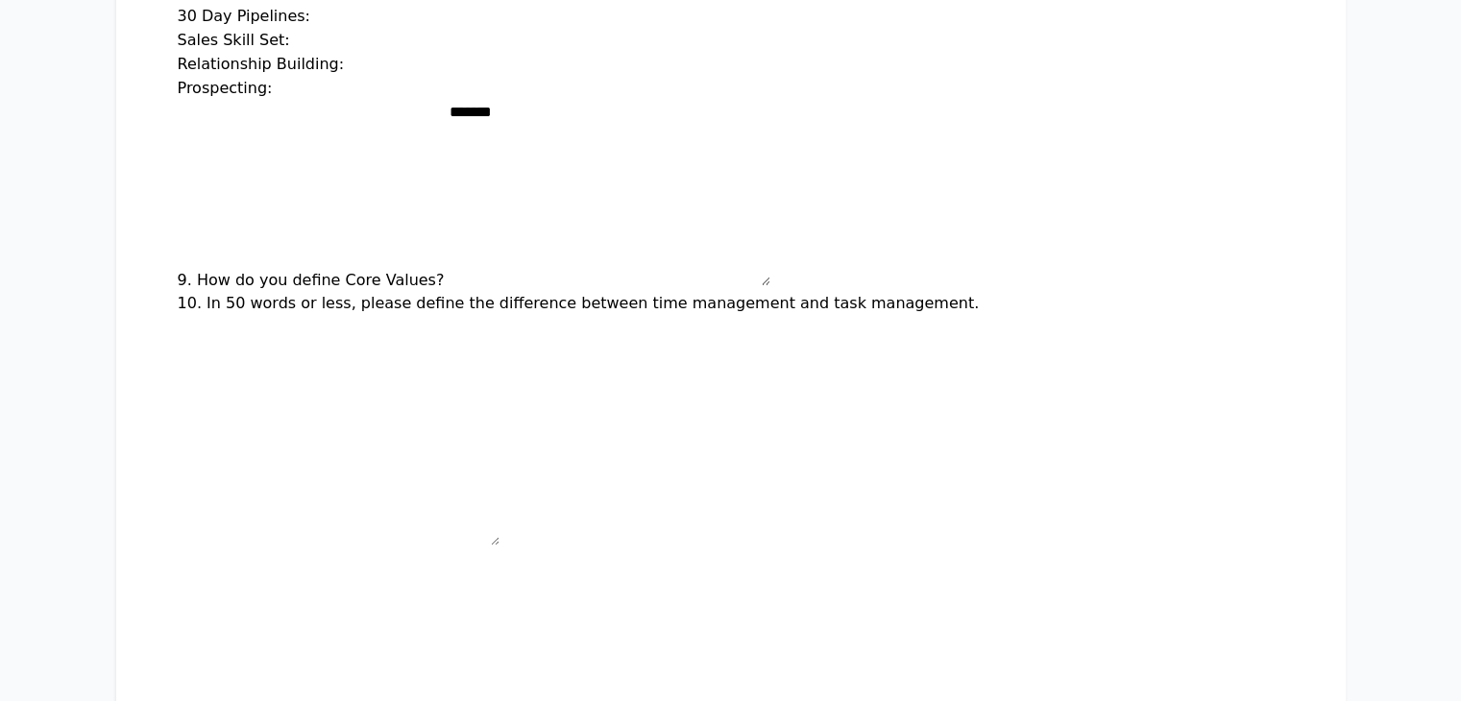
click at [565, 292] on div "10. In 50 words or less, please define the difference between time management a…" at bounding box center [731, 422] width 1107 height 260
click at [265, 292] on div "10. In 50 words or less, please define the difference between time management a…" at bounding box center [731, 422] width 1107 height 260
click at [303, 326] on div "10. In 50 words or less, please define the difference between time management a…" at bounding box center [731, 422] width 1107 height 260
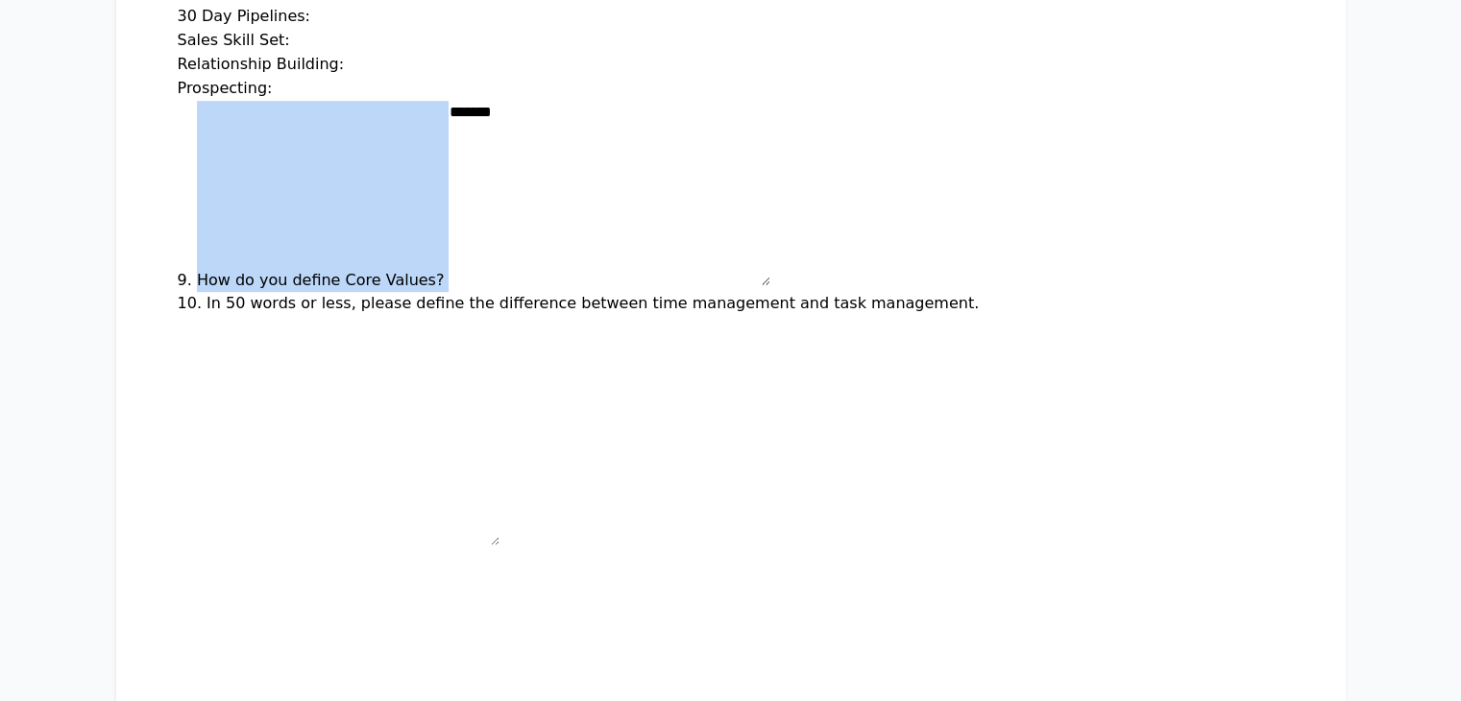
drag, startPoint x: 76, startPoint y: 245, endPoint x: 332, endPoint y: 253, distance: 256.7
click at [332, 253] on div "9. How do you define Core Values? *******" at bounding box center [731, 196] width 1107 height 191
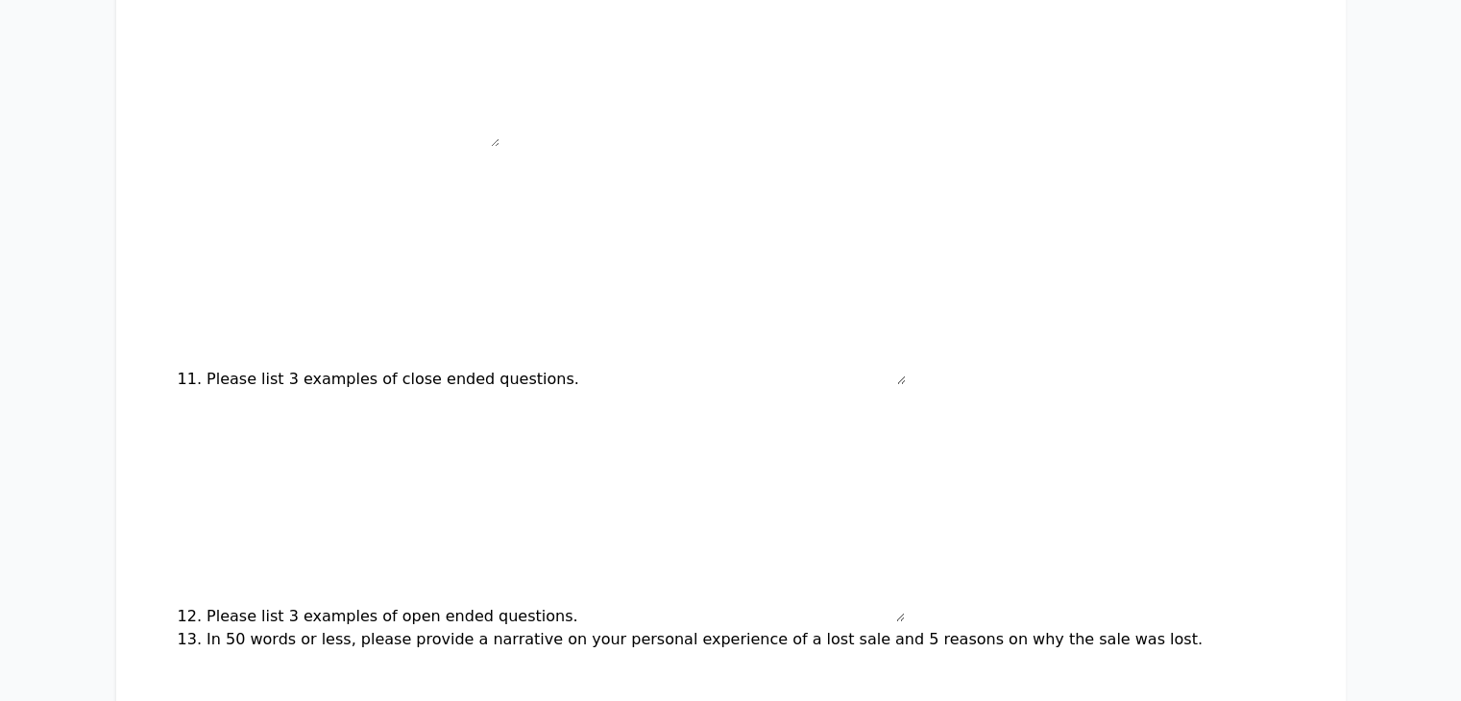
scroll to position [1662, 0]
drag, startPoint x: 86, startPoint y: 82, endPoint x: 759, endPoint y: 83, distance: 673.5
click at [759, 83] on div "10. In 50 words or less, please define the difference between time management a…" at bounding box center [731, 22] width 1107 height 260
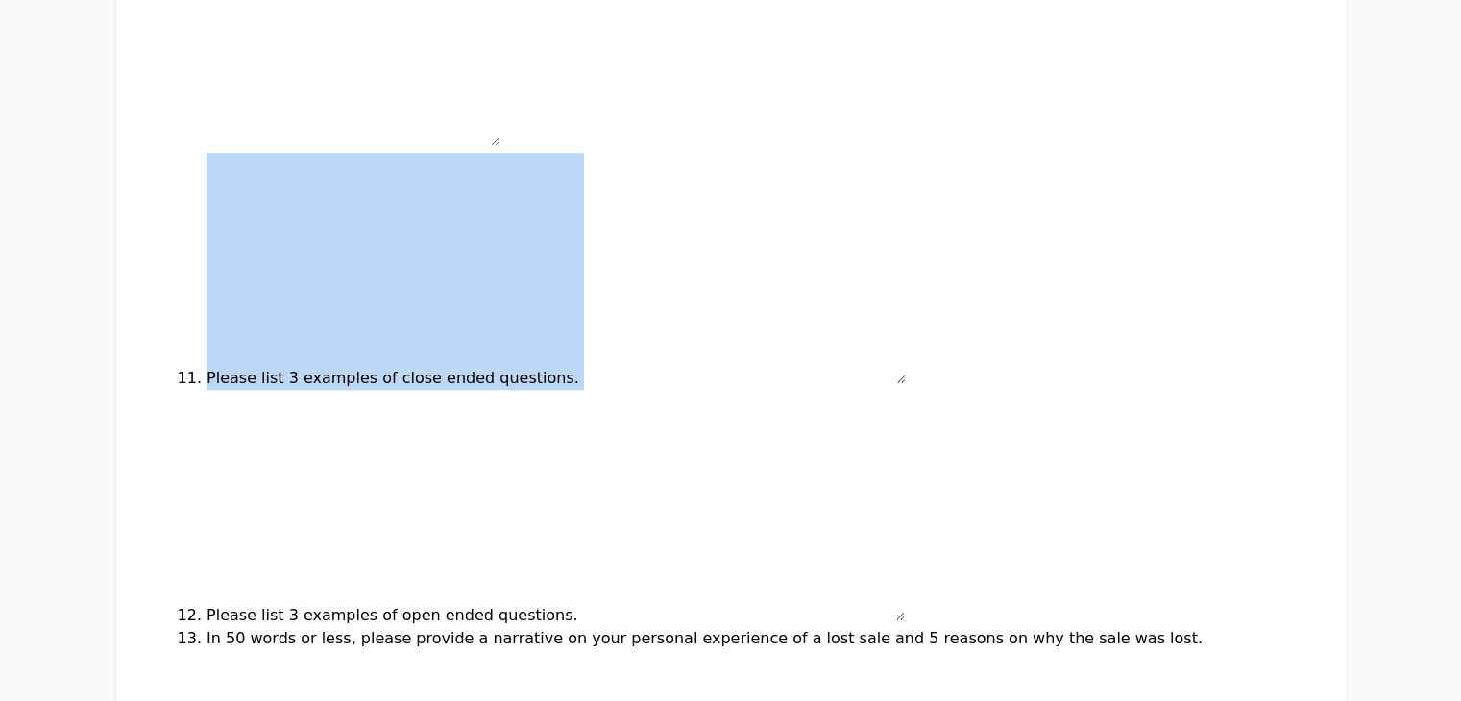
drag, startPoint x: 88, startPoint y: 320, endPoint x: 428, endPoint y: 324, distance: 339.2
click at [428, 324] on div "11. Please list 3 examples of close ended questions." at bounding box center [731, 271] width 1107 height 237
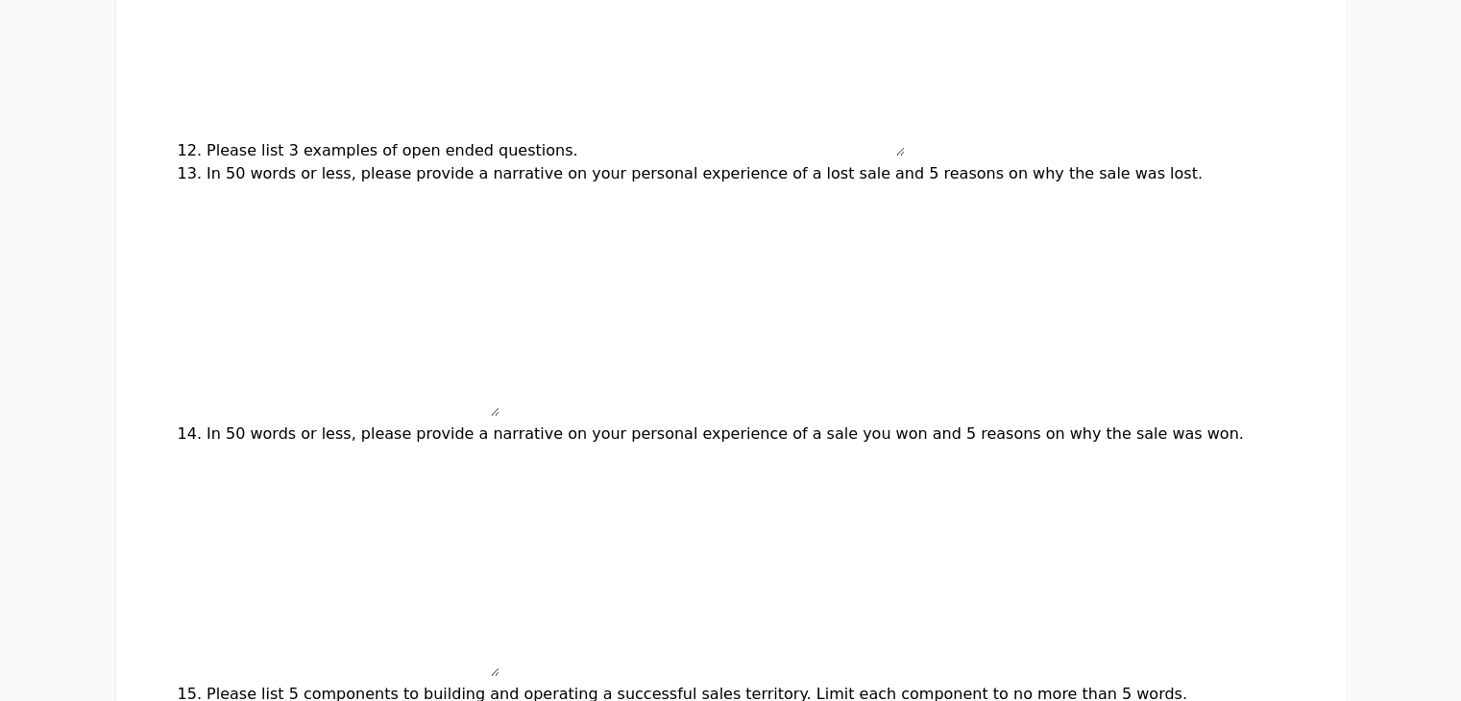
scroll to position [2139, 0]
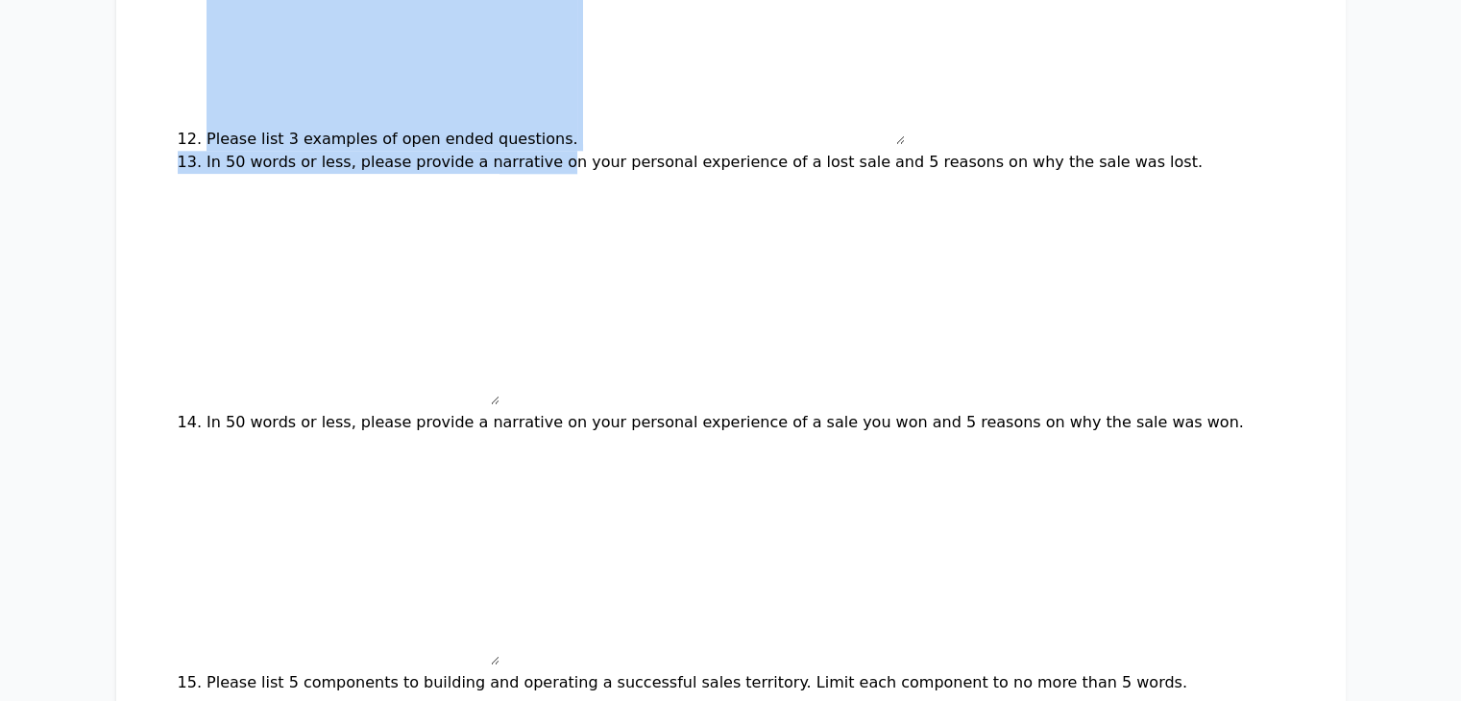
drag, startPoint x: 88, startPoint y: 80, endPoint x: 406, endPoint y: 93, distance: 318.3
click at [406, 93] on form "Name: E-mail: How much do you agree with the following statements? 1. My sales …" at bounding box center [731, 14] width 1107 height 3532
click at [408, 86] on div "12. Please list 3 examples of open ended questions." at bounding box center [731, 32] width 1107 height 237
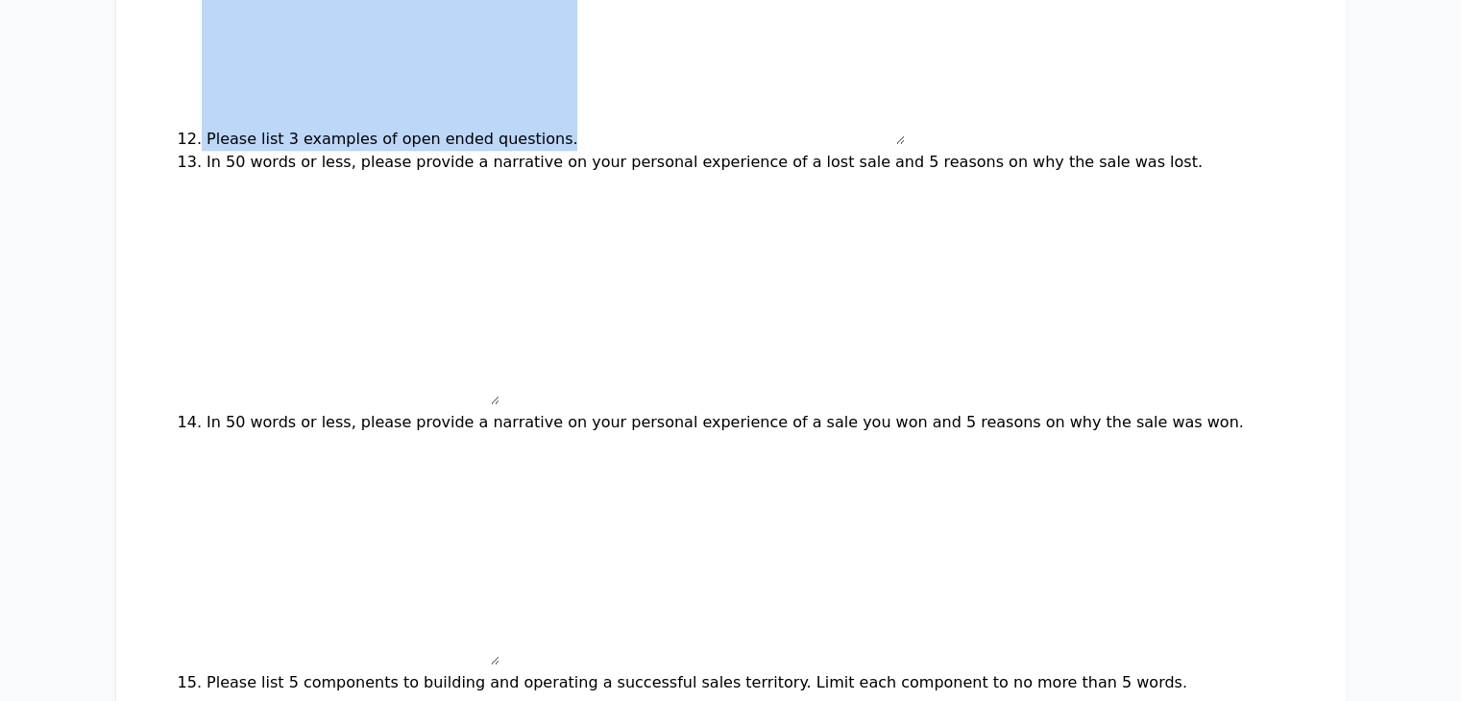
drag, startPoint x: 408, startPoint y: 86, endPoint x: 81, endPoint y: 78, distance: 327.7
click at [178, 78] on div "12. Please list 3 examples of open ended questions." at bounding box center [731, 32] width 1107 height 237
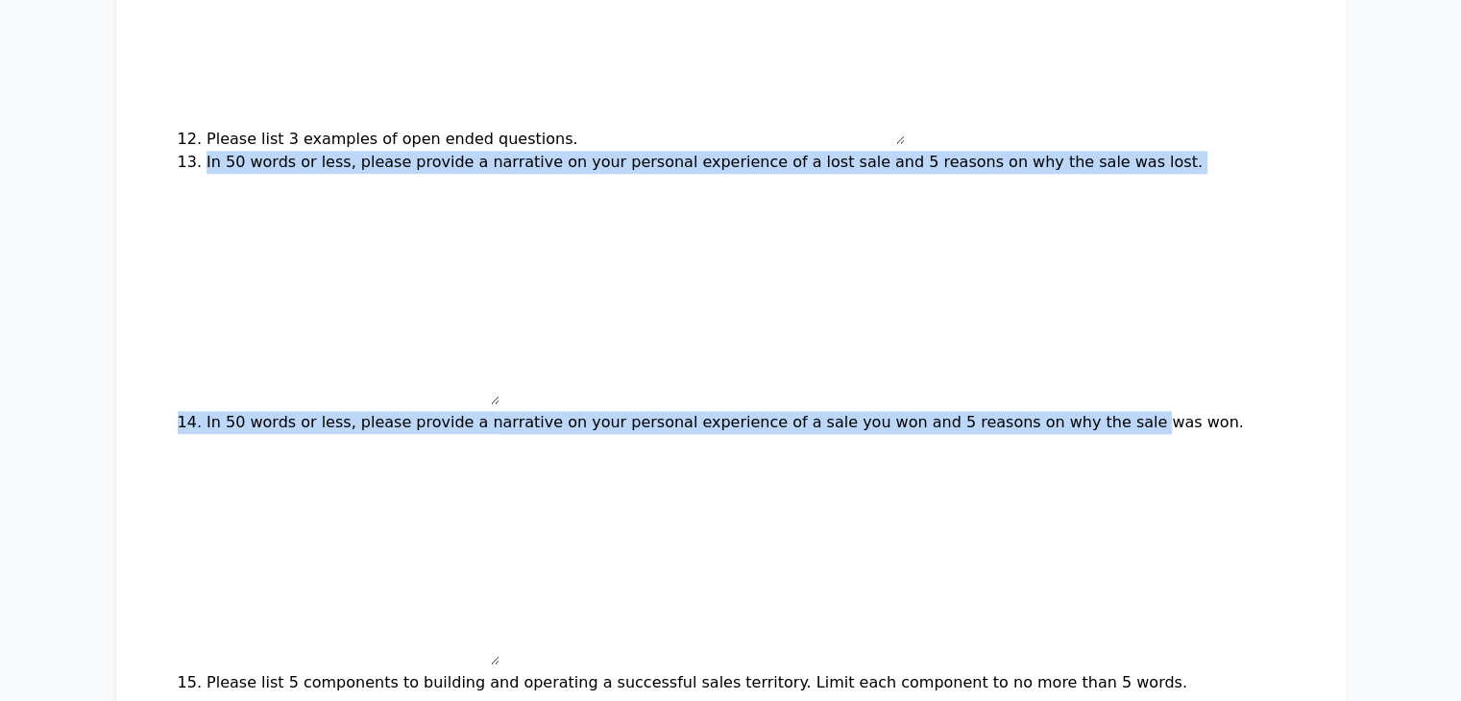
drag, startPoint x: 85, startPoint y: 312, endPoint x: 938, endPoint y: 323, distance: 853.3
click at [938, 171] on label "13. In 50 words or less, please provide a narrative on your personal experience…" at bounding box center [690, 162] width 1025 height 18
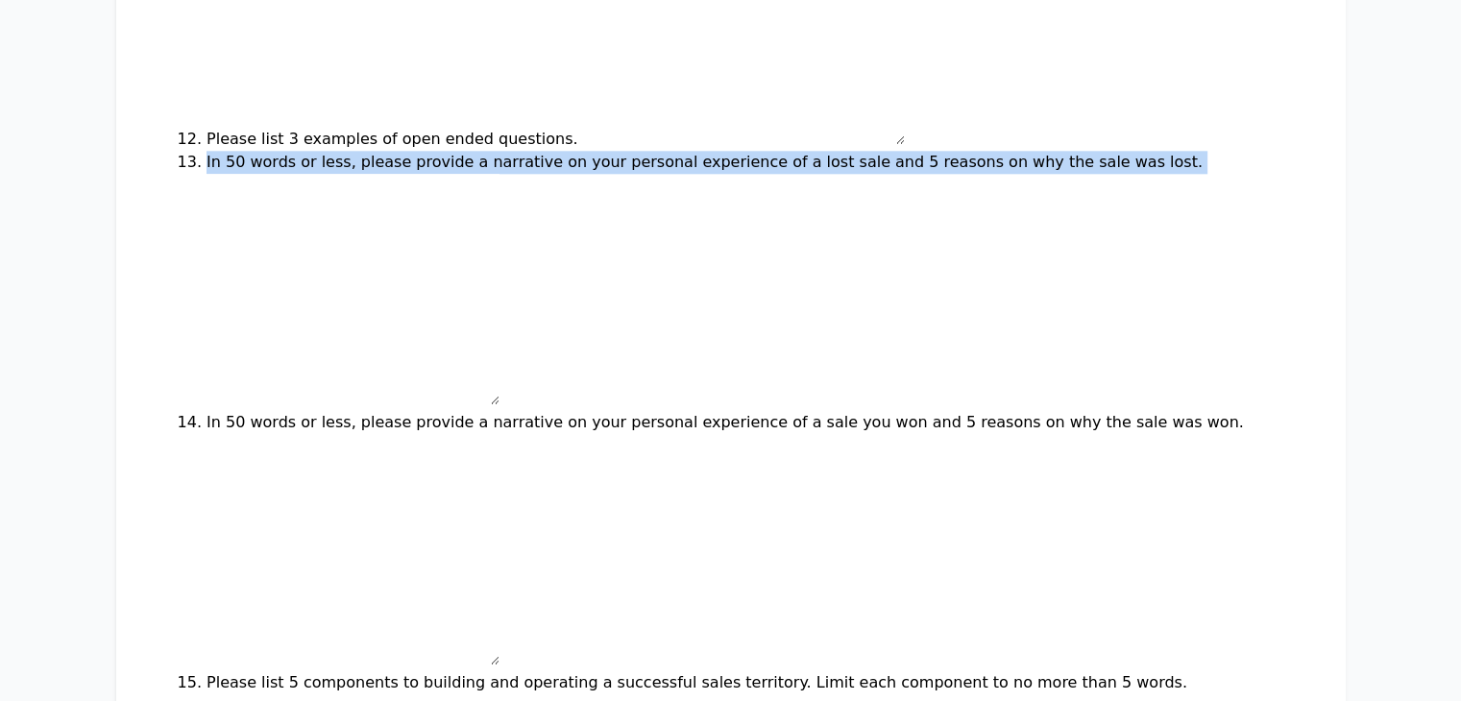
click at [500, 314] on textarea "13. In 50 words or less, please provide a narrative on your personal experience…" at bounding box center [339, 289] width 322 height 231
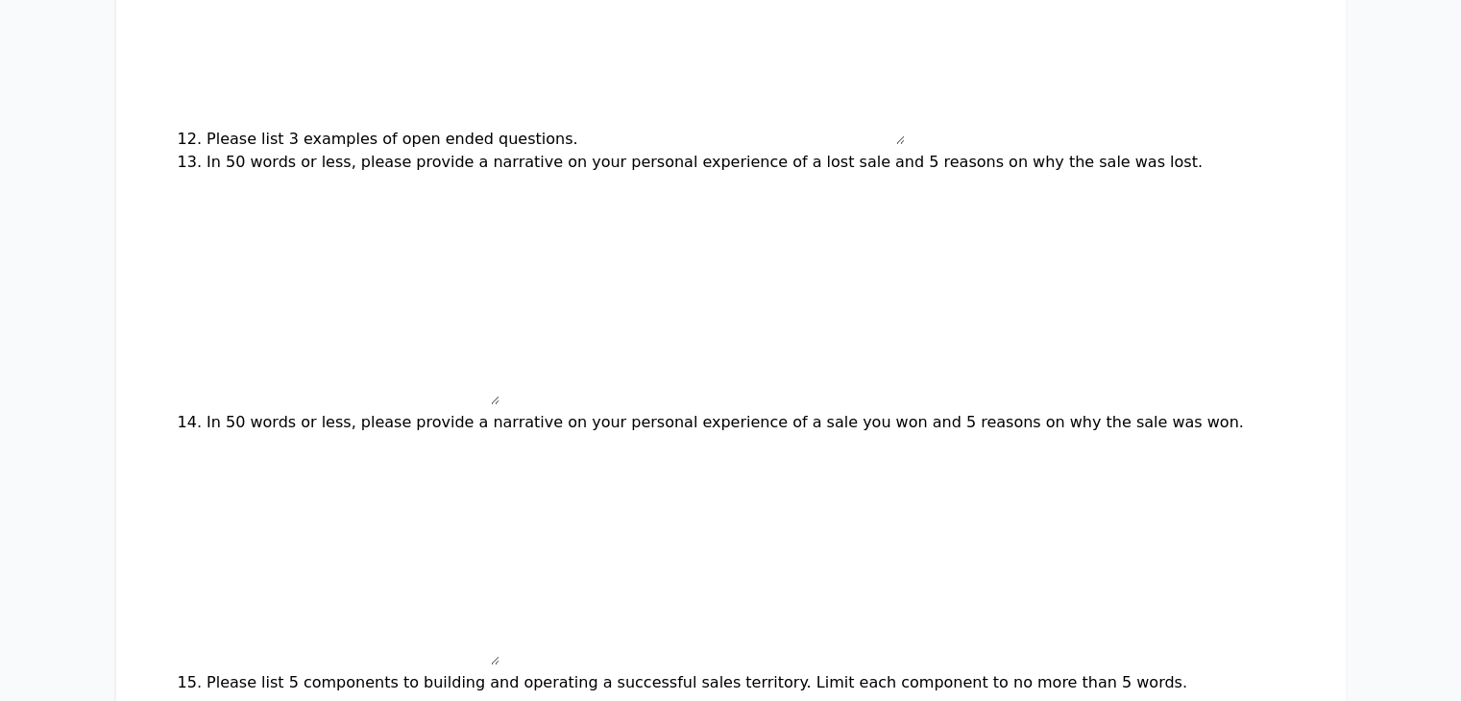
click at [500, 314] on textarea "13. In 50 words or less, please provide a narrative on your personal experience…" at bounding box center [339, 289] width 322 height 231
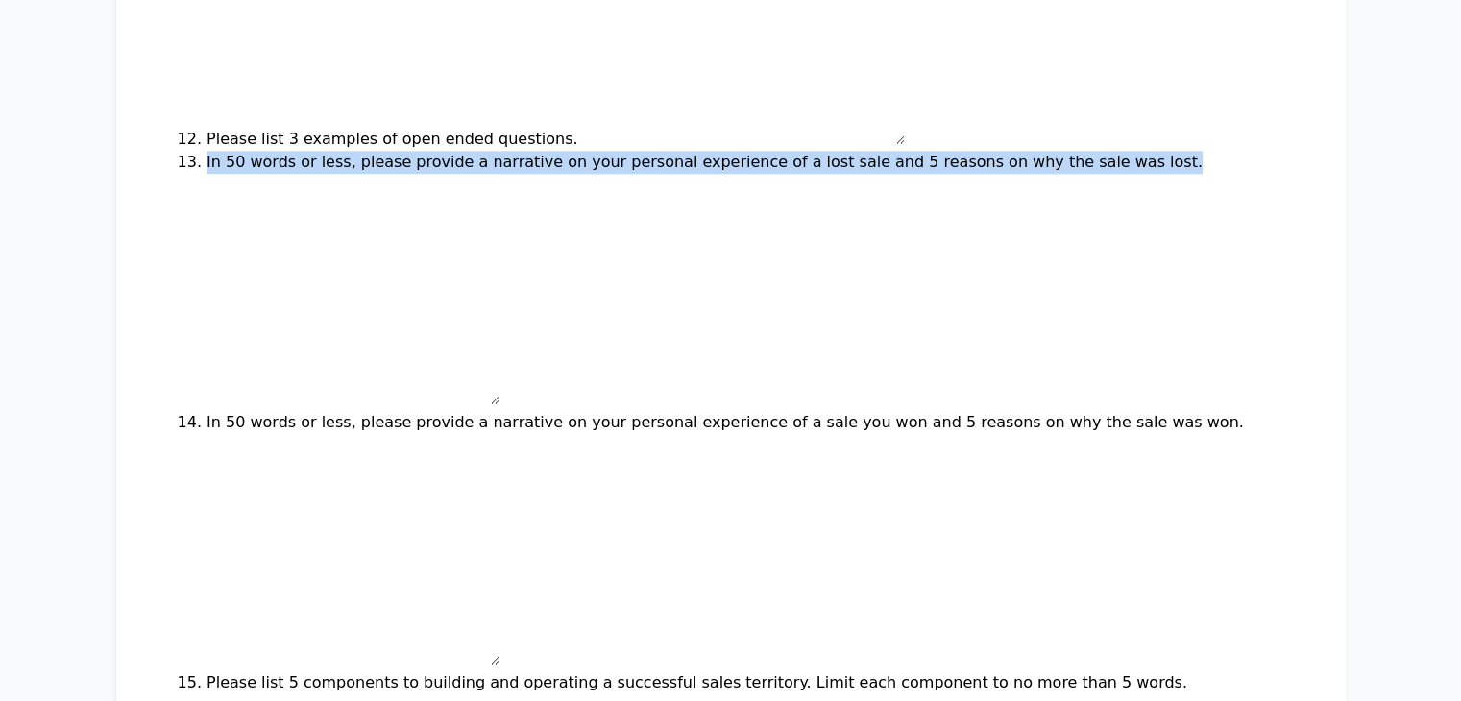
drag, startPoint x: 950, startPoint y: 319, endPoint x: 85, endPoint y: 310, distance: 865.8
click at [178, 310] on div "13. In 50 words or less, please provide a narrative on your personal experience…" at bounding box center [731, 281] width 1107 height 260
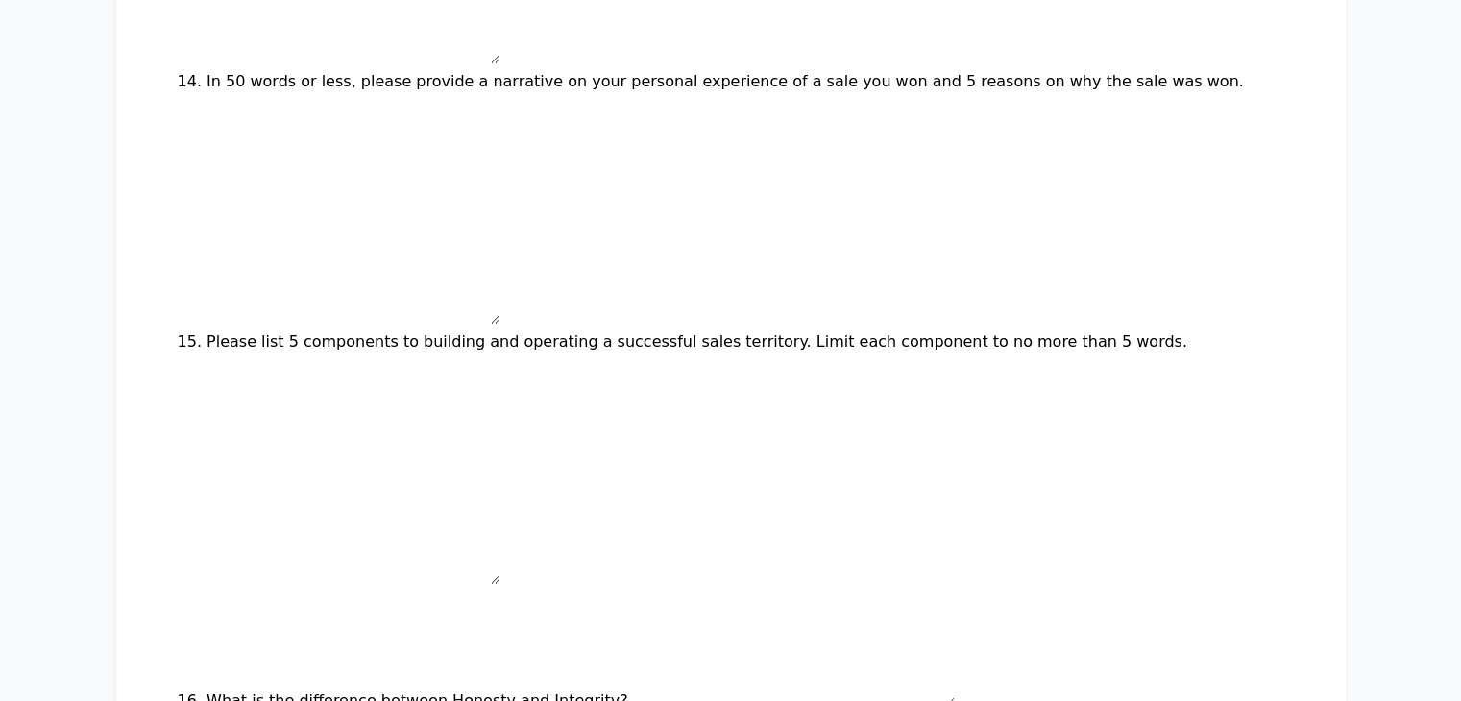
scroll to position [2481, 0]
click at [178, 89] on label "14. In 50 words or less, please provide a narrative on your personal experience…" at bounding box center [711, 80] width 1067 height 18
click at [178, 206] on textarea "14. In 50 words or less, please provide a narrative on your personal experience…" at bounding box center [339, 207] width 322 height 231
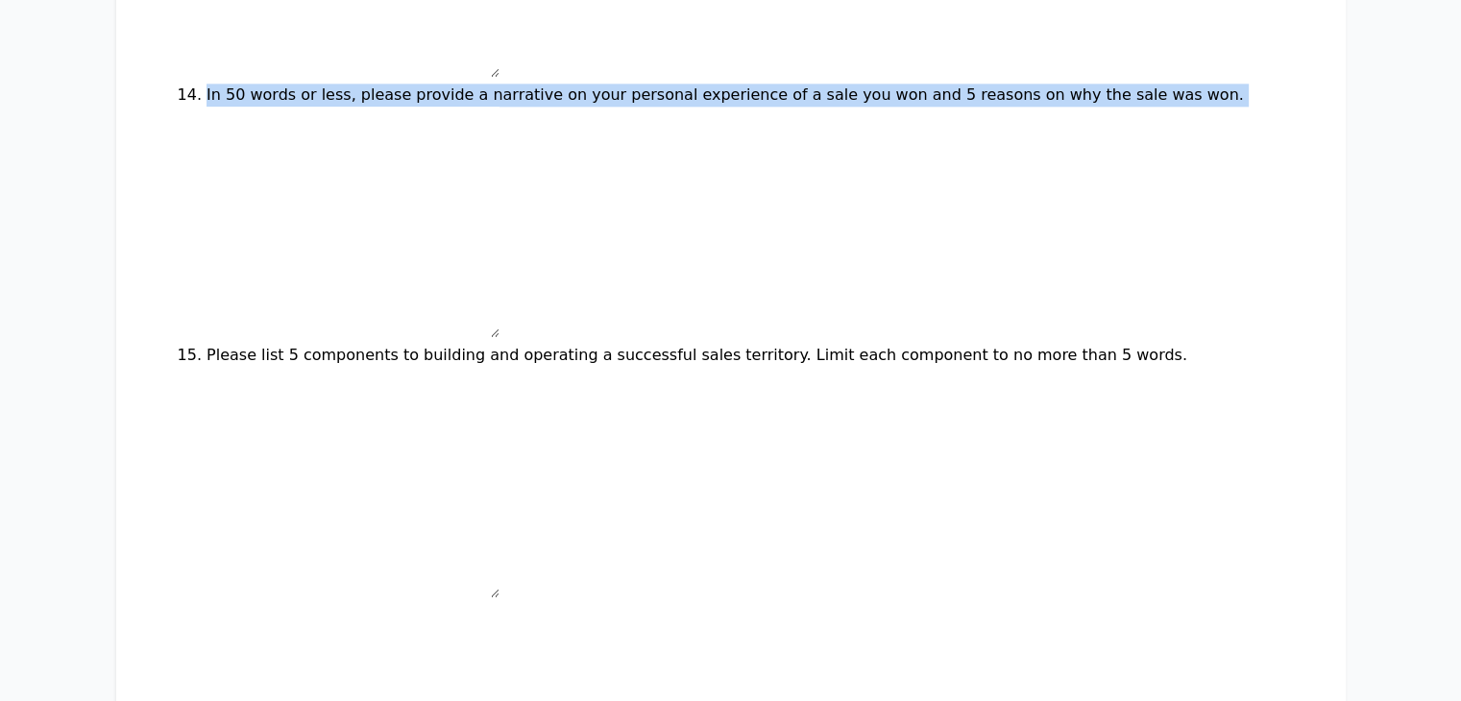
drag, startPoint x: 87, startPoint y: 221, endPoint x: 991, endPoint y: 225, distance: 903.2
click at [991, 225] on div "14. In 50 words or less, please provide a narrative on your personal experience…" at bounding box center [731, 214] width 1107 height 260
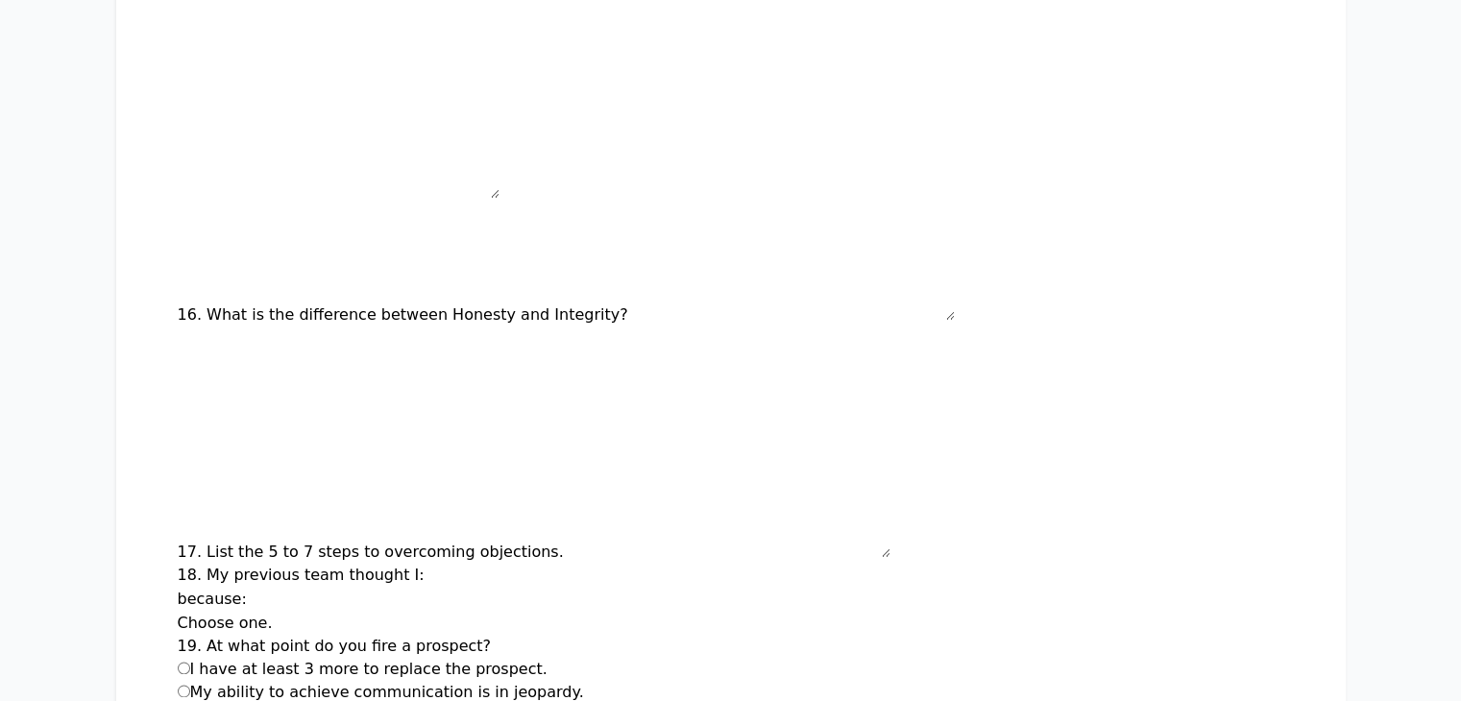
scroll to position [2840, 0]
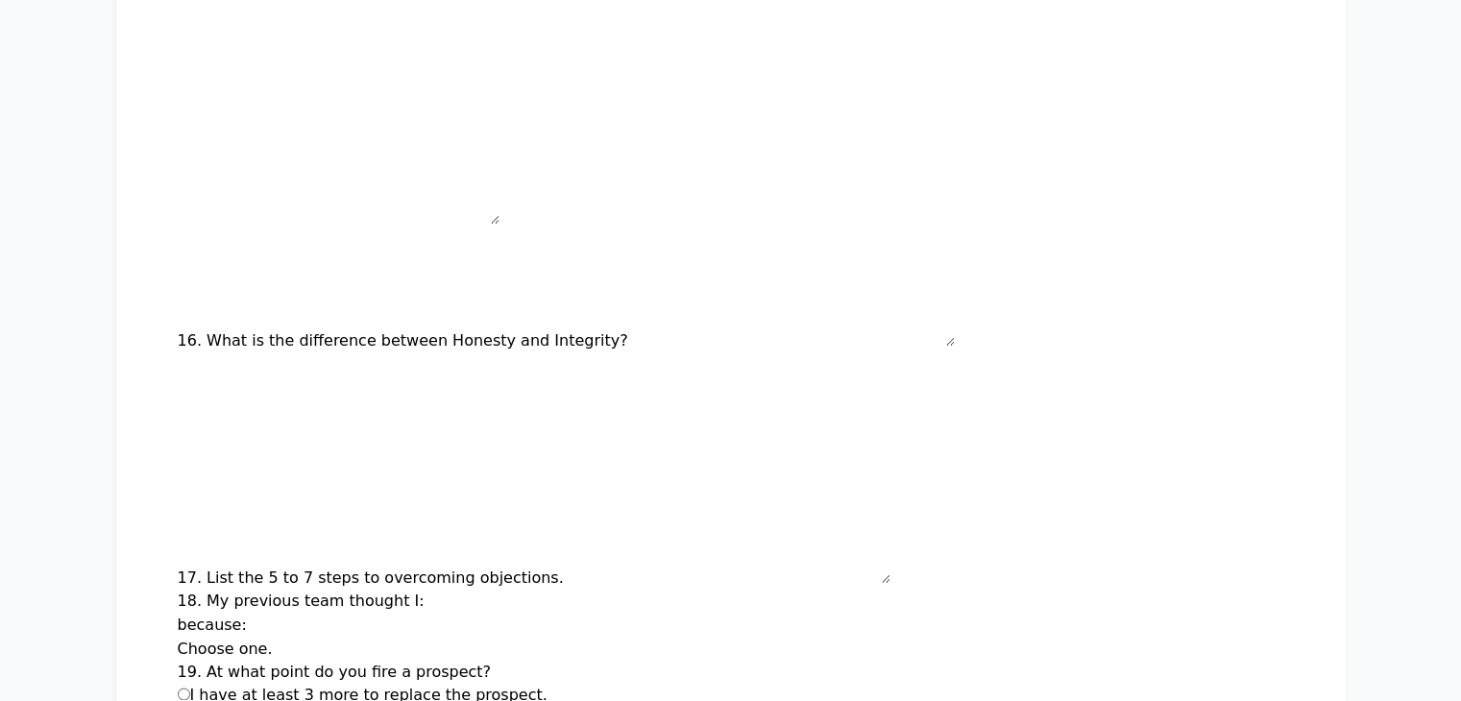
drag, startPoint x: 86, startPoint y: 49, endPoint x: 962, endPoint y: 67, distance: 876.5
click at [962, 67] on div "15. Please list 5 components to building and operating a successful sales terri…" at bounding box center [731, 100] width 1107 height 260
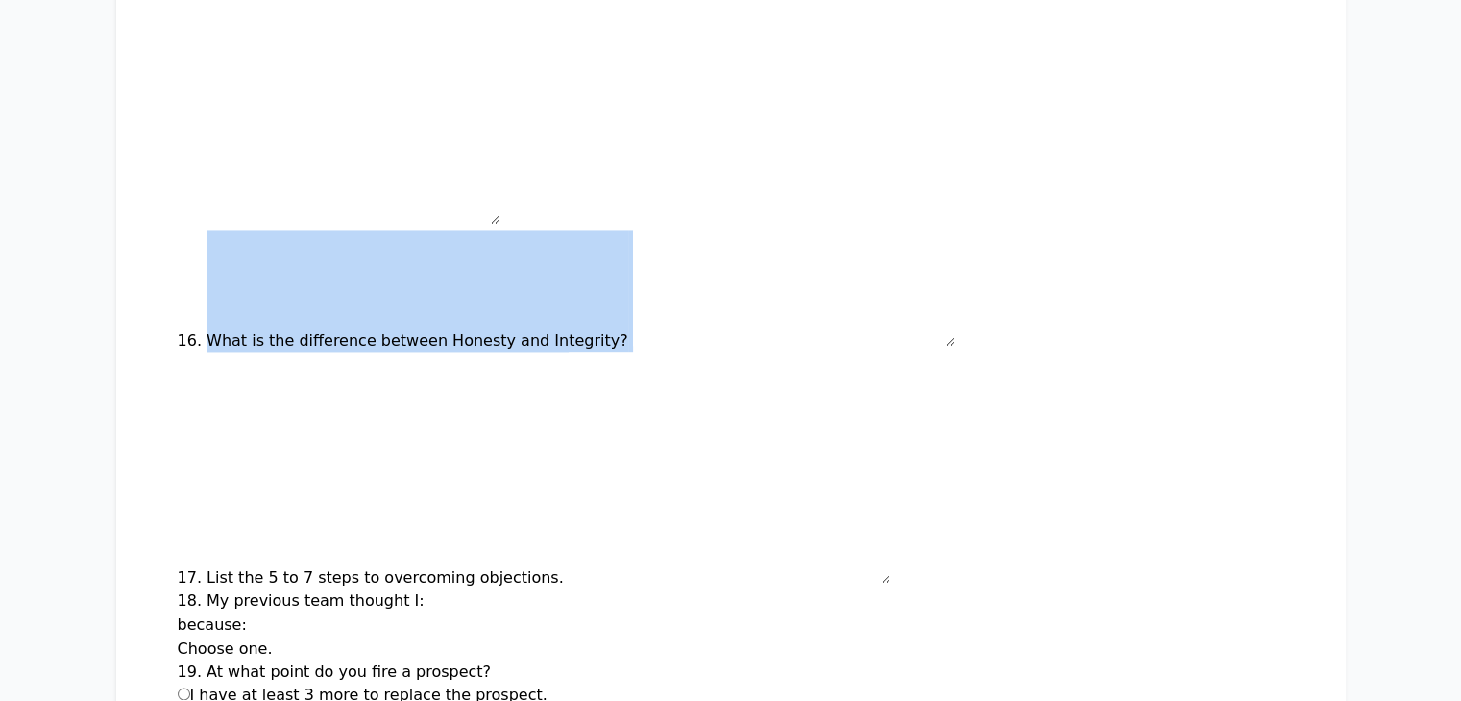
drag, startPoint x: 85, startPoint y: 200, endPoint x: 461, endPoint y: 212, distance: 376.9
click at [461, 231] on div "16. What is the difference between Honesty and Integrity?" at bounding box center [731, 292] width 1107 height 122
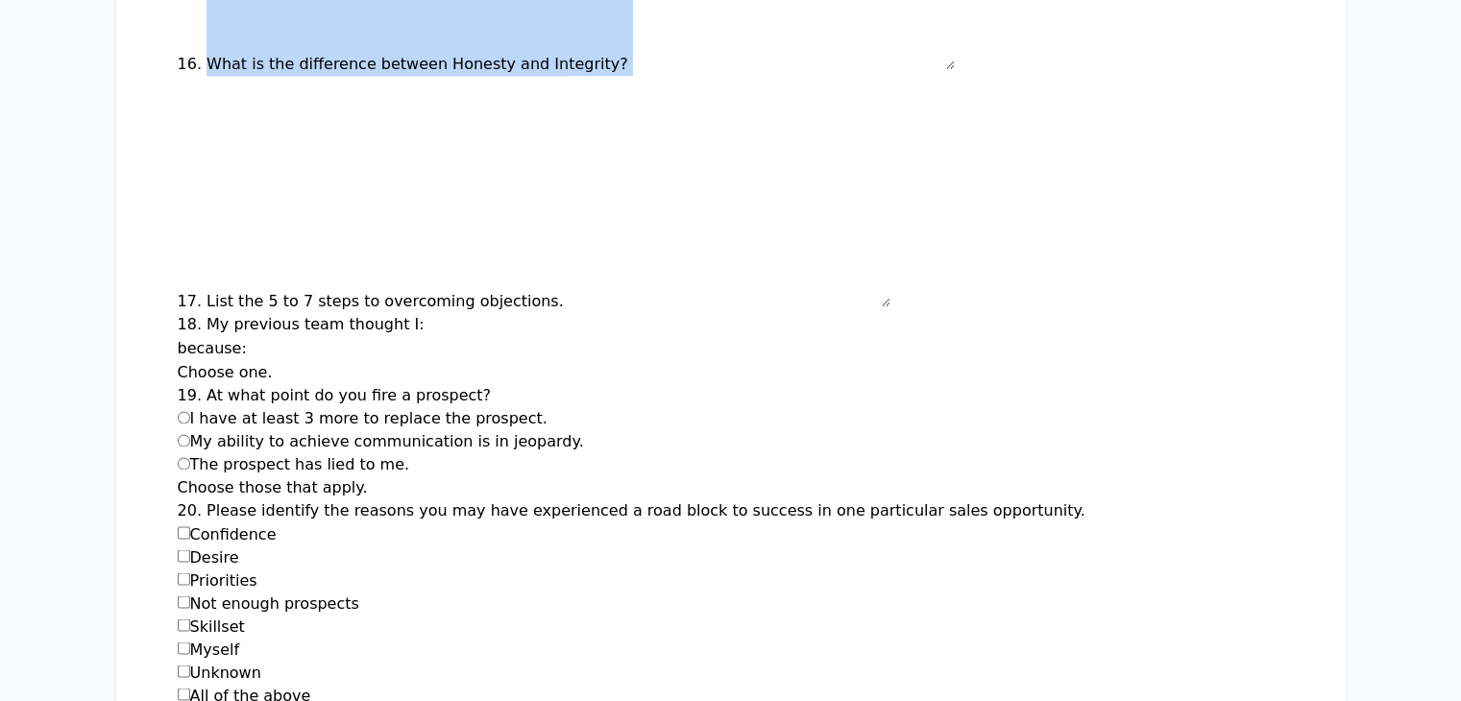
scroll to position [3148, 0]
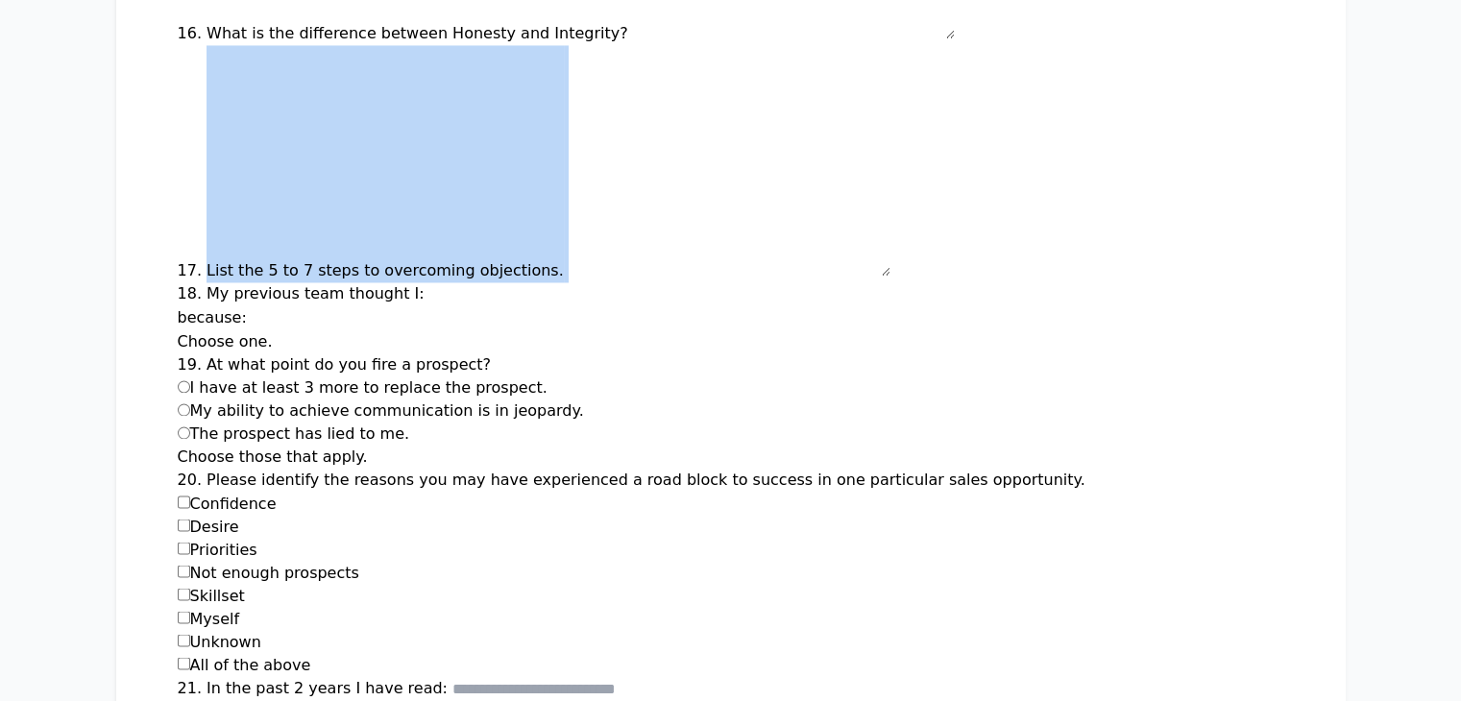
drag, startPoint x: 86, startPoint y: 135, endPoint x: 436, endPoint y: 139, distance: 349.8
click at [436, 139] on div "17. List the 5 to 7 steps to overcoming objections." at bounding box center [731, 163] width 1107 height 237
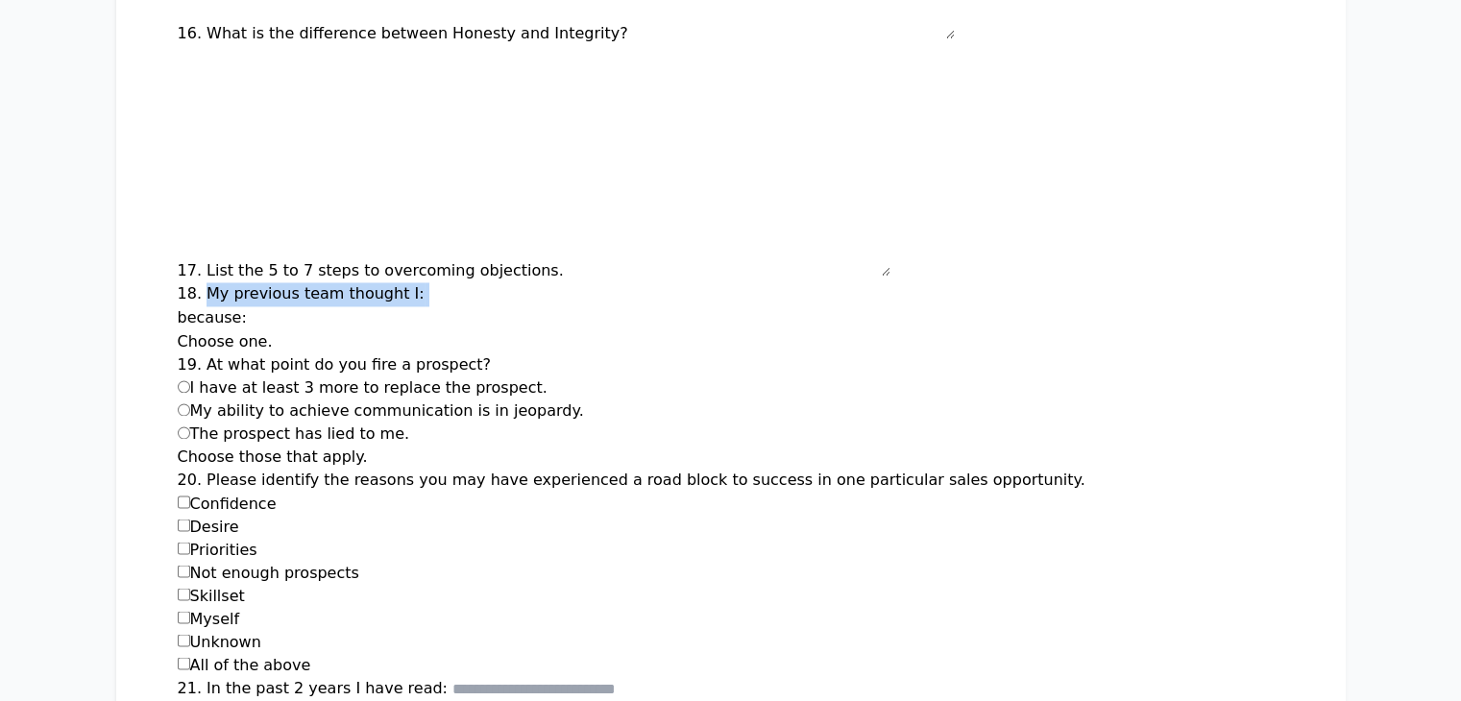
drag, startPoint x: 87, startPoint y: 155, endPoint x: 300, endPoint y: 159, distance: 212.4
click at [300, 282] on div "18. My previous team thought I:" at bounding box center [731, 294] width 1107 height 24
click at [429, 283] on input "text" at bounding box center [544, 294] width 231 height 23
type input "*******"
click at [252, 307] on input "text" at bounding box center [367, 318] width 231 height 23
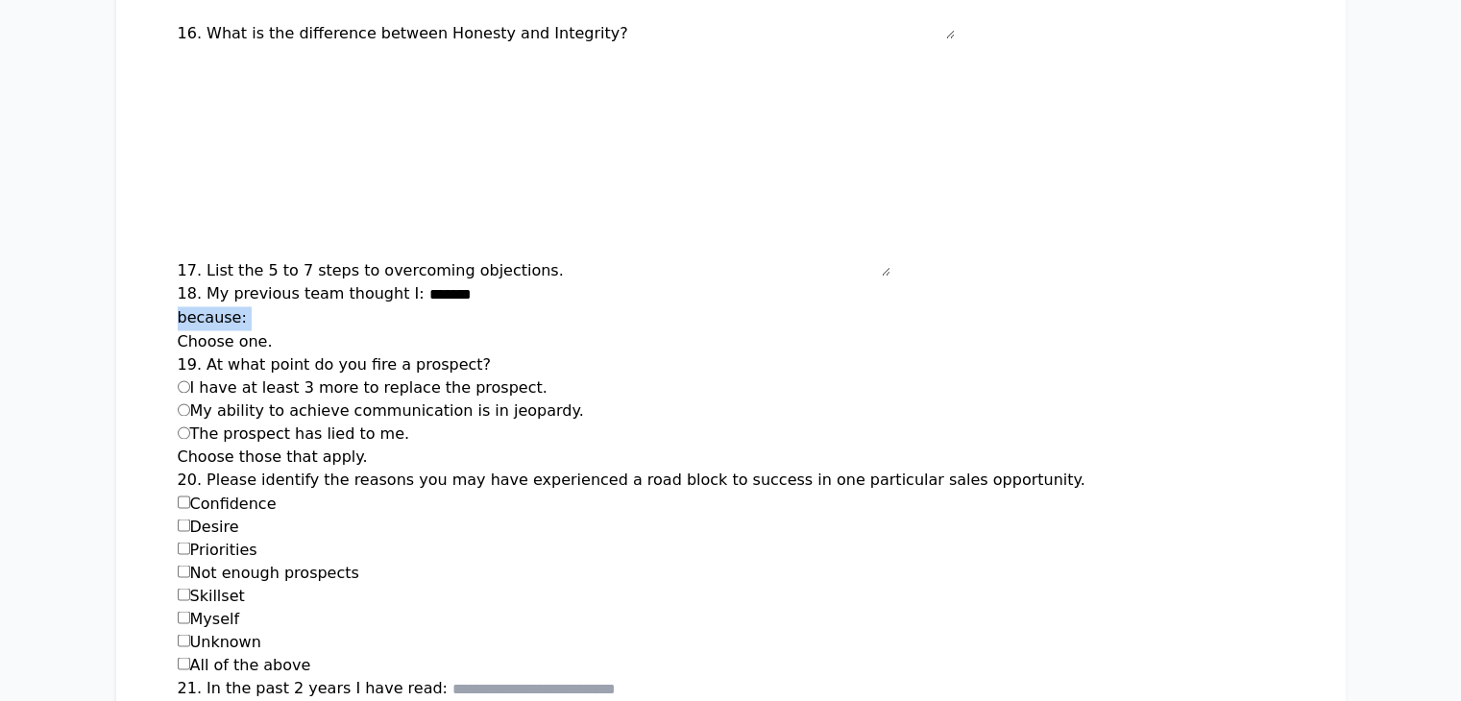
drag, startPoint x: 52, startPoint y: 183, endPoint x: 123, endPoint y: 187, distance: 71.3
drag, startPoint x: 58, startPoint y: 205, endPoint x: 147, endPoint y: 201, distance: 89.4
click at [247, 331] on h2 "Choose one." at bounding box center [731, 342] width 1107 height 23
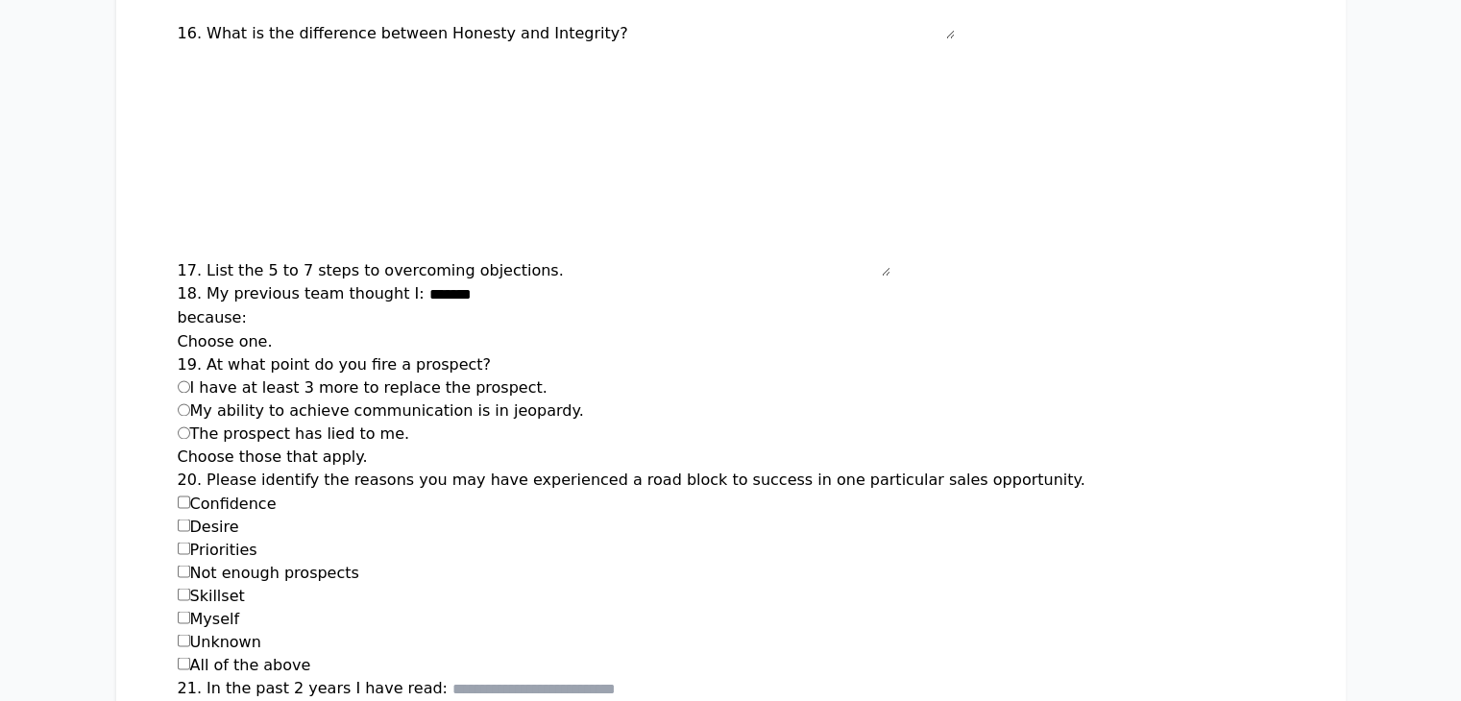
click at [178, 331] on h2 "Choose one." at bounding box center [731, 342] width 1107 height 23
click at [188, 331] on h2 "Choose one." at bounding box center [731, 342] width 1107 height 23
drag, startPoint x: 86, startPoint y: 229, endPoint x: 346, endPoint y: 229, distance: 259.4
click at [346, 354] on div "19. At what point do you fire a prospect? I have at least 3 more to replace the…" at bounding box center [731, 400] width 1107 height 92
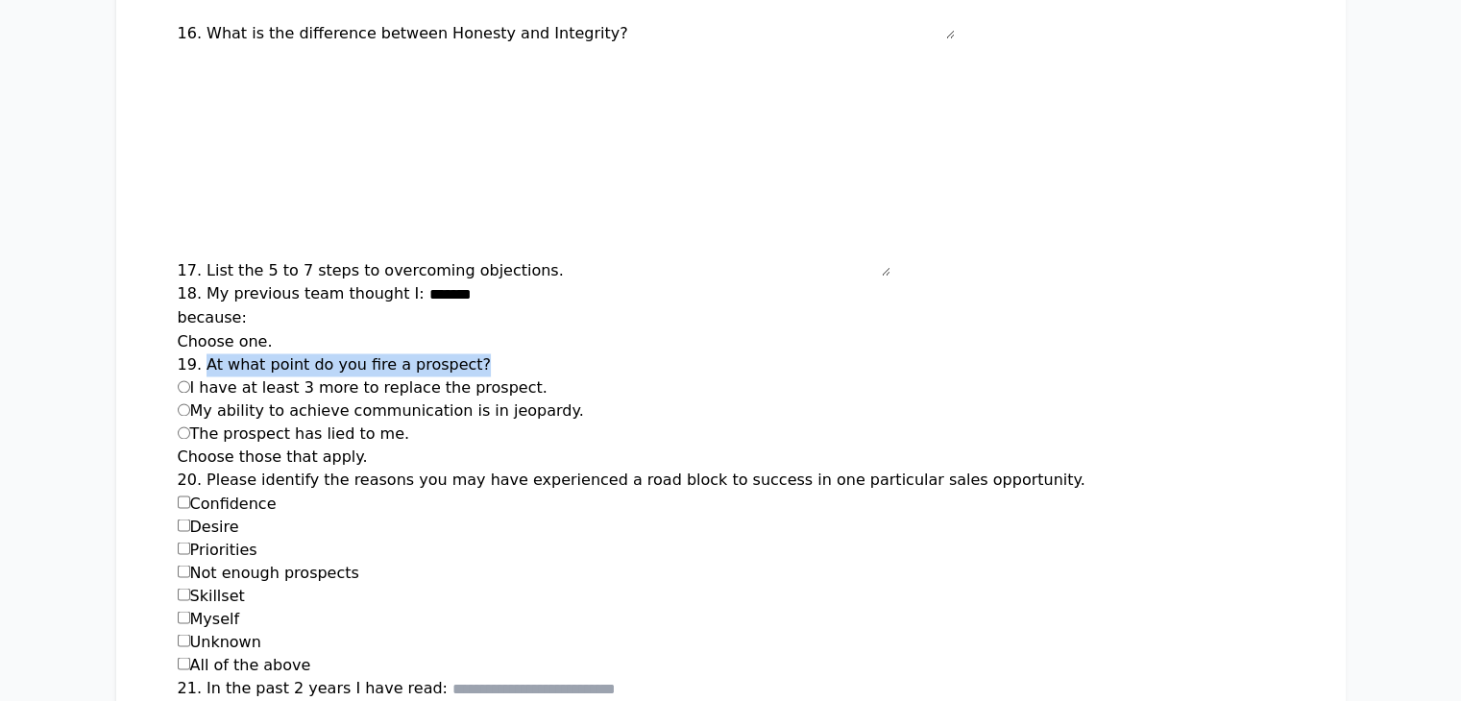
drag, startPoint x: 74, startPoint y: 251, endPoint x: 452, endPoint y: 263, distance: 377.8
click at [452, 354] on div "19. At what point do you fire a prospect? I have at least 3 more to replace the…" at bounding box center [731, 400] width 1107 height 92
click at [178, 379] on label "I have at least 3 more to replace the prospect." at bounding box center [363, 388] width 370 height 18
drag, startPoint x: 80, startPoint y: 251, endPoint x: 400, endPoint y: 258, distance: 320.0
click at [400, 377] on div "I have at least 3 more to replace the prospect." at bounding box center [731, 388] width 1107 height 23
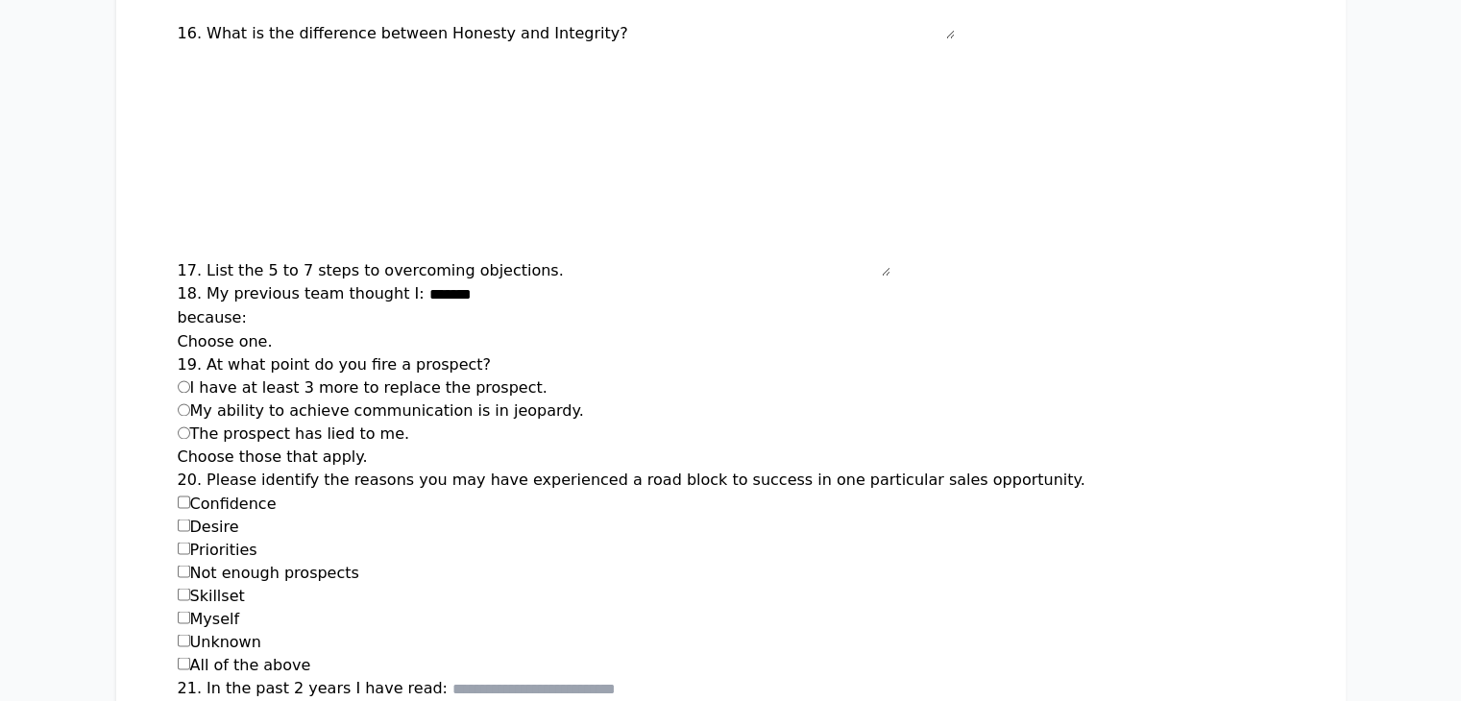
click at [458, 677] on input "21. In the past 2 years I have read:" at bounding box center [568, 688] width 231 height 23
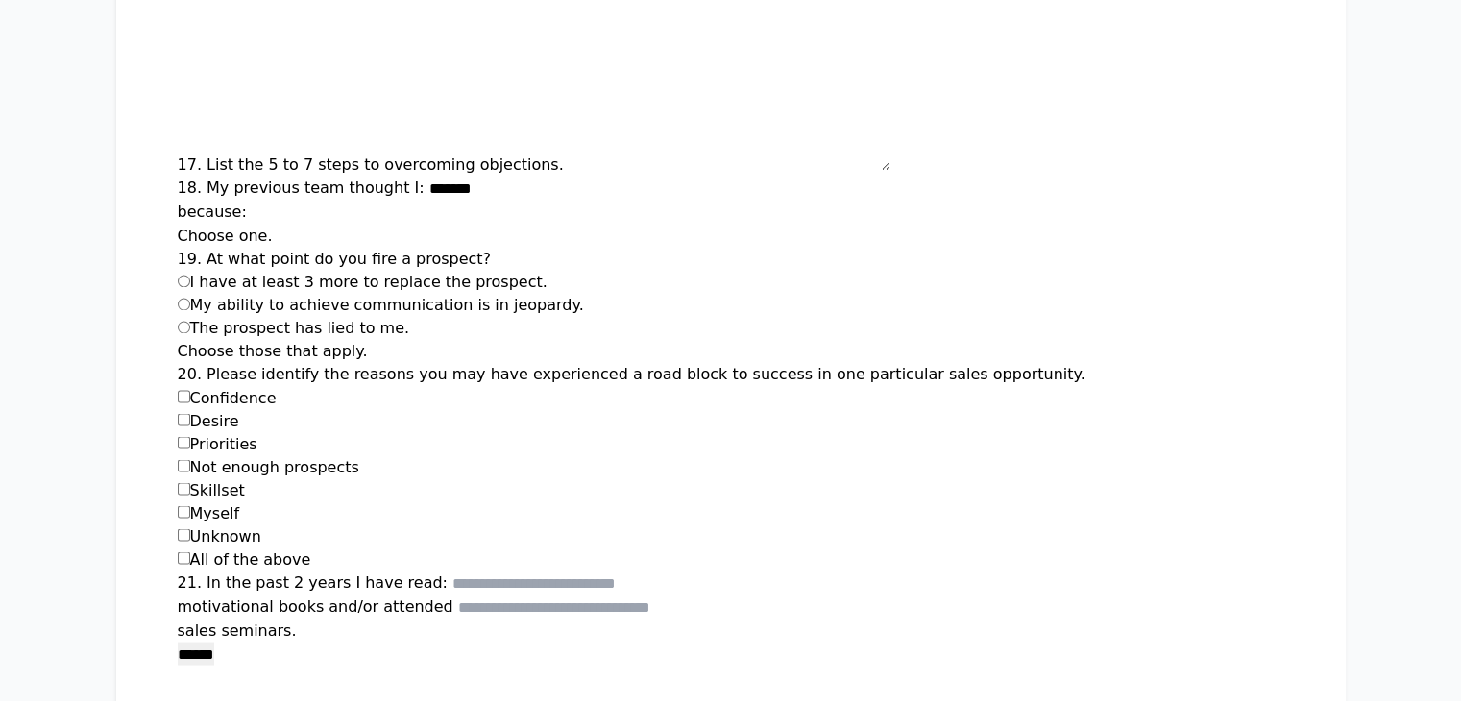
scroll to position [3250, 0]
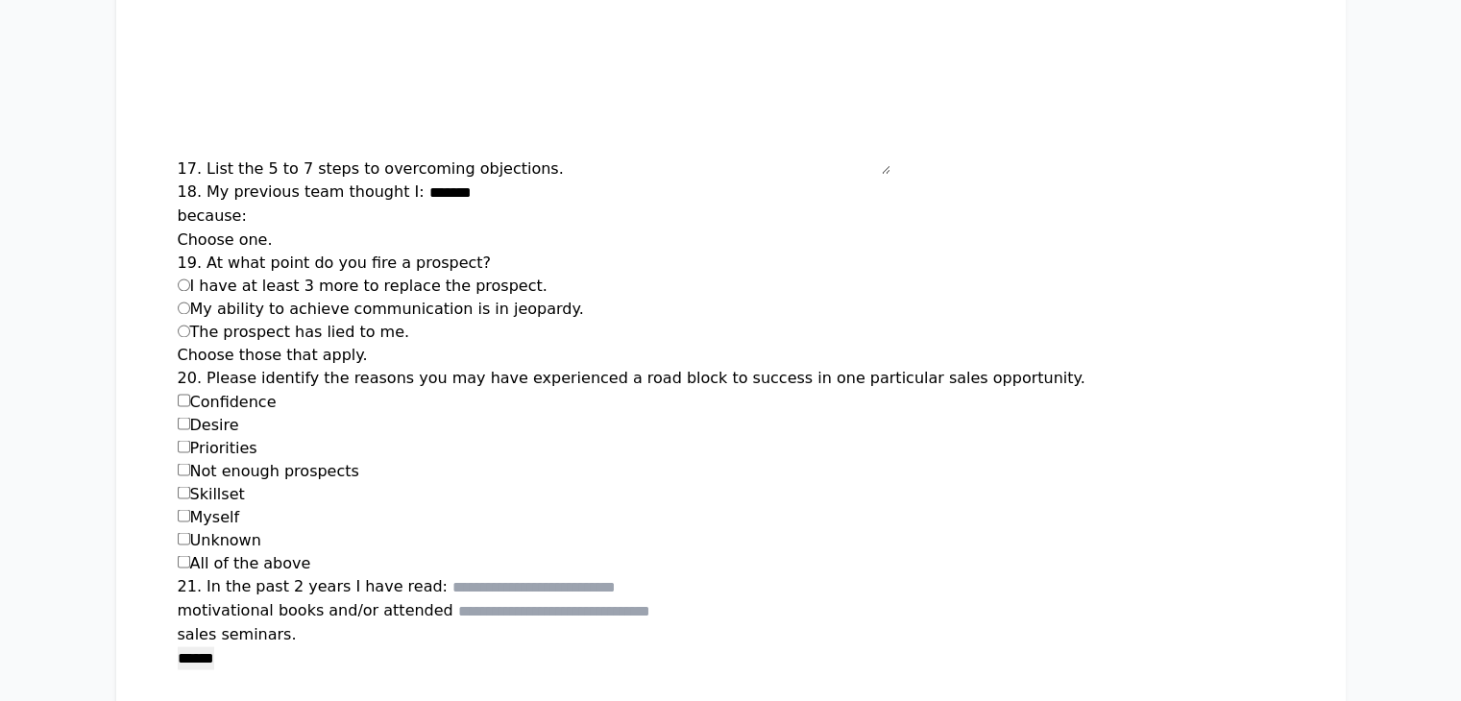
drag, startPoint x: 77, startPoint y: 147, endPoint x: 393, endPoint y: 139, distance: 316.2
click at [393, 275] on div "I have at least 3 more to replace the prospect." at bounding box center [731, 286] width 1107 height 23
drag, startPoint x: 439, startPoint y: 175, endPoint x: 78, endPoint y: 176, distance: 361.3
click at [178, 298] on div "My ability to achieve communication is in jeopardy." at bounding box center [731, 309] width 1107 height 23
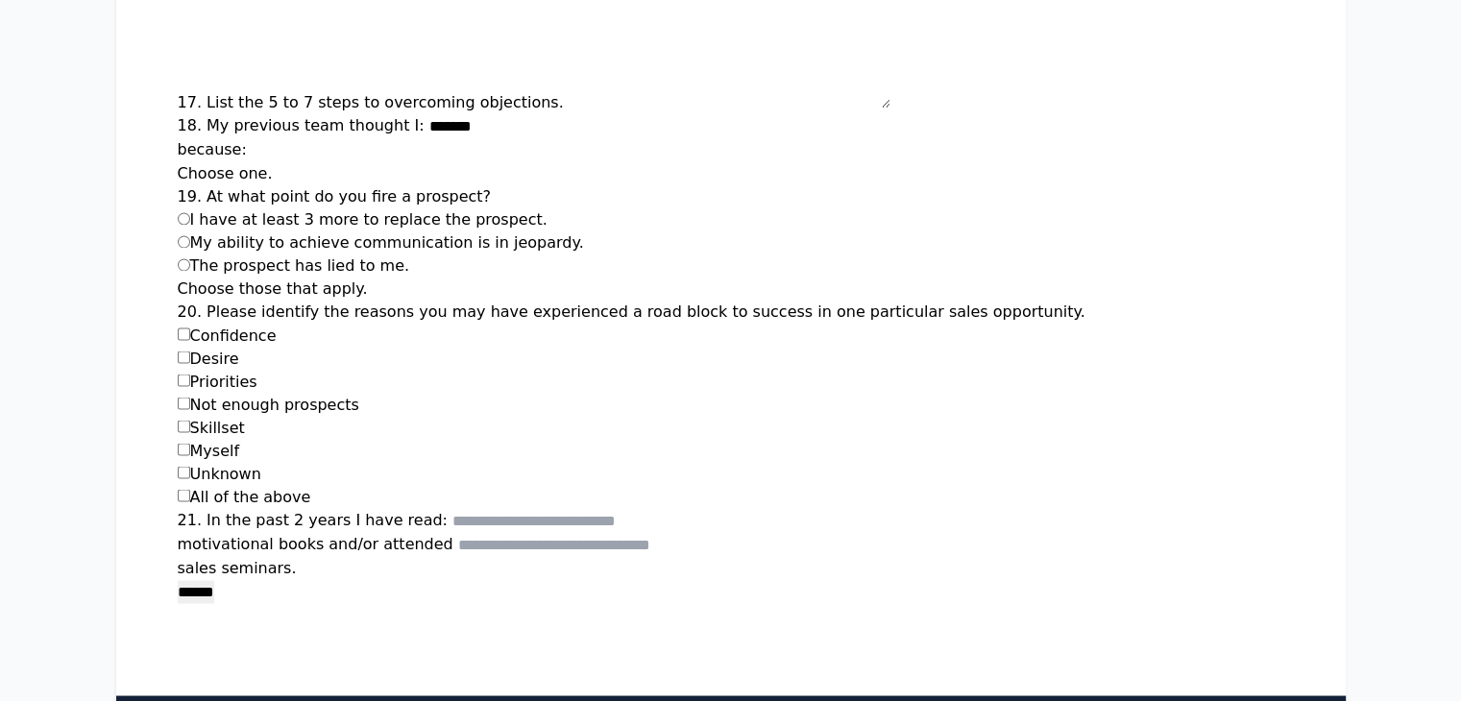
drag, startPoint x: 285, startPoint y: 130, endPoint x: 79, endPoint y: 120, distance: 206.8
click at [178, 255] on div "The prospect has lied to me." at bounding box center [731, 266] width 1107 height 23
drag, startPoint x: 236, startPoint y: 156, endPoint x: 53, endPoint y: 159, distance: 183.5
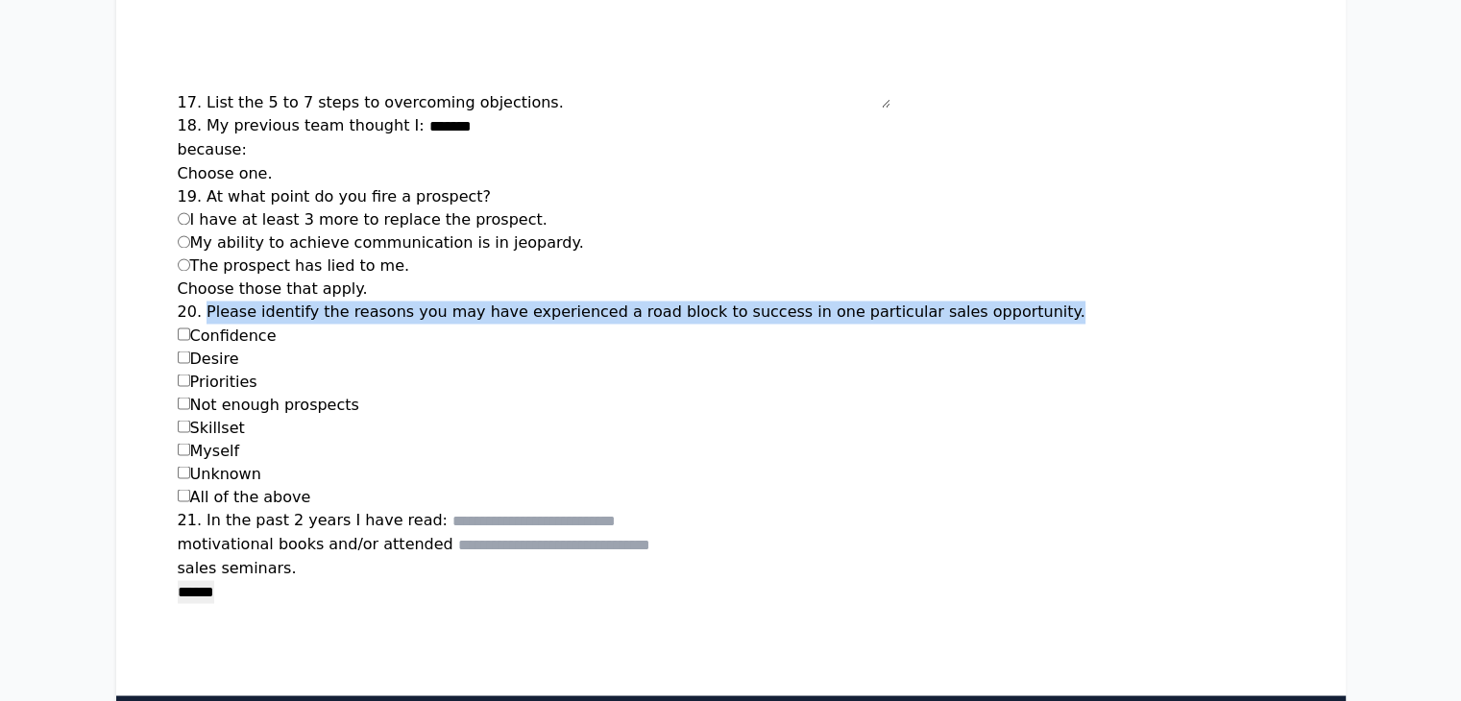
drag, startPoint x: 86, startPoint y: 173, endPoint x: 895, endPoint y: 183, distance: 808.1
click at [895, 301] on div "20. Please identify the reasons you may have experienced a road block to succes…" at bounding box center [731, 405] width 1107 height 208
drag, startPoint x: 169, startPoint y: 190, endPoint x: 58, endPoint y: 198, distance: 111.7
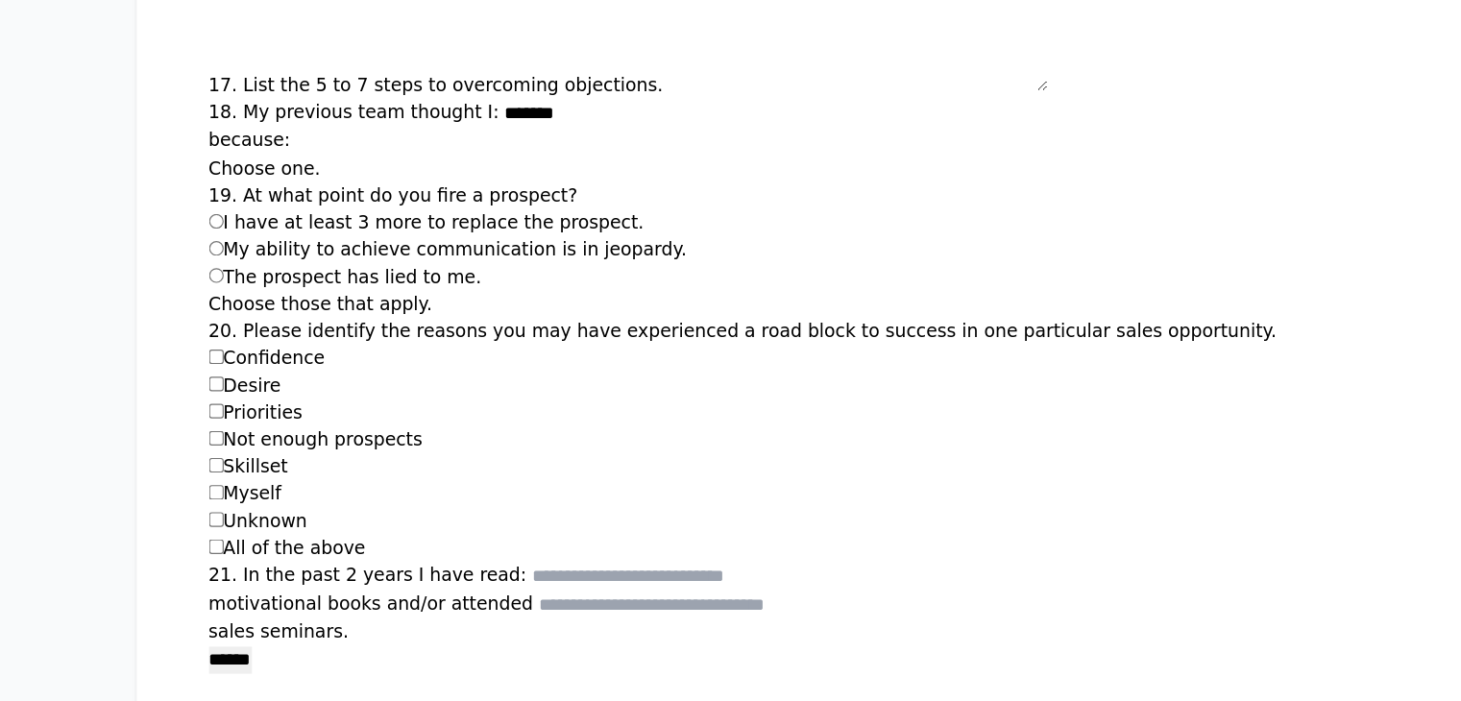
click at [178, 349] on label "Desire" at bounding box center [208, 358] width 61 height 18
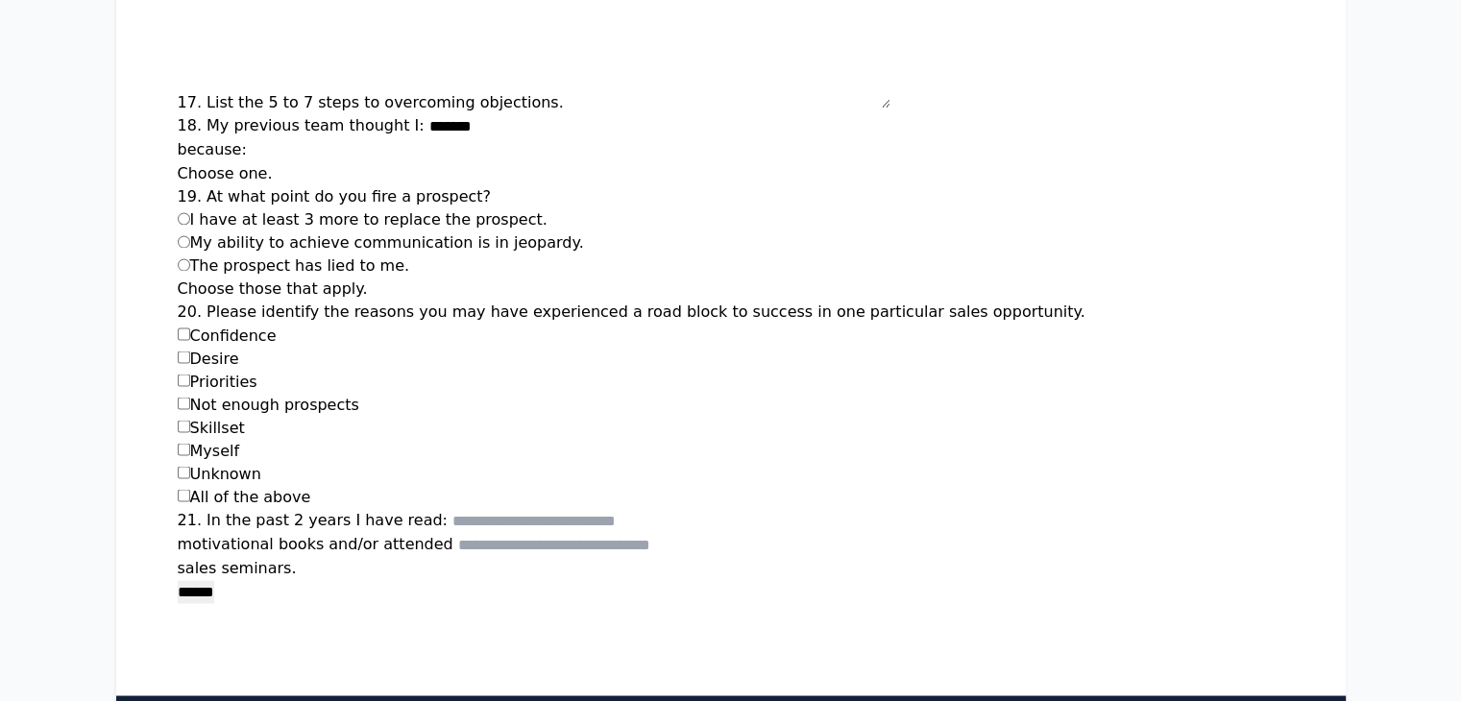
drag, startPoint x: 155, startPoint y: 239, endPoint x: 77, endPoint y: 240, distance: 77.8
click at [178, 370] on div "Priorities" at bounding box center [731, 381] width 1107 height 23
drag, startPoint x: 250, startPoint y: 273, endPoint x: 76, endPoint y: 261, distance: 174.3
click at [178, 393] on div "Not enough prospects" at bounding box center [731, 404] width 1107 height 23
drag, startPoint x: 138, startPoint y: 294, endPoint x: 80, endPoint y: 293, distance: 58.6
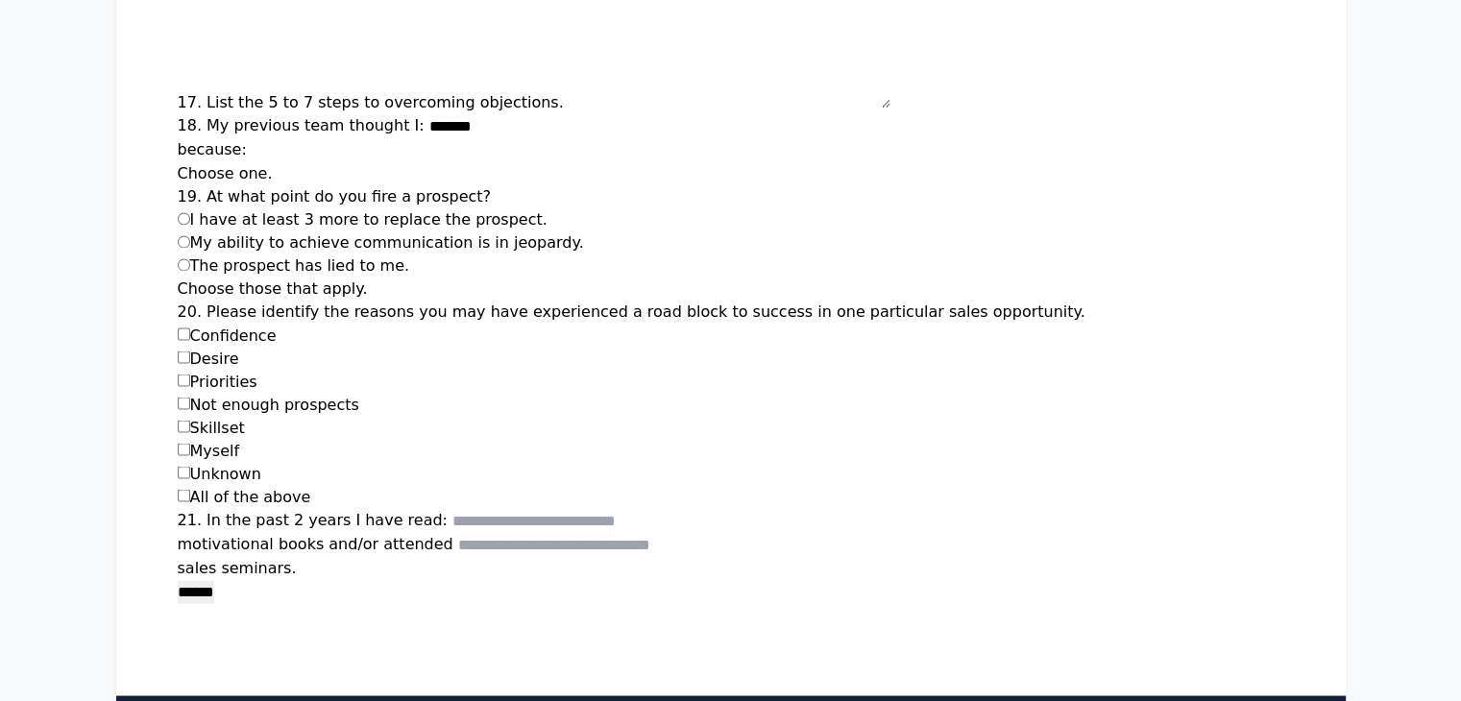
click at [178, 416] on div "Skillset" at bounding box center [731, 427] width 1107 height 23
drag, startPoint x: 127, startPoint y: 315, endPoint x: 94, endPoint y: 312, distance: 32.8
click at [178, 439] on div "Myself" at bounding box center [731, 450] width 1107 height 23
drag, startPoint x: 150, startPoint y: 336, endPoint x: 82, endPoint y: 339, distance: 68.3
click at [178, 462] on div "Unknown" at bounding box center [731, 473] width 1107 height 23
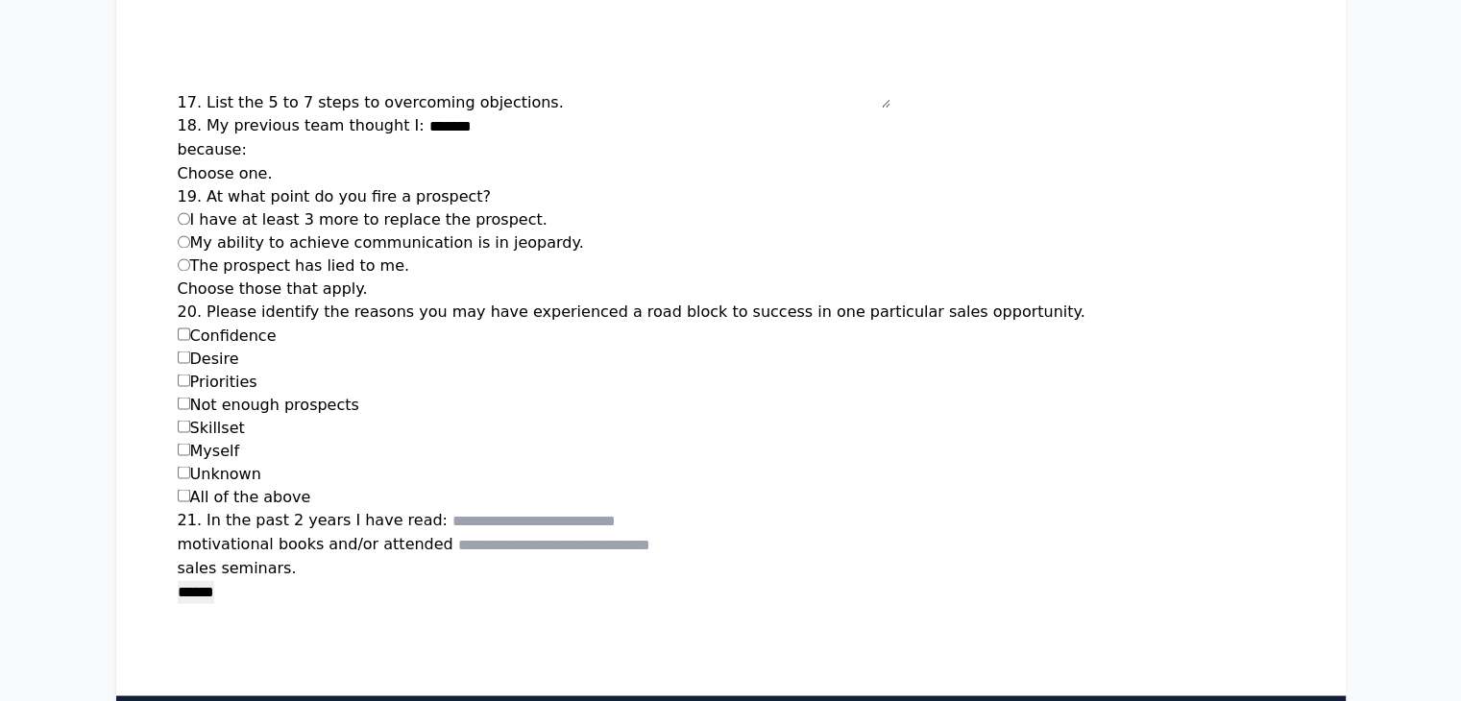
drag, startPoint x: 186, startPoint y: 360, endPoint x: 77, endPoint y: 364, distance: 109.6
click at [178, 485] on div "All of the above" at bounding box center [731, 496] width 1107 height 23
click at [453, 509] on input "21. In the past 2 years I have read:" at bounding box center [568, 520] width 231 height 23
drag, startPoint x: 289, startPoint y: 386, endPoint x: 86, endPoint y: 389, distance: 203.7
click at [178, 510] on label "21. In the past 2 years I have read:" at bounding box center [313, 519] width 270 height 18
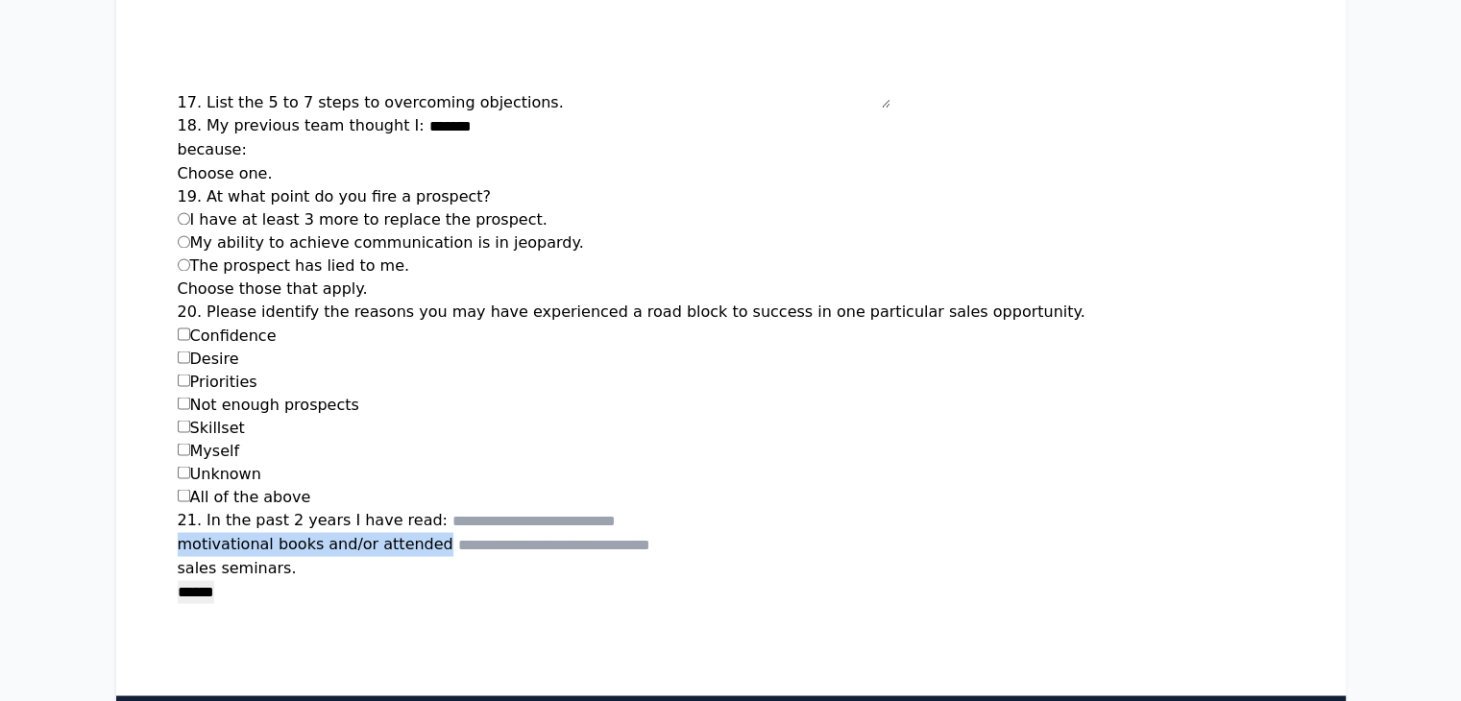
drag, startPoint x: 307, startPoint y: 411, endPoint x: 55, endPoint y: 405, distance: 252.8
click at [178, 556] on p "sales seminars." at bounding box center [731, 567] width 1107 height 23
drag, startPoint x: 162, startPoint y: 435, endPoint x: 83, endPoint y: 432, distance: 79.8
click at [178, 556] on p "sales seminars." at bounding box center [731, 567] width 1107 height 23
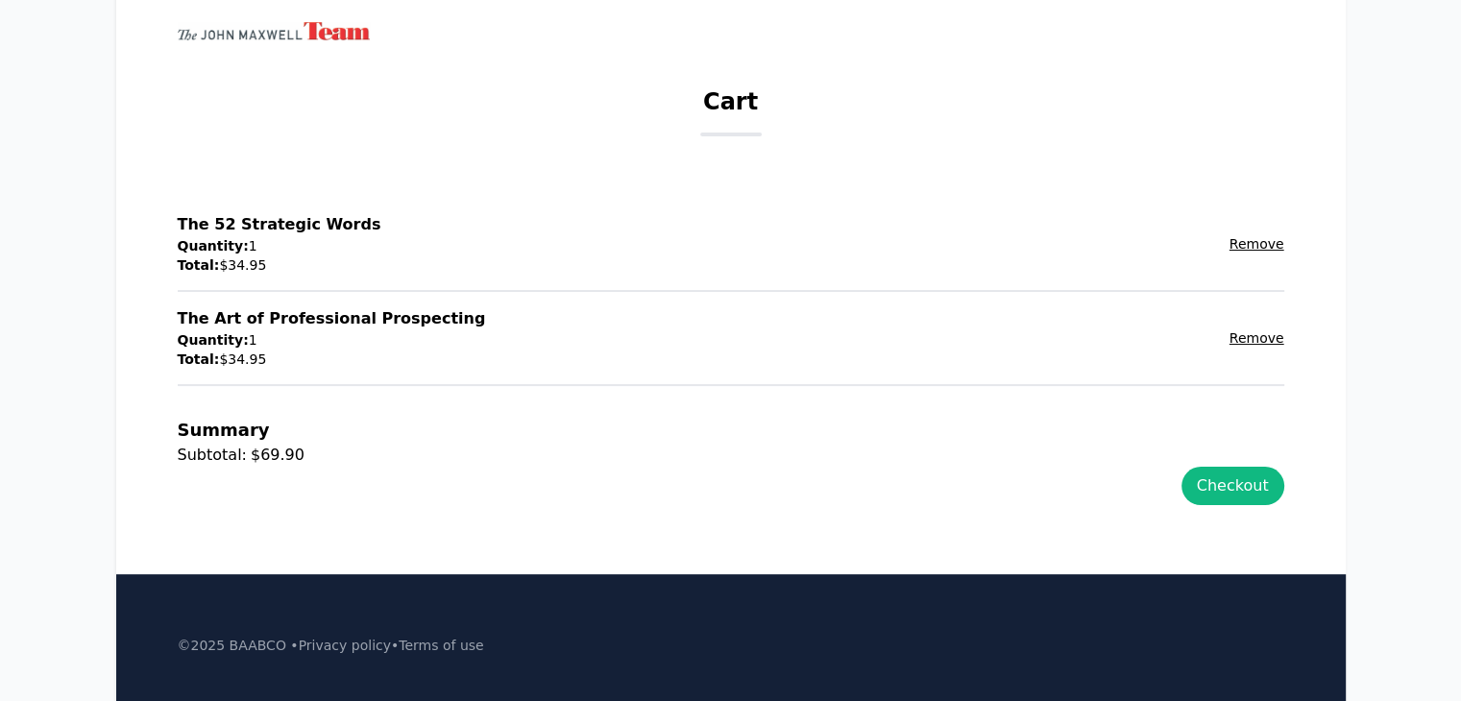
scroll to position [188, 0]
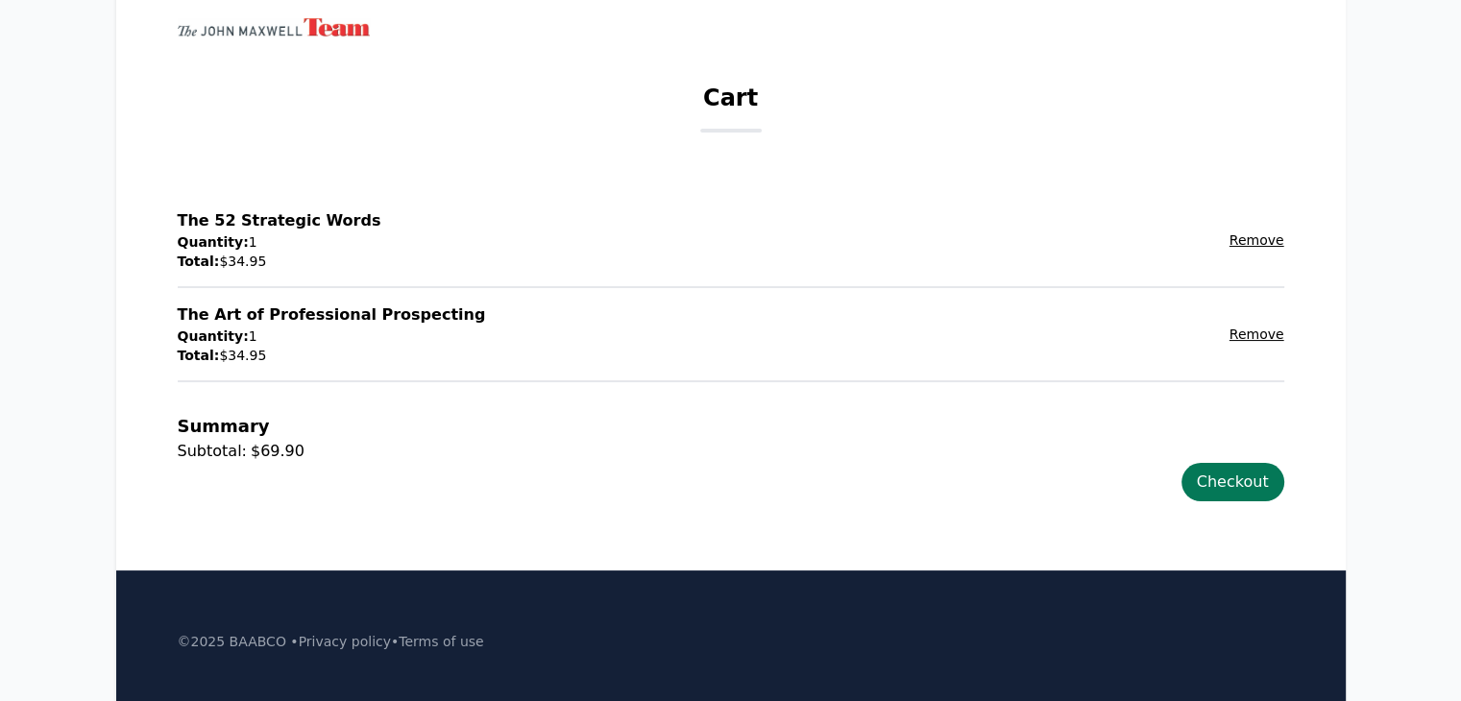
click at [1285, 493] on link "Checkout" at bounding box center [1233, 482] width 103 height 38
click at [1285, 480] on link "Checkout" at bounding box center [1233, 482] width 103 height 38
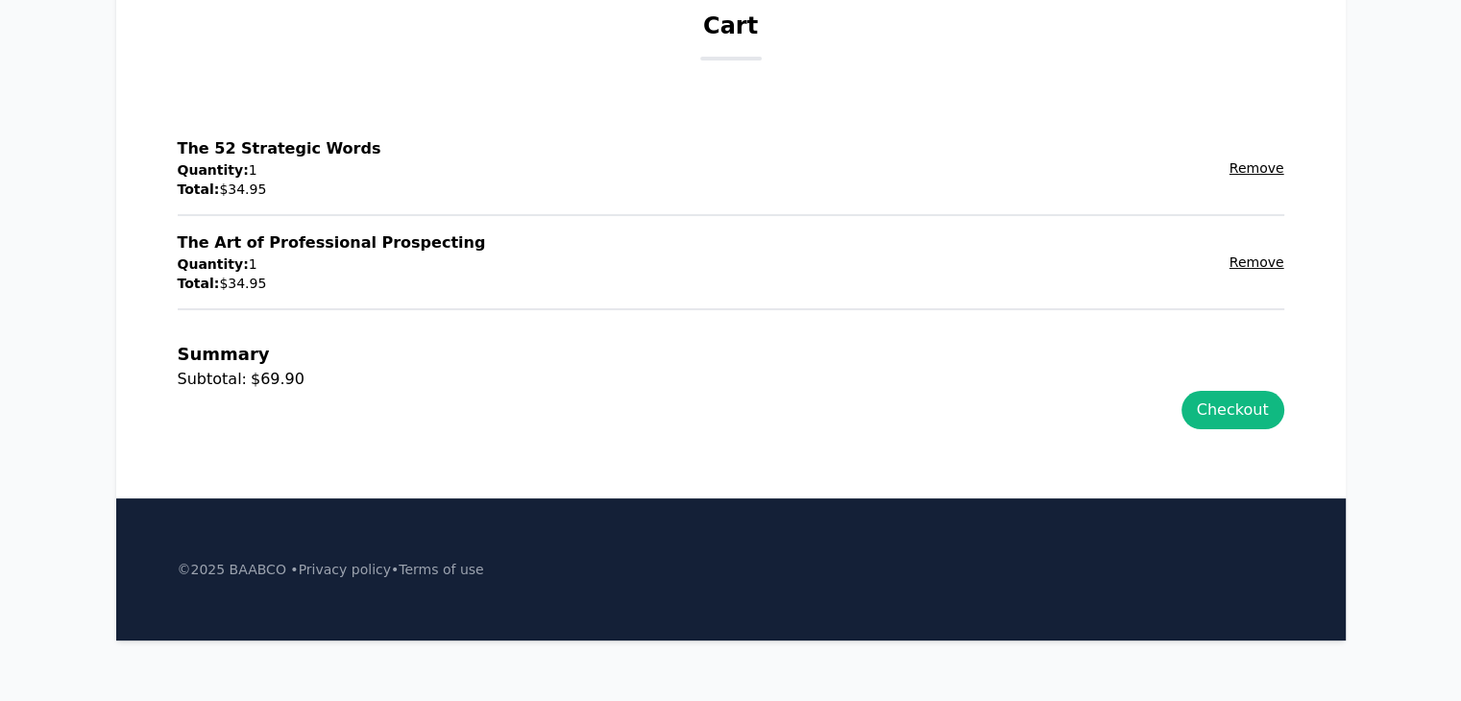
scroll to position [0, 0]
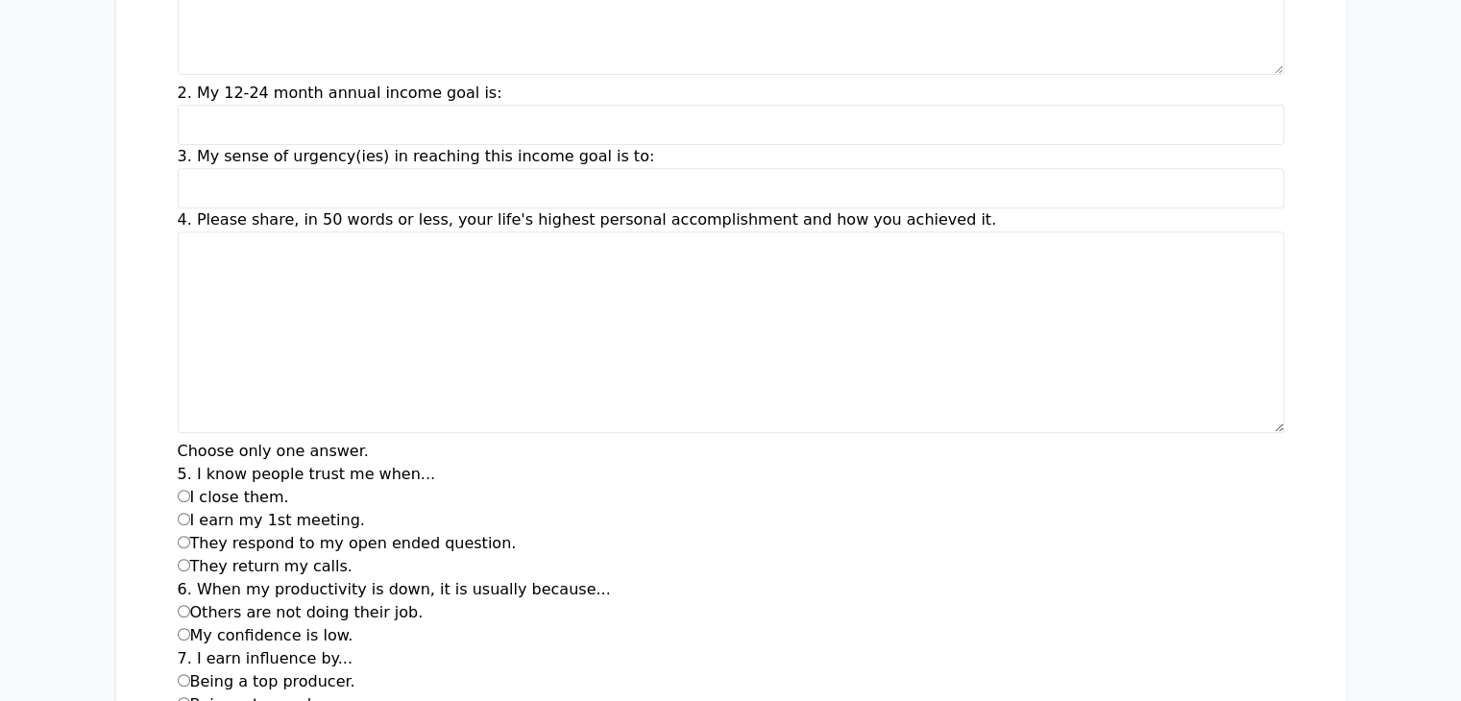
scroll to position [776, 0]
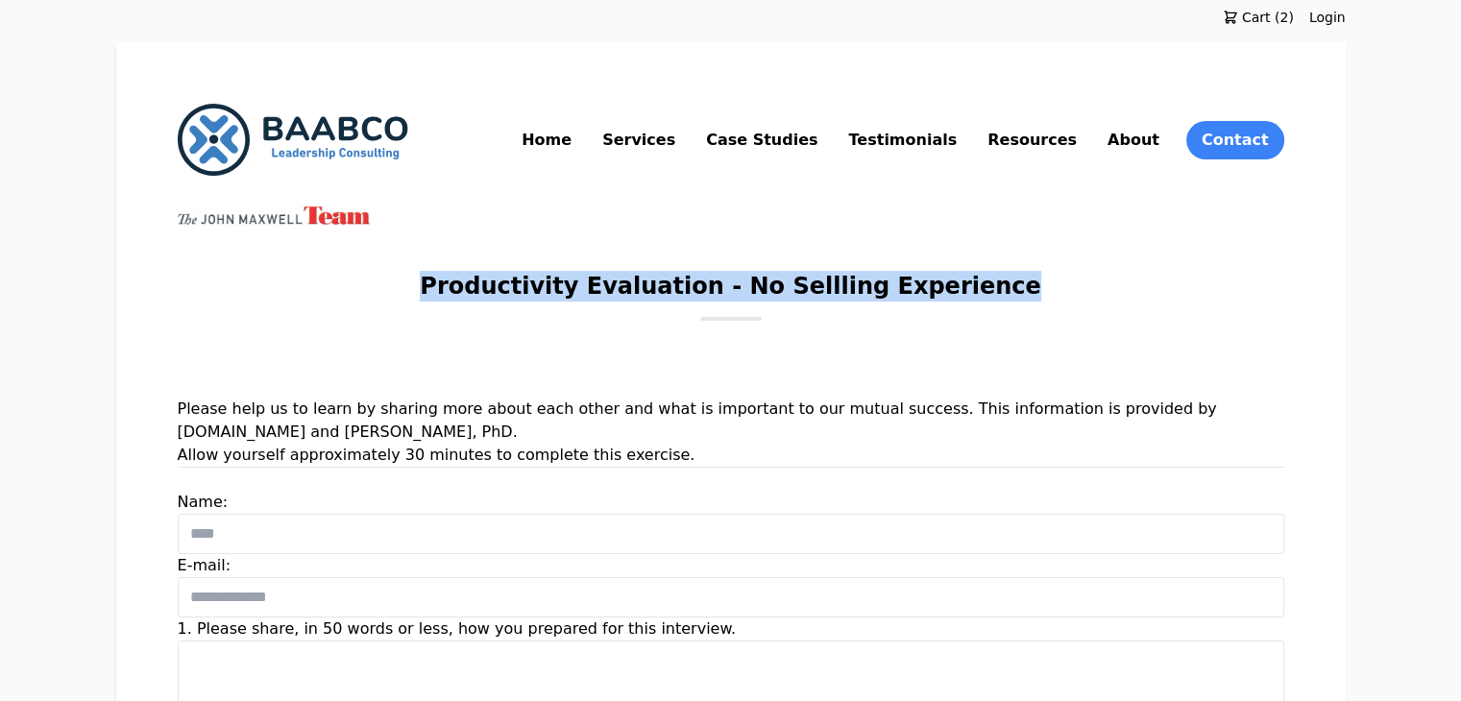
drag, startPoint x: 467, startPoint y: 292, endPoint x: 1020, endPoint y: 285, distance: 553.5
click at [1020, 285] on div "Productivity Evaluation - No Sellling Experience" at bounding box center [731, 296] width 1107 height 50
copy h1 "Productivity Evaluation - No Sellling Experience"
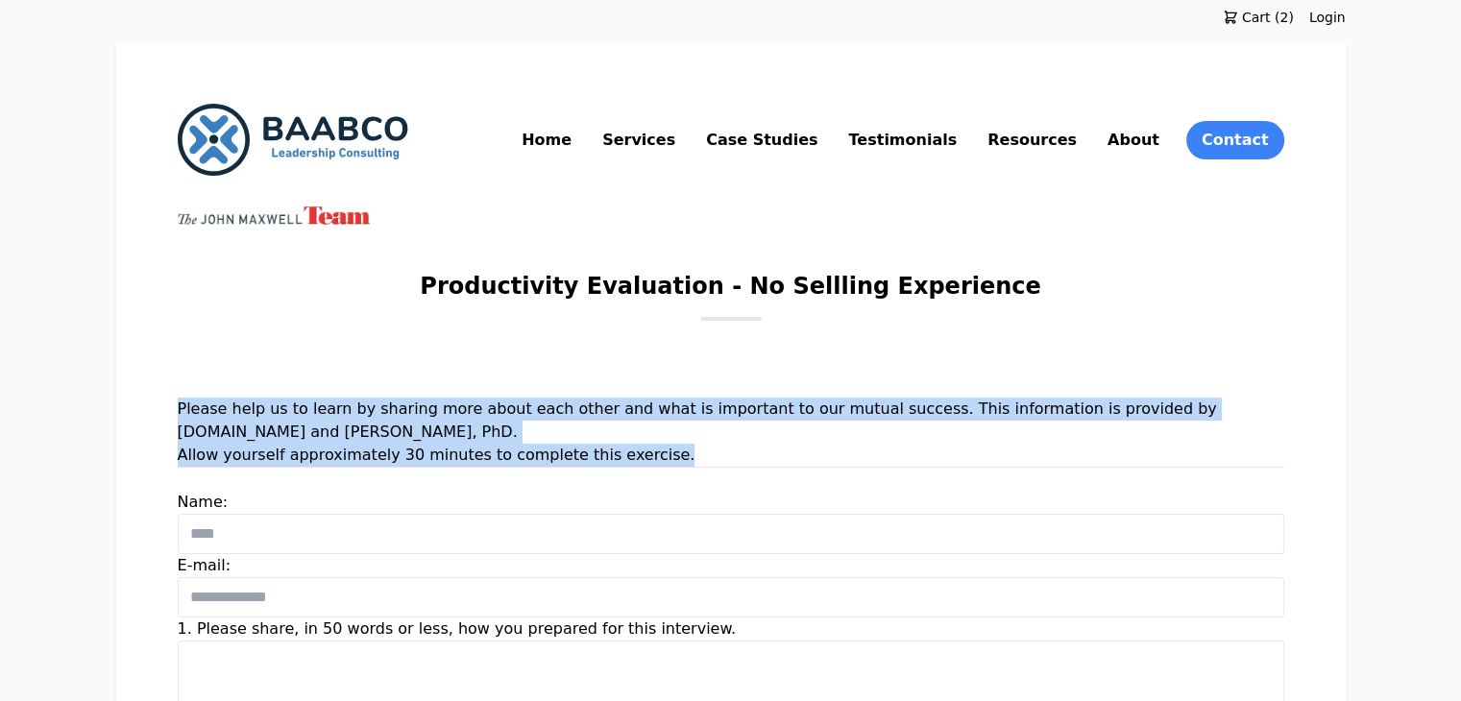
drag, startPoint x: 61, startPoint y: 407, endPoint x: 535, endPoint y: 438, distance: 475.6
copy div "Please help us to learn by sharing more about each other and what is important …"
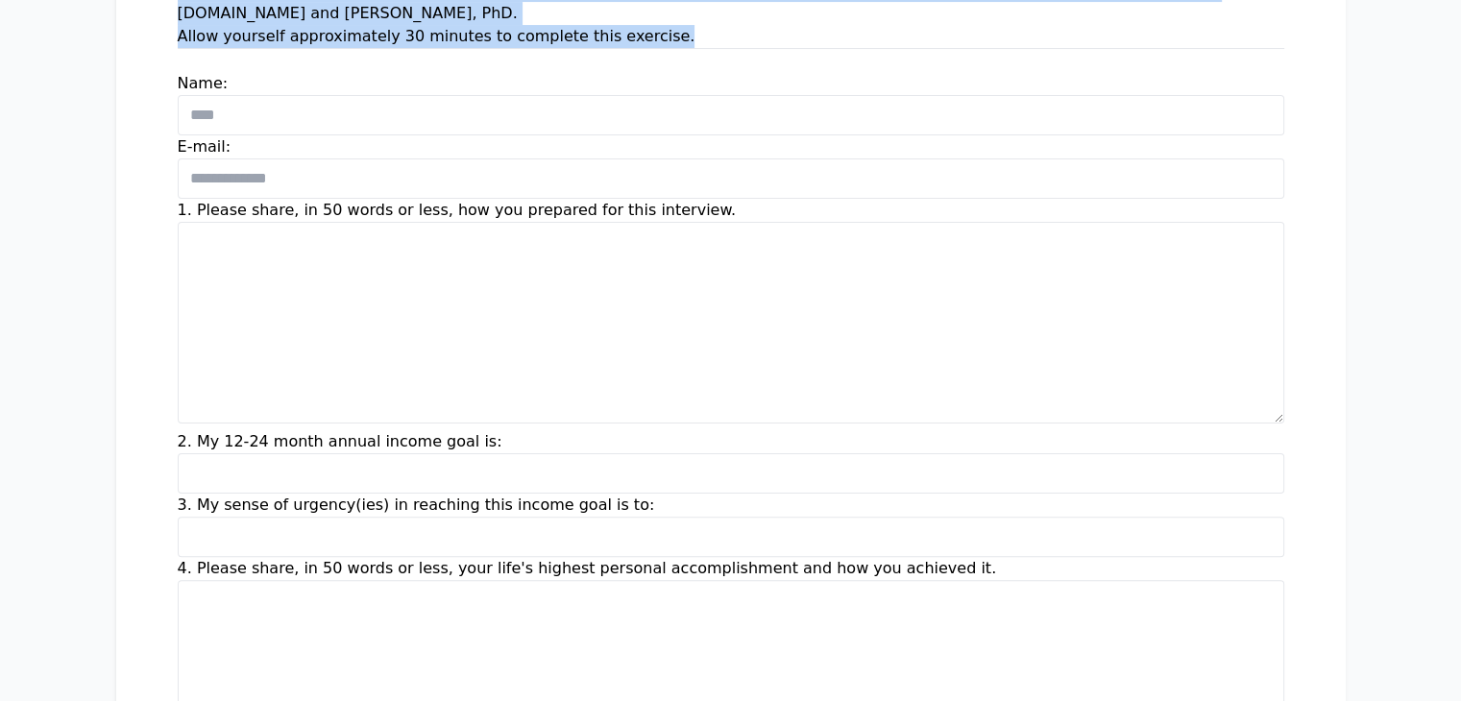
scroll to position [418, 0]
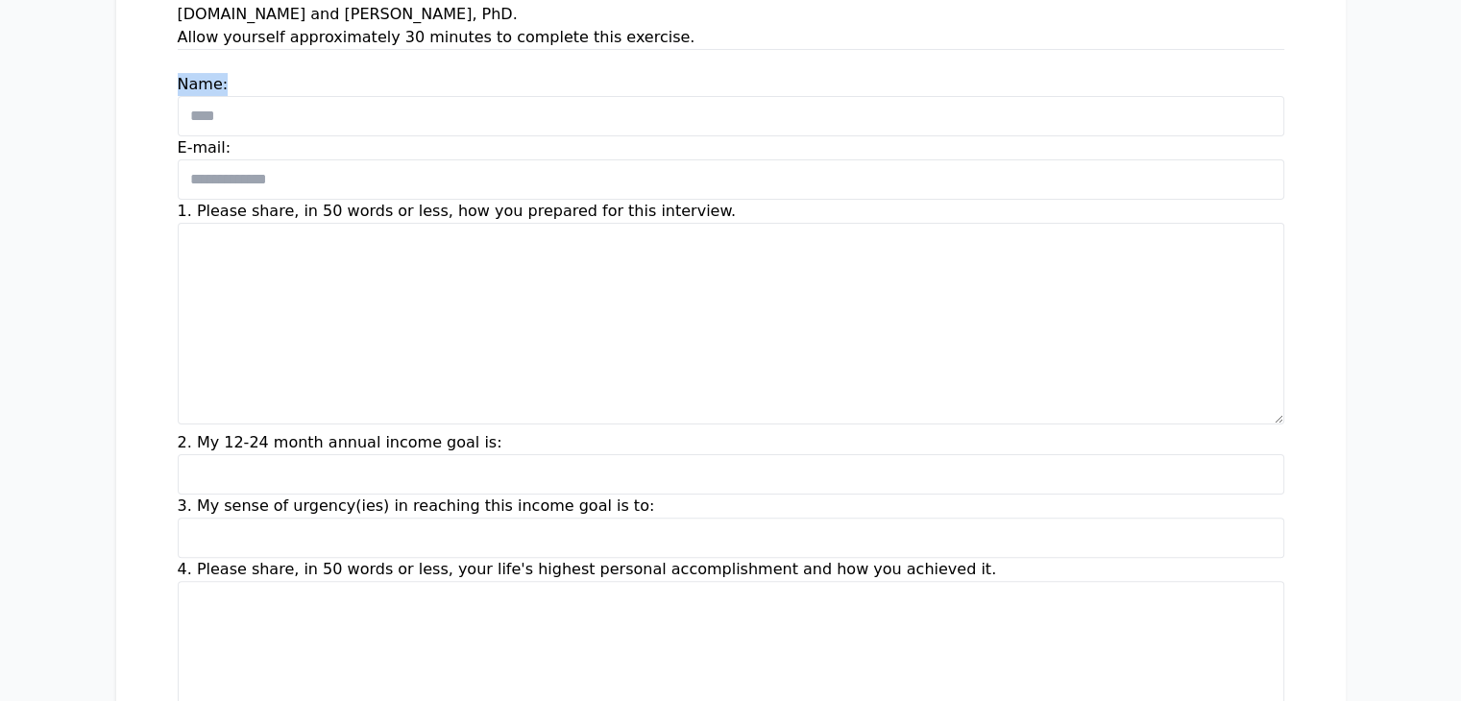
drag, startPoint x: 51, startPoint y: 60, endPoint x: 130, endPoint y: 60, distance: 78.8
copy label "Name:"
drag, startPoint x: 64, startPoint y: 121, endPoint x: 146, endPoint y: 120, distance: 81.7
click at [178, 136] on div "E-mail:" at bounding box center [731, 167] width 1107 height 63
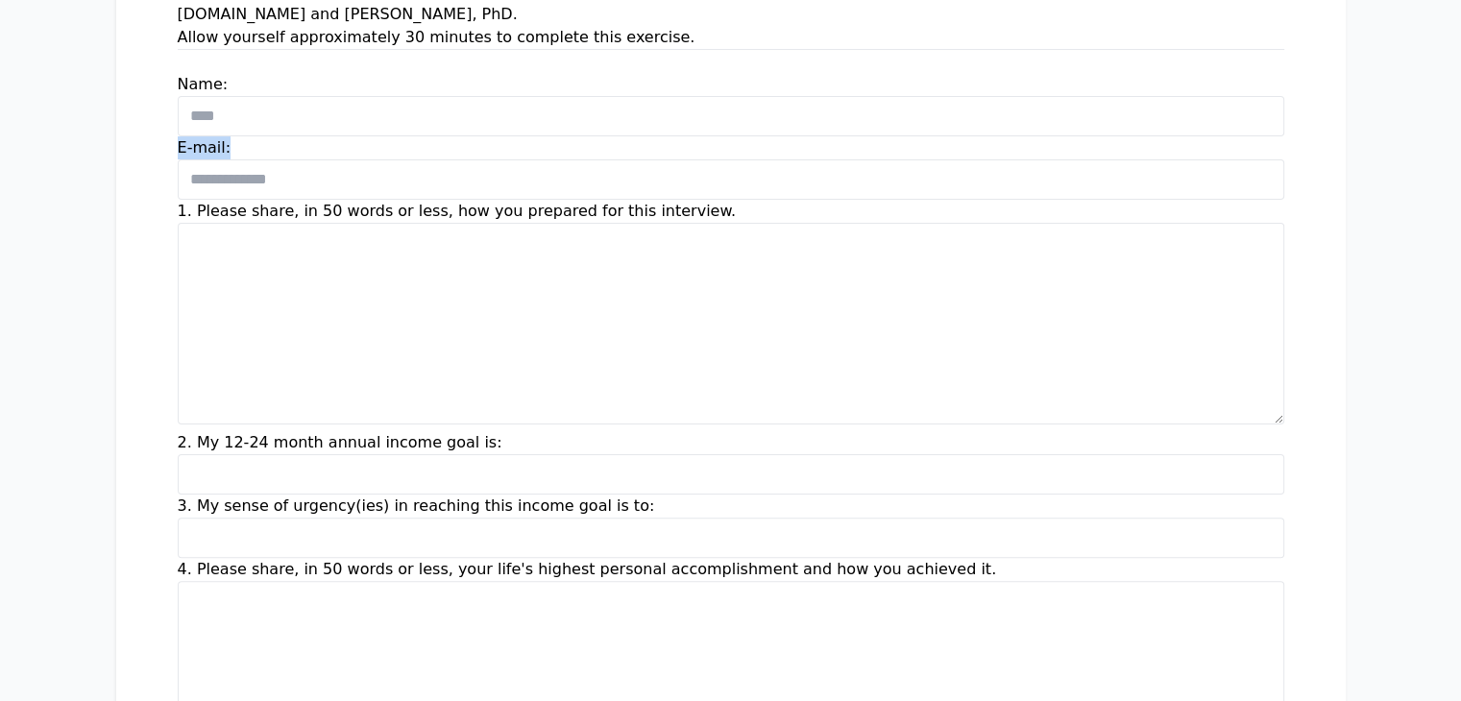
copy label "E-mail:"
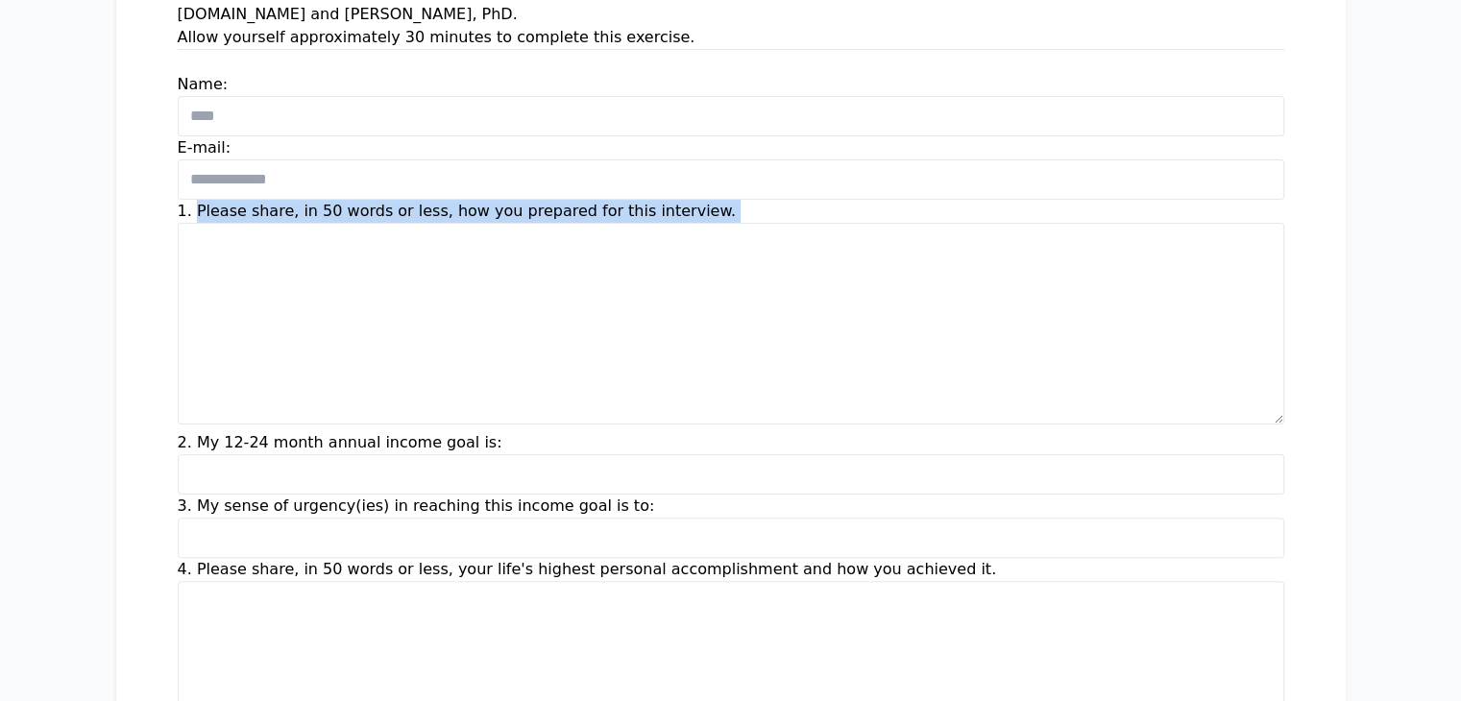
drag, startPoint x: 81, startPoint y: 184, endPoint x: 473, endPoint y: 202, distance: 392.4
click at [473, 202] on div "1. Please share, in 50 words or less, how you prepared for this interview." at bounding box center [731, 316] width 1107 height 232
copy div "Please share, in 50 words or less, how you prepared for this interview."
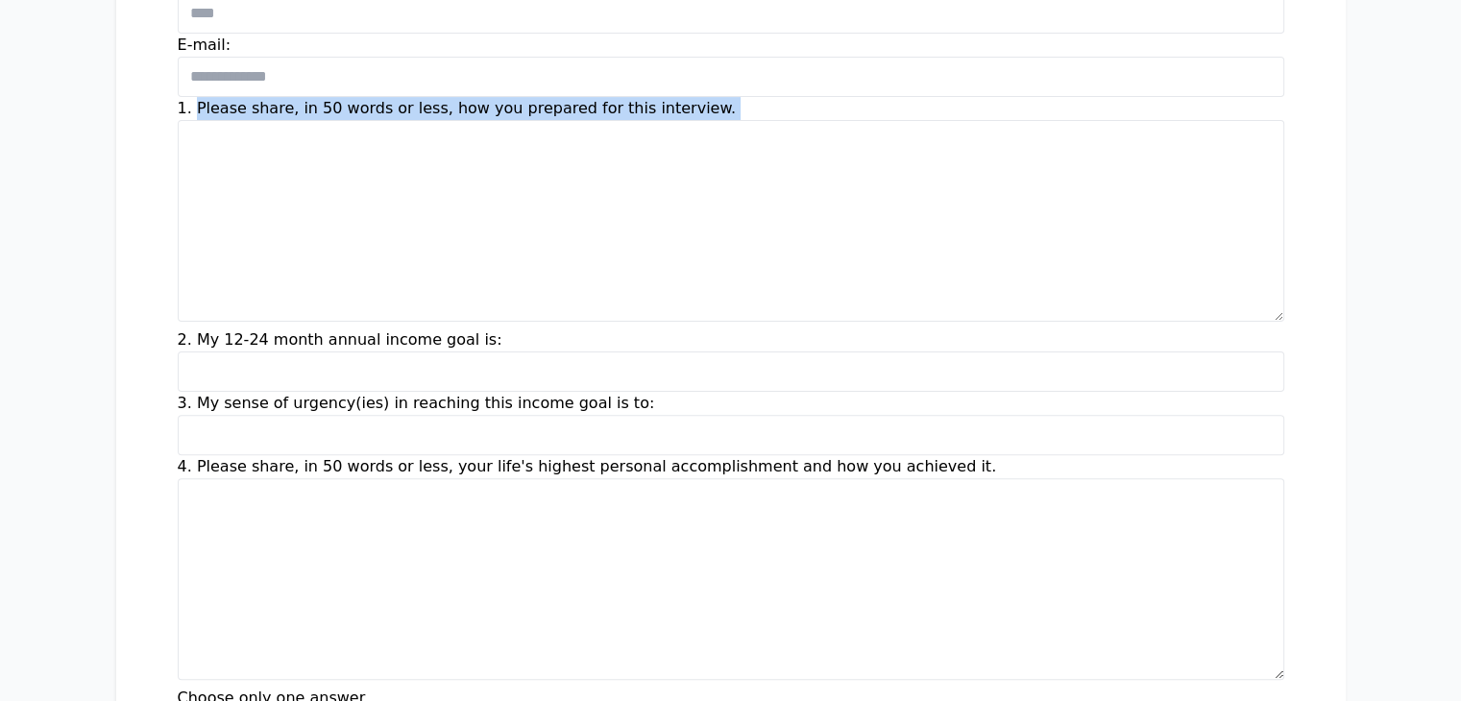
scroll to position [528, 0]
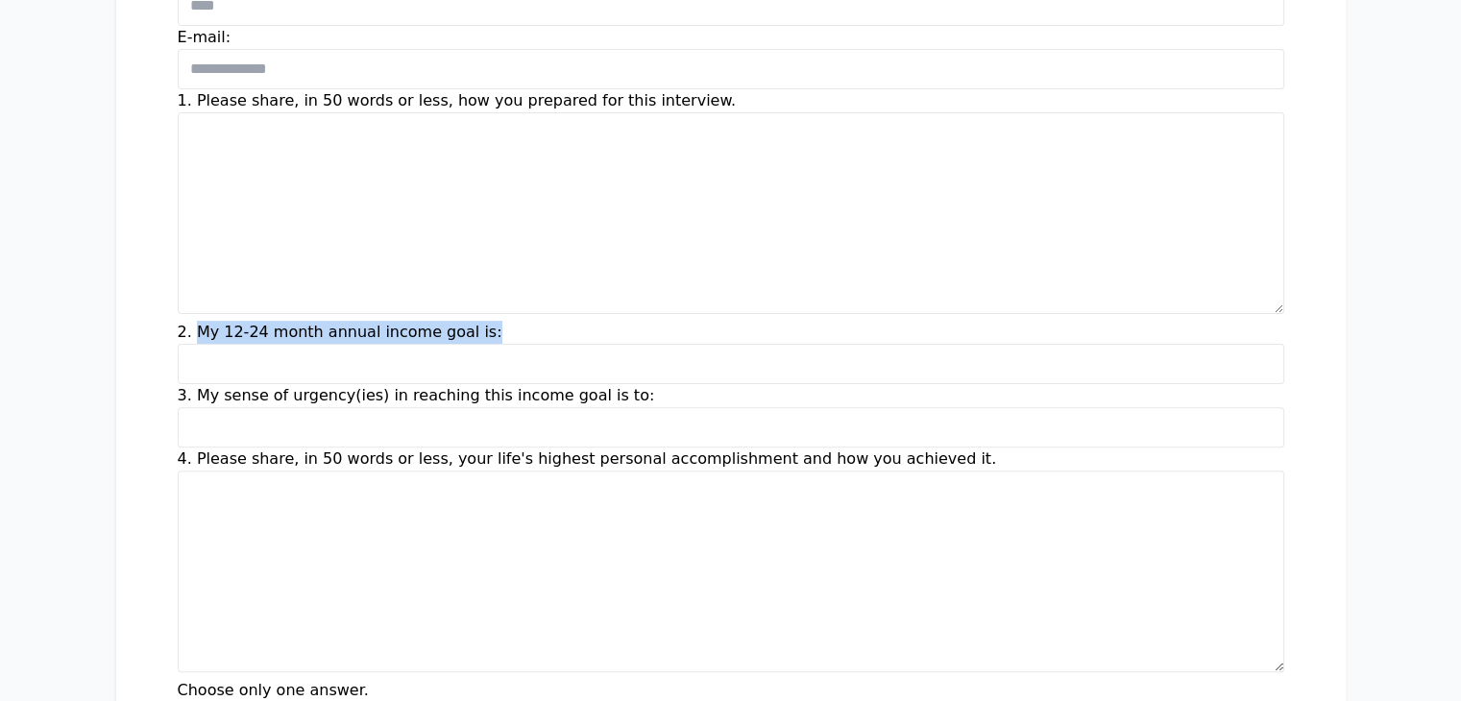
drag, startPoint x: 255, startPoint y: 304, endPoint x: 84, endPoint y: 302, distance: 171.0
click at [178, 321] on div "2. My 12-24 month annual income goal is:" at bounding box center [731, 352] width 1107 height 63
copy label "My 12-24 month annual income goal is:"
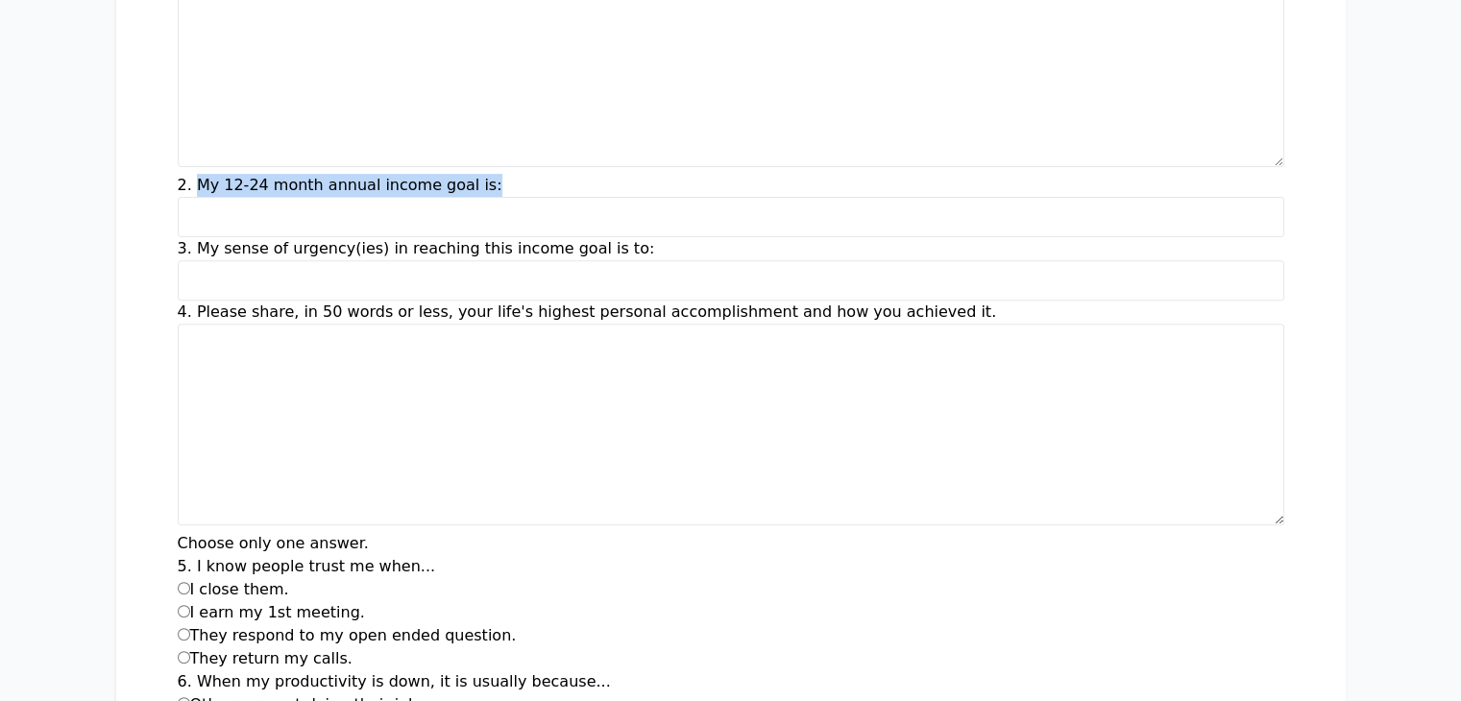
scroll to position [680, 0]
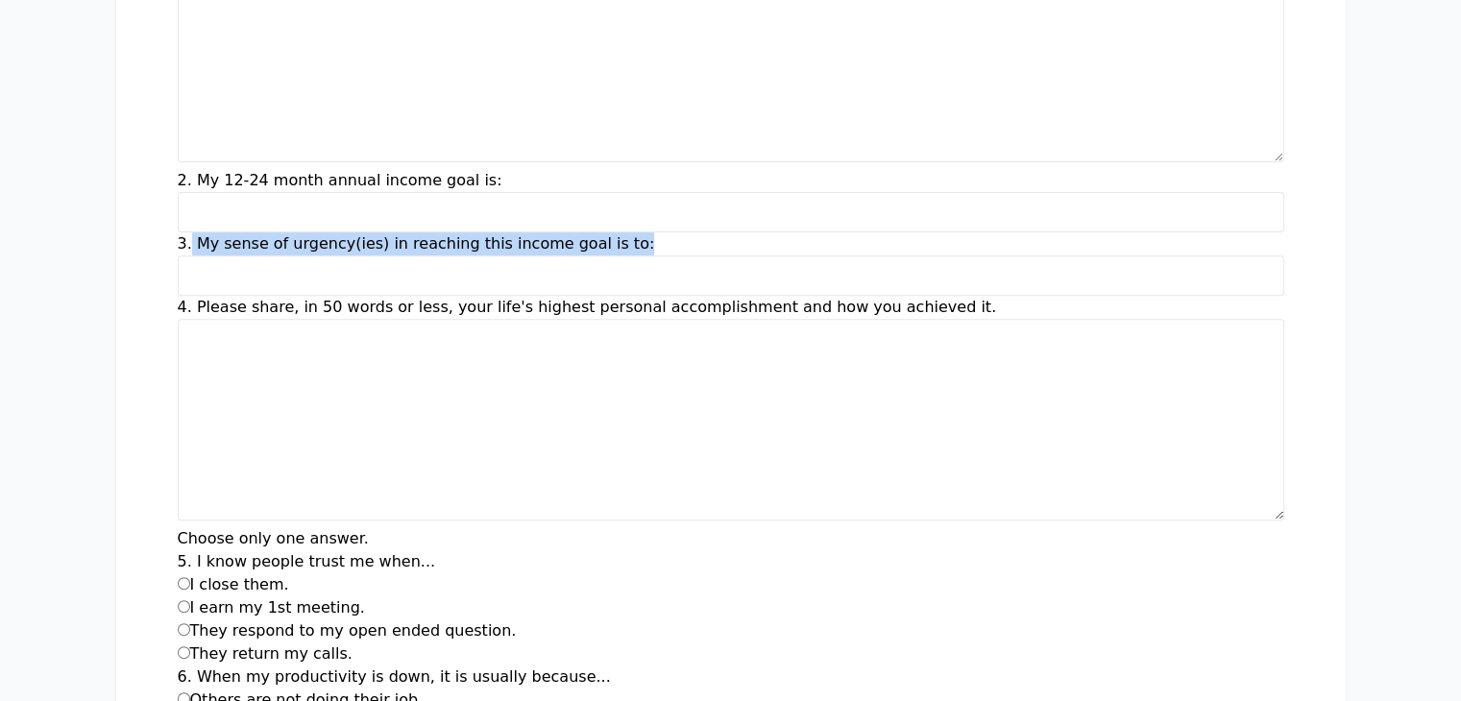
drag, startPoint x: 481, startPoint y: 214, endPoint x: 73, endPoint y: 218, distance: 408.4
click at [178, 233] on div "3. My sense of urgency(ies) in reaching this income goal is to:" at bounding box center [731, 264] width 1107 height 63
copy label "My sense of urgency(ies) in reaching this income goal is to:"
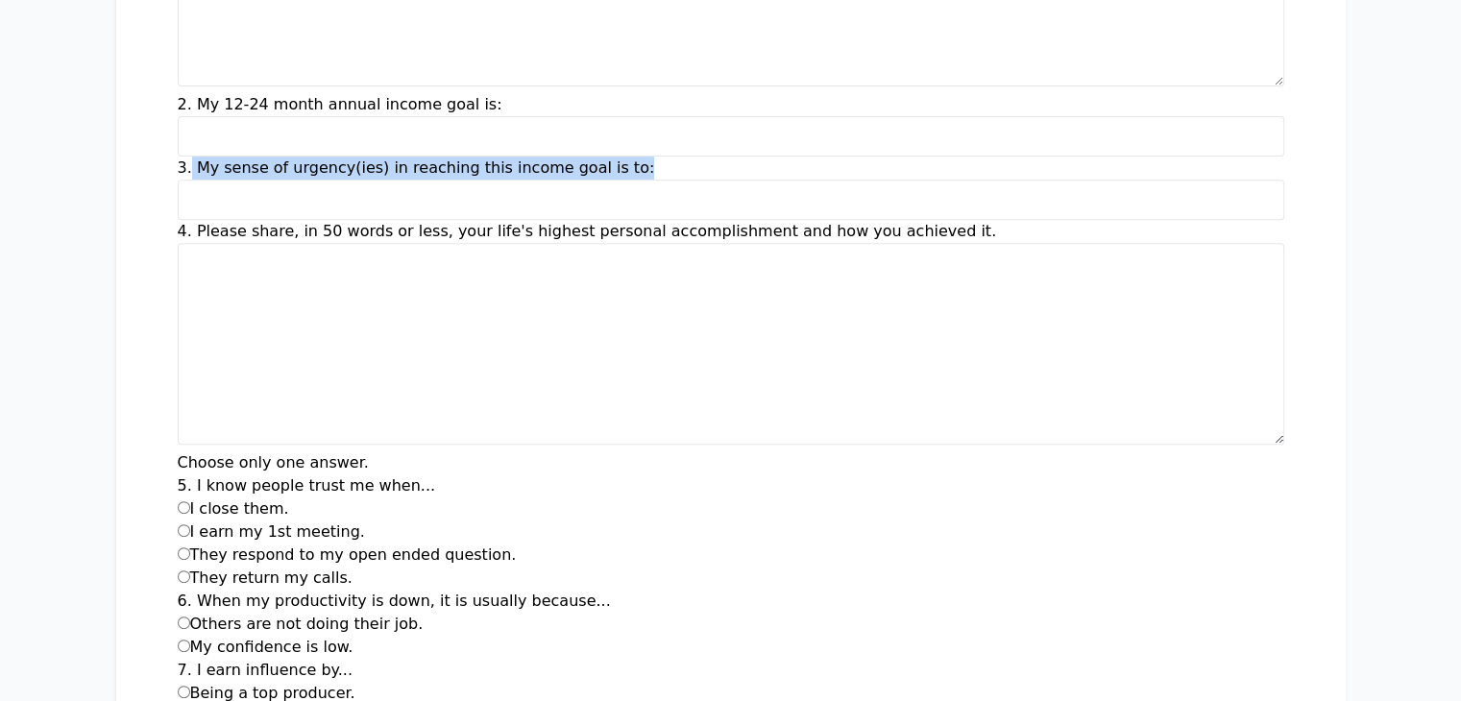
scroll to position [757, 0]
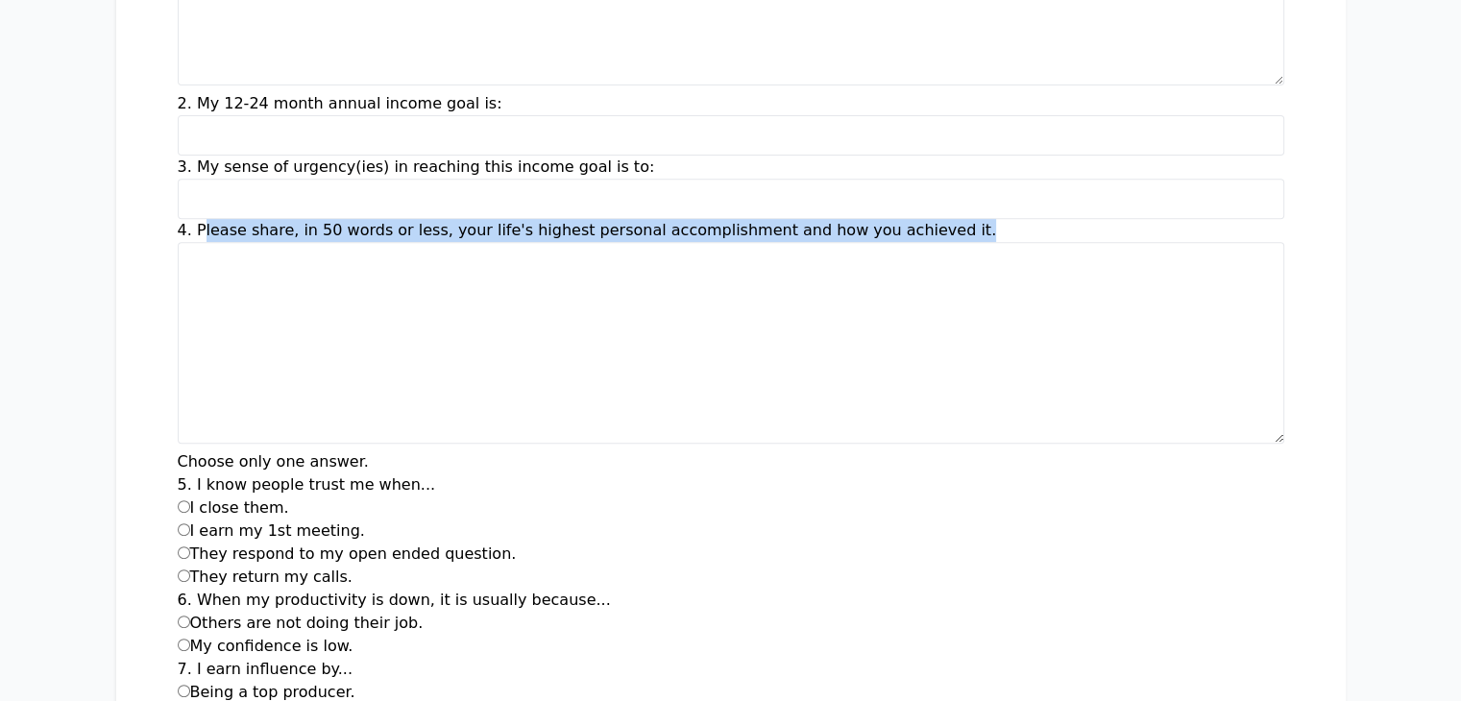
drag, startPoint x: 779, startPoint y: 209, endPoint x: 56, endPoint y: 185, distance: 723.9
click at [178, 219] on div "4. Please share, in 50 words or less, your life's highest personal accomplishme…" at bounding box center [731, 335] width 1107 height 232
copy label "Please share, in 50 words or less, your life's highest personal accomplishment …"
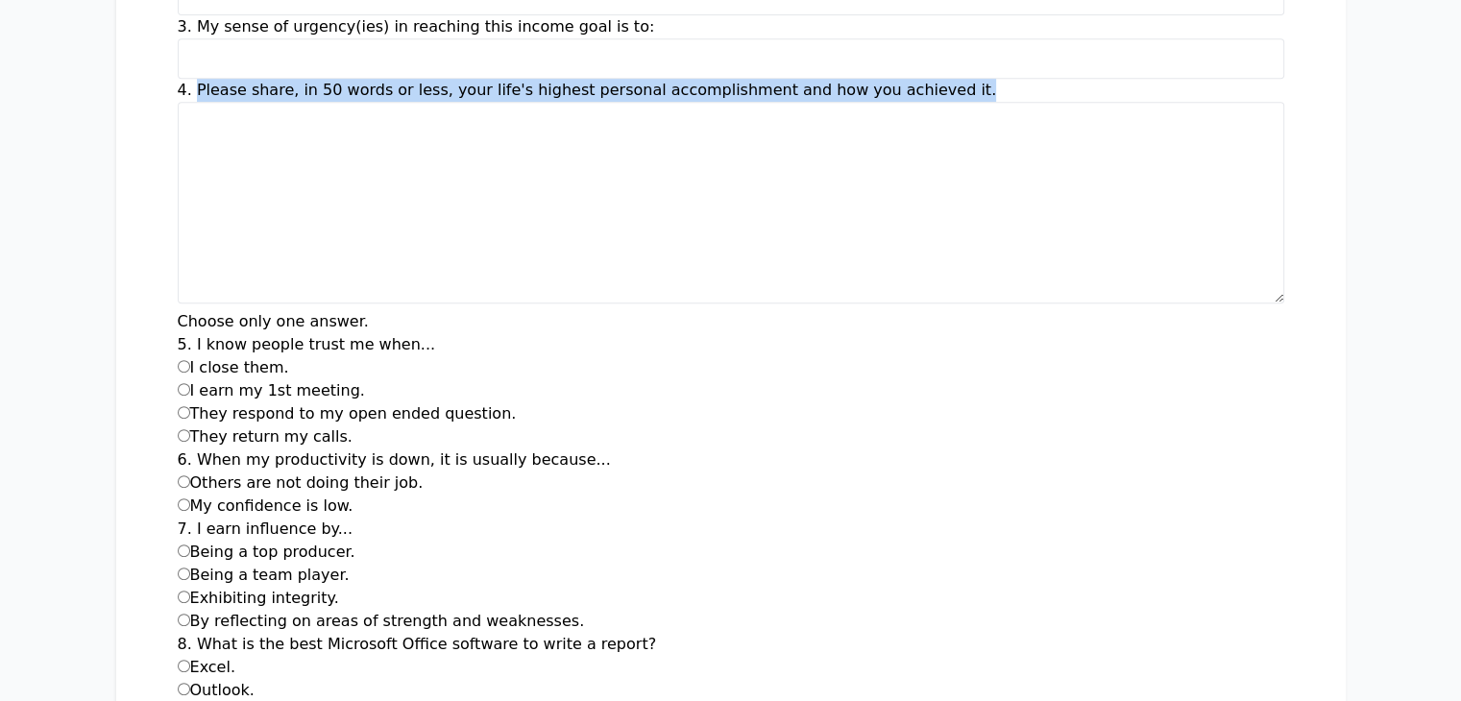
scroll to position [1034, 0]
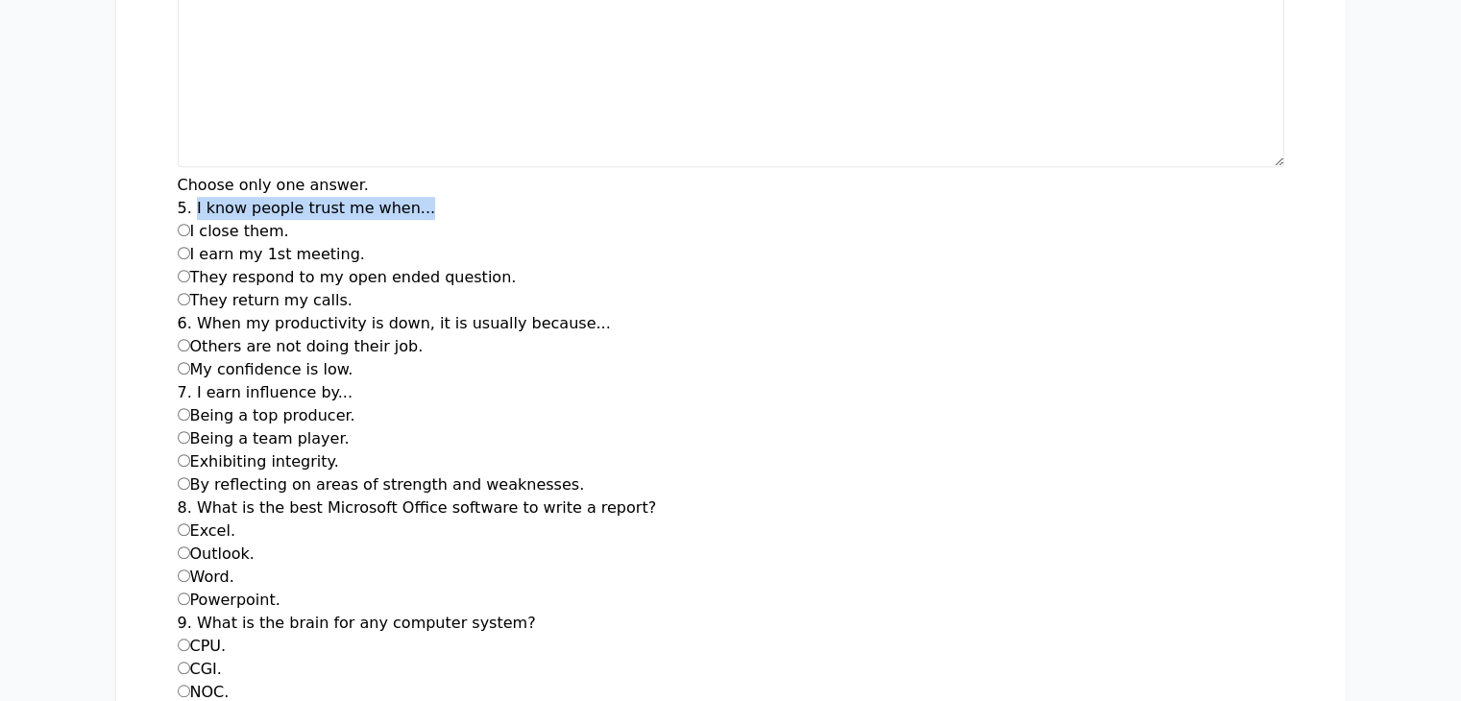
drag, startPoint x: 75, startPoint y: 178, endPoint x: 307, endPoint y: 179, distance: 232.5
click at [307, 197] on div "5. I know people trust me when... I close them. I earn my 1st meeting. They res…" at bounding box center [731, 254] width 1107 height 115
copy label "I know people trust me when..."
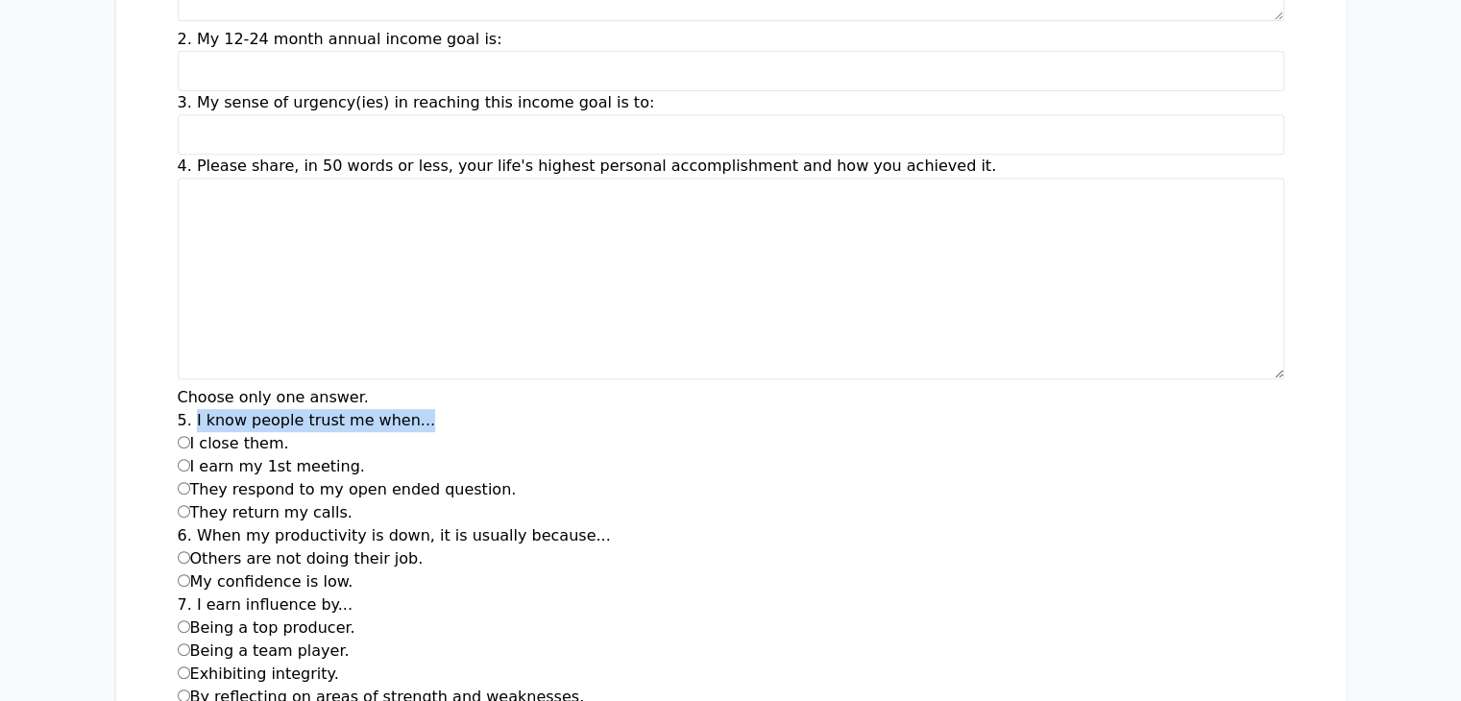
scroll to position [828, 0]
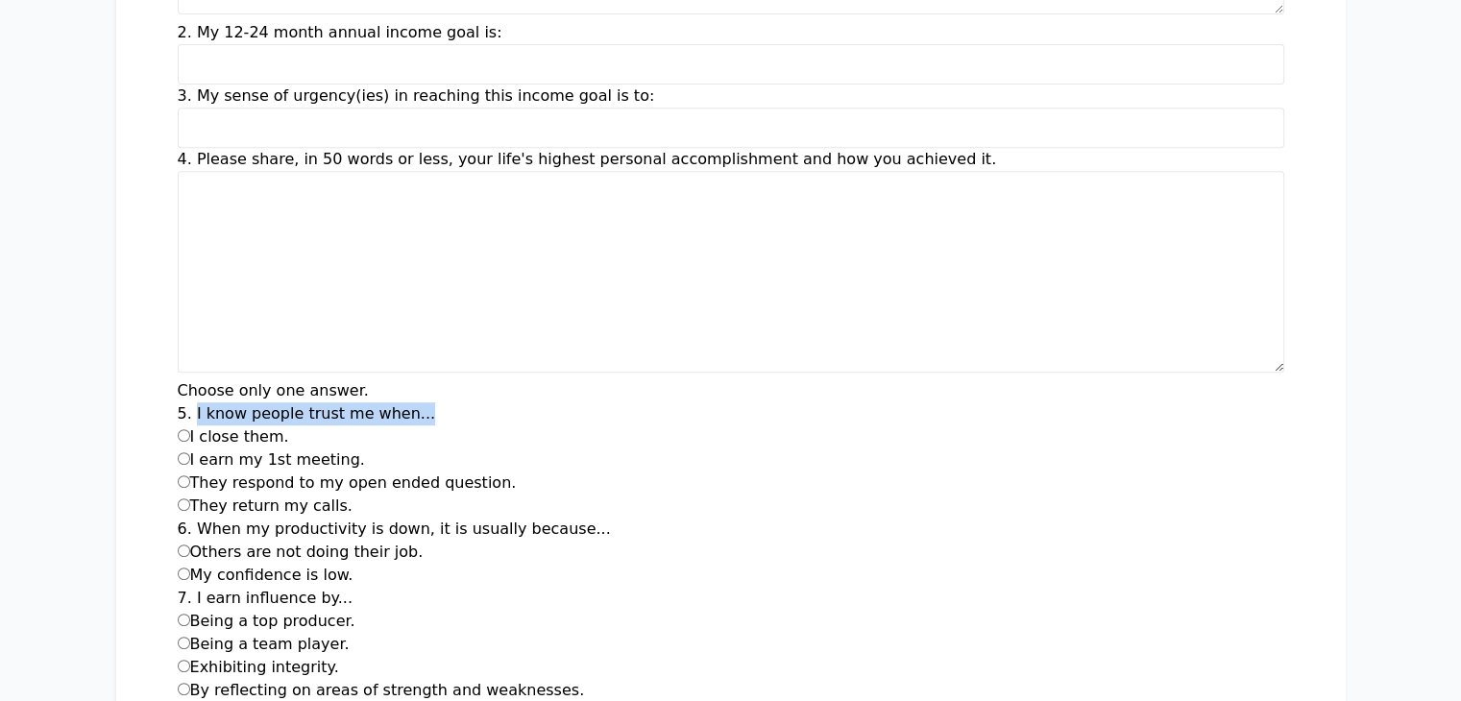
drag, startPoint x: 77, startPoint y: 408, endPoint x: 168, endPoint y: 402, distance: 91.5
click at [178, 426] on div "I close them." at bounding box center [731, 437] width 1107 height 23
copy label "I close them."
drag, startPoint x: 233, startPoint y: 428, endPoint x: 71, endPoint y: 423, distance: 162.5
click at [178, 449] on div "I earn my 1st meeting." at bounding box center [731, 460] width 1107 height 23
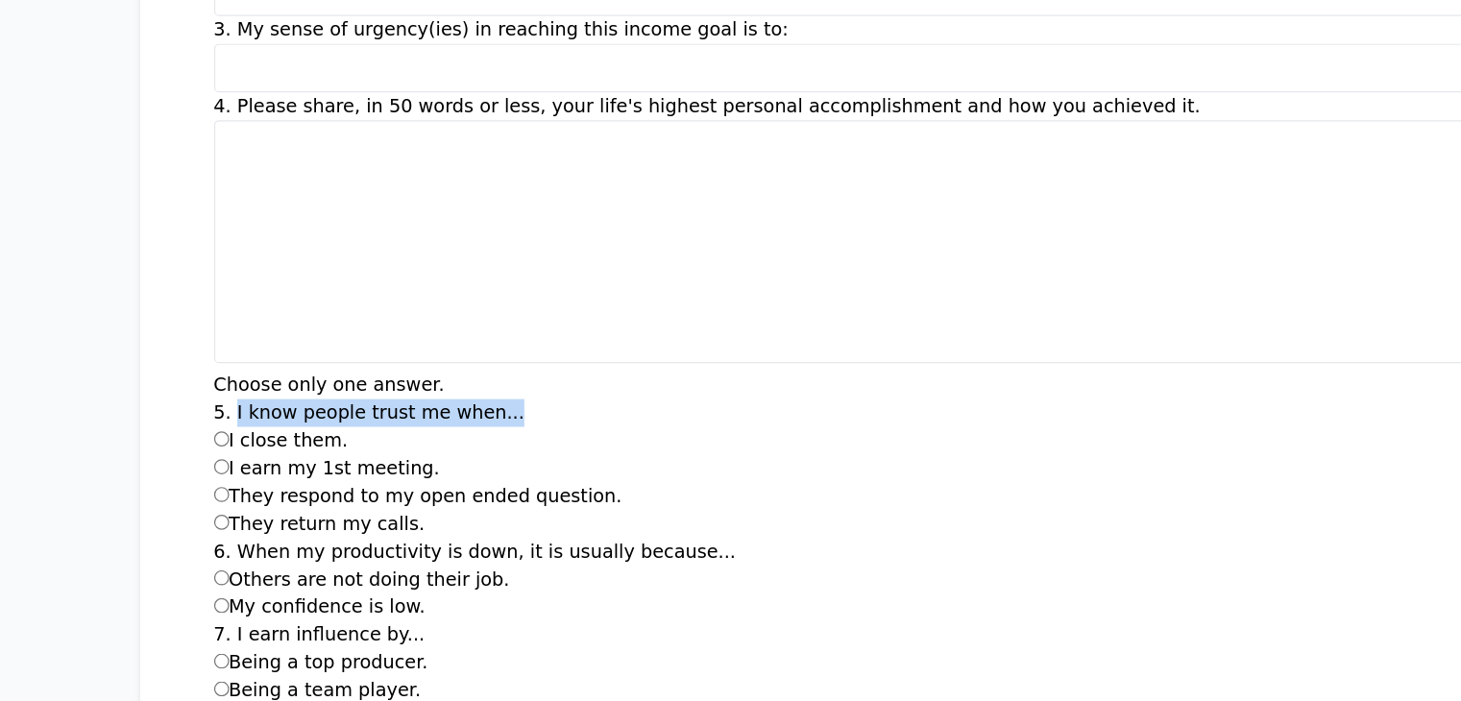
drag, startPoint x: 370, startPoint y: 455, endPoint x: 78, endPoint y: 454, distance: 292.1
click at [178, 472] on div "They respond to my open ended question." at bounding box center [731, 483] width 1107 height 23
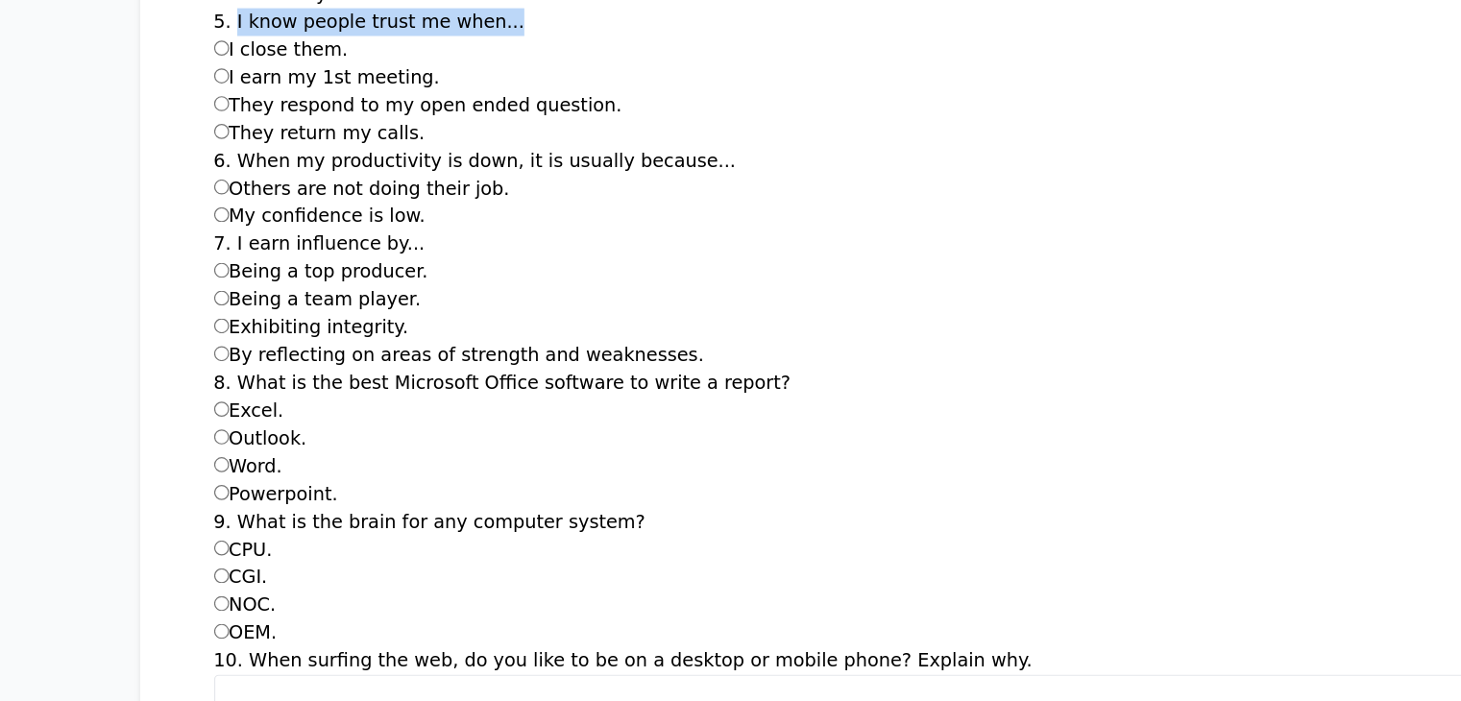
scroll to position [1189, 0]
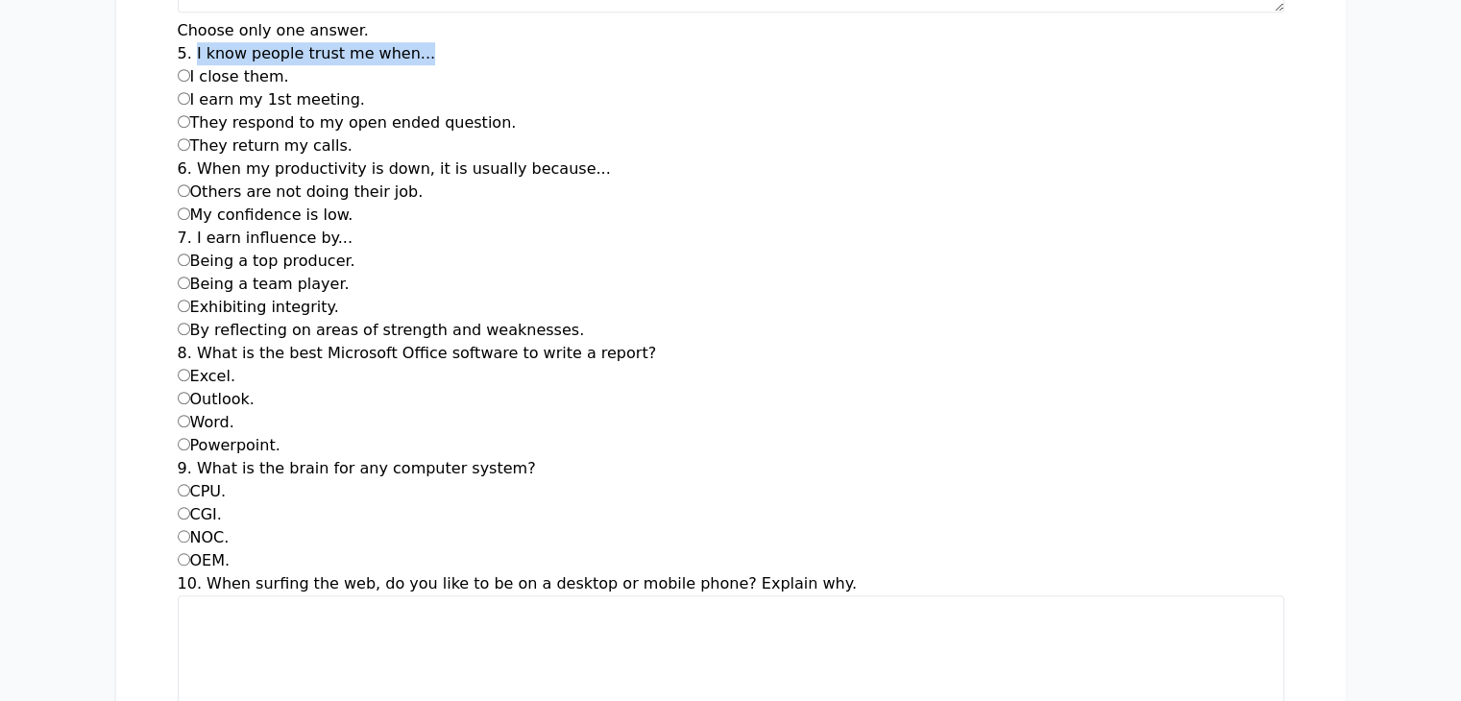
drag, startPoint x: 81, startPoint y: 119, endPoint x: 219, endPoint y: 120, distance: 138.4
click at [219, 135] on div "They return my calls." at bounding box center [731, 146] width 1107 height 23
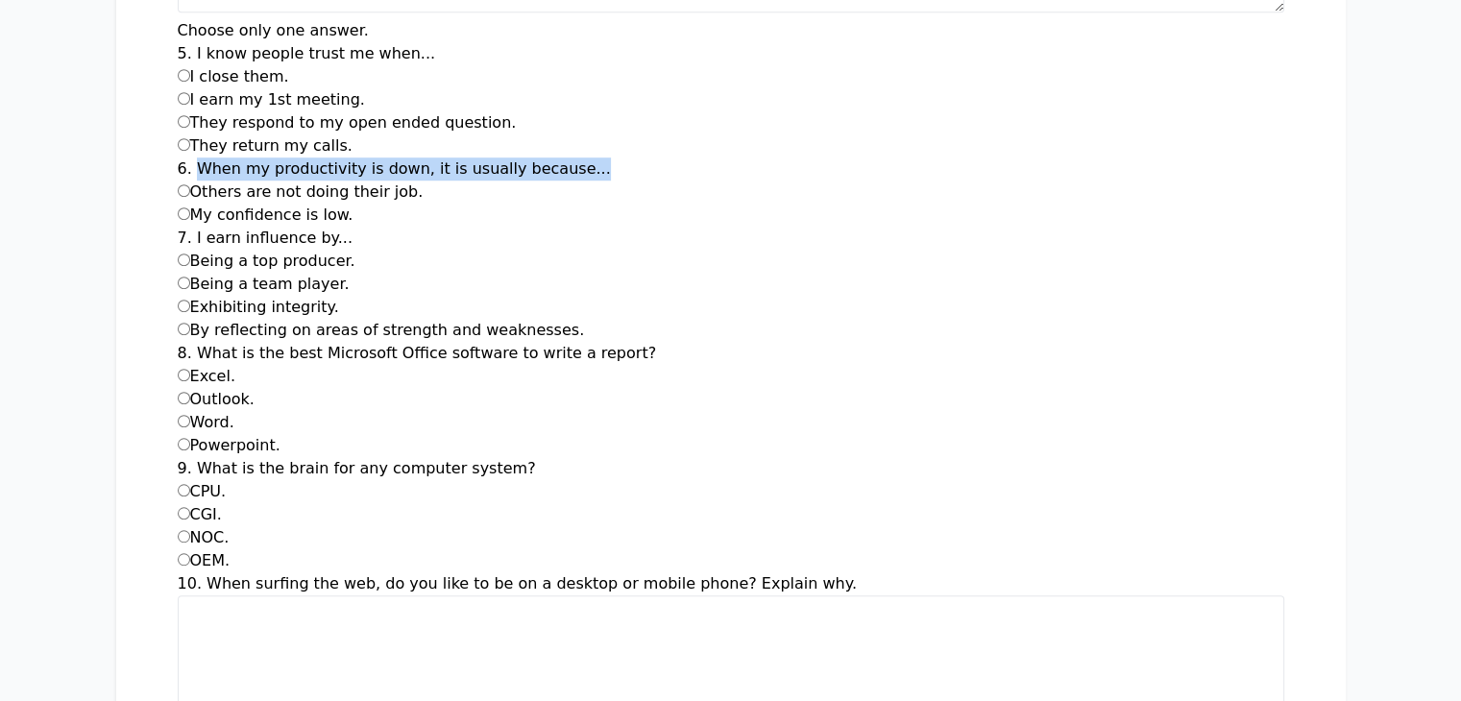
drag, startPoint x: 77, startPoint y: 135, endPoint x: 440, endPoint y: 137, distance: 363.2
click at [442, 158] on div "6. When my productivity is down, it is usually because... Others are not doing …" at bounding box center [731, 192] width 1107 height 69
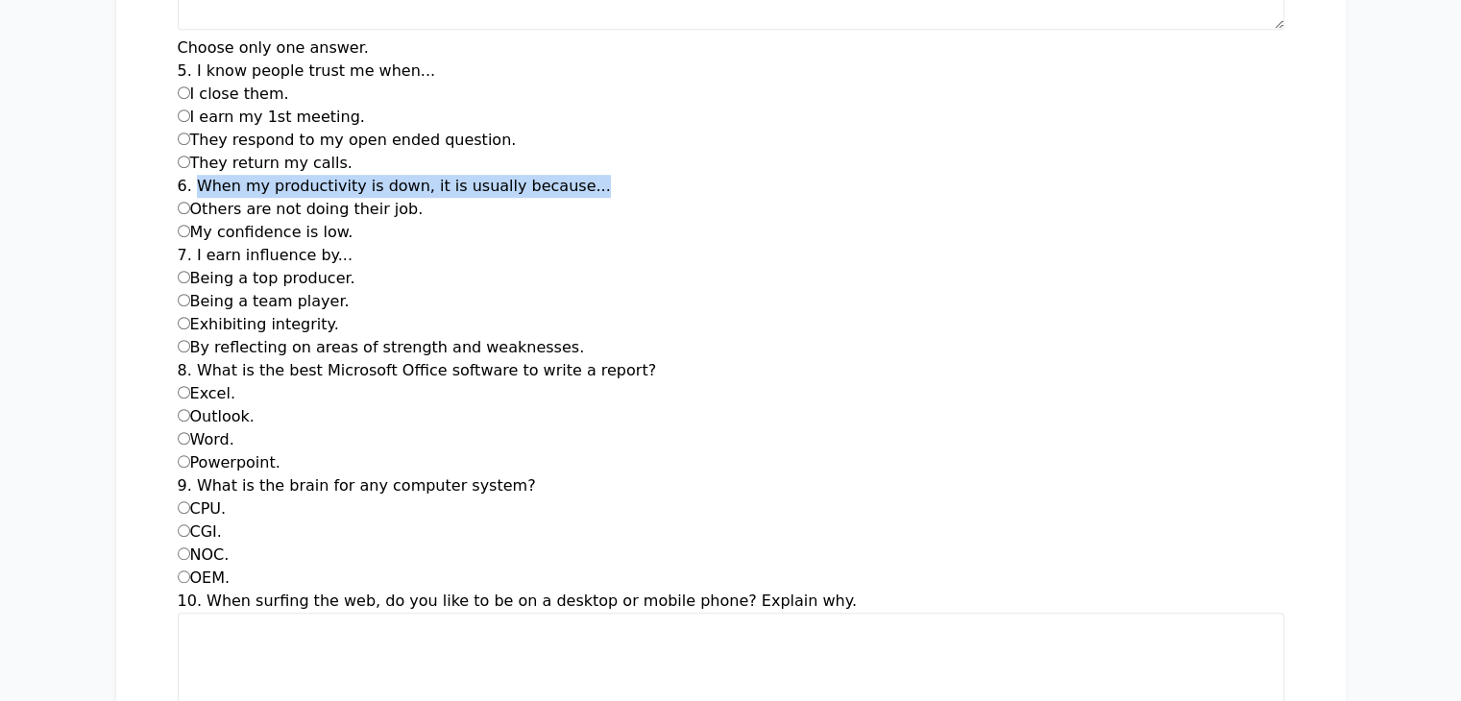
scroll to position [1172, 0]
drag, startPoint x: 284, startPoint y: 184, endPoint x: 81, endPoint y: 180, distance: 203.8
click at [178, 197] on div "Others are not doing their job." at bounding box center [731, 208] width 1107 height 23
drag, startPoint x: 236, startPoint y: 209, endPoint x: 80, endPoint y: 202, distance: 156.8
click at [178, 220] on div "My confidence is low." at bounding box center [731, 231] width 1107 height 23
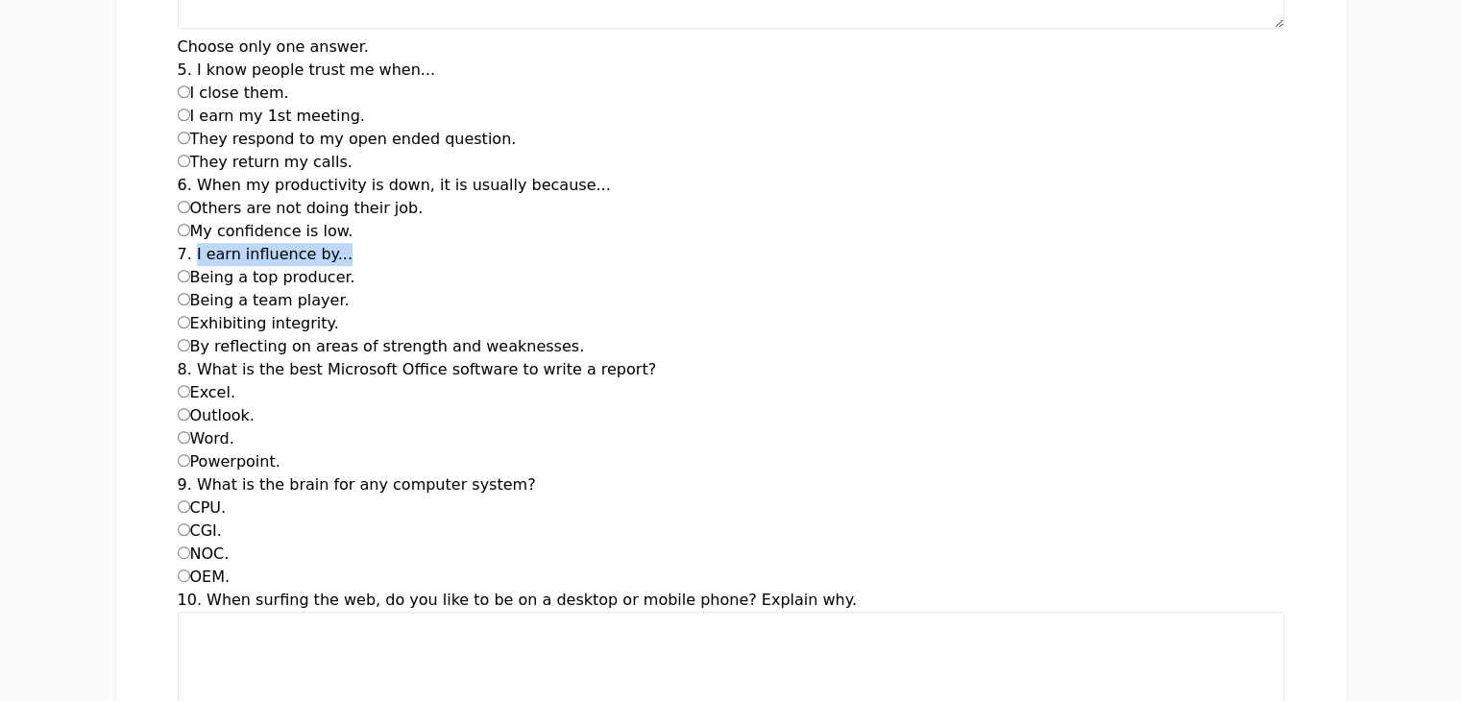
drag, startPoint x: 213, startPoint y: 226, endPoint x: 75, endPoint y: 226, distance: 138.4
click at [178, 243] on div "7. I earn influence by... Being a top producer. Being a team player. Exhibiting…" at bounding box center [731, 300] width 1107 height 115
drag, startPoint x: 229, startPoint y: 250, endPoint x: 82, endPoint y: 253, distance: 147.0
click at [178, 266] on div "Being a top producer." at bounding box center [731, 277] width 1107 height 23
drag, startPoint x: 221, startPoint y: 272, endPoint x: 78, endPoint y: 266, distance: 143.3
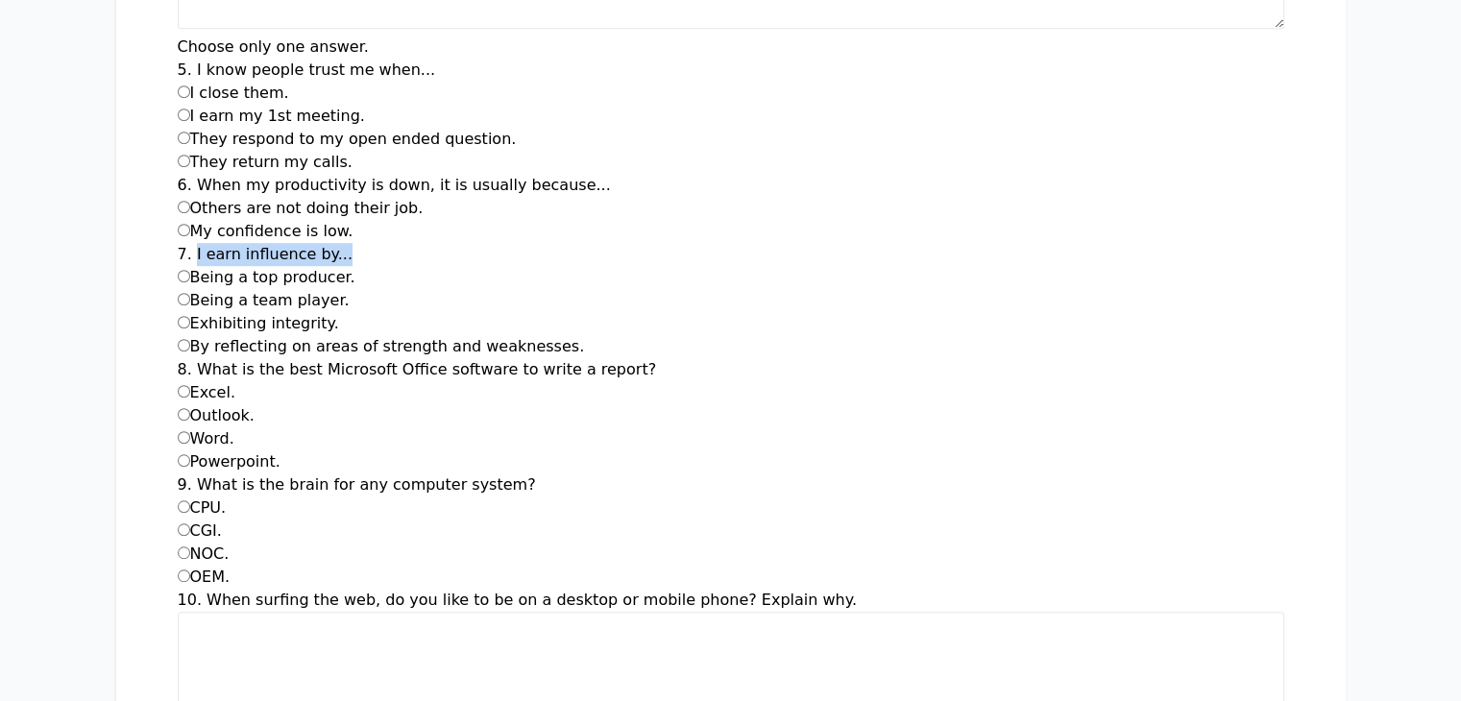
click at [178, 289] on div "Being a team player." at bounding box center [731, 300] width 1107 height 23
drag, startPoint x: 384, startPoint y: 320, endPoint x: 81, endPoint y: 324, distance: 303.6
click at [178, 335] on div "By reflecting on areas of strength and weaknesses." at bounding box center [731, 346] width 1107 height 23
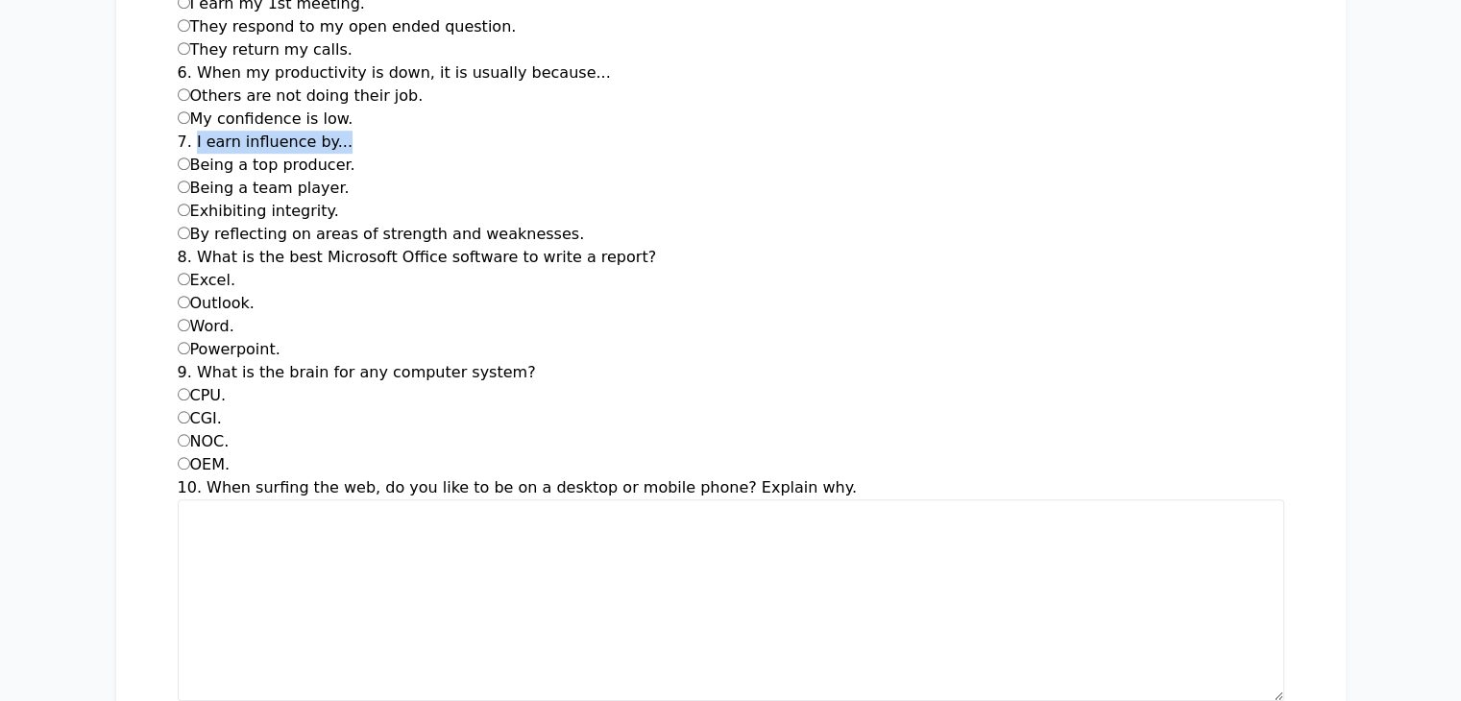
scroll to position [1286, 0]
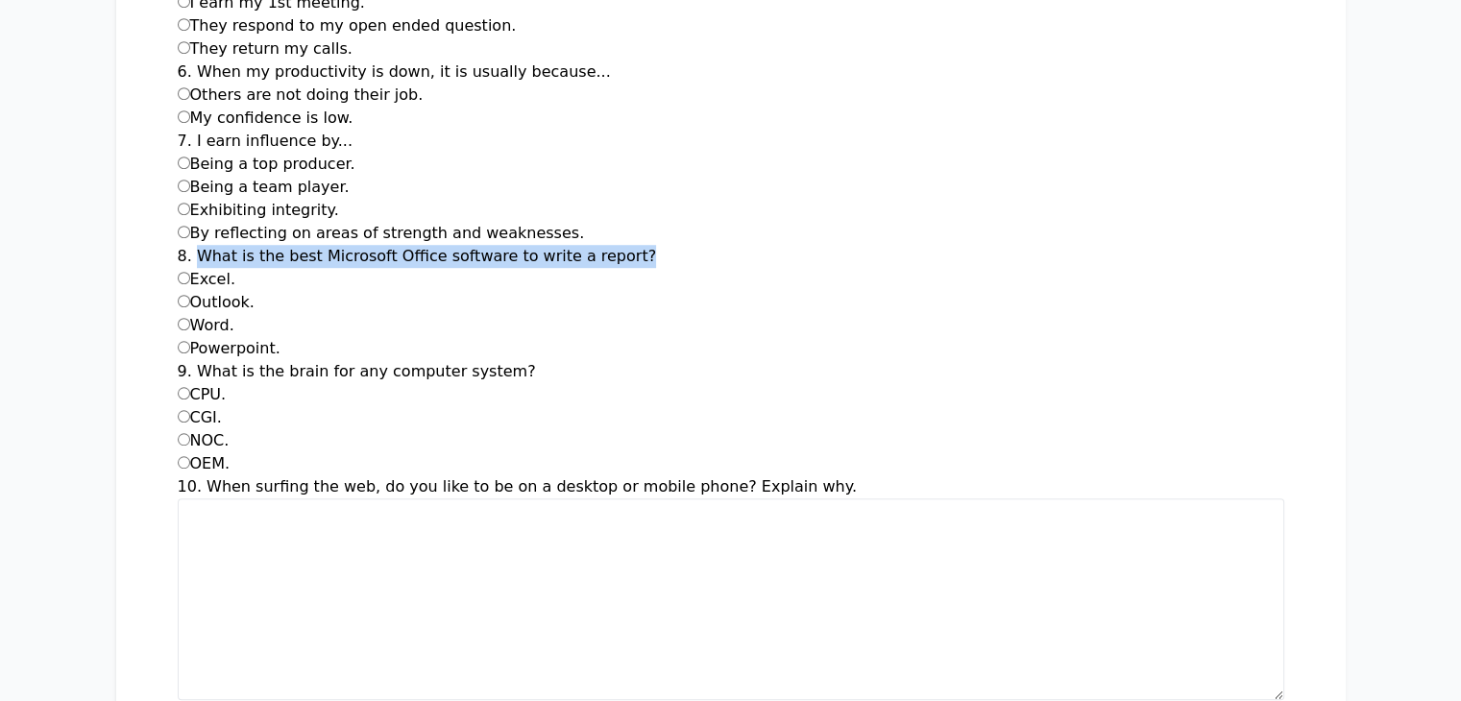
drag, startPoint x: 79, startPoint y: 228, endPoint x: 512, endPoint y: 229, distance: 433.3
click at [512, 245] on div "8. What is the best Microsoft Office software to write a report? Excel. Outlook…" at bounding box center [731, 302] width 1107 height 115
drag, startPoint x: 113, startPoint y: 252, endPoint x: 78, endPoint y: 254, distance: 35.6
click at [178, 270] on label "Excel." at bounding box center [207, 279] width 58 height 18
click at [178, 291] on div "Outlook." at bounding box center [731, 302] width 1107 height 23
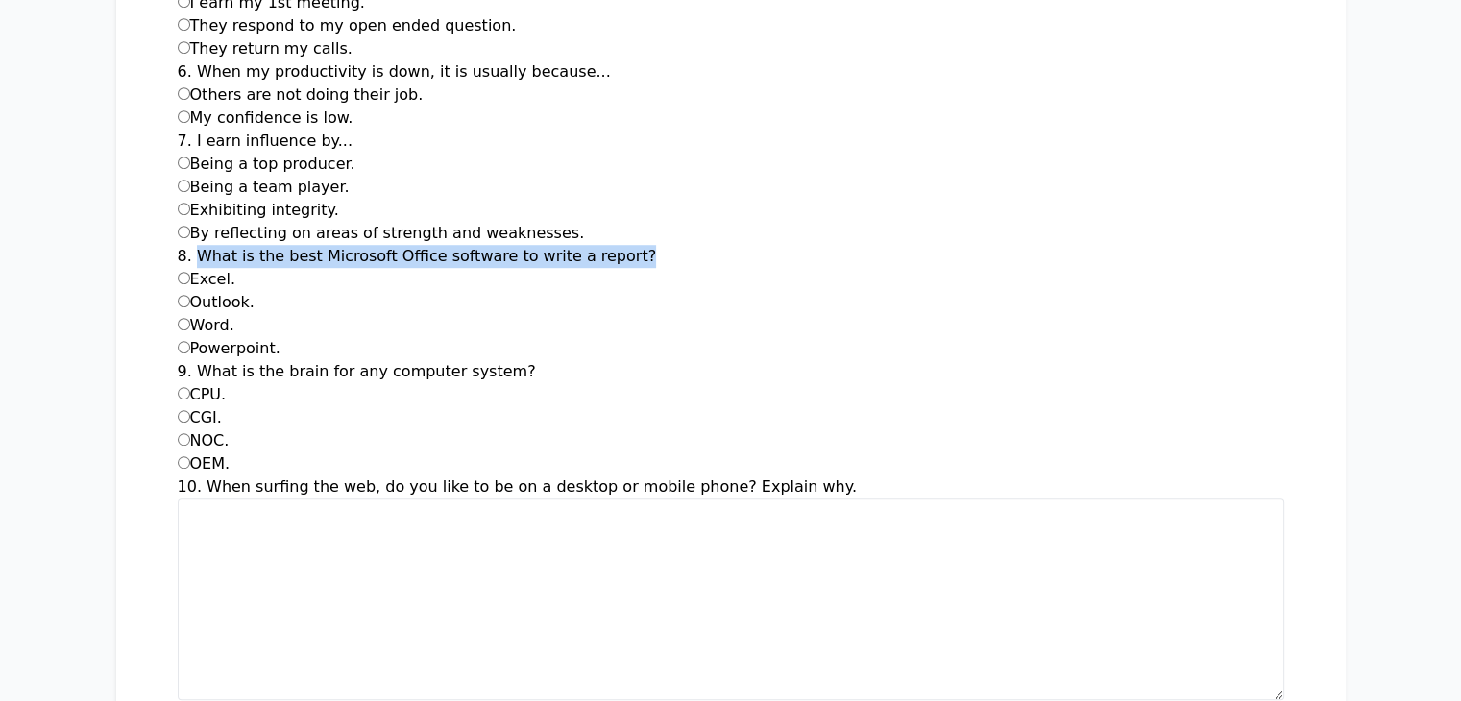
drag, startPoint x: 122, startPoint y: 297, endPoint x: 83, endPoint y: 296, distance: 39.4
click at [178, 314] on div "Word." at bounding box center [731, 325] width 1107 height 23
drag, startPoint x: 163, startPoint y: 324, endPoint x: 81, endPoint y: 328, distance: 82.7
click at [178, 337] on div "Powerpoint." at bounding box center [731, 348] width 1107 height 23
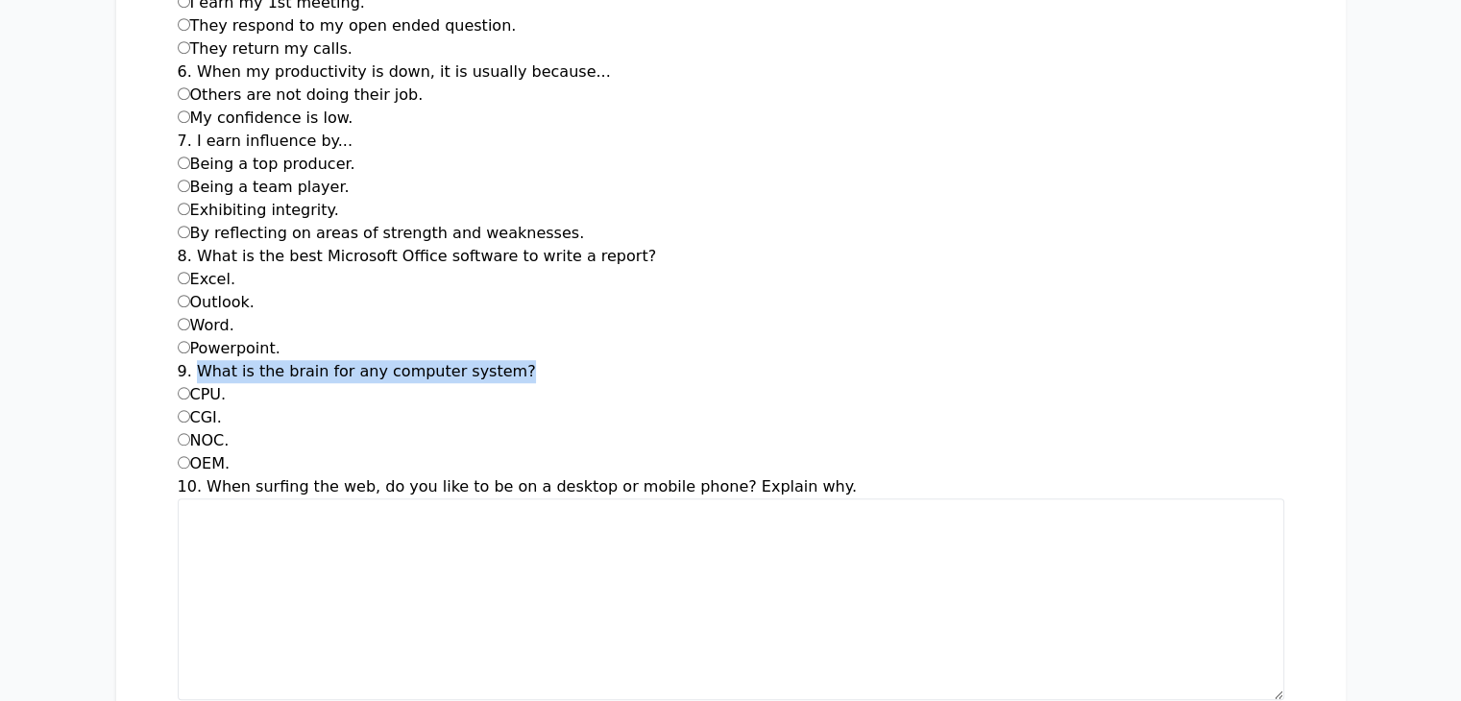
drag, startPoint x: 378, startPoint y: 341, endPoint x: 82, endPoint y: 339, distance: 295.9
click at [178, 360] on div "9. What is the brain for any computer system? CPU. CGI. NOC. OEM." at bounding box center [731, 417] width 1107 height 115
drag, startPoint x: 116, startPoint y: 369, endPoint x: 83, endPoint y: 368, distance: 33.6
click at [178, 383] on div "CPU." at bounding box center [731, 394] width 1107 height 23
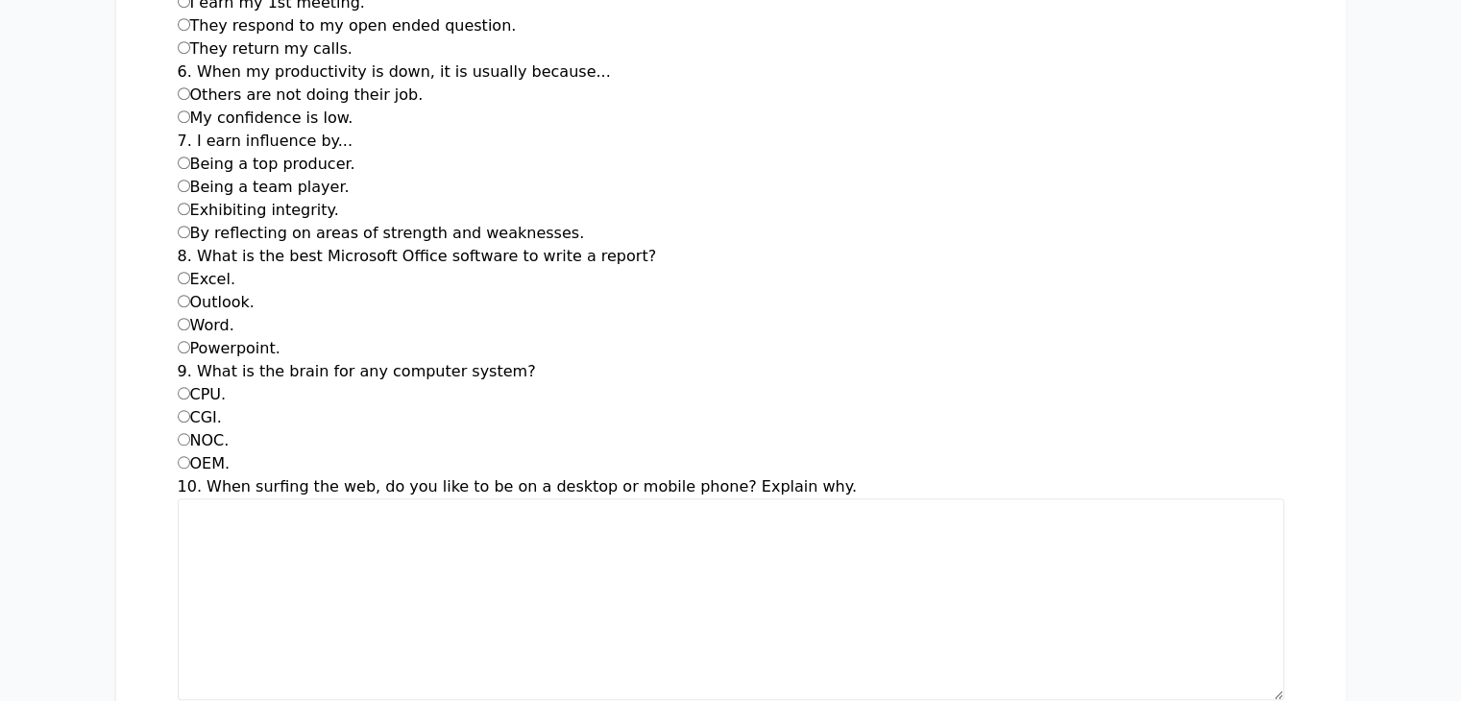
click at [178, 429] on div "NOC." at bounding box center [731, 440] width 1107 height 23
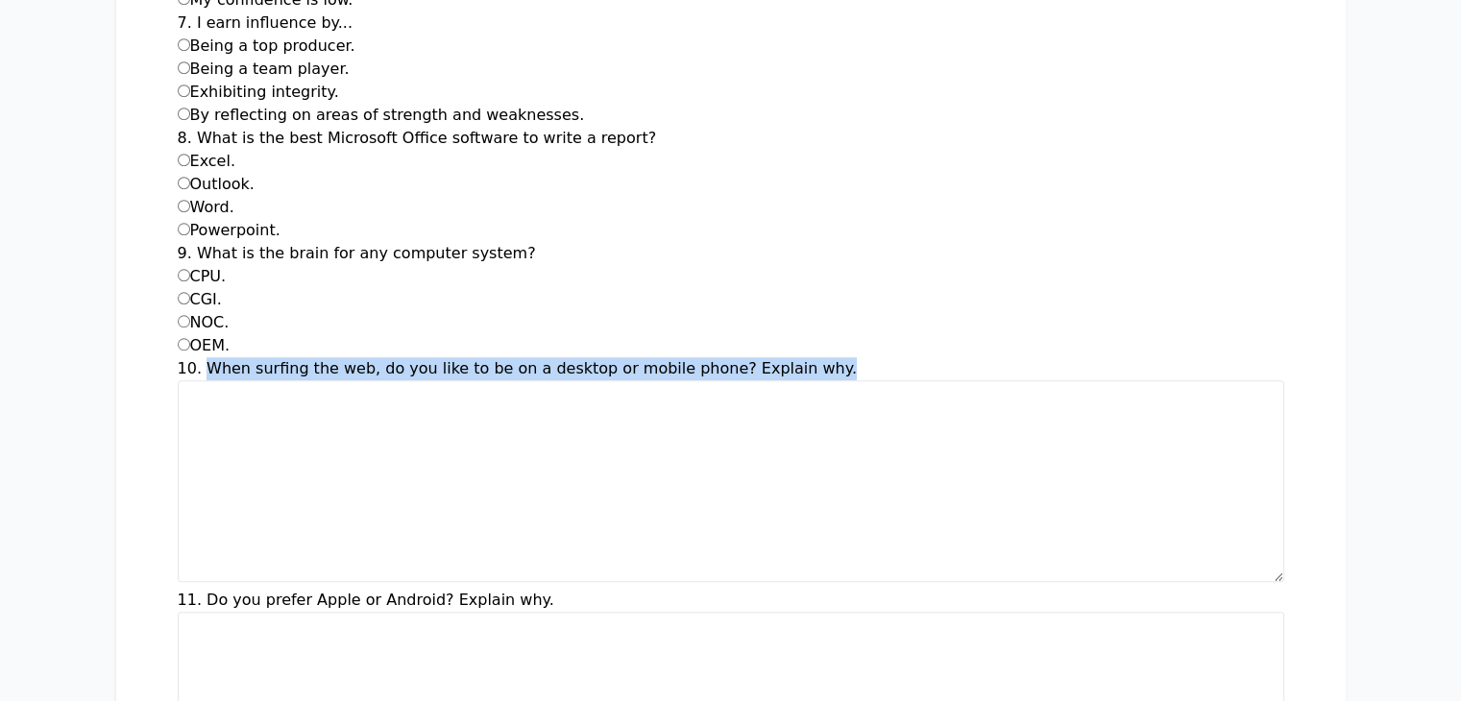
drag, startPoint x: 86, startPoint y: 344, endPoint x: 682, endPoint y: 336, distance: 595.8
click at [682, 357] on div "10. When surfing the web, do you like to be on a desktop or mobile phone? Expla…" at bounding box center [731, 473] width 1107 height 232
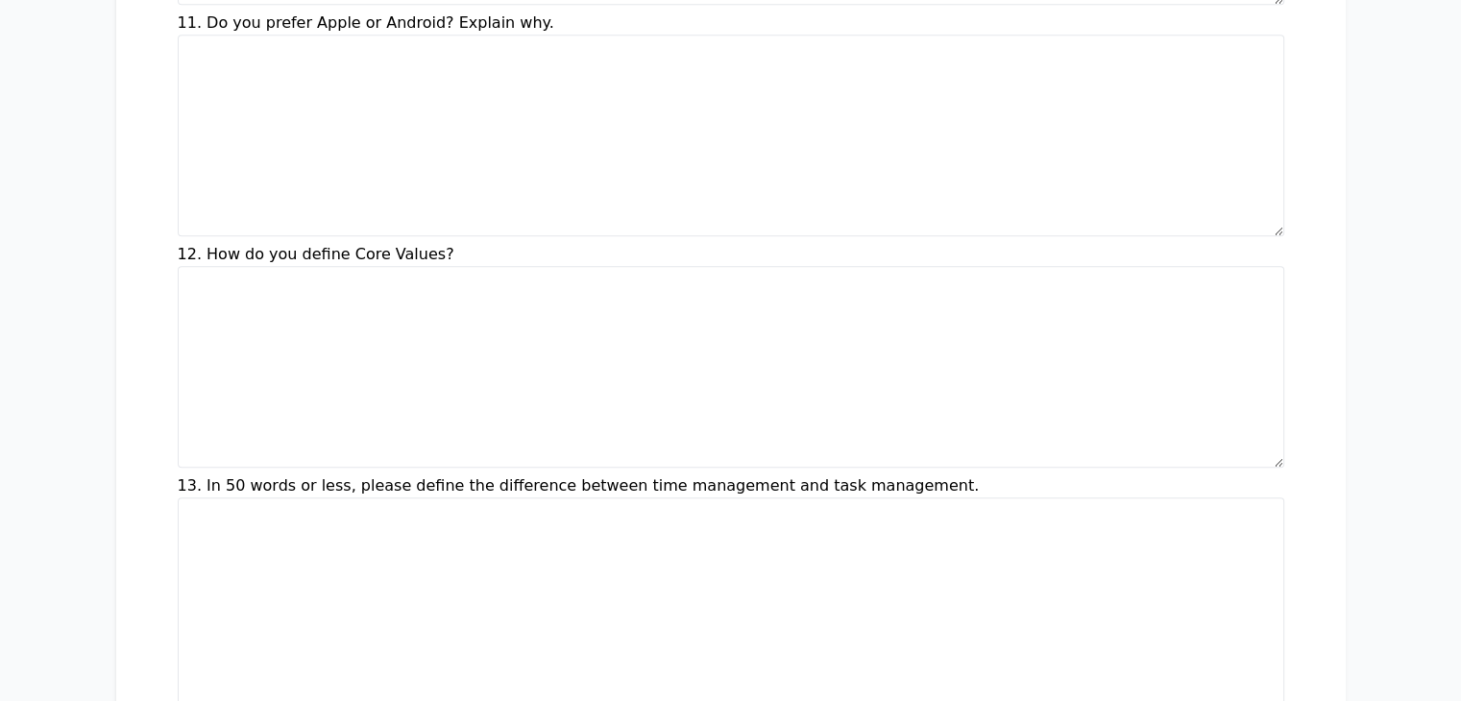
scroll to position [1941, 0]
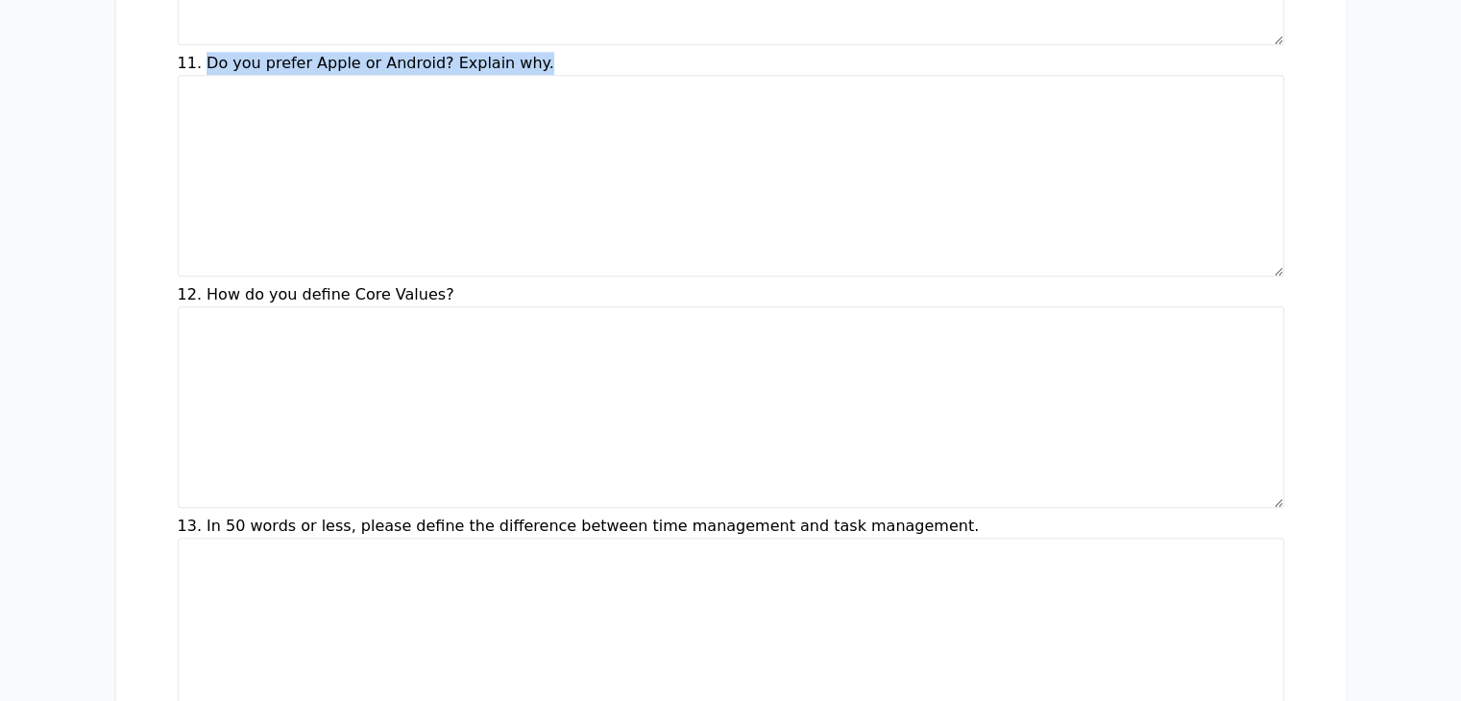
drag, startPoint x: 88, startPoint y: 30, endPoint x: 425, endPoint y: 32, distance: 336.3
click at [425, 52] on div "11. Do you prefer Apple or Android? Explain why." at bounding box center [731, 168] width 1107 height 232
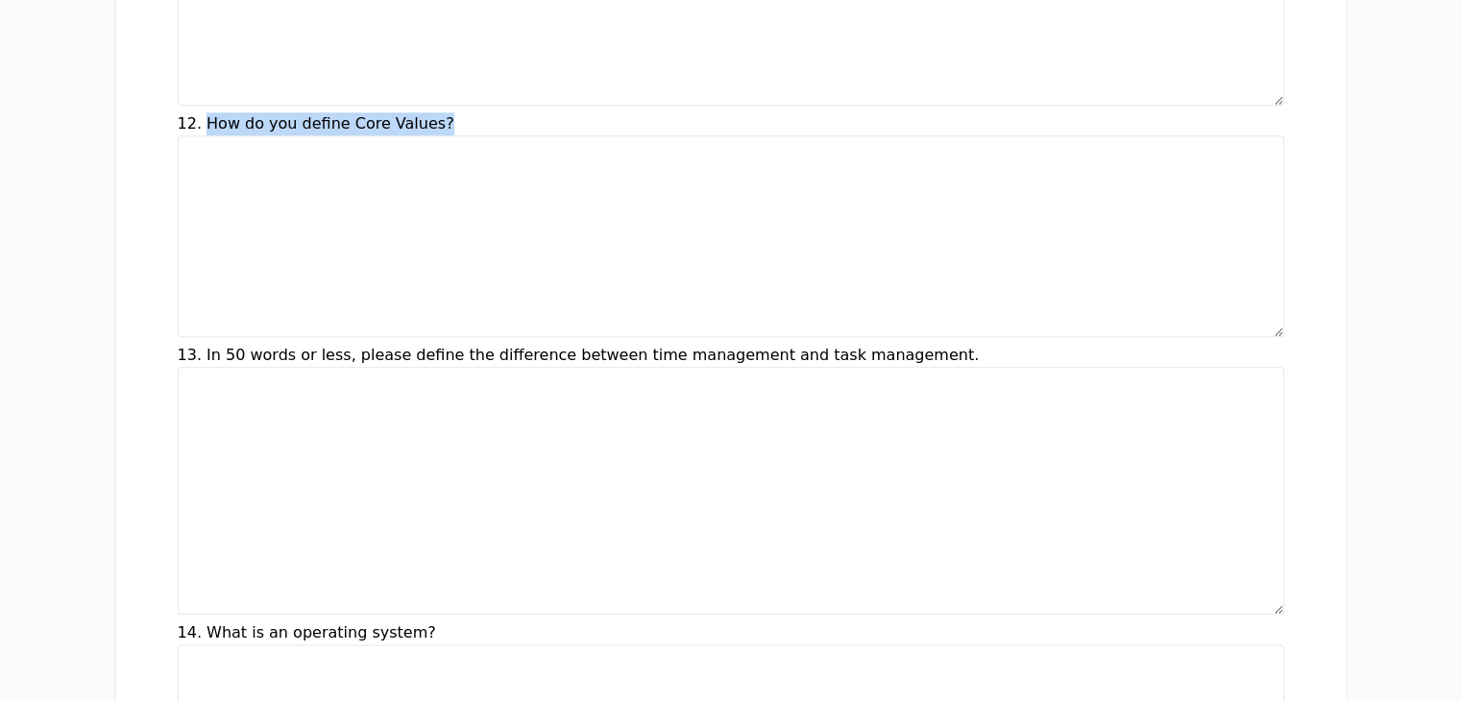
drag, startPoint x: 86, startPoint y: 89, endPoint x: 327, endPoint y: 98, distance: 241.3
click at [327, 112] on div "12. How do you define Core Values?" at bounding box center [731, 228] width 1107 height 232
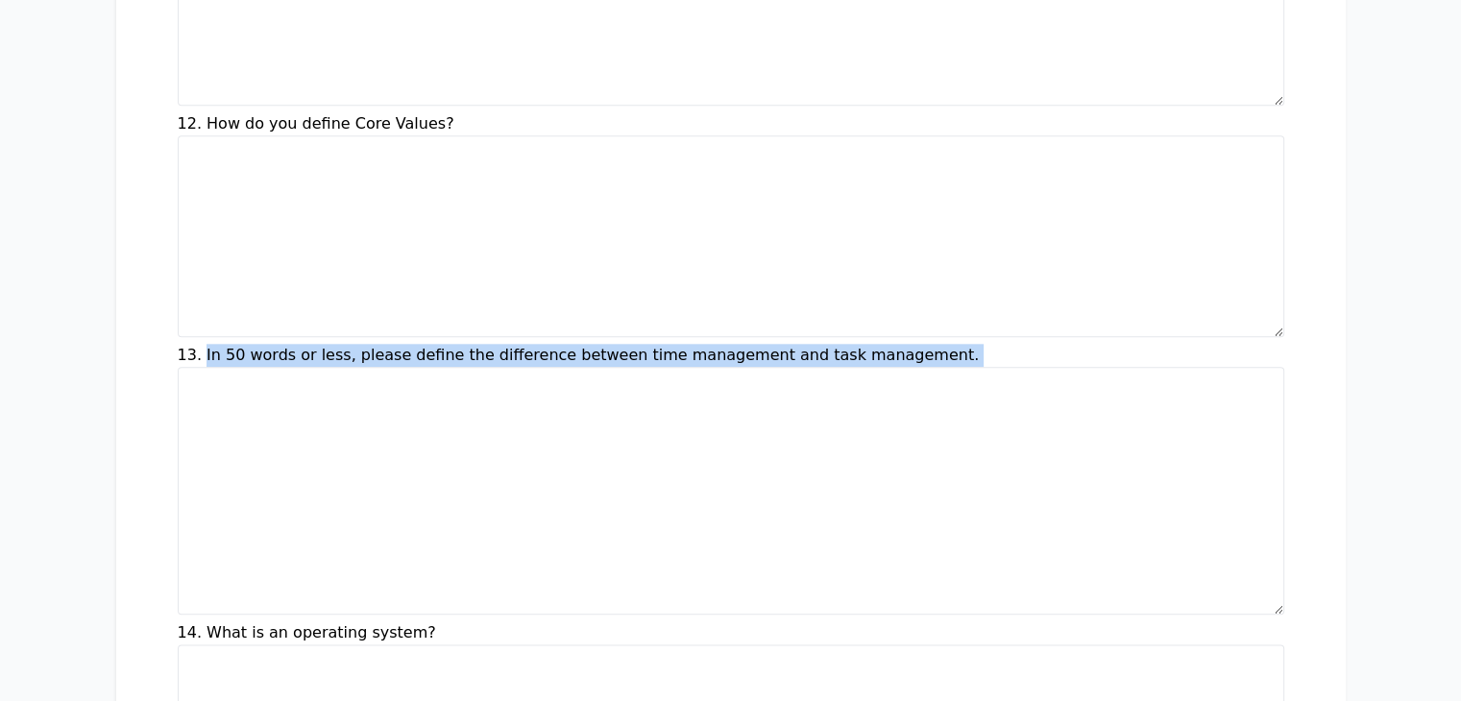
drag, startPoint x: 87, startPoint y: 326, endPoint x: 699, endPoint y: 344, distance: 612.3
click at [699, 344] on div "13. In 50 words or less, please define the difference between time management a…" at bounding box center [731, 483] width 1107 height 278
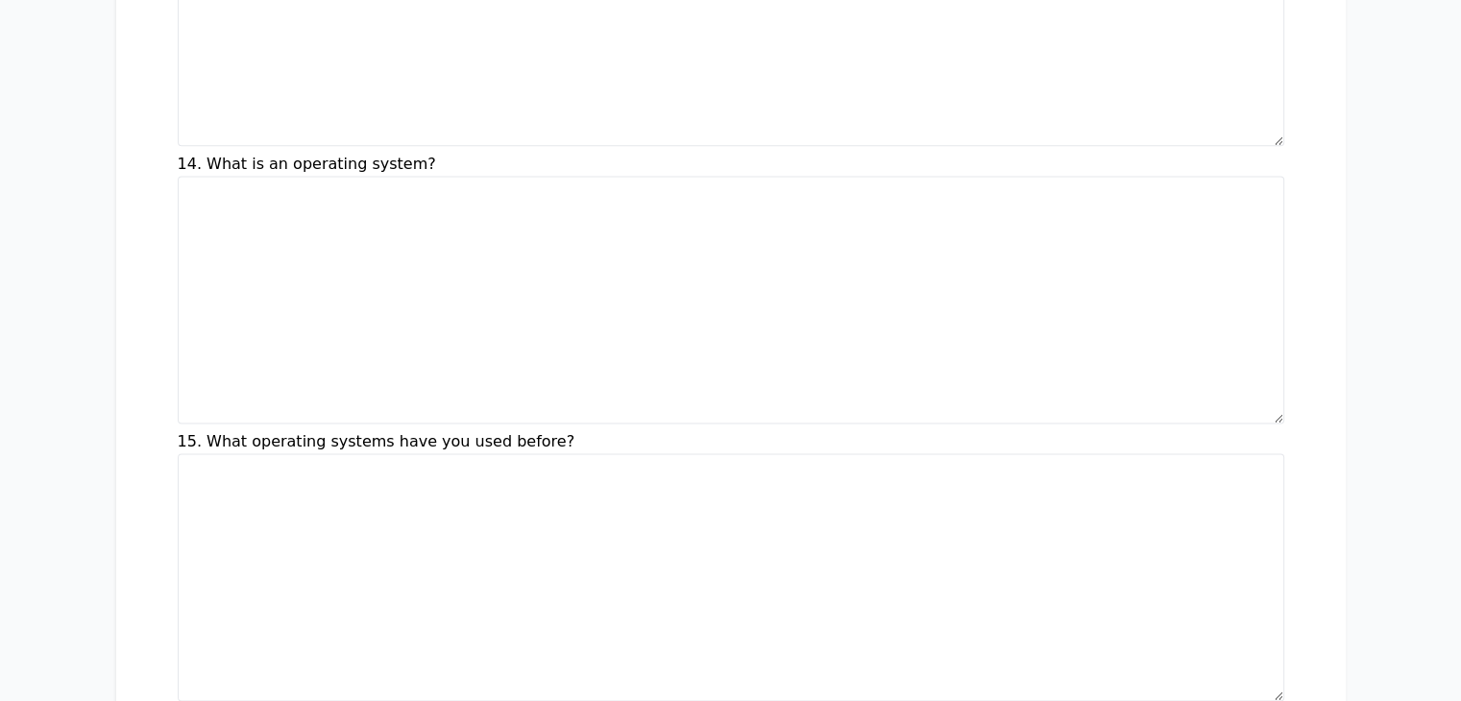
scroll to position [2587, 0]
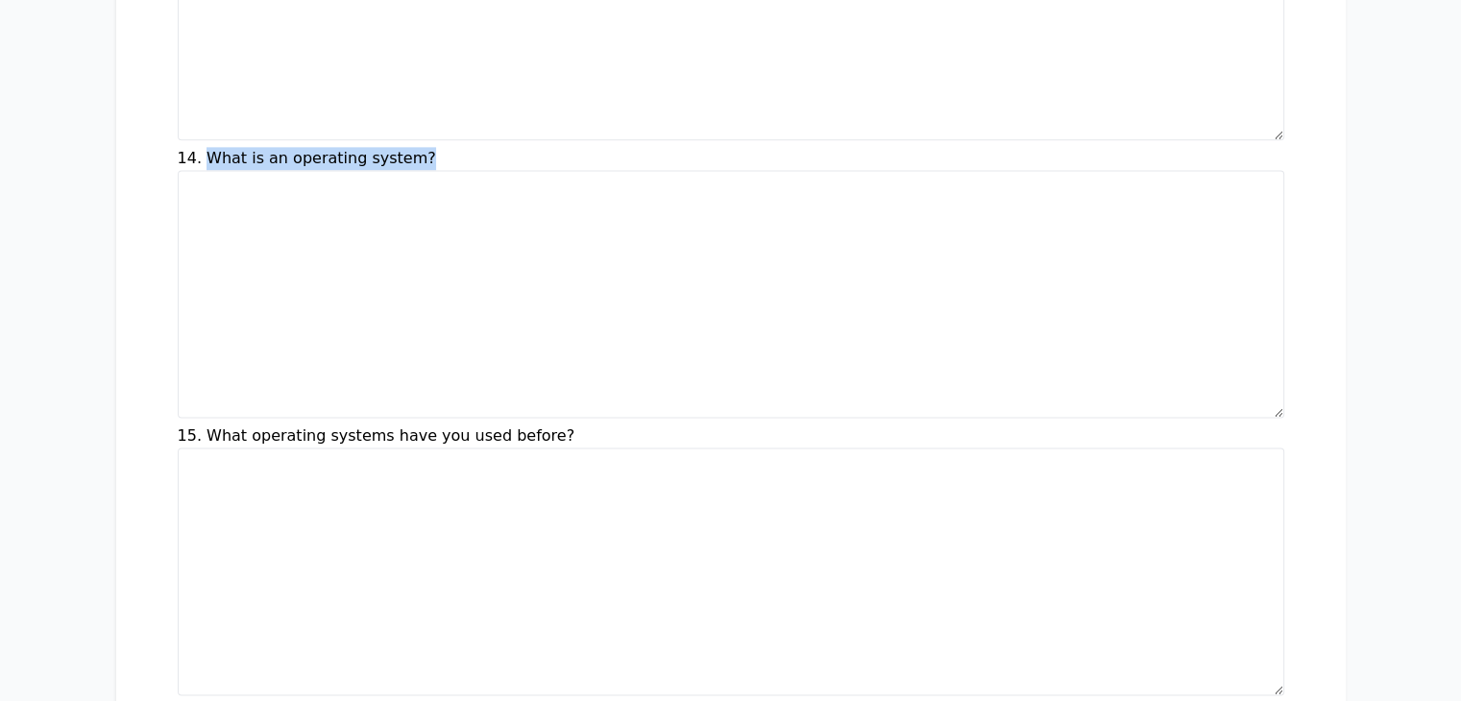
drag, startPoint x: 86, startPoint y: 124, endPoint x: 354, endPoint y: 112, distance: 267.4
click at [354, 147] on div "14. What is an operating system?" at bounding box center [731, 286] width 1107 height 278
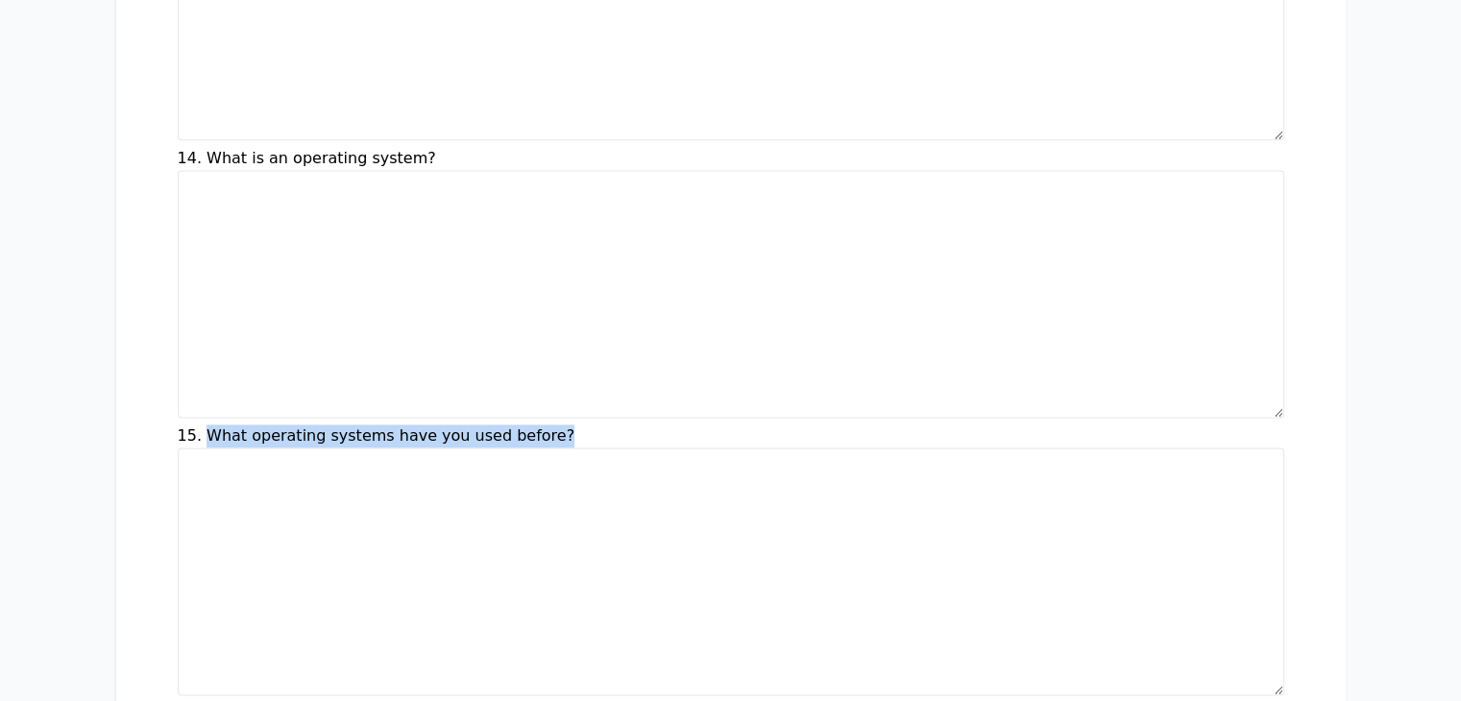
drag, startPoint x: 86, startPoint y: 394, endPoint x: 414, endPoint y: 404, distance: 328.7
click at [414, 425] on div "15. What operating systems have you used before?" at bounding box center [731, 564] width 1107 height 278
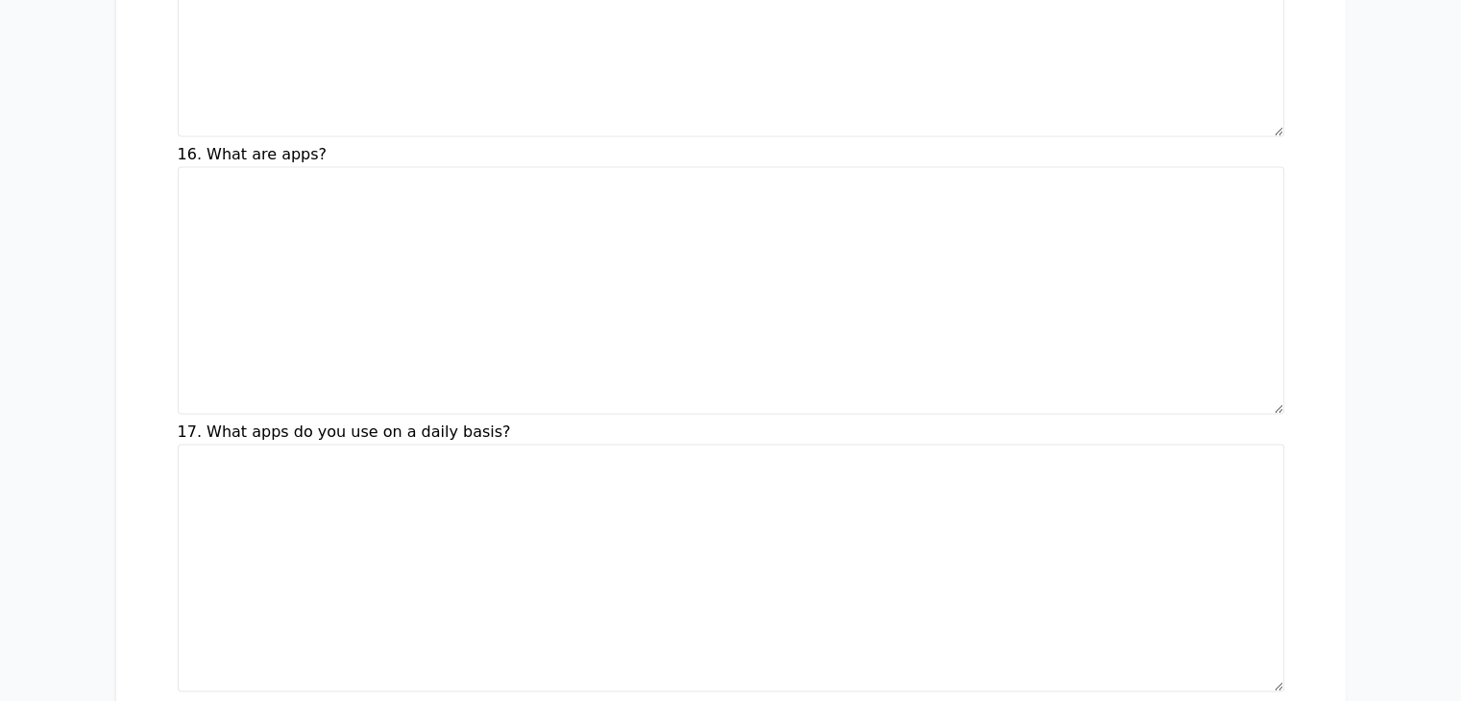
scroll to position [3145, 0]
drag, startPoint x: 89, startPoint y: 120, endPoint x: 214, endPoint y: 120, distance: 124.9
click at [214, 144] on div "16. What are apps?" at bounding box center [731, 283] width 1107 height 278
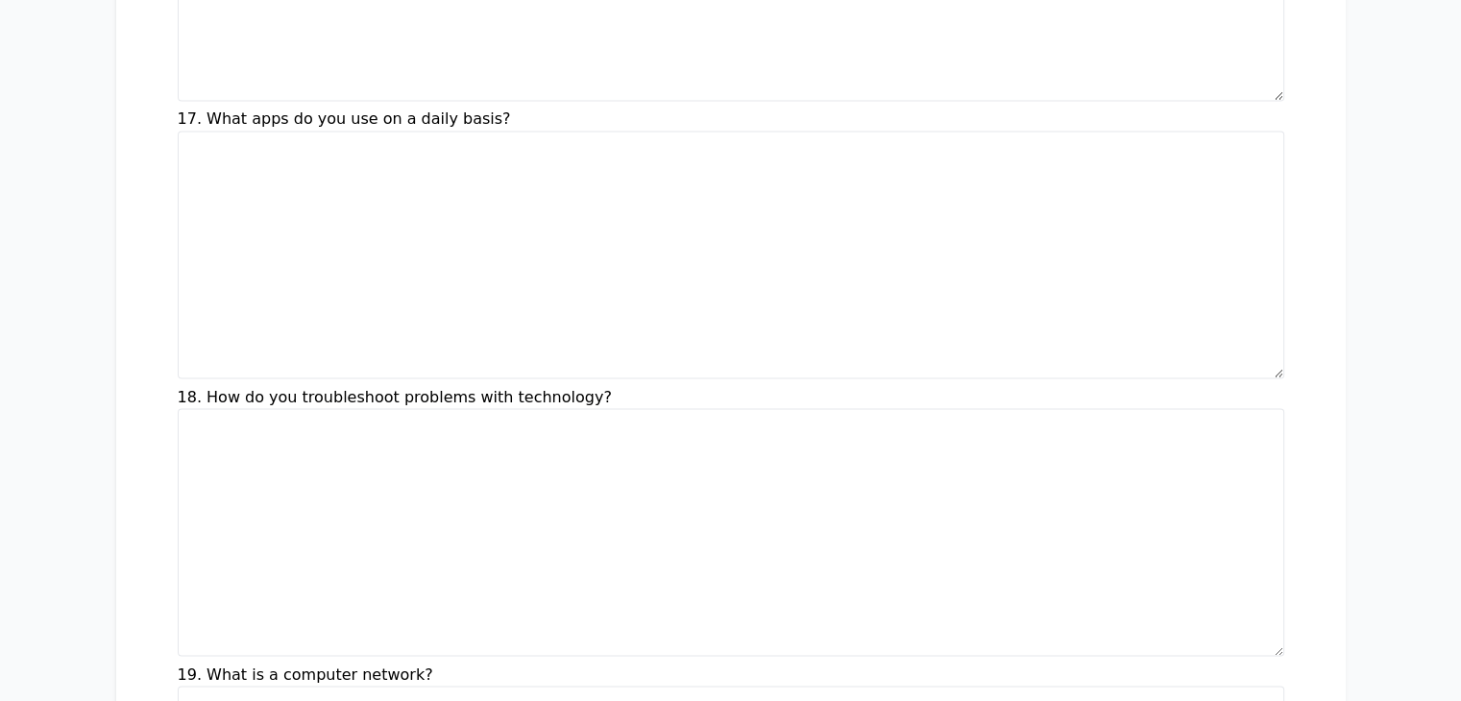
scroll to position [3479, 0]
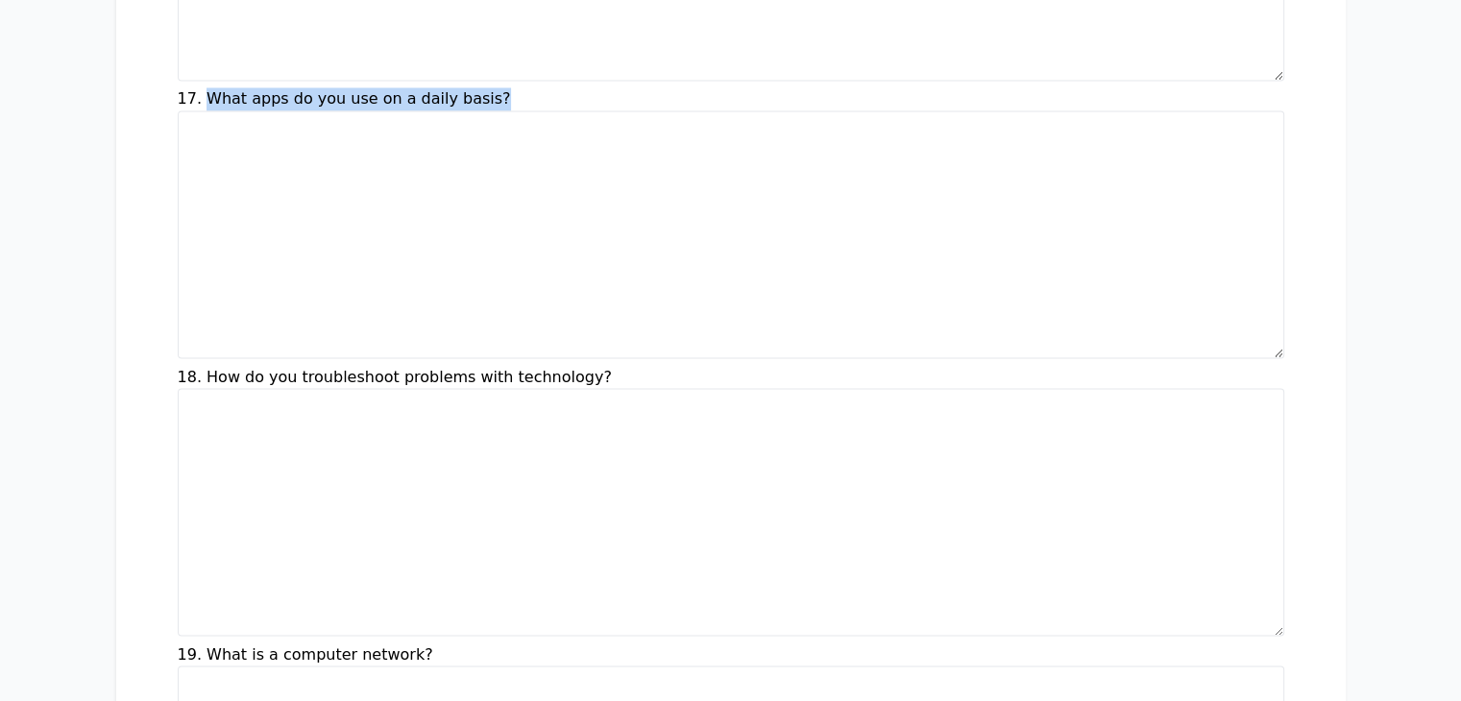
drag, startPoint x: 85, startPoint y: 51, endPoint x: 354, endPoint y: 68, distance: 269.6
click at [354, 87] on div "17. What apps do you use on a daily basis?" at bounding box center [731, 226] width 1107 height 278
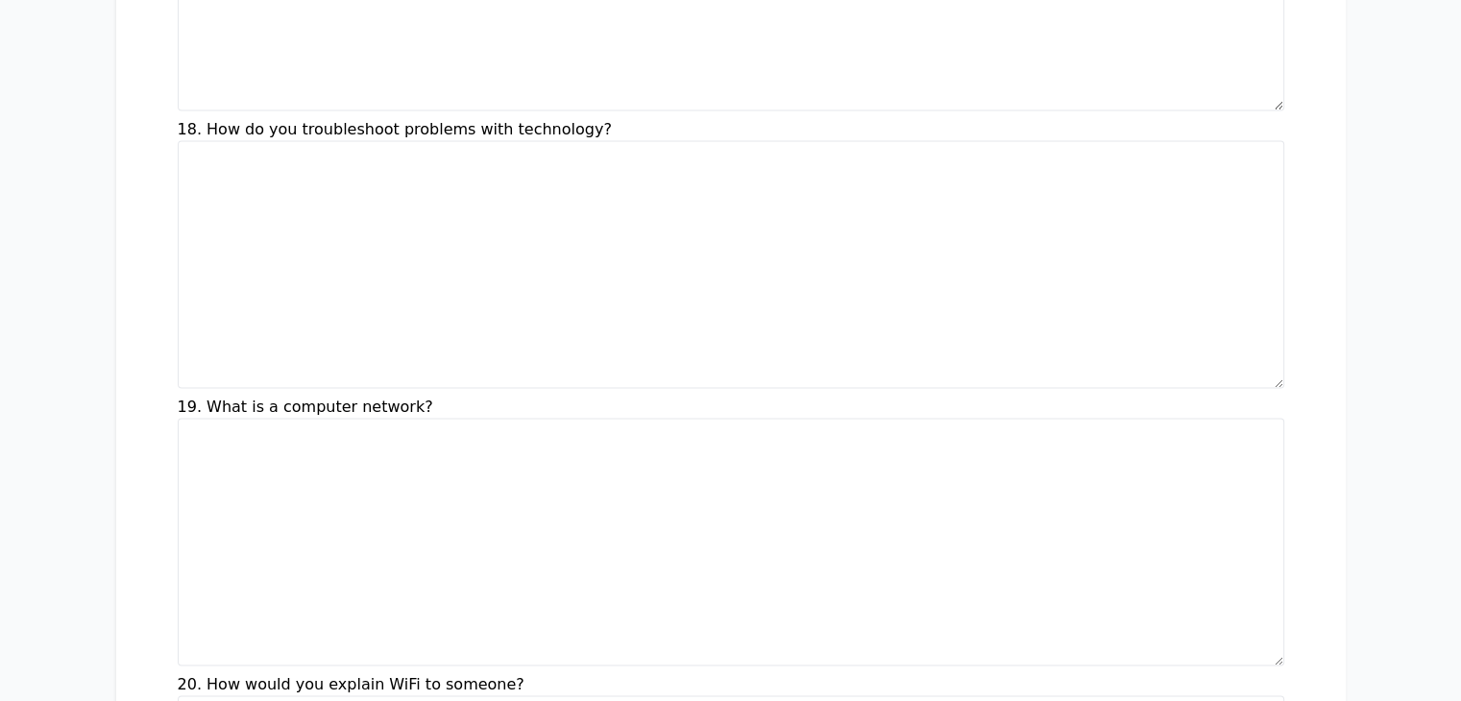
scroll to position [3725, 0]
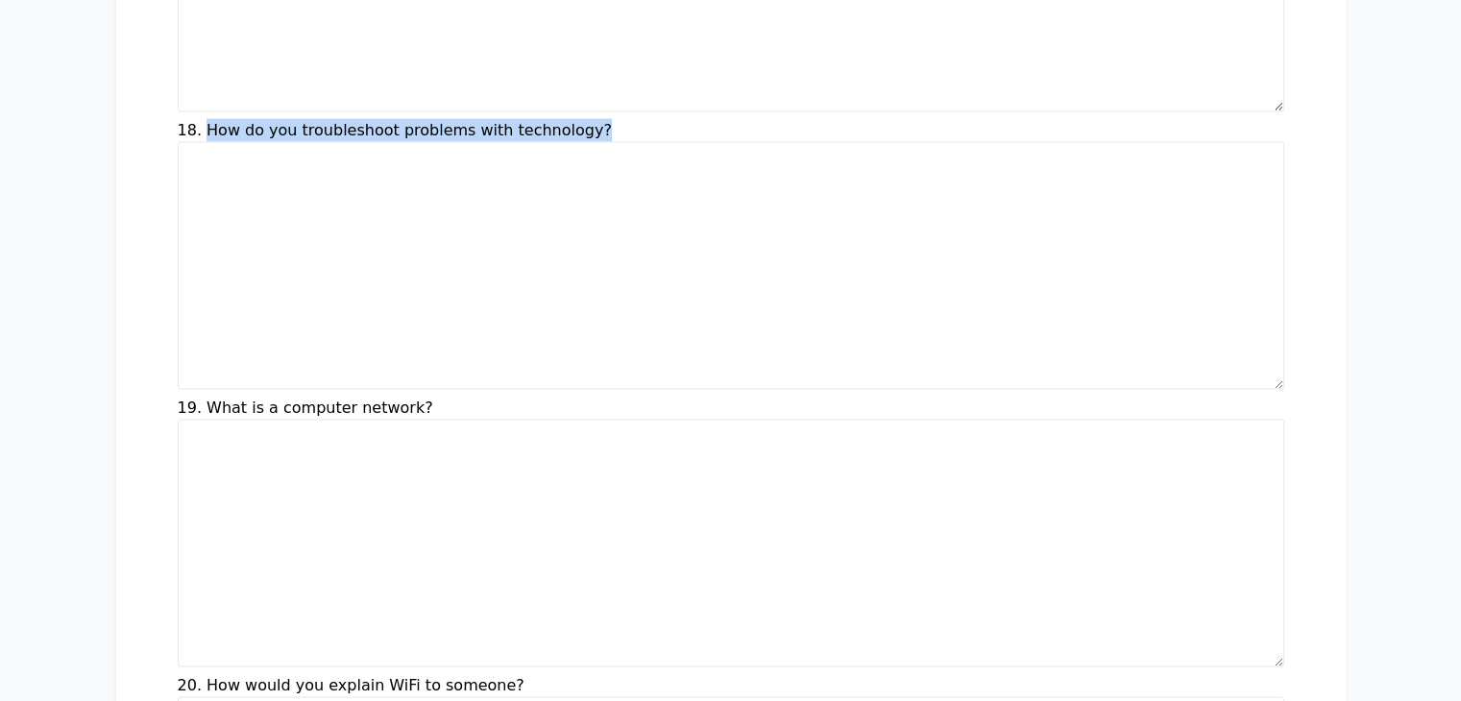
drag, startPoint x: 85, startPoint y: 83, endPoint x: 471, endPoint y: 89, distance: 386.3
click at [471, 119] on div "18. How do you troubleshoot problems with technology?" at bounding box center [731, 258] width 1107 height 278
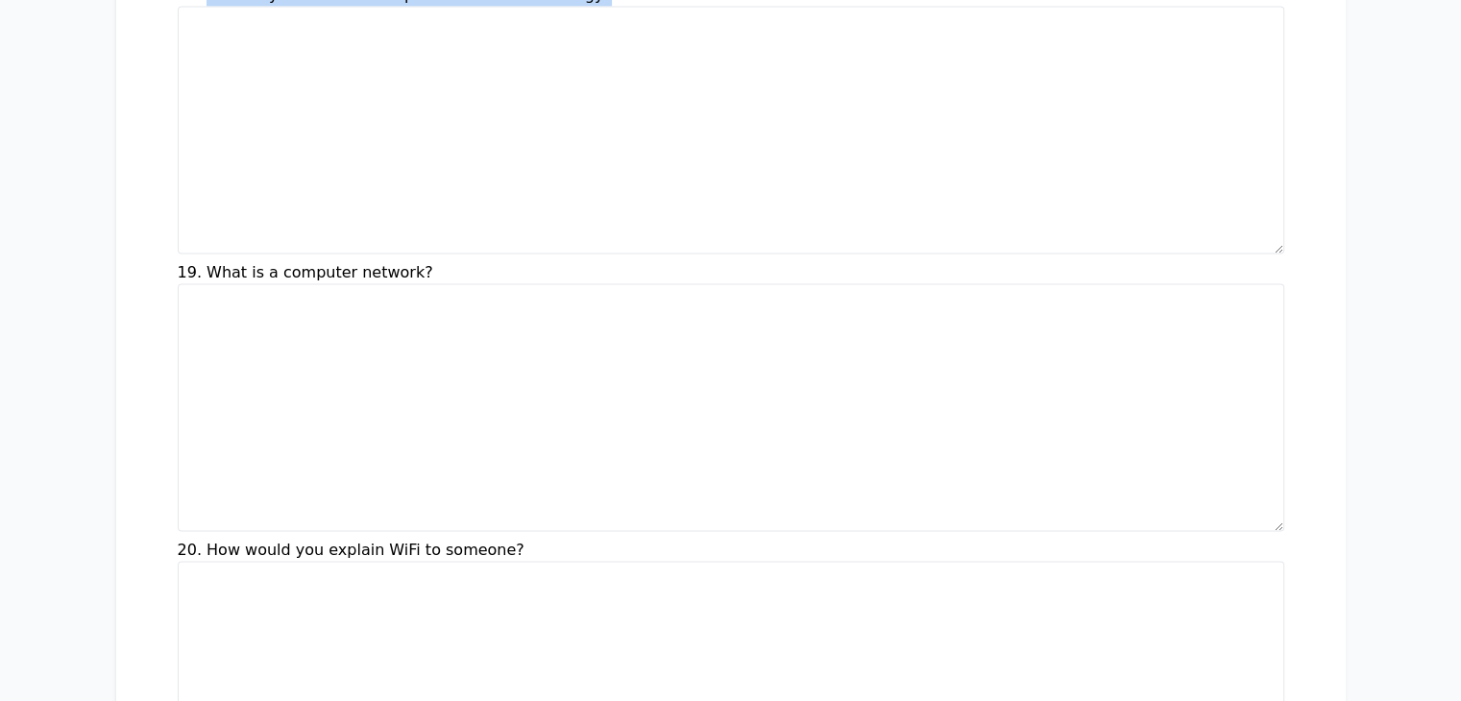
scroll to position [3871, 0]
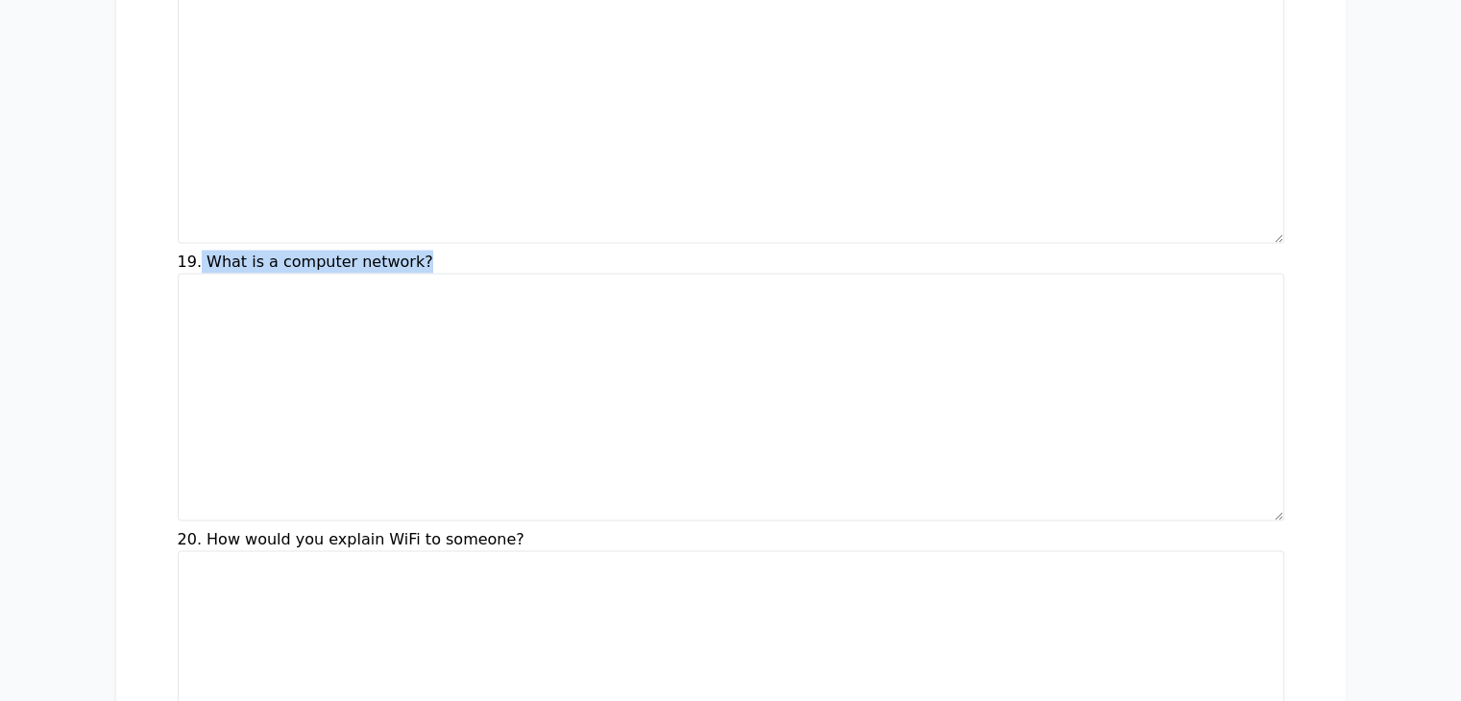
drag, startPoint x: 81, startPoint y: 224, endPoint x: 313, endPoint y: 226, distance: 232.5
click at [313, 251] on div "19. What is a computer network?" at bounding box center [731, 390] width 1107 height 278
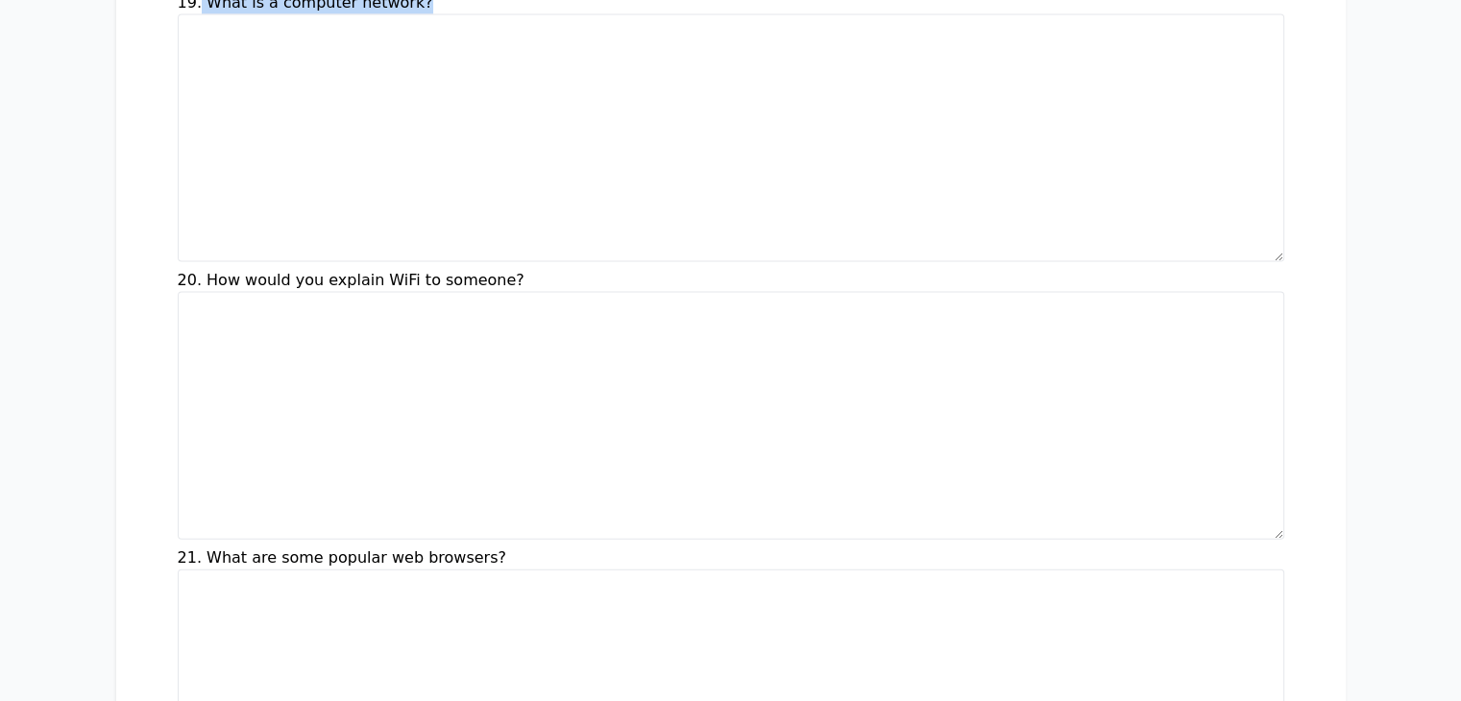
scroll to position [4133, 0]
drag, startPoint x: 87, startPoint y: 234, endPoint x: 381, endPoint y: 228, distance: 294.1
click at [381, 267] on div "20. How would you explain WiFi to someone?" at bounding box center [731, 406] width 1107 height 278
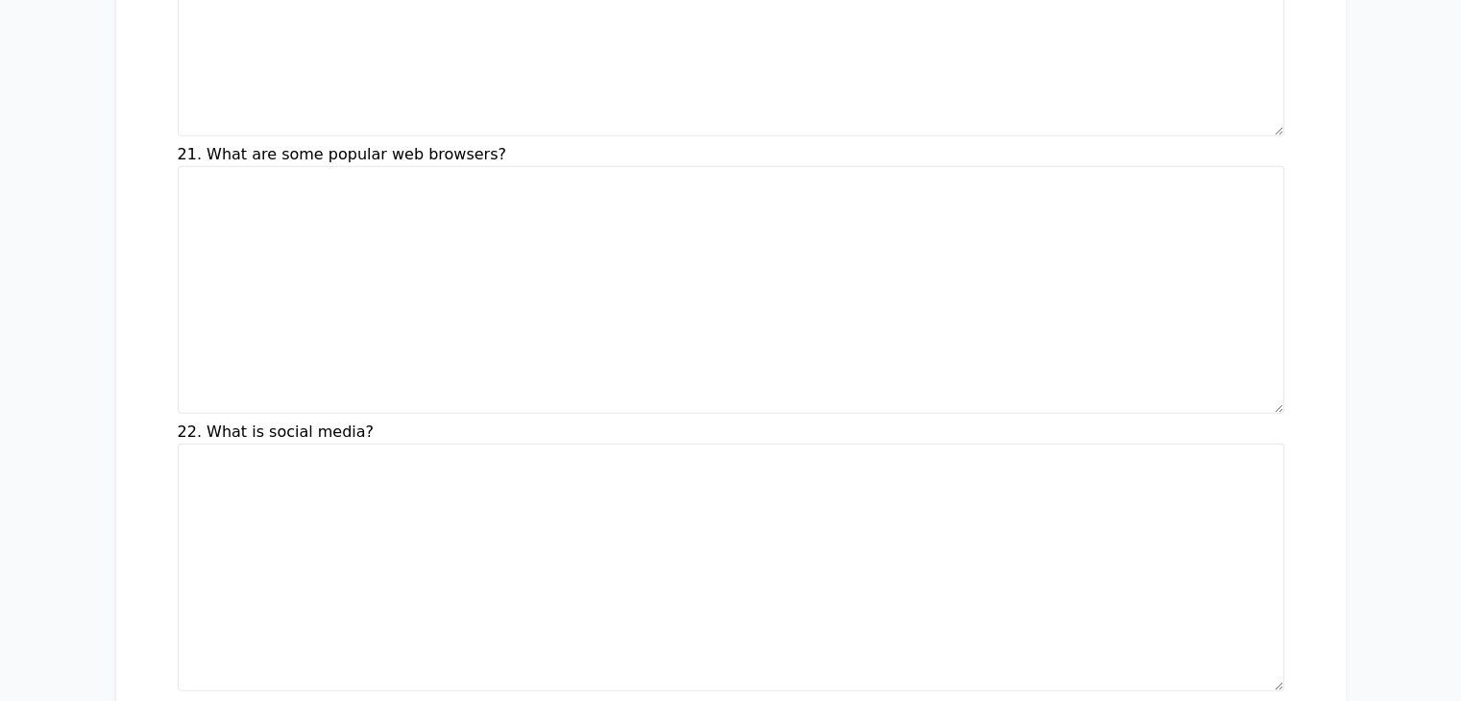
scroll to position [4540, 0]
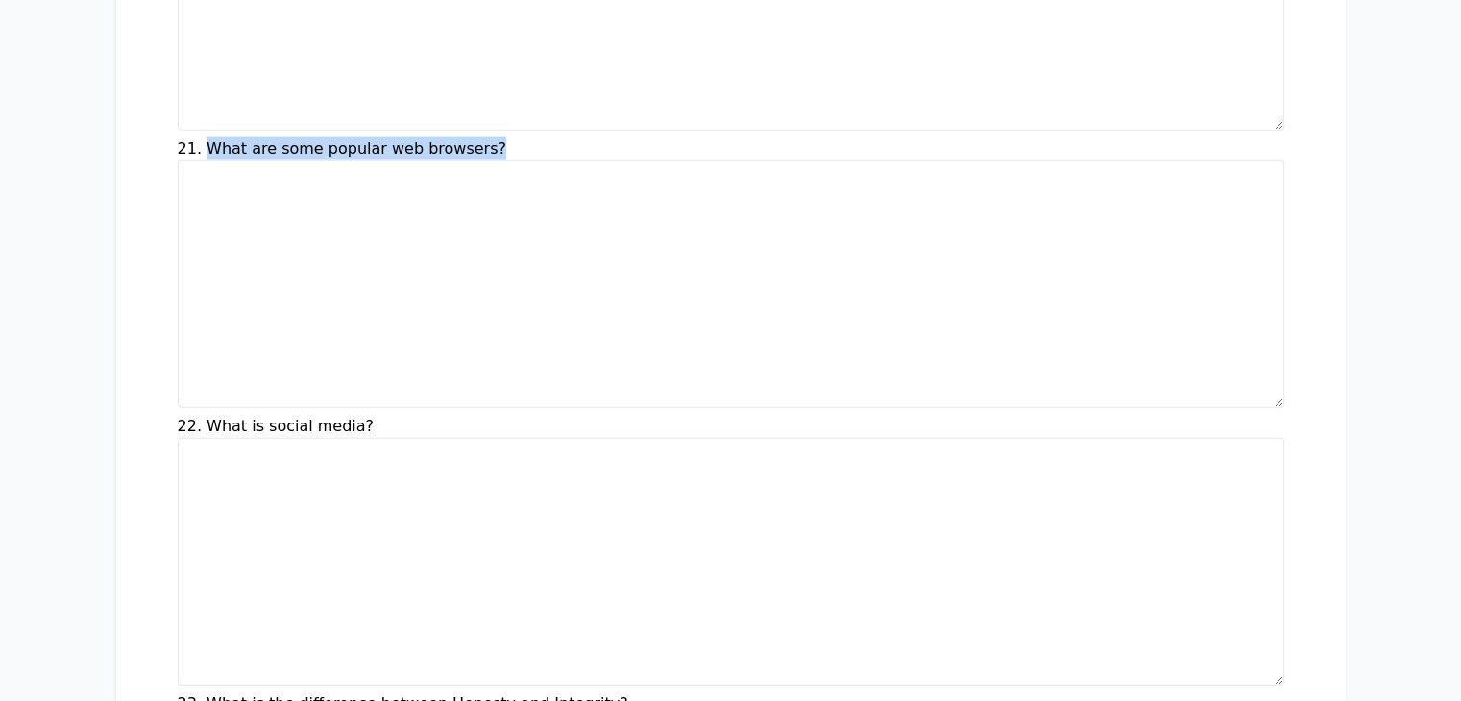
drag, startPoint x: 90, startPoint y: 103, endPoint x: 388, endPoint y: 97, distance: 297.9
click at [388, 137] on div "21. What are some popular web browsers?" at bounding box center [731, 276] width 1107 height 278
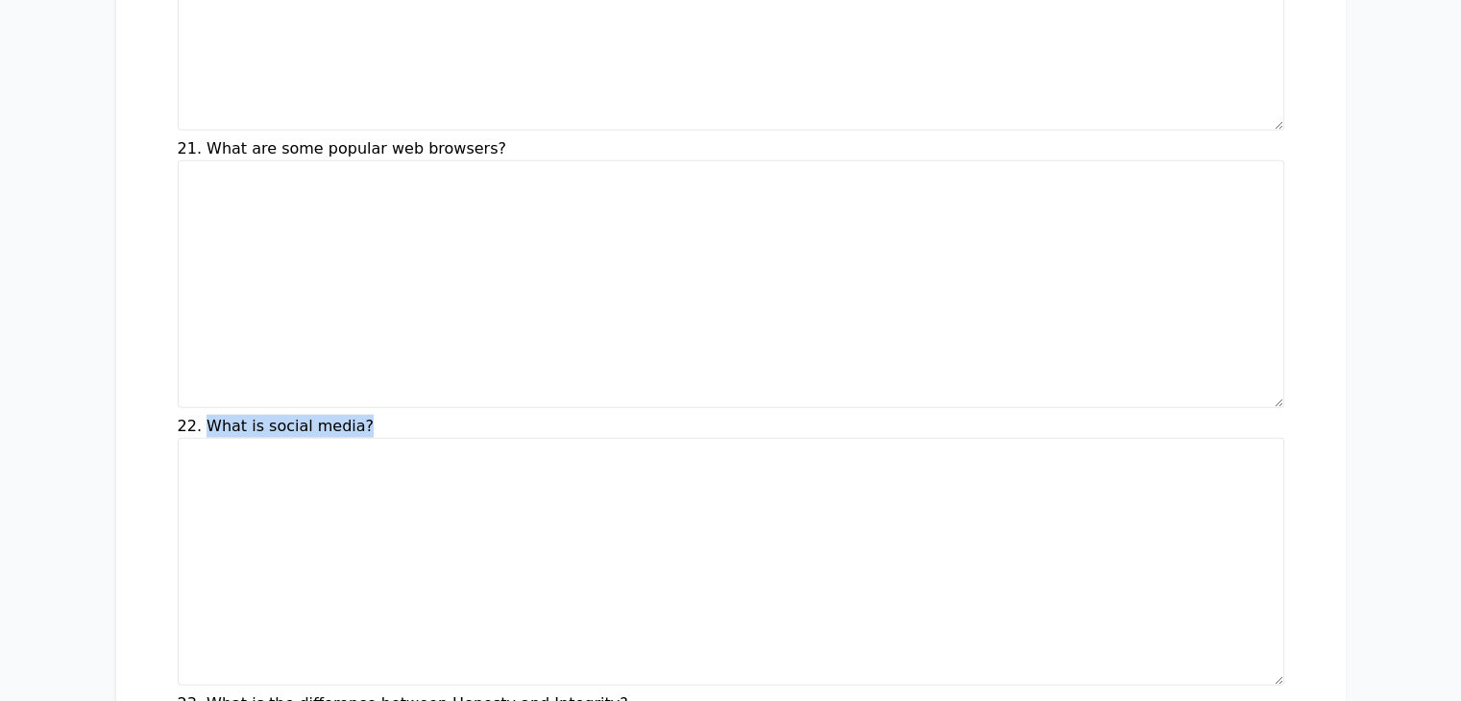
drag, startPoint x: 88, startPoint y: 378, endPoint x: 273, endPoint y: 378, distance: 184.5
click at [273, 415] on div "22. What is social media?" at bounding box center [731, 554] width 1107 height 278
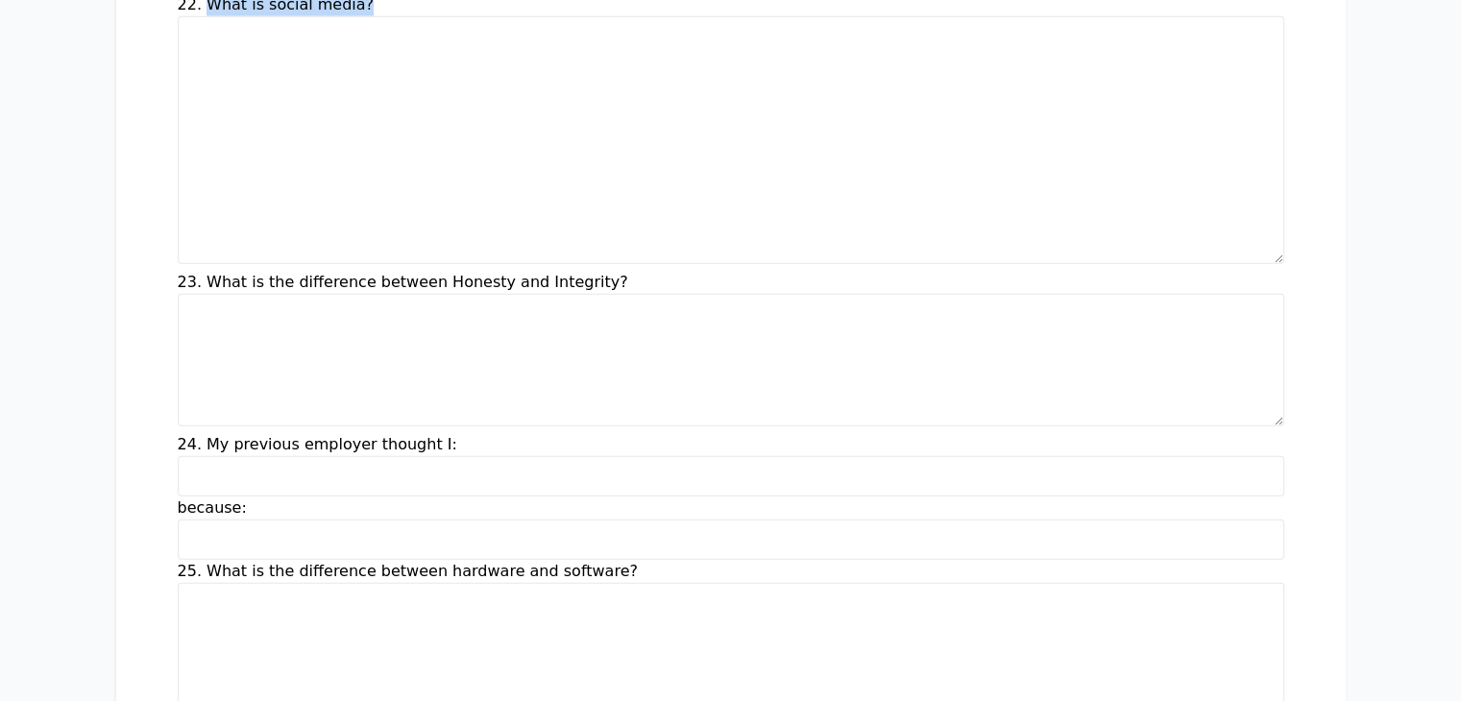
scroll to position [4963, 0]
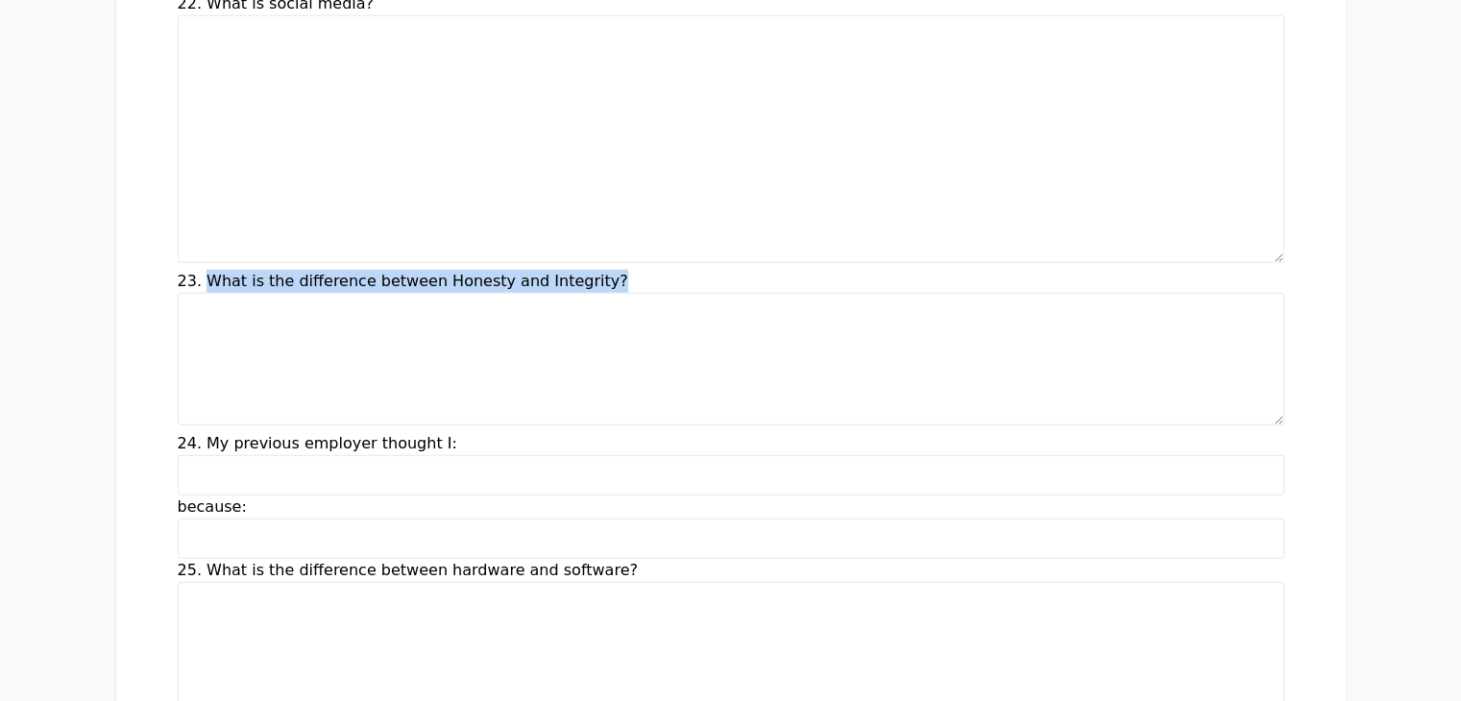
drag, startPoint x: 88, startPoint y: 233, endPoint x: 533, endPoint y: 226, distance: 444.9
click at [533, 270] on div "23. What is the difference between Honesty and Integrity?" at bounding box center [731, 351] width 1107 height 162
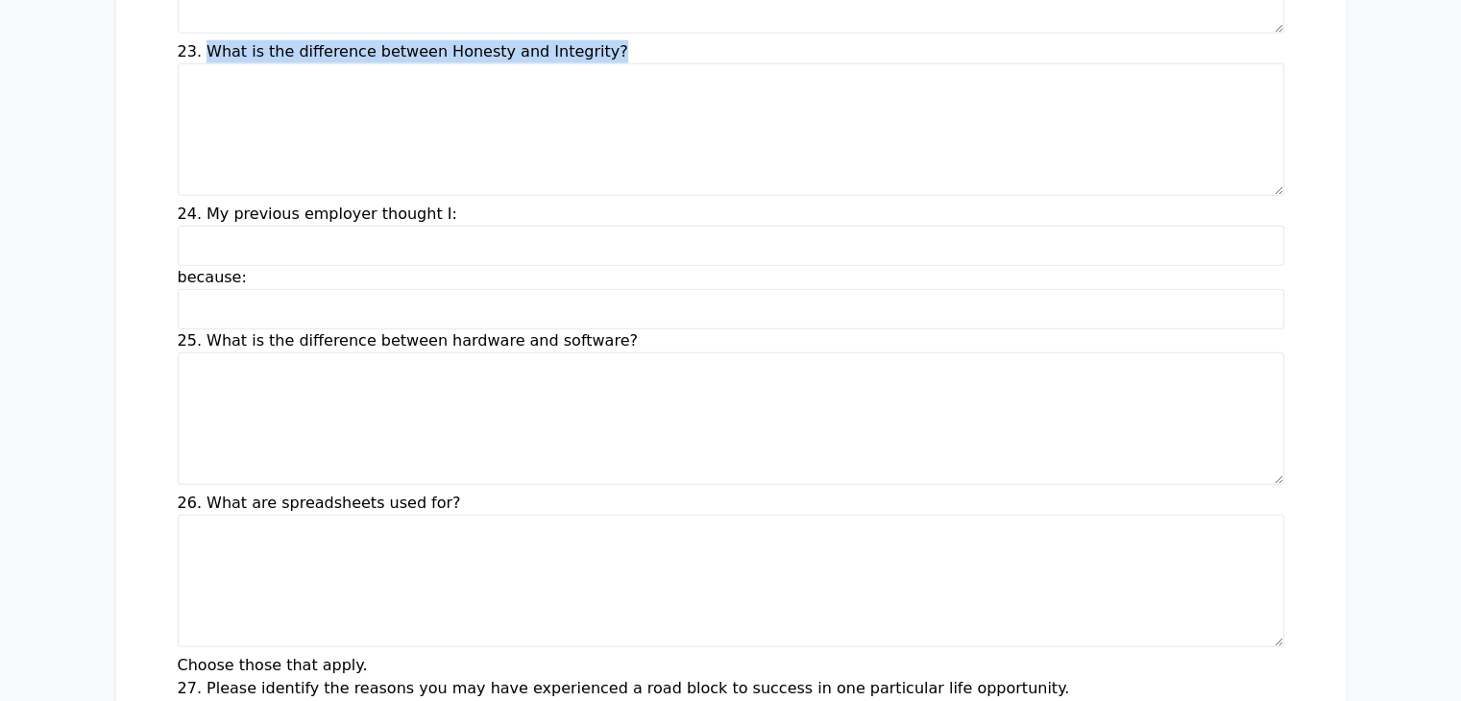
scroll to position [5195, 0]
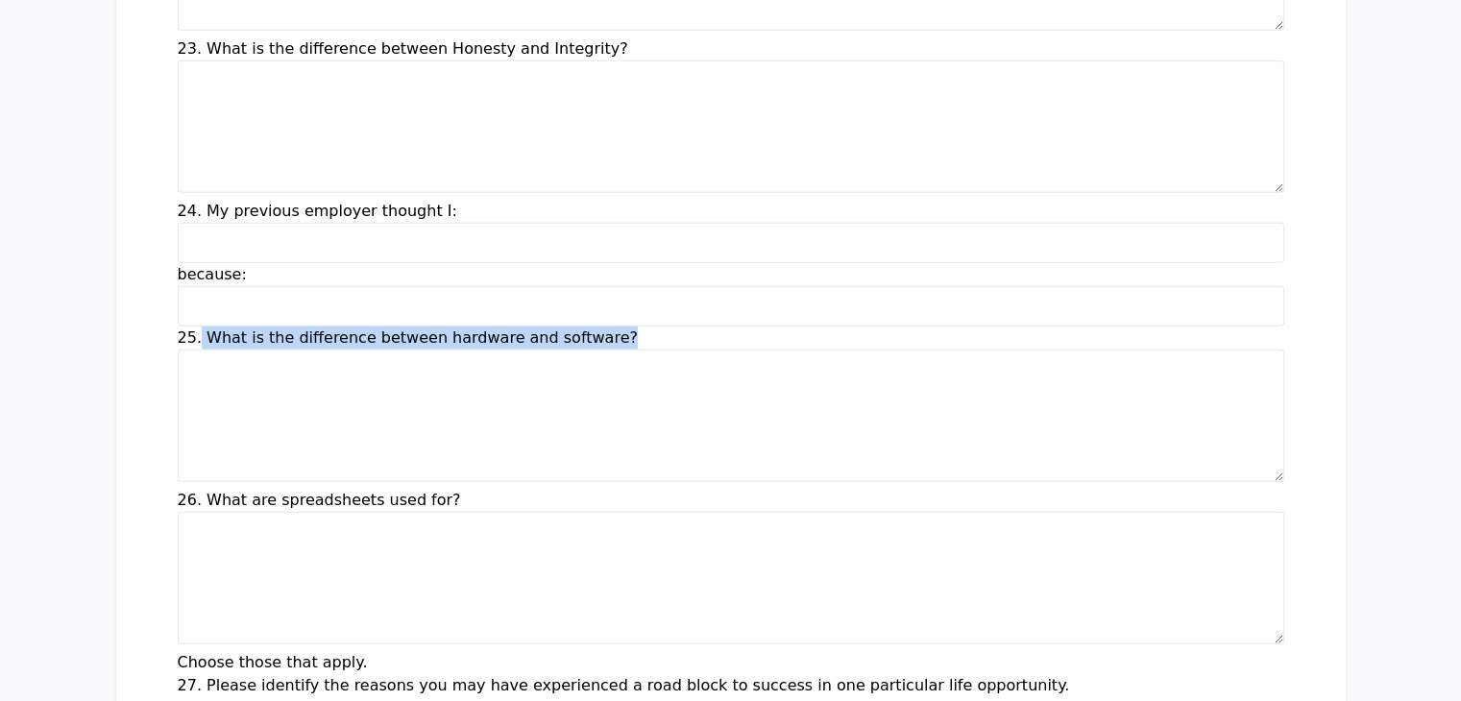
drag, startPoint x: 83, startPoint y: 282, endPoint x: 488, endPoint y: 286, distance: 405.5
click at [488, 327] on div "25. What is the difference between hardware and software?" at bounding box center [731, 408] width 1107 height 162
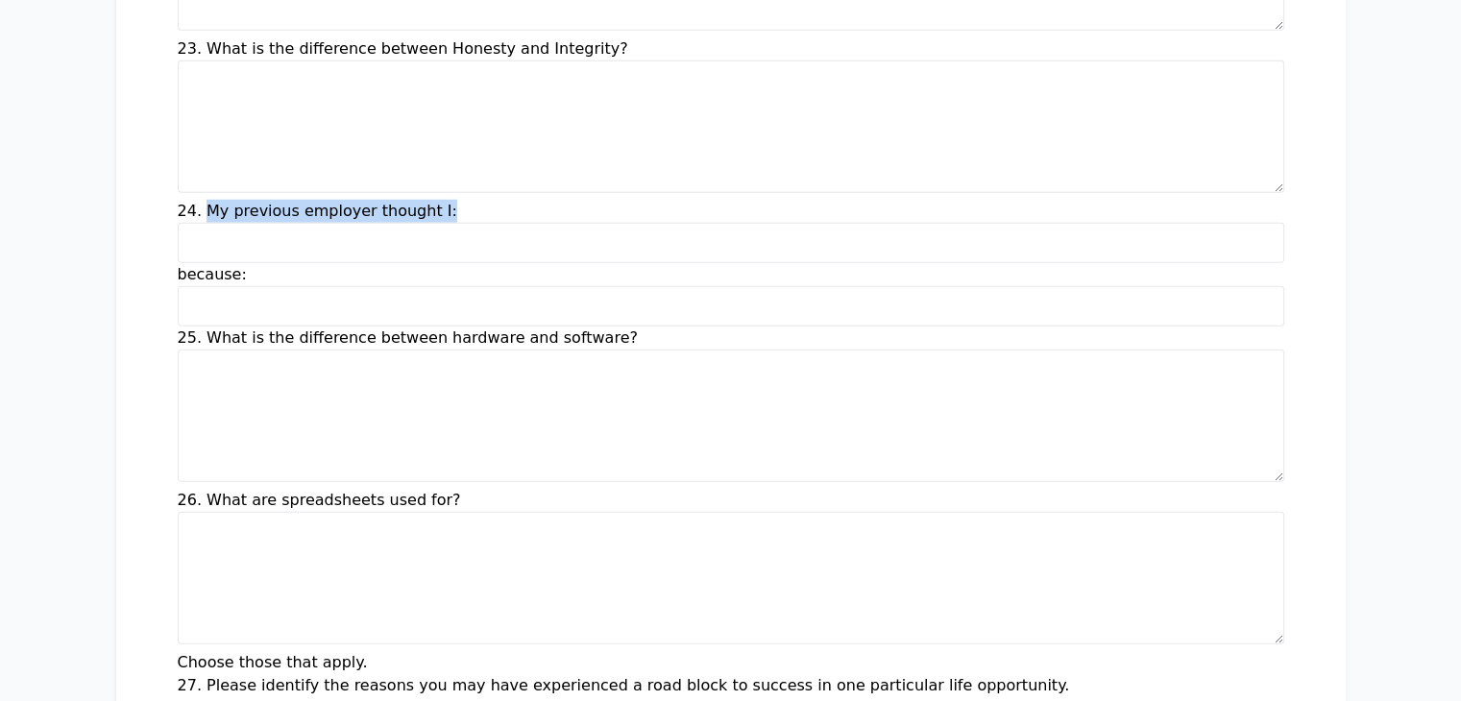
drag, startPoint x: 88, startPoint y: 155, endPoint x: 323, endPoint y: 159, distance: 234.5
click at [323, 200] on div "24. My previous employer thought I:" at bounding box center [731, 231] width 1107 height 63
drag, startPoint x: 141, startPoint y: 212, endPoint x: 62, endPoint y: 224, distance: 79.6
click at [178, 263] on div "because:" at bounding box center [731, 294] width 1107 height 63
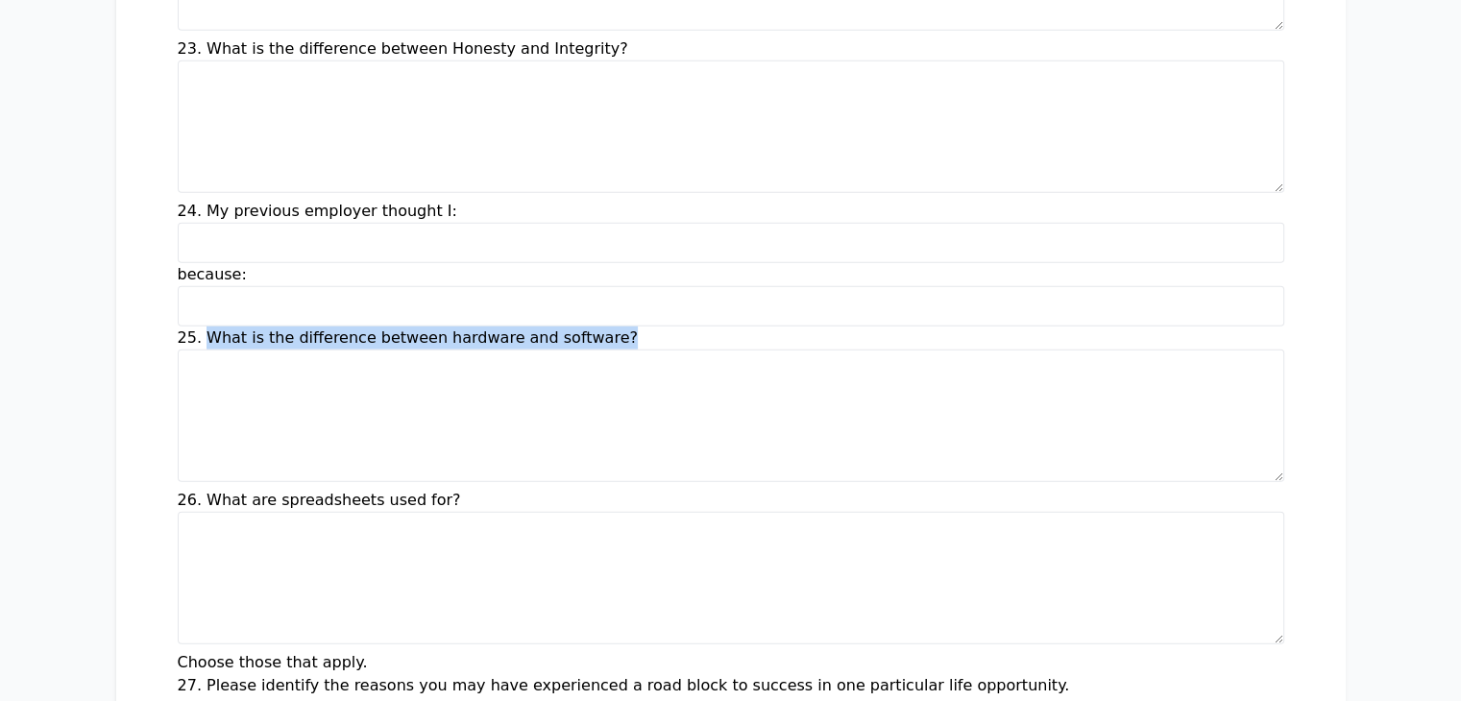
drag, startPoint x: 469, startPoint y: 285, endPoint x: 86, endPoint y: 293, distance: 382.5
click at [178, 327] on div "25. What is the difference between hardware and software?" at bounding box center [731, 408] width 1107 height 162
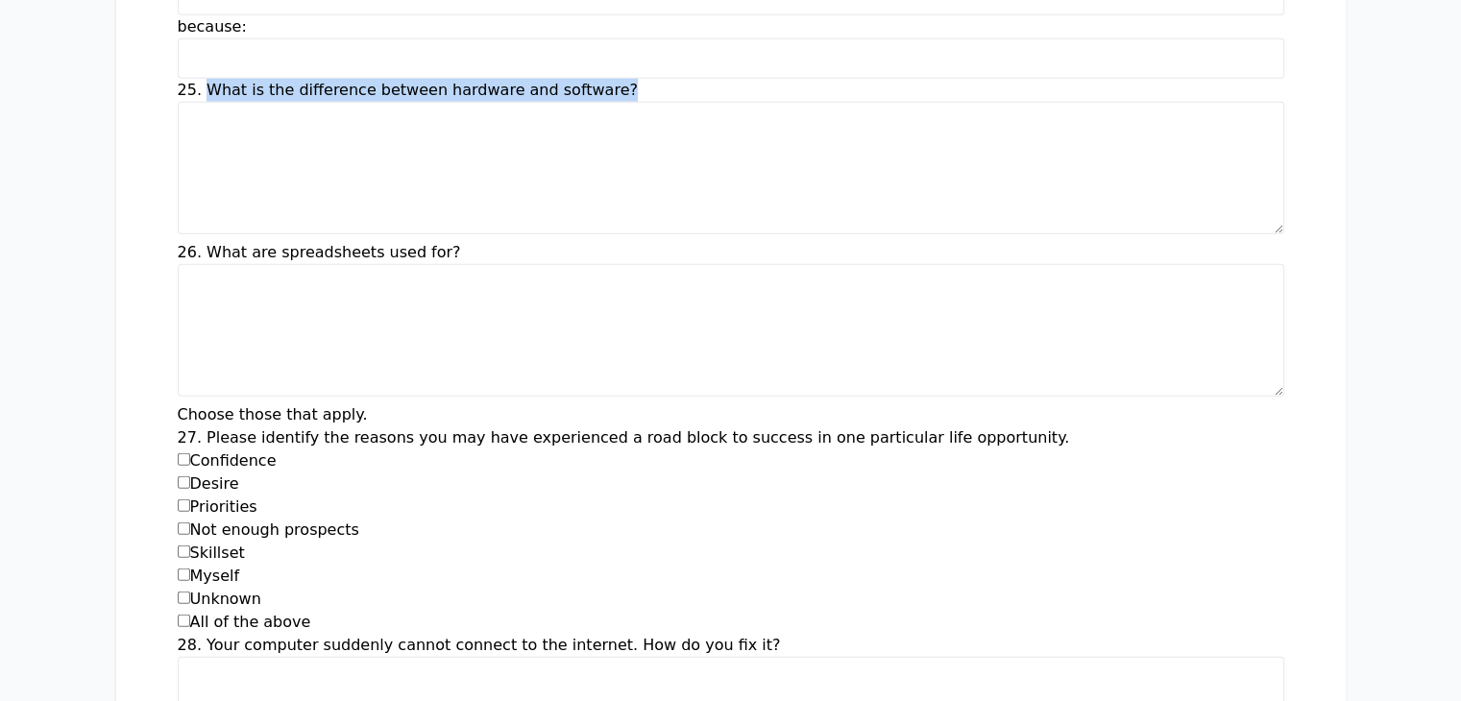
scroll to position [5445, 0]
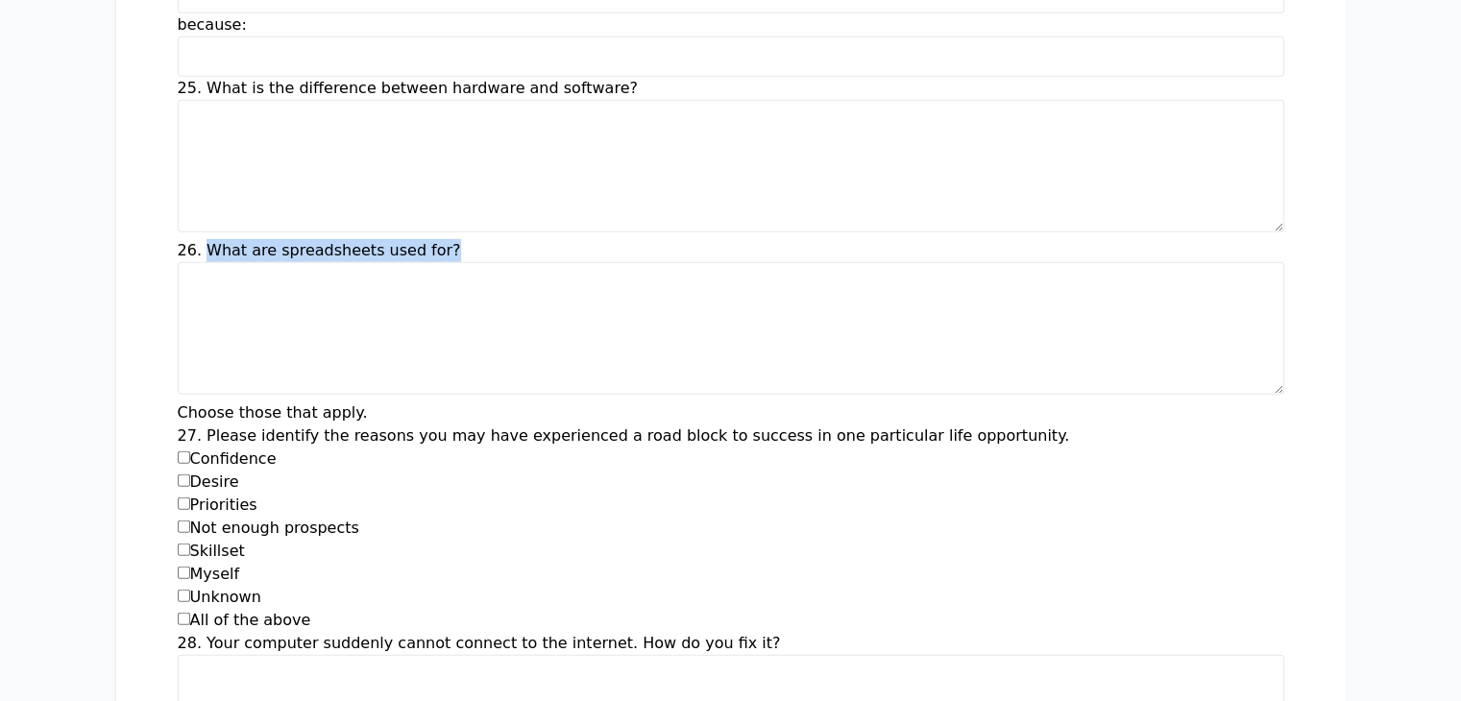
drag, startPoint x: 87, startPoint y: 200, endPoint x: 359, endPoint y: 194, distance: 272.0
click at [359, 239] on div "26. What are spreadsheets used for?" at bounding box center [731, 320] width 1107 height 162
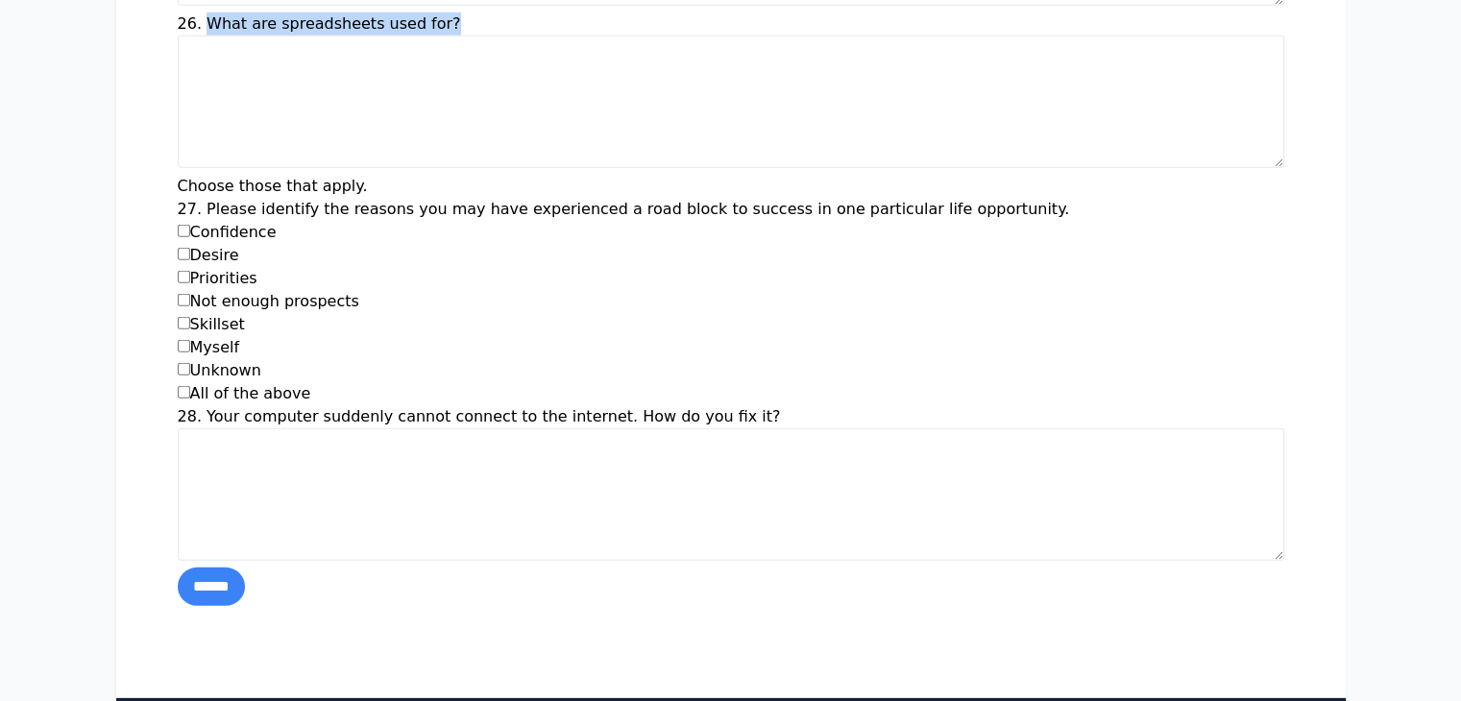
scroll to position [5724, 0]
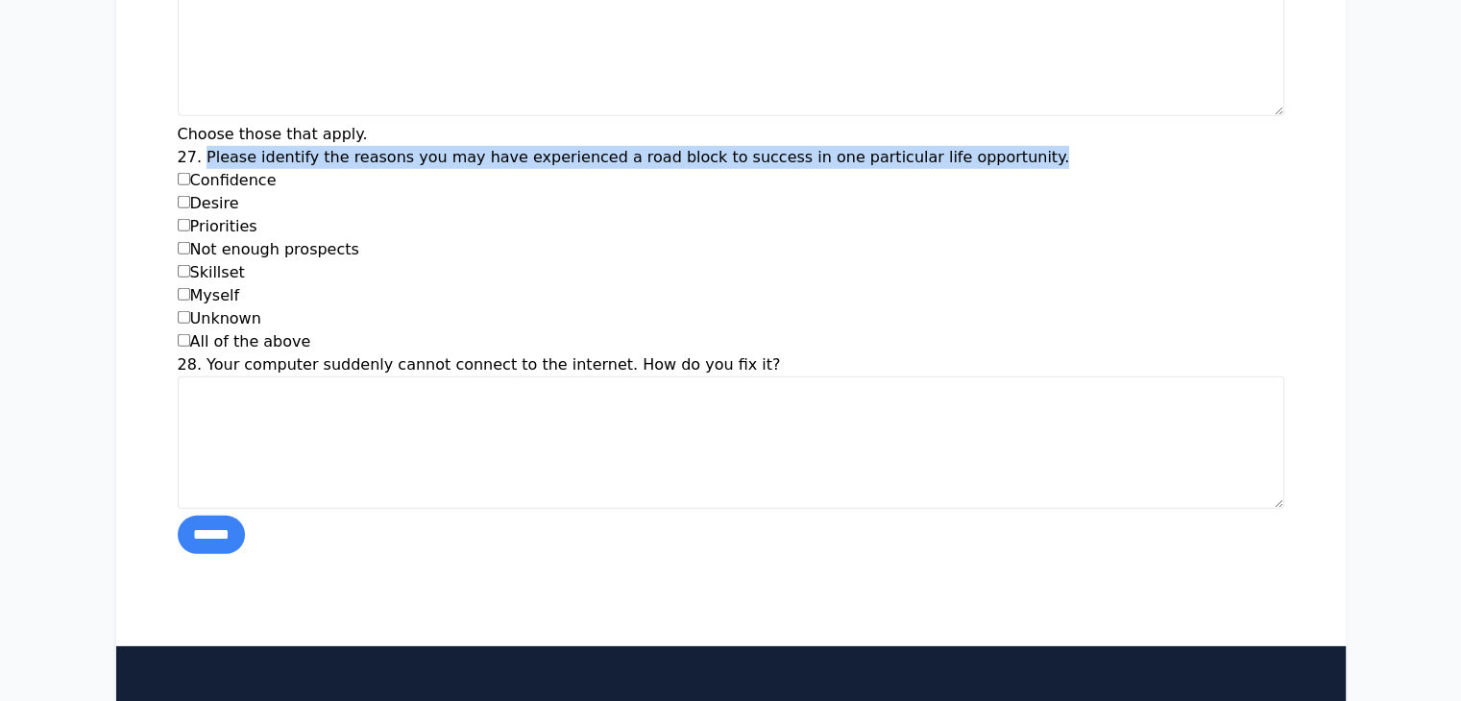
drag, startPoint x: 88, startPoint y: 93, endPoint x: 851, endPoint y: 91, distance: 762.9
click at [851, 146] on div "27. Please identify the reasons you may have experienced a road block to succes…" at bounding box center [731, 250] width 1107 height 208
drag, startPoint x: 154, startPoint y: 115, endPoint x: 79, endPoint y: 120, distance: 75.1
click at [178, 171] on label "Confidence" at bounding box center [227, 180] width 99 height 18
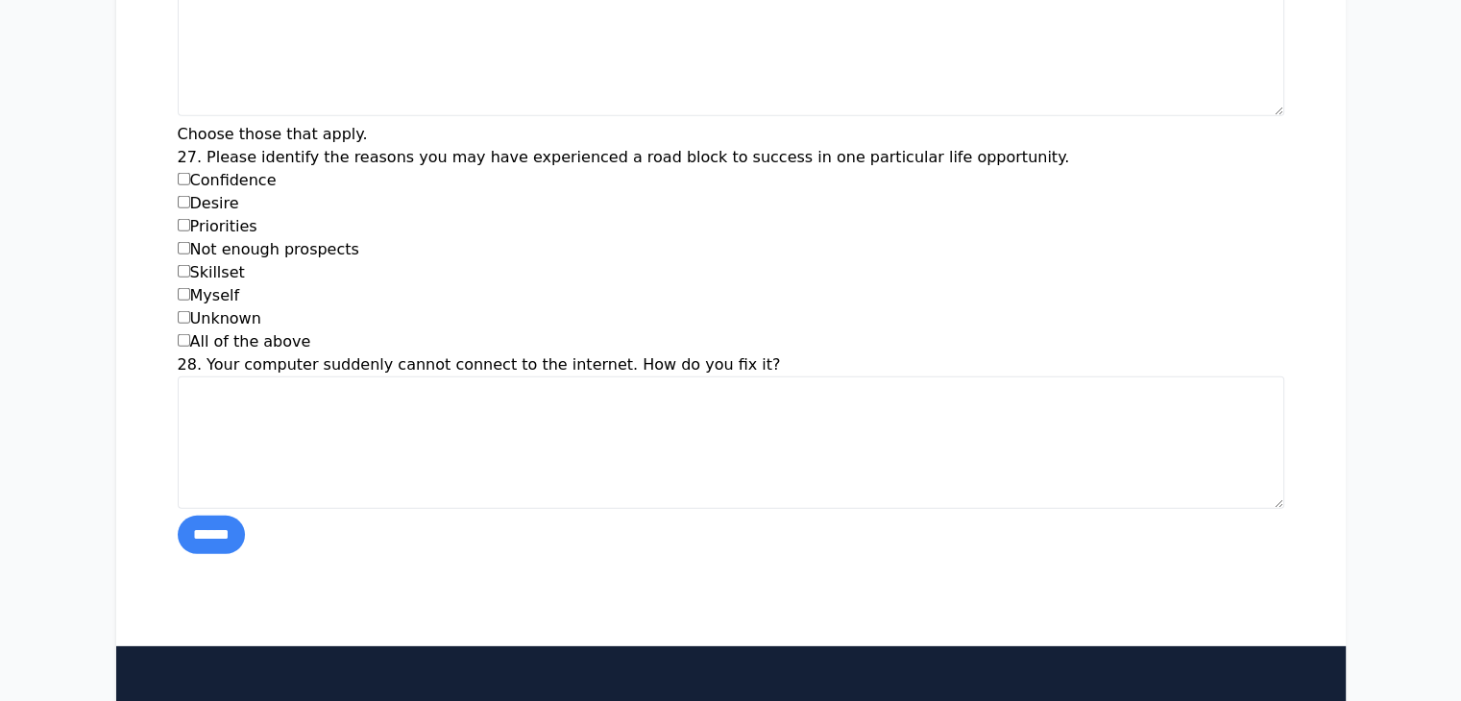
click at [178, 194] on label "Desire" at bounding box center [208, 203] width 61 height 18
click at [178, 217] on label "Priorities" at bounding box center [218, 226] width 80 height 18
drag, startPoint x: 82, startPoint y: 169, endPoint x: 159, endPoint y: 170, distance: 76.9
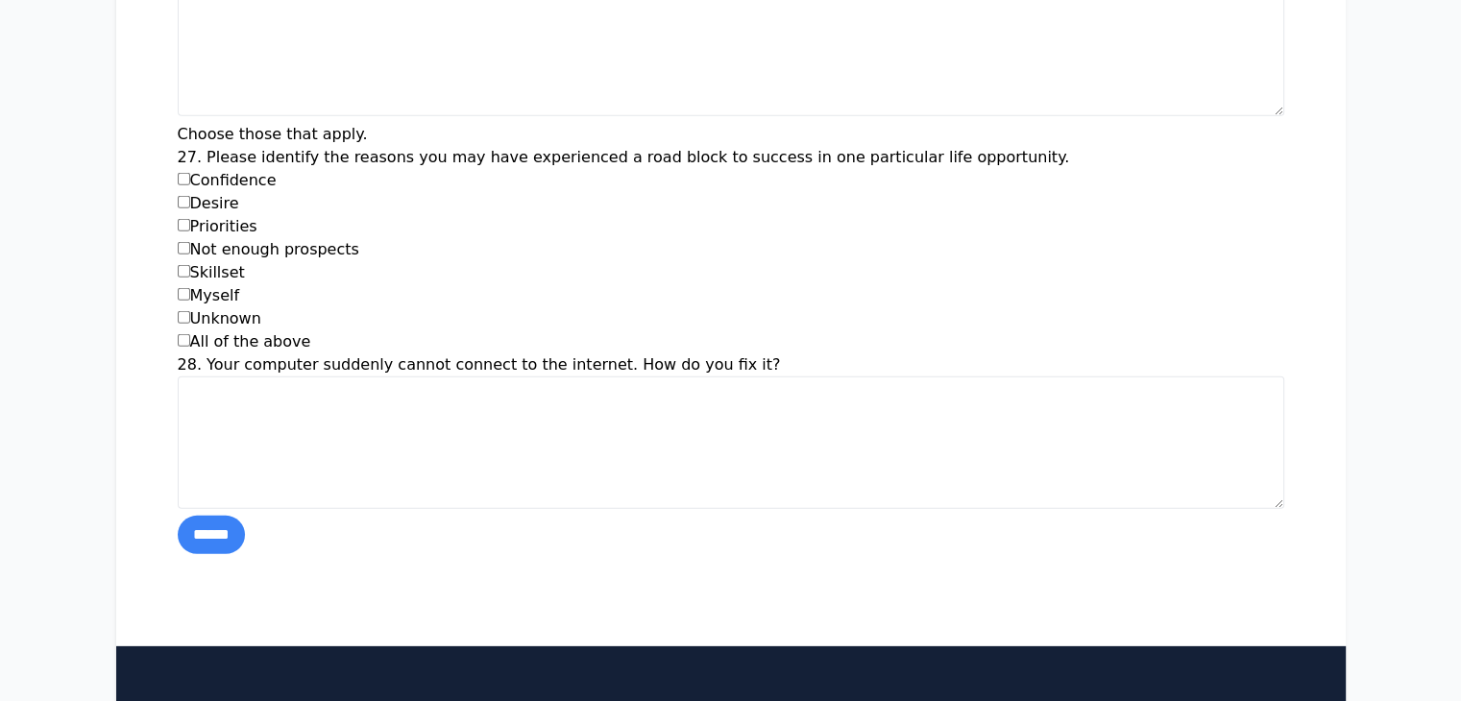
click at [178, 215] on div "Priorities" at bounding box center [731, 226] width 1107 height 23
drag, startPoint x: 85, startPoint y: 192, endPoint x: 250, endPoint y: 188, distance: 165.3
click at [250, 238] on div "Not enough prospects" at bounding box center [731, 249] width 1107 height 23
drag, startPoint x: 78, startPoint y: 186, endPoint x: 253, endPoint y: 192, distance: 175.0
click at [253, 238] on div "Not enough prospects" at bounding box center [731, 249] width 1107 height 23
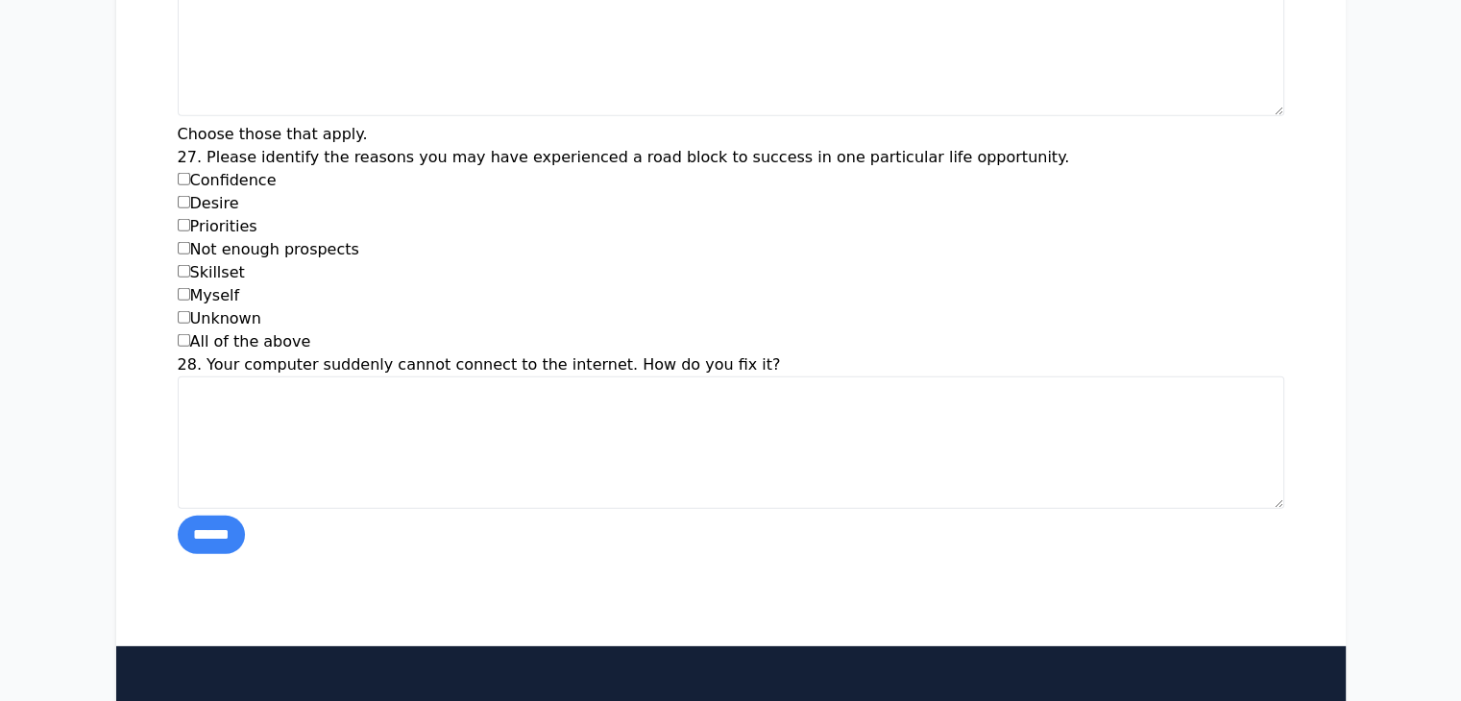
drag, startPoint x: 78, startPoint y: 212, endPoint x: 154, endPoint y: 218, distance: 76.1
click at [178, 261] on div "Skillset" at bounding box center [731, 272] width 1107 height 23
drag, startPoint x: 84, startPoint y: 235, endPoint x: 146, endPoint y: 242, distance: 62.8
click at [178, 284] on div "Myself" at bounding box center [731, 295] width 1107 height 23
drag, startPoint x: 80, startPoint y: 263, endPoint x: 155, endPoint y: 264, distance: 75.0
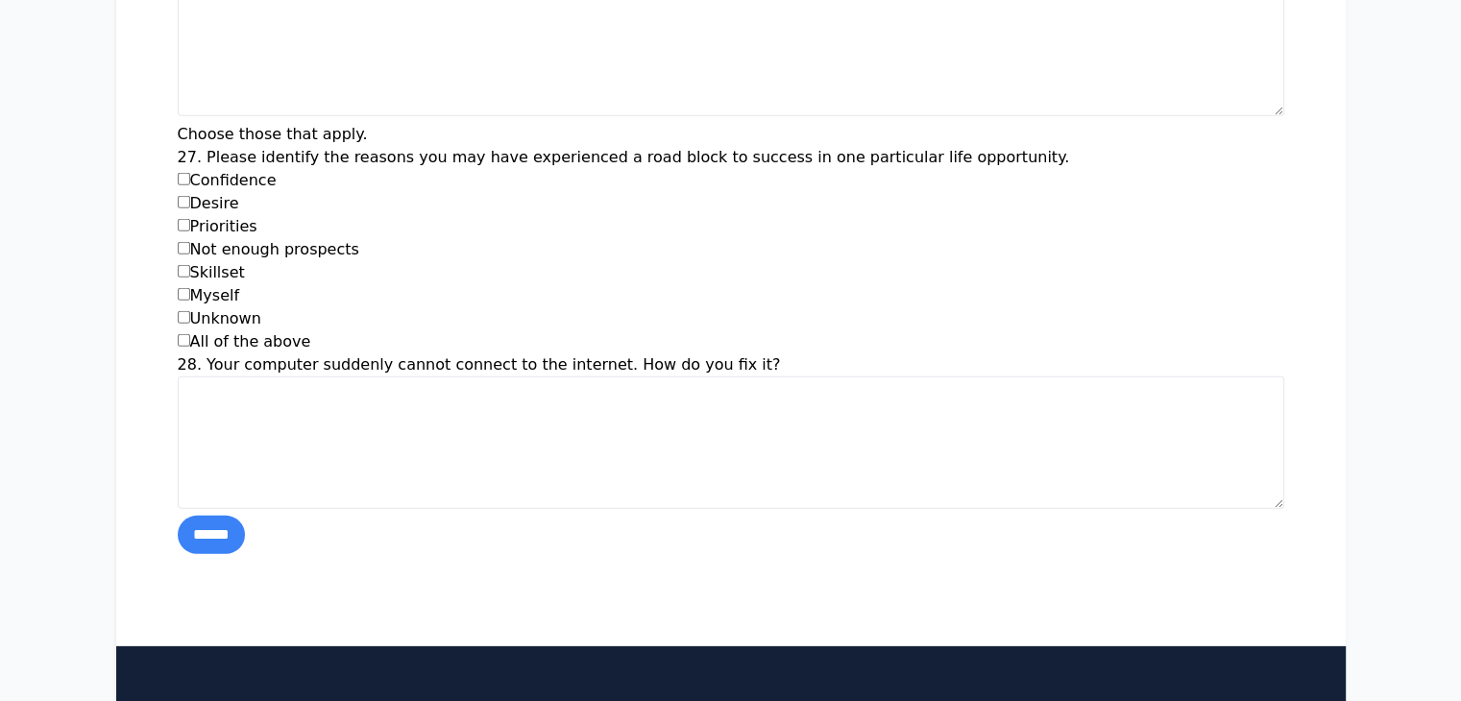
click at [178, 307] on div "Unknown" at bounding box center [731, 318] width 1107 height 23
drag, startPoint x: 78, startPoint y: 282, endPoint x: 220, endPoint y: 274, distance: 142.4
click at [220, 331] on div "All of the above" at bounding box center [731, 342] width 1107 height 23
drag, startPoint x: 90, startPoint y: 307, endPoint x: 324, endPoint y: 289, distance: 234.1
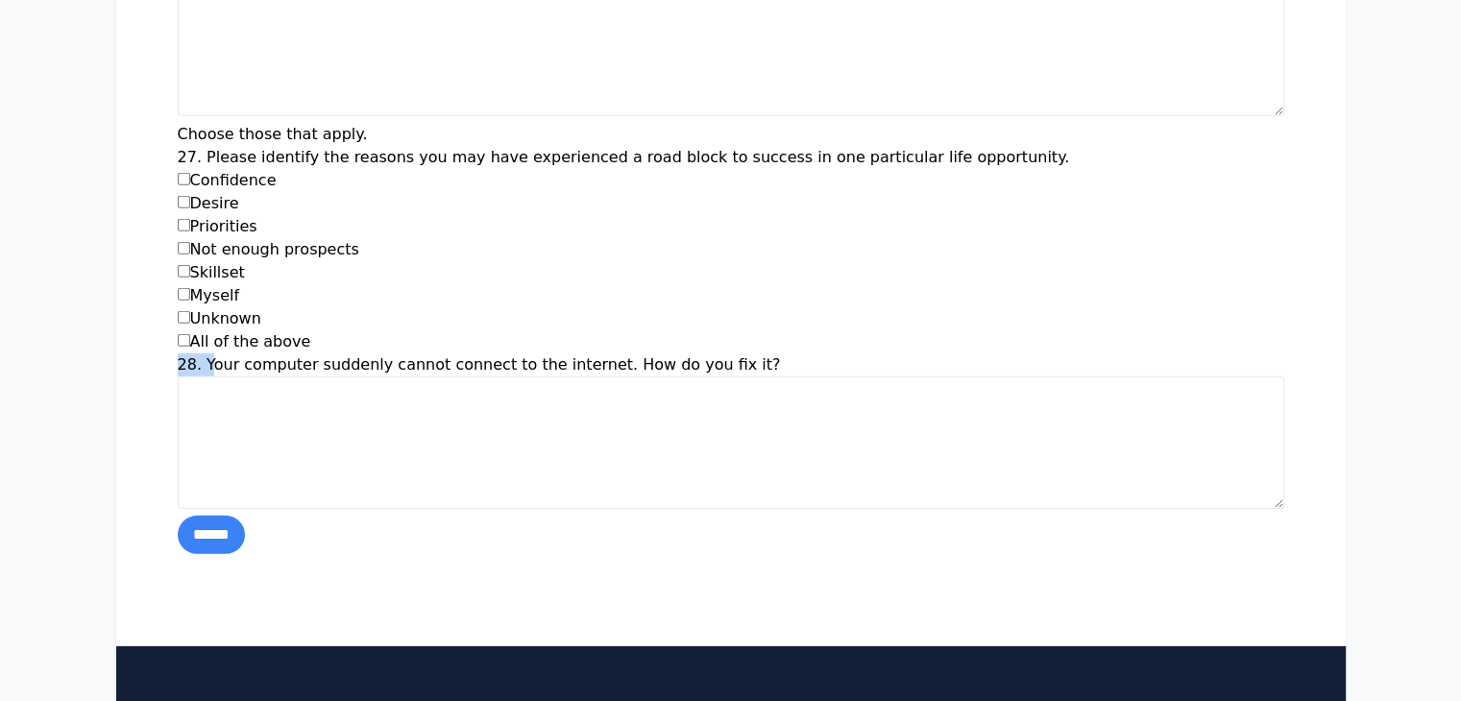
click at [178, 356] on label "28. Your computer suddenly cannot connect to the internet. How do you fix it?" at bounding box center [479, 365] width 603 height 18
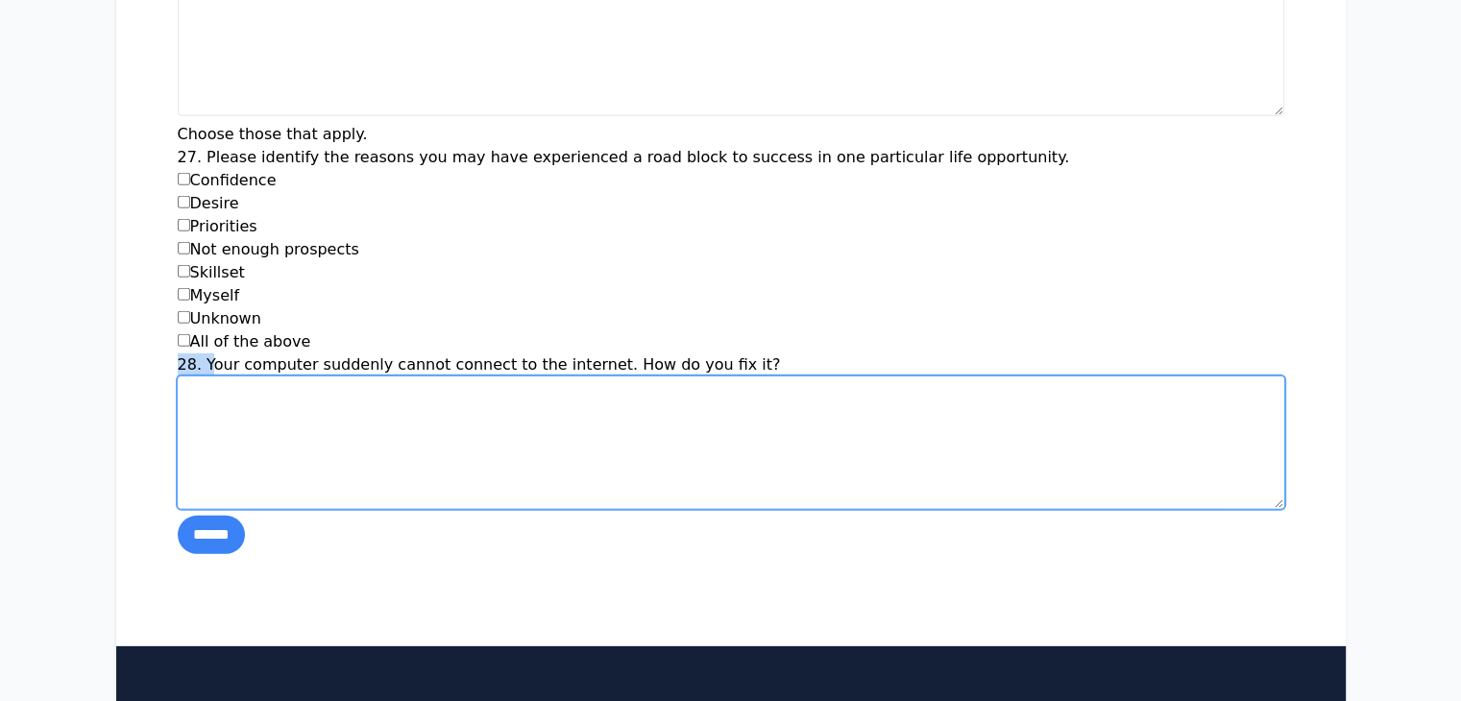
click at [178, 377] on textarea "28. Your computer suddenly cannot connect to the internet. How do you fix it?" at bounding box center [731, 443] width 1107 height 133
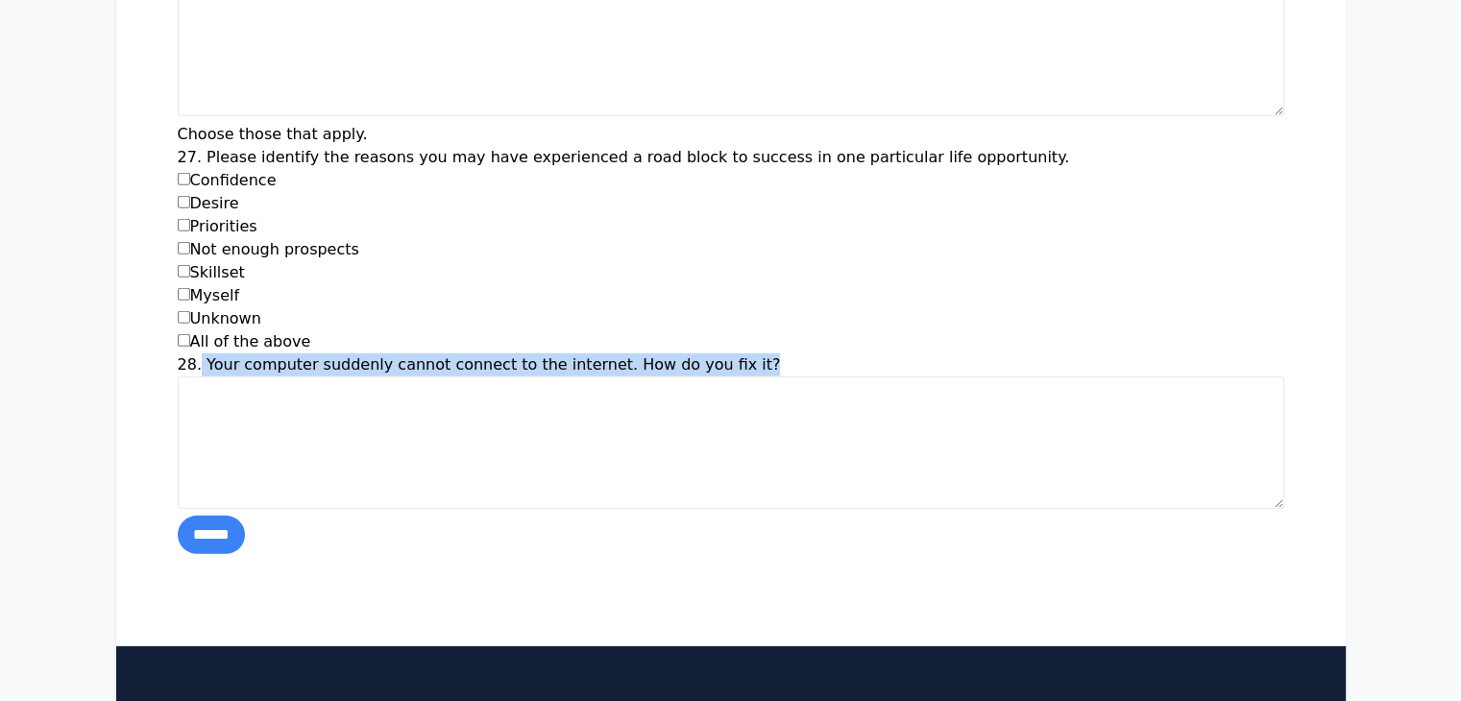
drag, startPoint x: 83, startPoint y: 305, endPoint x: 606, endPoint y: 305, distance: 523.7
click at [606, 354] on div "28. Your computer suddenly cannot connect to the internet. How do you fix it?" at bounding box center [731, 435] width 1107 height 162
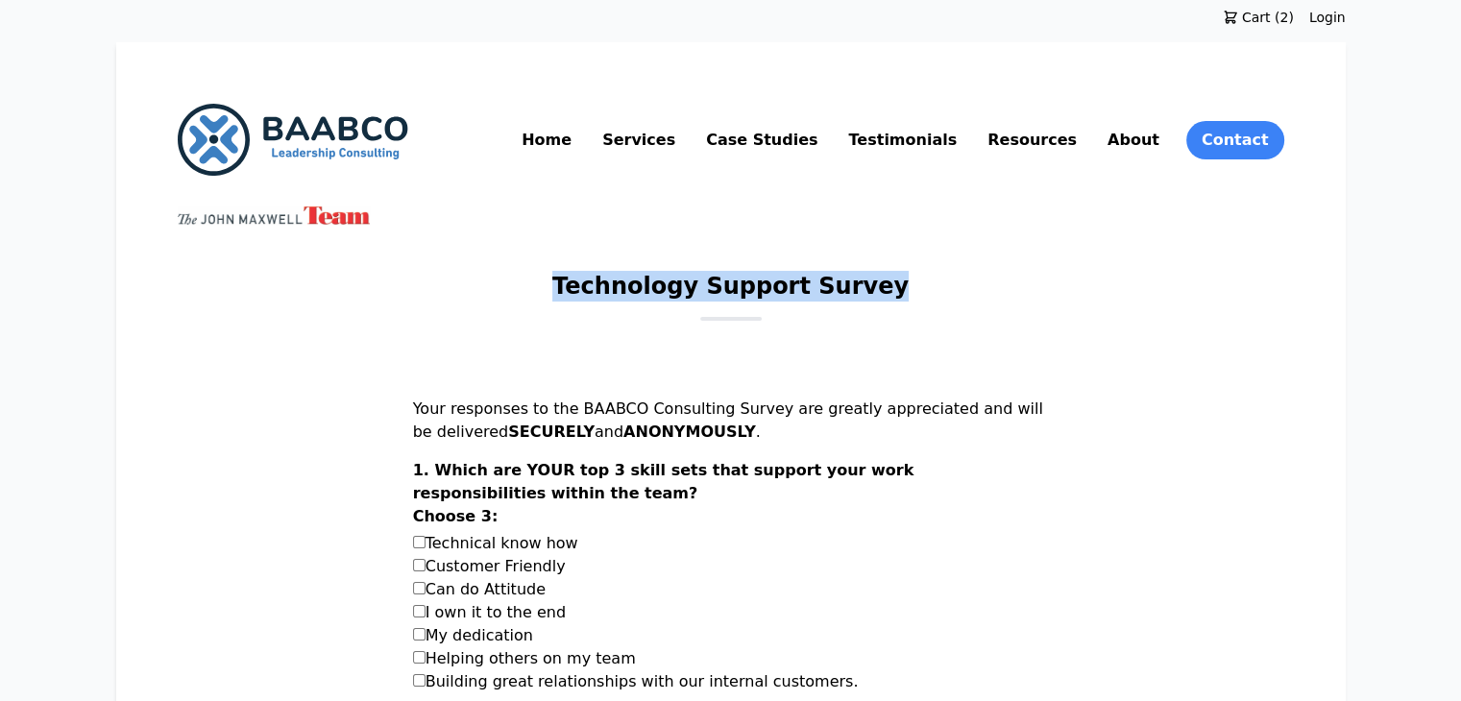
drag, startPoint x: 545, startPoint y: 261, endPoint x: 915, endPoint y: 299, distance: 371.8
copy h1 "Technology Support Survey"
